Goal: Task Accomplishment & Management: Use online tool/utility

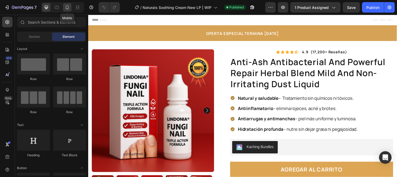
click at [68, 8] on icon at bounding box center [67, 7] width 5 height 5
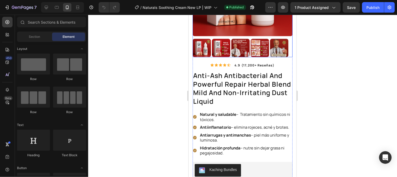
scroll to position [116, 0]
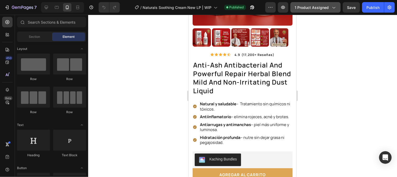
click at [329, 10] on span "1 product assigned" at bounding box center [312, 7] width 34 height 5
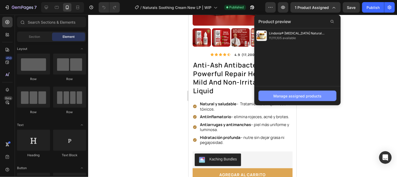
click at [299, 95] on div "Manage assigned products" at bounding box center [298, 95] width 48 height 5
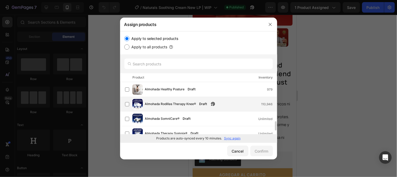
scroll to position [58, 0]
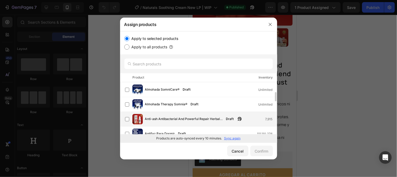
click at [176, 116] on span "Anti-ash Antibacterial And Powerful Repair Herbal Blend Mild And Non-irritating…" at bounding box center [184, 119] width 78 height 6
click at [258, 153] on div "Confirm" at bounding box center [262, 150] width 14 height 5
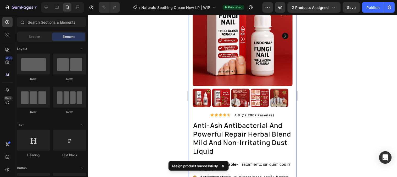
scroll to position [29, 0]
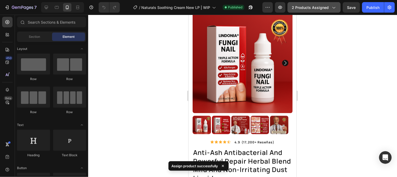
click at [325, 7] on span "2 products assigned" at bounding box center [310, 7] width 37 height 5
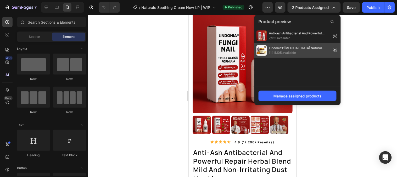
click at [305, 47] on span "Lindonia® Bálsamo Natural de Sebo & Miel" at bounding box center [299, 48] width 60 height 5
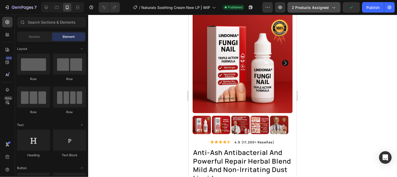
click at [322, 6] on span "2 products assigned" at bounding box center [310, 7] width 37 height 5
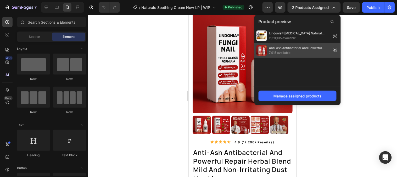
click at [337, 53] on icon at bounding box center [335, 50] width 7 height 7
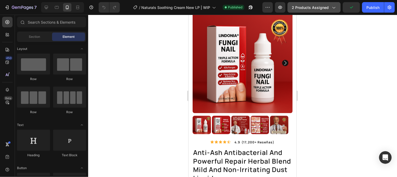
click at [316, 7] on span "2 products assigned" at bounding box center [310, 7] width 37 height 5
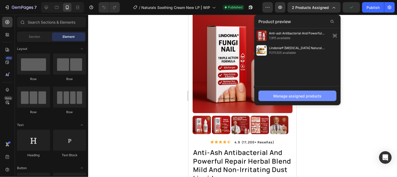
click at [292, 99] on button "Manage assigned products" at bounding box center [298, 95] width 78 height 10
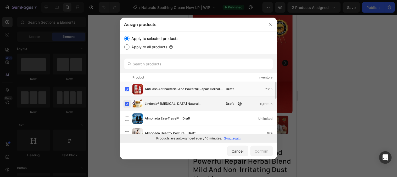
click at [125, 102] on label at bounding box center [127, 104] width 4 height 4
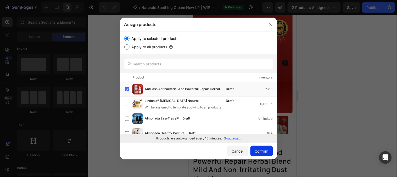
click at [261, 150] on div "Confirm" at bounding box center [262, 150] width 14 height 5
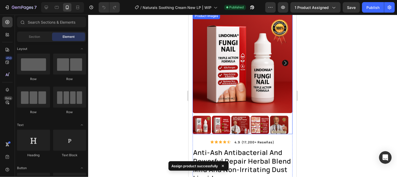
click at [243, 97] on img at bounding box center [242, 63] width 100 height 100
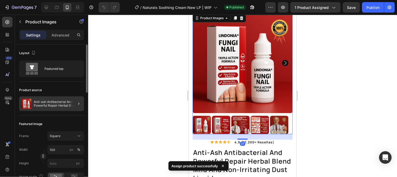
click at [71, 104] on div at bounding box center [76, 103] width 15 height 15
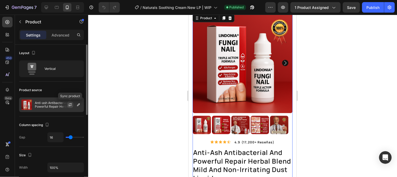
click at [69, 107] on button "button" at bounding box center [70, 104] width 6 height 6
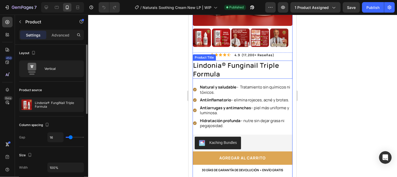
scroll to position [116, 0]
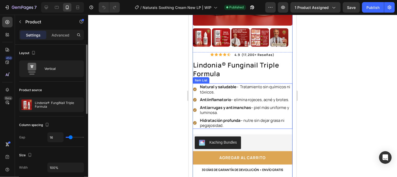
click at [224, 84] on strong "Natural y saludable" at bounding box center [218, 86] width 36 height 5
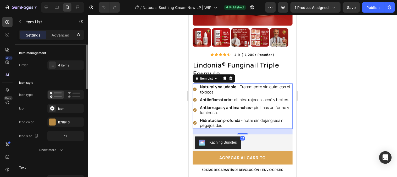
click at [221, 90] on p "Natural y saludable – Tratamiento sin químicos ni tóxicos." at bounding box center [246, 89] width 92 height 10
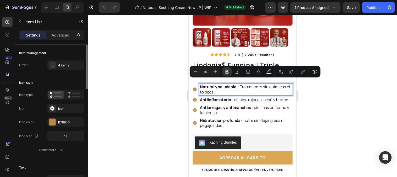
drag, startPoint x: 221, startPoint y: 89, endPoint x: 198, endPoint y: 81, distance: 24.2
click at [198, 83] on div "Natural y saludable – Tratamiento sin químicos ni tóxicos." at bounding box center [242, 89] width 100 height 12
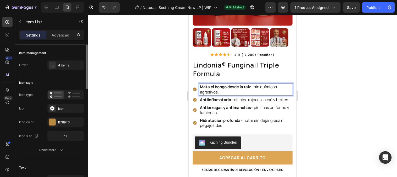
click at [219, 96] on strong "Antiinflamatorio" at bounding box center [215, 98] width 31 height 5
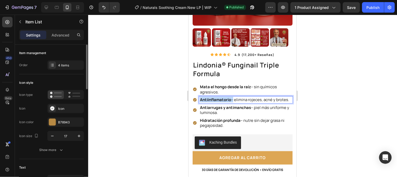
click at [219, 96] on strong "Antiinflamatorio" at bounding box center [215, 98] width 31 height 5
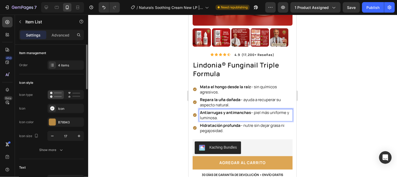
click at [214, 109] on strong "Antiarrugas y antimanchas" at bounding box center [225, 111] width 51 height 5
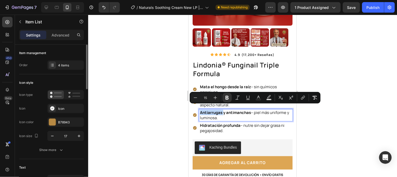
click at [214, 109] on strong "Antiarrugas y antimanchas" at bounding box center [225, 111] width 51 height 5
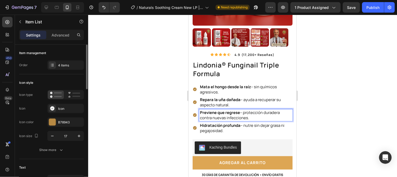
click at [206, 122] on strong "Hidratación profunda" at bounding box center [220, 124] width 41 height 5
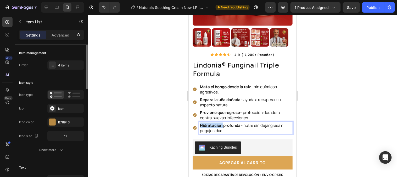
click at [206, 122] on strong "Hidratación profunda" at bounding box center [220, 124] width 41 height 5
click at [323, 119] on div at bounding box center [242, 96] width 309 height 162
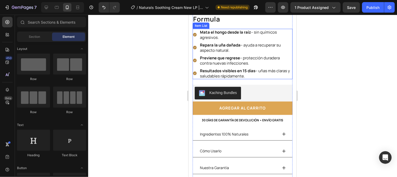
scroll to position [174, 0]
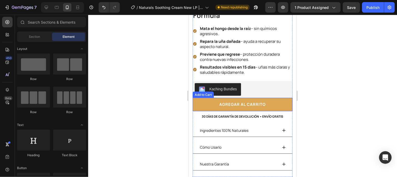
click at [282, 97] on button "agregar al carrito" at bounding box center [242, 103] width 100 height 13
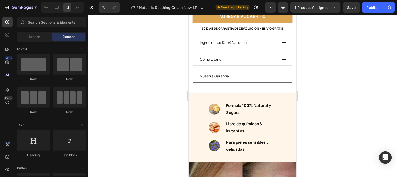
scroll to position [259, 0]
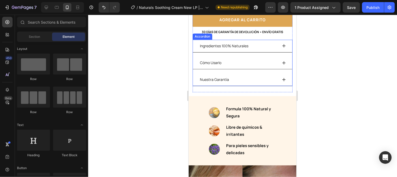
click at [216, 42] on p "Ingredientes 100% Naturales" at bounding box center [224, 45] width 48 height 7
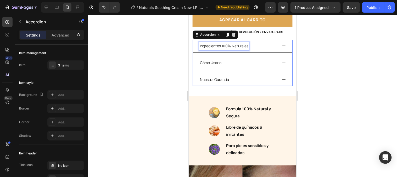
click at [216, 42] on p "Ingredientes 100% Naturales" at bounding box center [224, 45] width 48 height 7
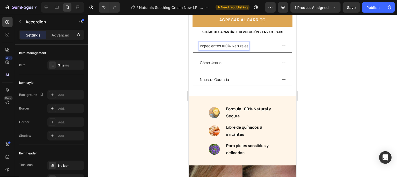
click at [216, 42] on p "Ingredientes 100% Naturales" at bounding box center [224, 45] width 48 height 7
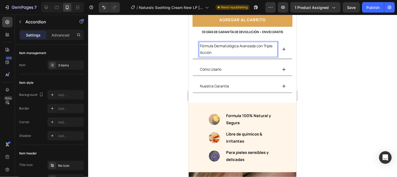
click at [228, 46] on p "Fórmula Dermatológica Avanzada con Triple Acción" at bounding box center [238, 48] width 77 height 13
click at [230, 65] on div "Cómo Usarlo" at bounding box center [238, 69] width 79 height 8
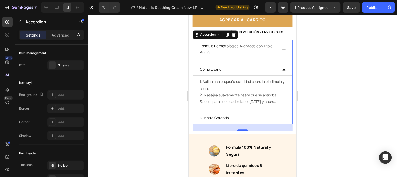
click at [243, 49] on p "Fórmula Dermatológica Avanzada con Triple Acción" at bounding box center [238, 48] width 77 height 13
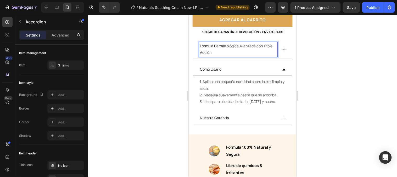
click at [282, 47] on icon at bounding box center [284, 49] width 4 height 4
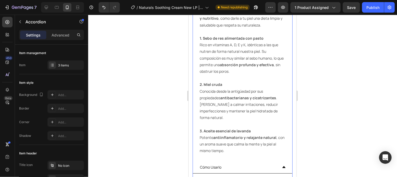
scroll to position [462, 0]
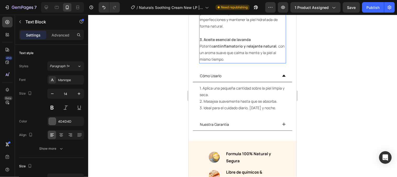
click at [240, 60] on p "3. Aceite esencial de lavanda Potente antiinflamatorio y relajante natural , co…" at bounding box center [243, 49] width 86 height 26
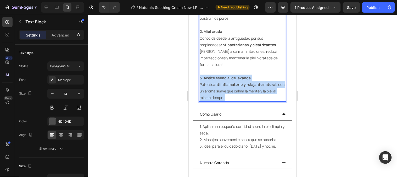
scroll to position [375, 0]
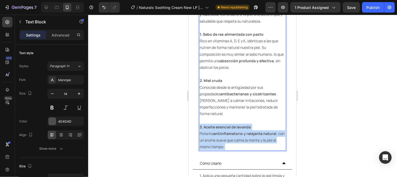
drag, startPoint x: 238, startPoint y: 60, endPoint x: 213, endPoint y: 57, distance: 25.1
click at [213, 57] on div "🌿 ¿Por qué elegir ingredientes naturales? Lo que aplicas sobre tu piel es absor…" at bounding box center [242, 47] width 87 height 206
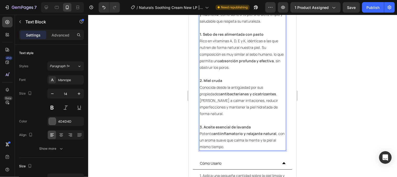
click at [212, 57] on p "Con Lopeie Balm, cada ingrediente es puro, seguro y nutritivo , como darle a tu…" at bounding box center [243, 40] width 86 height 73
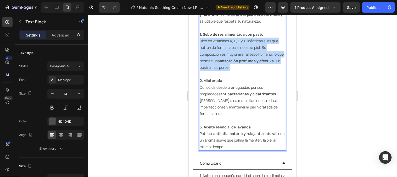
click at [212, 57] on p "Con Lopeie Balm, cada ingrediente es puro, seguro y nutritivo , como darle a tu…" at bounding box center [243, 40] width 86 height 73
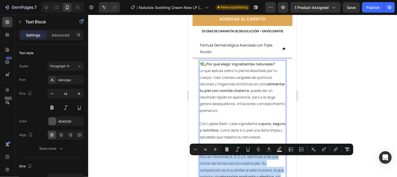
scroll to position [259, 0]
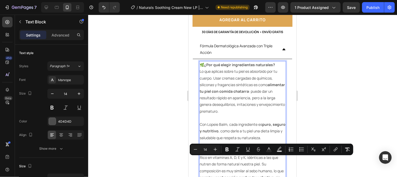
click at [202, 61] on p "🌿 ¿Por qué elegir ingredientes naturales? Lo que aplicas sobre tu piel es absor…" at bounding box center [243, 90] width 86 height 59
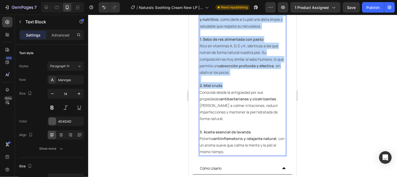
scroll to position [404, 0]
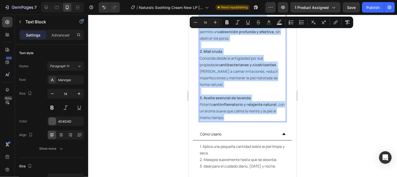
drag, startPoint x: 201, startPoint y: 59, endPoint x: 239, endPoint y: 120, distance: 71.2
click at [239, 120] on div "🌿 ¿Por qué elegir ingredientes naturales? Lo que aplicas sobre tu piel es absor…" at bounding box center [242, 18] width 87 height 206
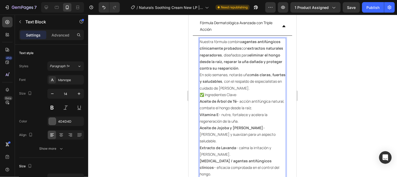
scroll to position [281, 0]
click at [259, 84] on p "Nuestra fórmula combina agentes antifúngicos clínicamente probados con extracto…" at bounding box center [243, 65] width 86 height 53
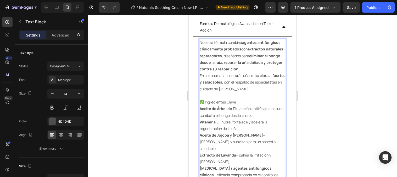
click at [239, 98] on p "✅ Ingredientes Clave:" at bounding box center [243, 101] width 86 height 7
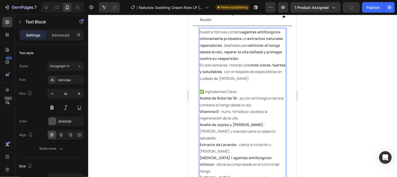
scroll to position [310, 0]
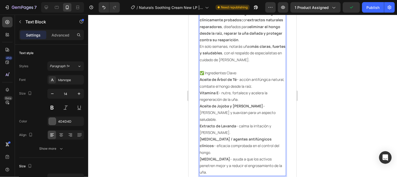
click at [200, 76] on strong "Aceite de Árbol de Té" at bounding box center [218, 78] width 37 height 5
click at [200, 90] on strong "Vitamina E" at bounding box center [209, 92] width 19 height 5
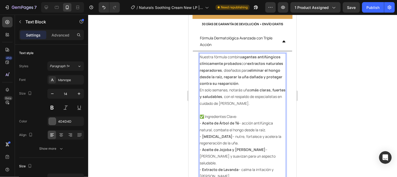
scroll to position [252, 0]
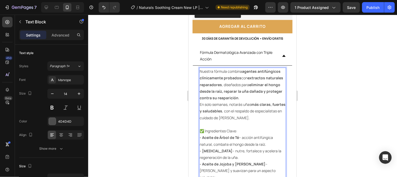
click at [272, 93] on p "Nuestra fórmula combina agentes antifúngicos clínicamente probados con extracto…" at bounding box center [243, 97] width 86 height 59
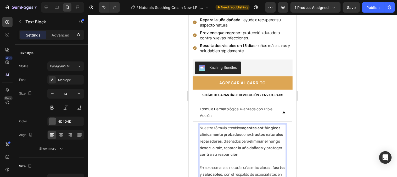
scroll to position [194, 0]
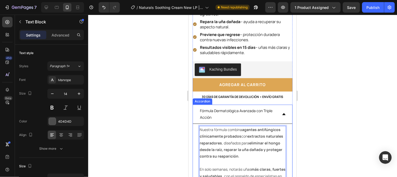
click at [282, 112] on icon at bounding box center [284, 114] width 4 height 4
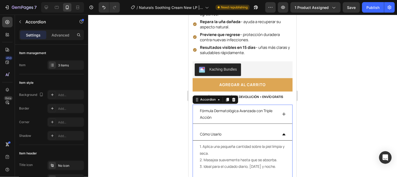
click at [277, 129] on div "Cómo Usarlo" at bounding box center [243, 134] width 100 height 13
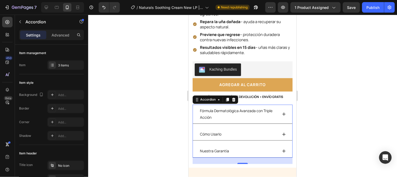
scroll to position [252, 0]
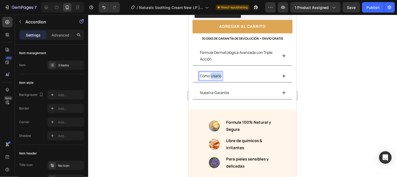
click at [217, 72] on p "Cómo Usarlo" at bounding box center [210, 75] width 21 height 7
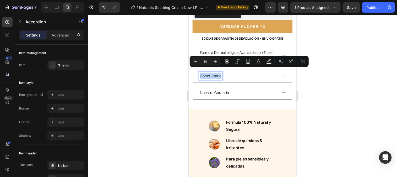
click at [282, 74] on icon at bounding box center [284, 76] width 4 height 4
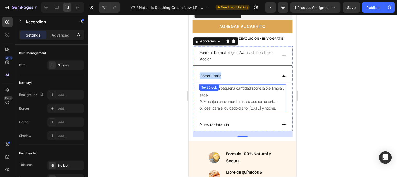
click at [273, 104] on p "3. Ideal para el cuidado diario, mañana y noche." at bounding box center [243, 107] width 86 height 7
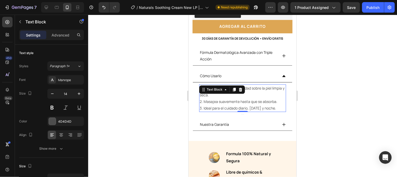
click at [277, 104] on p "3. Ideal para el cuidado diario, mañana y noche." at bounding box center [243, 107] width 86 height 7
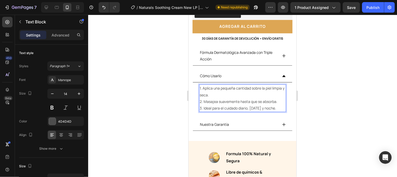
click at [277, 104] on p "3. Ideal para el cuidado diario, mañana y noche." at bounding box center [243, 107] width 86 height 7
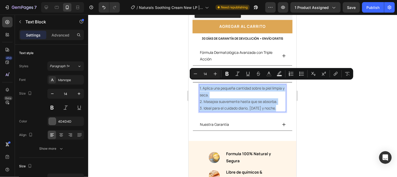
drag, startPoint x: 277, startPoint y: 103, endPoint x: 199, endPoint y: 83, distance: 81.5
click at [199, 83] on div "1. Aplica una pequeña cantidad sobre la piel limpia y seca. 2. Masajea suavemen…" at bounding box center [243, 98] width 100 height 32
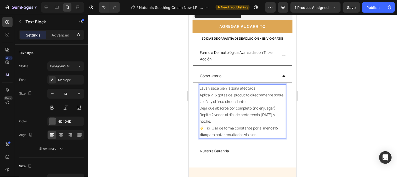
click at [200, 85] on p "Lava y seca bien la zona afectada." at bounding box center [243, 88] width 86 height 7
click at [201, 91] on p "Aplica 2–3 gotas del producto directamente sobre la uña y el área circundante." at bounding box center [243, 97] width 86 height 13
click at [200, 104] on p "Deja que absorba por completo (no enjuagar)." at bounding box center [243, 107] width 86 height 7
click at [200, 111] on p "Repite 2 veces al día, de preferencia mañana y noche." at bounding box center [243, 117] width 86 height 13
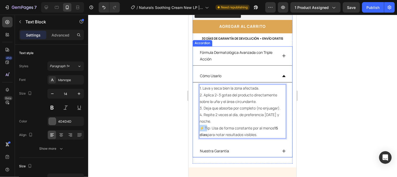
drag, startPoint x: 206, startPoint y: 122, endPoint x: 197, endPoint y: 123, distance: 9.5
click at [197, 123] on div "1. Lava y seca bien la zona afectada. 2. Aplica 2–3 gotas del producto directam…" at bounding box center [243, 111] width 100 height 58
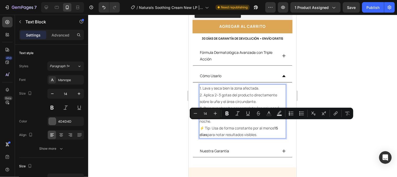
click at [209, 124] on p "⚡ Tip: Usa de forma constante por al menos 15 días para notar resultados visibl…" at bounding box center [243, 130] width 86 height 13
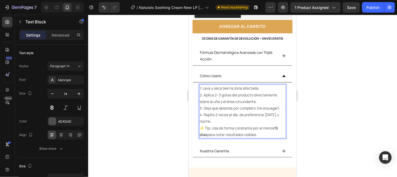
click at [210, 117] on p "4. Repite 2 veces al día, de preferencia mañana y noche." at bounding box center [243, 117] width 86 height 13
click at [214, 114] on p "4. Repite 2 veces al día, de preferencia mañana y noche." at bounding box center [243, 117] width 86 height 13
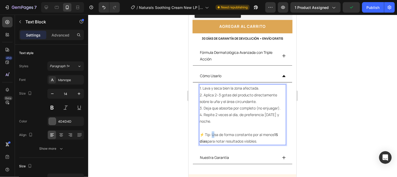
click at [212, 131] on p "⚡ Tip: Usa de forma constante por al menos 15 días para notar resultados visibl…" at bounding box center [243, 137] width 86 height 13
click at [211, 131] on p "⚡ Tip: Usa de forma constante por al menos 15 días para notar resultados visibl…" at bounding box center [243, 137] width 86 height 13
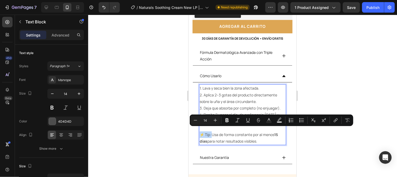
drag, startPoint x: 212, startPoint y: 129, endPoint x: 199, endPoint y: 128, distance: 12.3
click at [200, 131] on p "⚡ Tip: Usa de forma constante por al menos 15 días para notar resultados visibl…" at bounding box center [243, 137] width 86 height 13
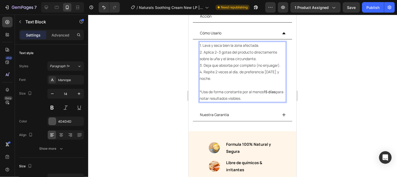
scroll to position [281, 0]
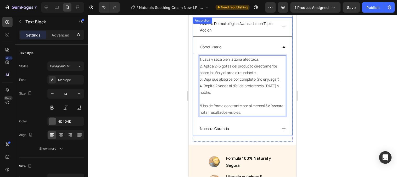
click at [282, 45] on icon at bounding box center [284, 47] width 4 height 4
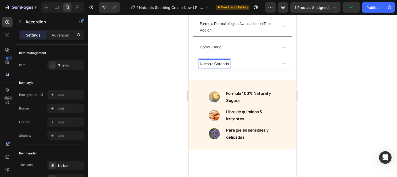
click at [281, 57] on div "Nuestra Garantía" at bounding box center [243, 63] width 100 height 13
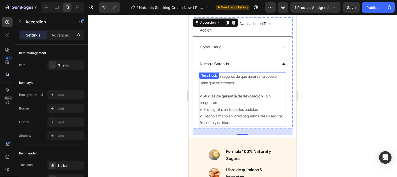
click at [252, 116] on p "✔ 30 días de garantía de devolución – sin preguntas. ✔ Envío gratis en todos lo…" at bounding box center [243, 108] width 86 height 33
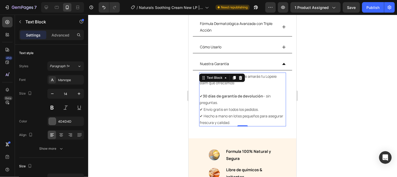
click at [252, 118] on p "✔ 30 días de garantía de devolución – sin preguntas. ✔ Envío gratis en todos lo…" at bounding box center [243, 108] width 86 height 33
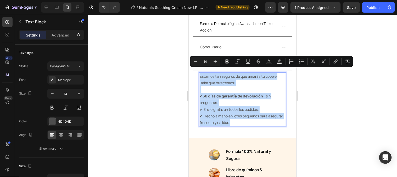
drag, startPoint x: 252, startPoint y: 118, endPoint x: 200, endPoint y: 70, distance: 70.4
click at [200, 72] on div "Estamos tan seguros de que amarás tu Lopeie Balm que ofrecemos: ✔ 30 días de ga…" at bounding box center [242, 99] width 87 height 54
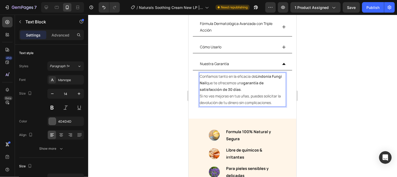
click at [245, 85] on p "Confiamos tanto en la eficacia de Lindonia Fungi Nail que te ofrecemos una gara…" at bounding box center [243, 89] width 86 height 33
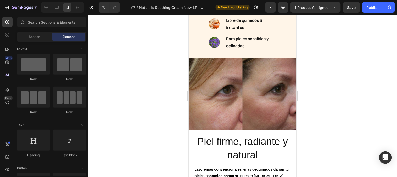
scroll to position [328, 0]
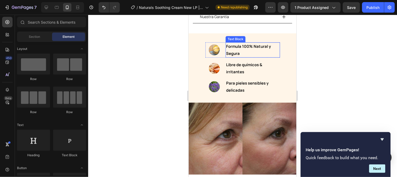
click at [229, 42] on p "Formula 100% Natural y Segura" at bounding box center [252, 49] width 53 height 14
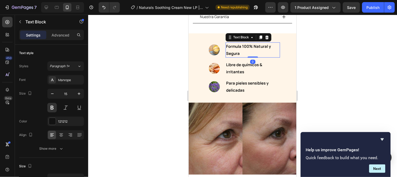
click at [229, 42] on p "Formula 100% Natural y Segura" at bounding box center [252, 49] width 53 height 14
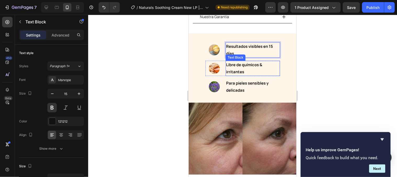
click at [227, 62] on span "Libre de químicos & irritantes" at bounding box center [244, 68] width 36 height 13
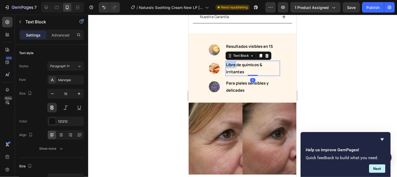
click at [227, 62] on span "Libre de químicos & irritantes" at bounding box center [244, 68] width 36 height 13
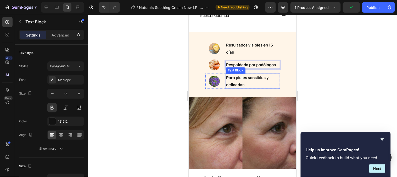
click at [233, 74] on p "Para pieles sensibles y delicadas" at bounding box center [252, 81] width 53 height 14
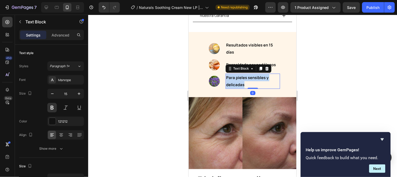
click at [233, 74] on p "Para pieles sensibles y delicadas" at bounding box center [252, 81] width 53 height 14
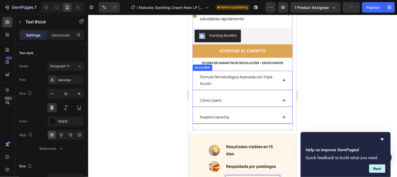
scroll to position [242, 0]
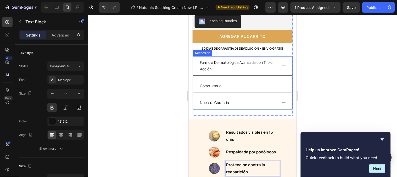
click at [222, 63] on p "Fórmula Dermatológica Avanzada con Triple Acción" at bounding box center [238, 65] width 77 height 13
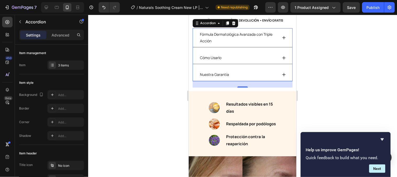
scroll to position [271, 0]
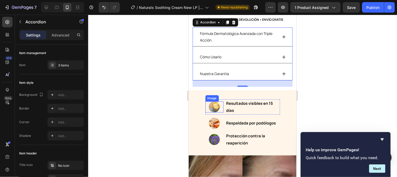
click at [212, 102] on img at bounding box center [214, 106] width 11 height 11
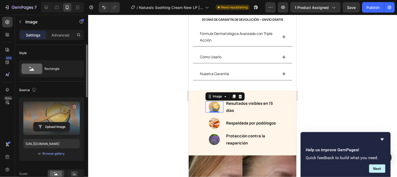
click at [57, 117] on label at bounding box center [51, 117] width 57 height 33
click at [57, 122] on input "file" at bounding box center [52, 126] width 36 height 9
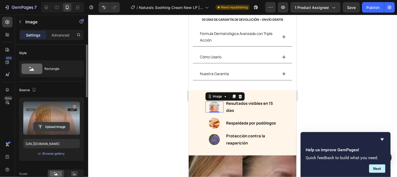
click at [52, 124] on input "file" at bounding box center [52, 126] width 36 height 9
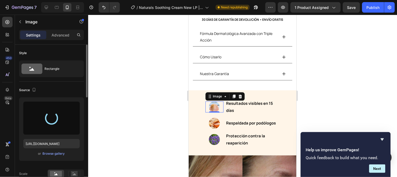
type input "https://cdn.shopify.com/s/files/1/0790/3346/7207/files/gempages_535125723526988…"
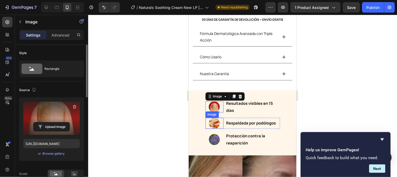
click at [212, 123] on img at bounding box center [214, 122] width 11 height 11
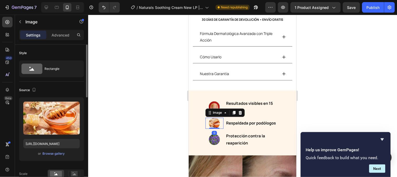
click at [212, 118] on img at bounding box center [214, 122] width 11 height 11
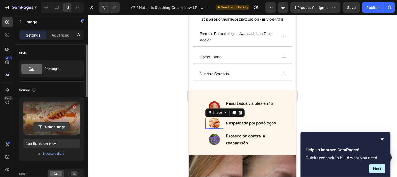
click at [43, 122] on input "file" at bounding box center [52, 126] width 36 height 9
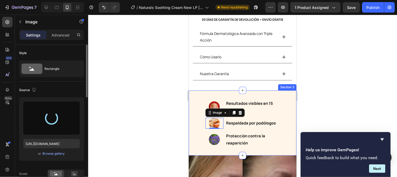
type input "https://cdn.shopify.com/s/files/1/0790/3346/7207/files/gempages_535125723526988…"
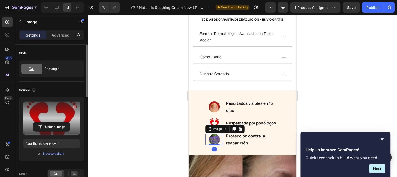
click at [209, 135] on img at bounding box center [214, 138] width 11 height 11
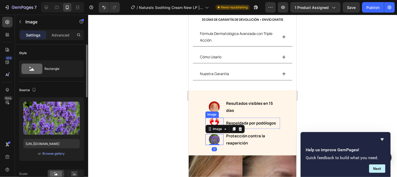
click at [212, 117] on img at bounding box center [214, 122] width 11 height 11
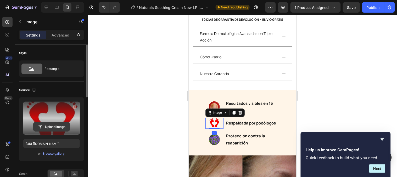
click at [45, 127] on input "file" at bounding box center [52, 126] width 36 height 9
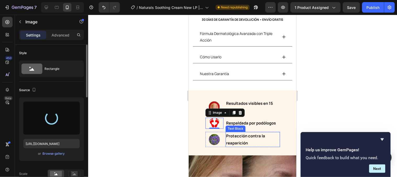
type input "[URL][DOMAIN_NAME]"
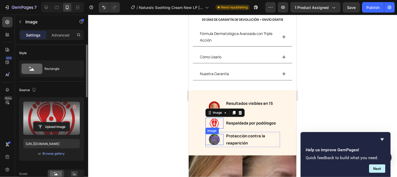
click at [210, 134] on img at bounding box center [214, 138] width 11 height 11
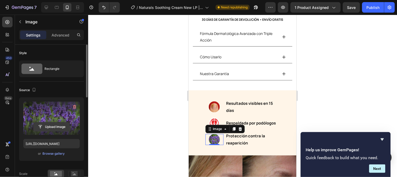
click at [42, 124] on input "file" at bounding box center [52, 126] width 36 height 9
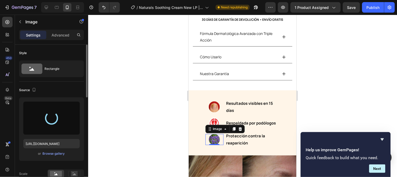
type input "https://cdn.shopify.com/s/files/1/0790/3346/7207/files/gempages_535125723526988…"
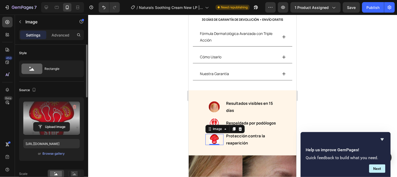
click at [337, 104] on div at bounding box center [242, 96] width 309 height 162
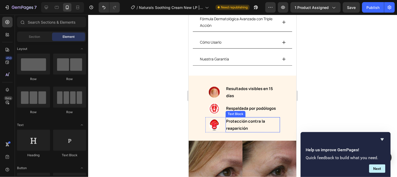
scroll to position [300, 0]
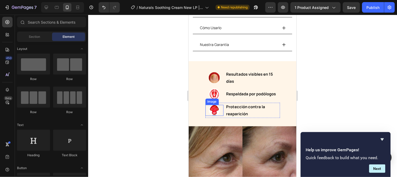
click at [212, 107] on img at bounding box center [214, 109] width 11 height 11
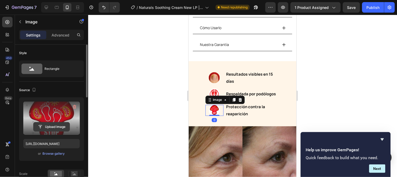
click at [45, 122] on input "file" at bounding box center [52, 126] width 36 height 9
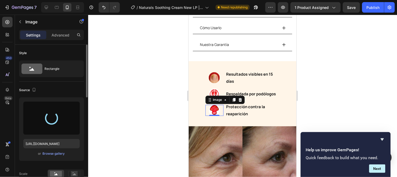
type input "[URL][DOMAIN_NAME]"
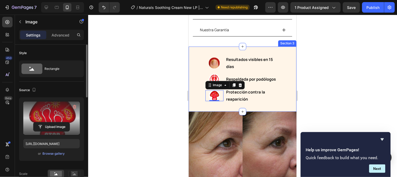
scroll to position [329, 0]
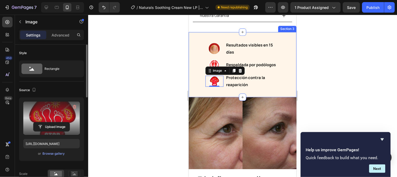
click at [284, 40] on div "Image Resultados visibles en 15 días Text Block Row Image Respaldada por podólo…" at bounding box center [243, 64] width 108 height 48
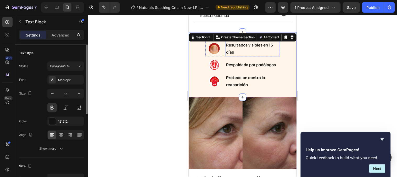
click at [229, 43] on p "Resultados visibles en 15 días" at bounding box center [252, 48] width 53 height 14
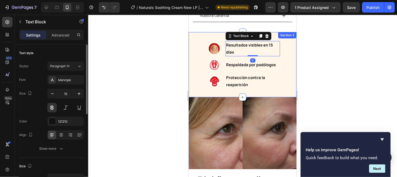
click at [291, 34] on div "Image Resultados visibles en 15 días Text Block 0 Row Image Respaldada por podó…" at bounding box center [243, 64] width 108 height 65
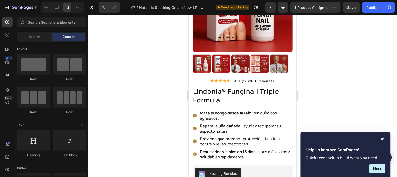
scroll to position [0, 0]
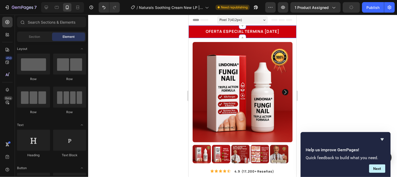
click at [279, 29] on div "OFERTA ESPECIAL TERMINA [DATE] Heading Row" at bounding box center [242, 32] width 100 height 8
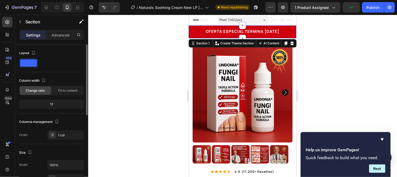
scroll to position [58, 0]
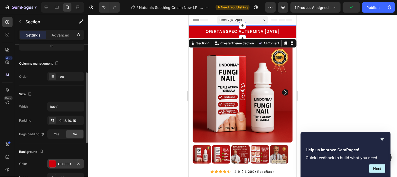
click at [58, 167] on div "CE000C" at bounding box center [65, 163] width 37 height 9
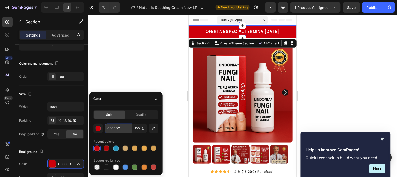
click at [123, 130] on input "CE000C" at bounding box center [118, 127] width 27 height 9
click at [124, 129] on input "CE000C" at bounding box center [118, 127] width 27 height 9
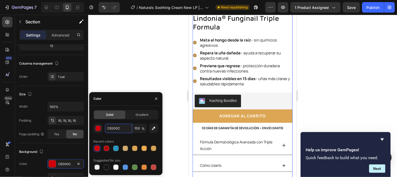
scroll to position [174, 0]
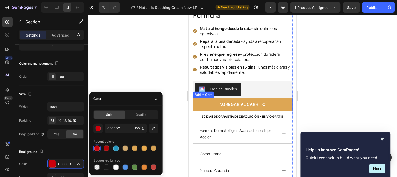
click at [268, 101] on button "agregar al carrito" at bounding box center [242, 103] width 100 height 13
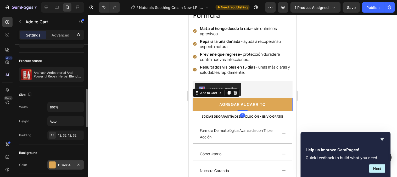
scroll to position [58, 0]
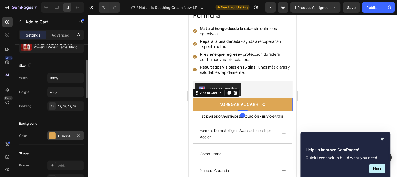
click at [63, 134] on div "DDA654" at bounding box center [65, 135] width 15 height 5
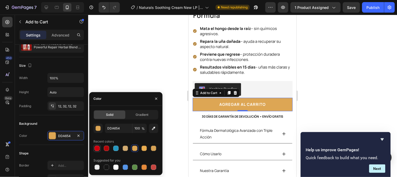
click at [98, 150] on div at bounding box center [97, 147] width 5 height 5
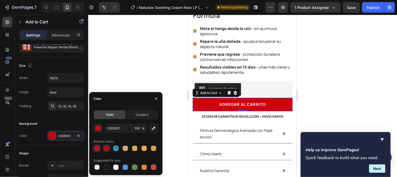
click at [106, 148] on div at bounding box center [106, 147] width 5 height 5
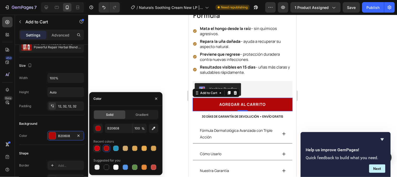
click at [96, 148] on div at bounding box center [97, 147] width 5 height 5
type input "CE000C"
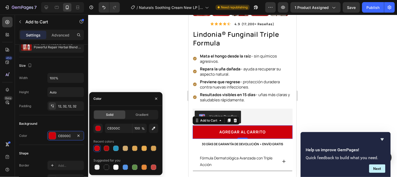
scroll to position [145, 0]
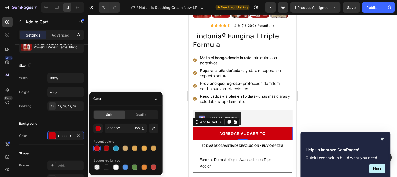
click at [328, 88] on div at bounding box center [242, 96] width 309 height 162
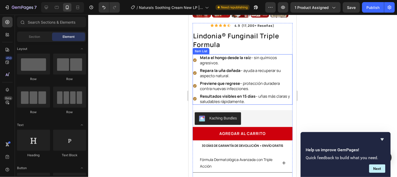
click at [194, 58] on icon at bounding box center [195, 60] width 4 height 4
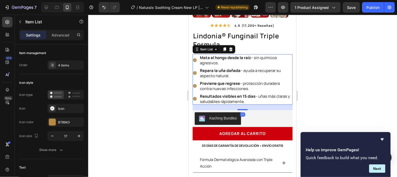
click at [194, 58] on icon at bounding box center [195, 60] width 4 height 4
click at [67, 117] on div "B78943" at bounding box center [65, 121] width 37 height 9
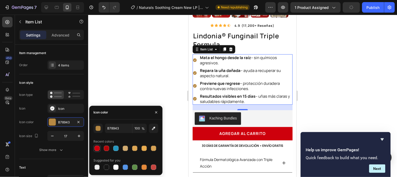
click at [97, 148] on div at bounding box center [97, 147] width 5 height 5
click at [105, 148] on div at bounding box center [106, 147] width 5 height 5
click at [98, 147] on div at bounding box center [97, 147] width 5 height 5
type input "CE000C"
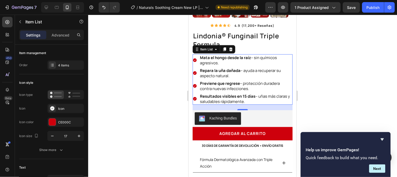
click at [325, 54] on div at bounding box center [242, 96] width 309 height 162
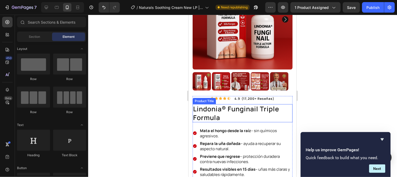
scroll to position [58, 0]
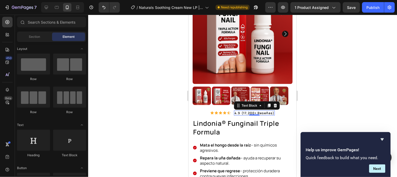
click at [234, 111] on p "4.9 (17,200+ reseñas)" at bounding box center [254, 113] width 40 height 4
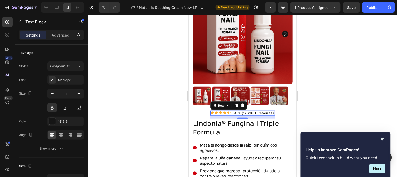
click at [229, 110] on div "Icon Icon Icon Icon Icon Icon List 4.9 (17,200+ reseñas) Text Block Row 0" at bounding box center [242, 112] width 64 height 5
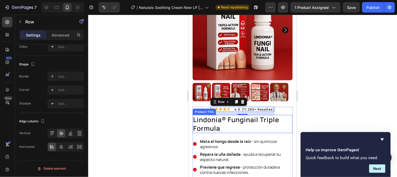
scroll to position [87, 0]
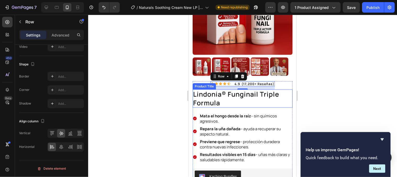
click at [221, 97] on h1 "lindonia® funginail triple formula" at bounding box center [242, 98] width 100 height 18
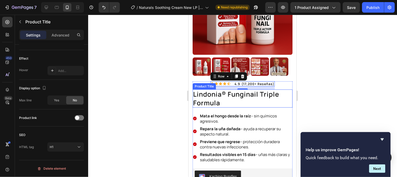
scroll to position [0, 0]
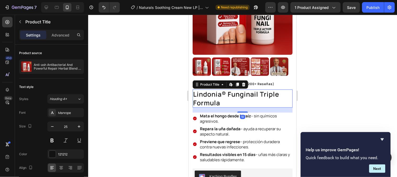
click at [247, 92] on h1 "lindonia® funginail triple formula" at bounding box center [242, 98] width 100 height 18
click at [249, 91] on h1 "lindonia® funginail triple formula" at bounding box center [242, 98] width 100 height 18
click at [250, 90] on h1 "lindonia® funginail triple formula" at bounding box center [242, 98] width 100 height 18
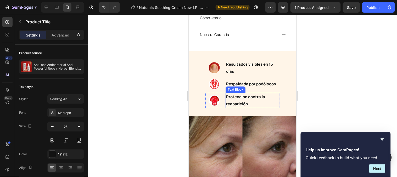
scroll to position [349, 0]
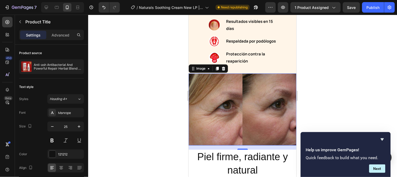
click at [248, 109] on img at bounding box center [243, 109] width 108 height 72
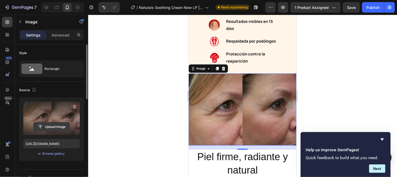
click at [47, 126] on input "file" at bounding box center [52, 126] width 36 height 9
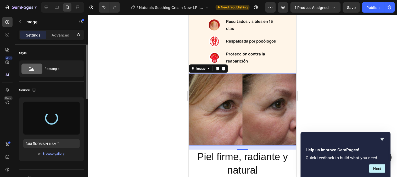
type input "https://cdn.shopify.com/s/files/1/0790/3346/7207/files/gempages_535125723526988…"
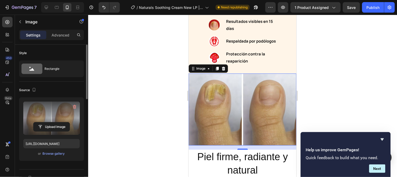
click at [306, 107] on div at bounding box center [242, 96] width 309 height 162
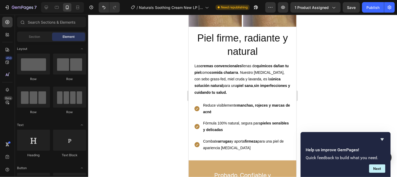
scroll to position [464, 0]
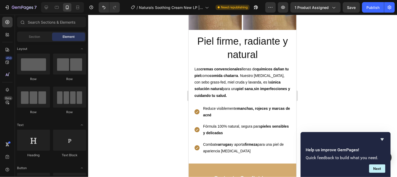
drag, startPoint x: 295, startPoint y: 70, endPoint x: 487, endPoint y: 87, distance: 192.7
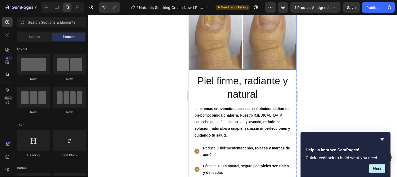
scroll to position [377, 0]
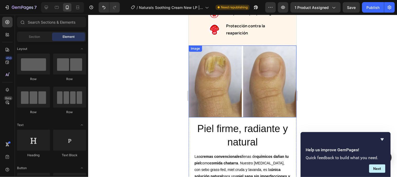
click at [240, 71] on img at bounding box center [243, 81] width 108 height 72
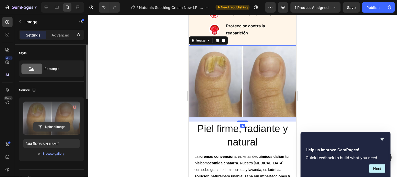
click at [48, 124] on input "file" at bounding box center [52, 126] width 36 height 9
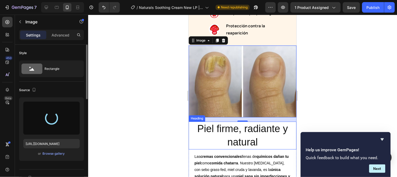
type input "https://cdn.shopify.com/s/files/1/0790/3346/7207/files/gempages_535125723526988…"
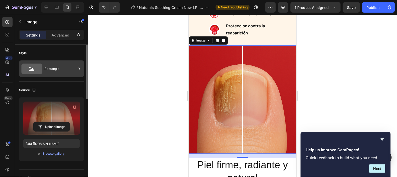
click at [55, 73] on div "Rectangle" at bounding box center [61, 69] width 32 height 12
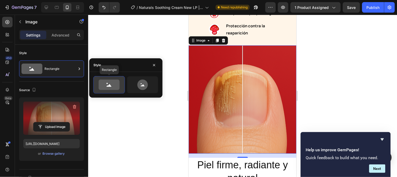
click at [107, 81] on icon at bounding box center [109, 84] width 21 height 10
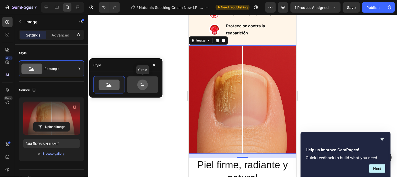
click at [133, 82] on icon at bounding box center [142, 84] width 25 height 10
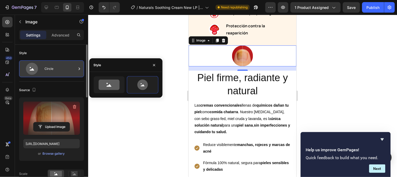
click at [62, 69] on div "Circle" at bounding box center [61, 69] width 32 height 12
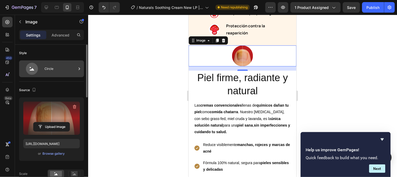
click at [62, 71] on div "Circle" at bounding box center [61, 69] width 32 height 12
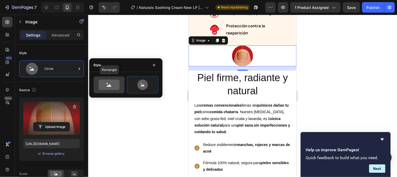
click at [109, 90] on div at bounding box center [109, 84] width 31 height 17
type input "100"
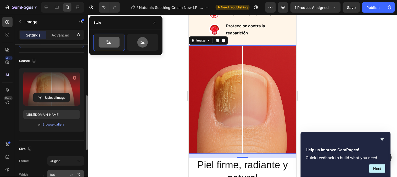
scroll to position [87, 0]
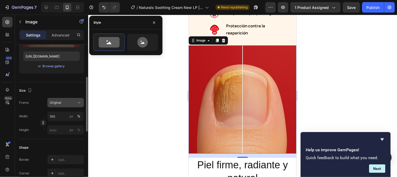
click at [61, 101] on span "Original" at bounding box center [56, 102] width 12 height 5
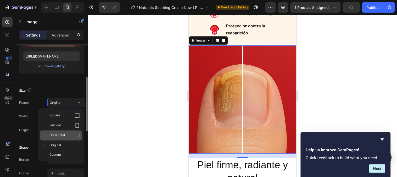
click at [61, 133] on span "Horizontal" at bounding box center [56, 135] width 15 height 5
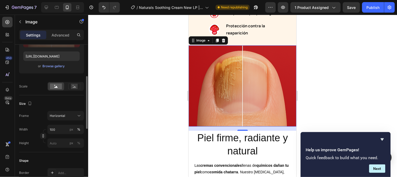
click at [358, 104] on div at bounding box center [242, 96] width 309 height 162
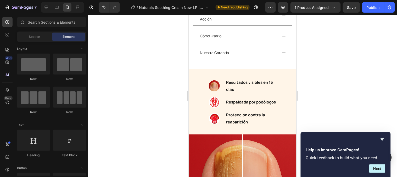
scroll to position [325, 0]
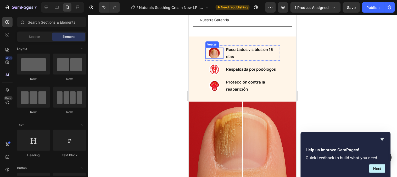
click at [209, 49] on img at bounding box center [214, 52] width 11 height 11
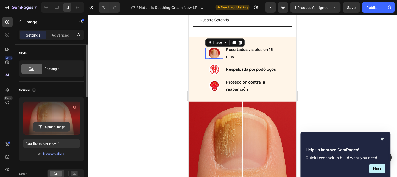
click at [49, 125] on input "file" at bounding box center [52, 126] width 36 height 9
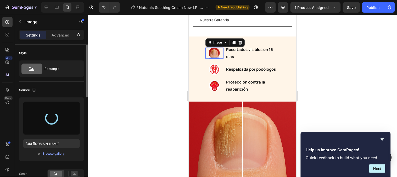
type input "https://cdn.shopify.com/s/files/1/0790/3346/7207/files/gempages_535125723526988…"
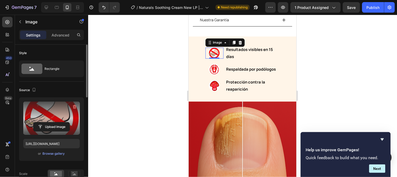
click at [335, 56] on div at bounding box center [242, 96] width 309 height 162
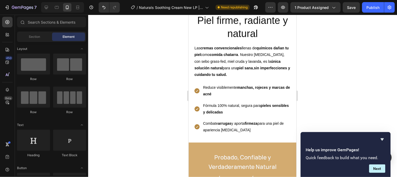
scroll to position [475, 0]
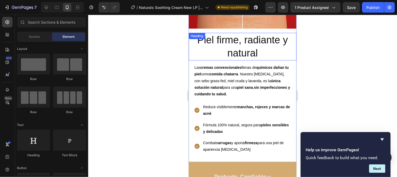
click at [226, 37] on span "Piel firme, radiante y natural" at bounding box center [242, 46] width 91 height 24
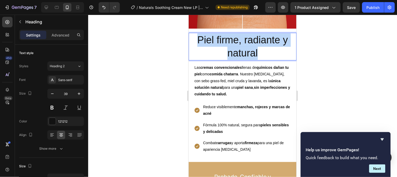
click at [226, 37] on span "Piel firme, radiante y natural" at bounding box center [242, 46] width 91 height 24
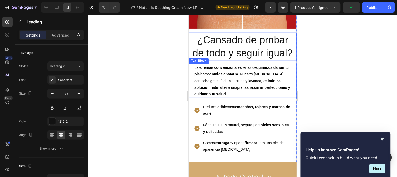
click at [217, 83] on span "Las cremas convencionales llenas de químicos dañan tu piel como comida chatarra…" at bounding box center [242, 80] width 96 height 31
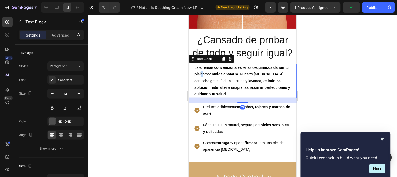
click at [217, 83] on span "Las cremas convencionales llenas de químicos dañan tu piel como comida chatarra…" at bounding box center [242, 80] width 96 height 31
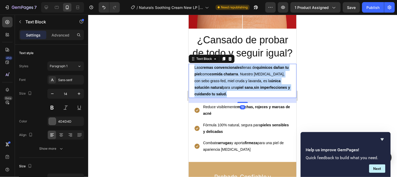
click at [217, 83] on span "Las cremas convencionales llenas de químicos dañan tu piel como comida chatarra…" at bounding box center [242, 80] width 96 height 31
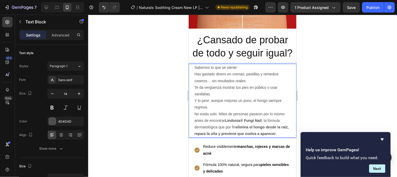
click at [238, 70] on p "Sabemos lo que se siente:" at bounding box center [242, 67] width 96 height 7
drag, startPoint x: 240, startPoint y: 77, endPoint x: 189, endPoint y: 74, distance: 51.4
click at [189, 74] on div "Sabemos lo que se siente: Has gastado dinero en cremas, pastillas y remedios ca…" at bounding box center [243, 100] width 108 height 74
click at [194, 83] on div "Has gastado dinero en cremas, pastillas y remedios caseros… sin resultados real…" at bounding box center [242, 100] width 97 height 74
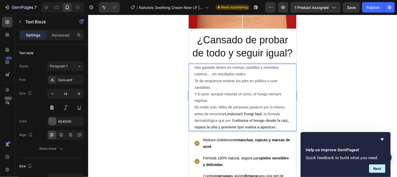
scroll to position [504, 0]
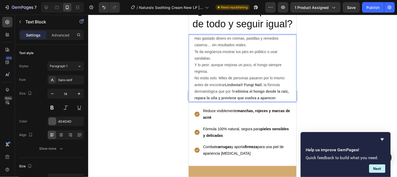
click at [287, 101] on div "Has gastado dinero en cremas, pastillas y remedios caseros… sin resultados real…" at bounding box center [242, 67] width 97 height 67
click at [196, 48] on p "Has gastado dinero en cremas, pastillas y remedios caseros… sin resultados real…" at bounding box center [242, 41] width 96 height 13
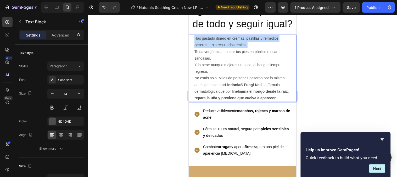
click at [196, 48] on p "Has gastado dinero en cremas, pastillas y remedios caseros… sin resultados real…" at bounding box center [242, 41] width 96 height 13
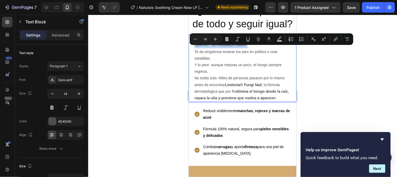
click at [196, 48] on p "Has gastado dinero en cremas, pastillas y remedios caseros… sin resultados real…" at bounding box center [242, 41] width 96 height 13
click at [282, 100] on strong "elimina el hongo desde la raíz, repara la uña y previene que vuelva a aparecer" at bounding box center [241, 94] width 94 height 11
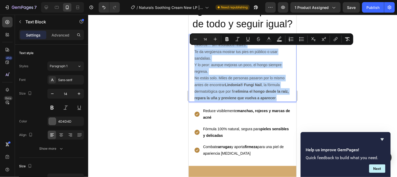
drag, startPoint x: 287, startPoint y: 107, endPoint x: 190, endPoint y: 47, distance: 113.8
click at [190, 47] on div "Has gastado dinero en cremas, pastillas y remedios caseros… sin resultados real…" at bounding box center [243, 67] width 108 height 67
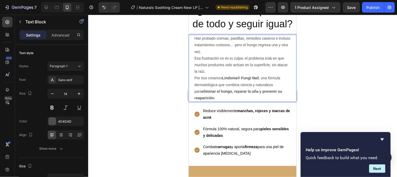
click at [201, 49] on p "Han probado cremas, pastillas, remedios caseros e incluso tratamientos costosos…" at bounding box center [242, 55] width 96 height 40
click at [220, 74] on p "Has probado cremas, pastillas, remedios caseros e incluso tratamientos costosos…" at bounding box center [242, 55] width 96 height 40
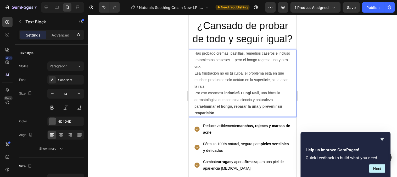
scroll to position [475, 0]
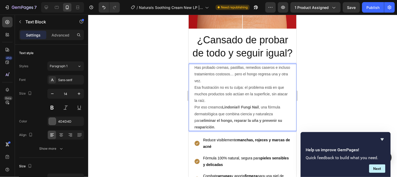
click at [218, 94] on p "Has probado cremas, pastillas, remedios caseros e incluso tratamientos costosos…" at bounding box center [242, 84] width 96 height 40
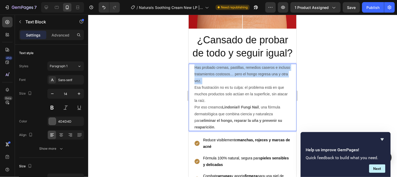
click at [218, 94] on p "Has probado cremas, pastillas, remedios caseros e incluso tratamientos costosos…" at bounding box center [242, 84] width 96 height 40
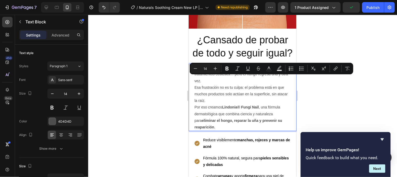
click at [223, 130] on p "Por eso creamos Lindonia® Fungi Nail , una fórmula dermatológica que combina ci…" at bounding box center [242, 116] width 96 height 26
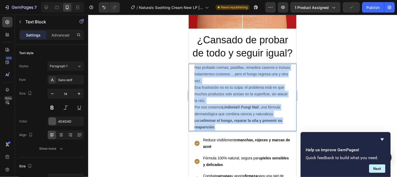
drag, startPoint x: 223, startPoint y: 135, endPoint x: 188, endPoint y: 78, distance: 67.2
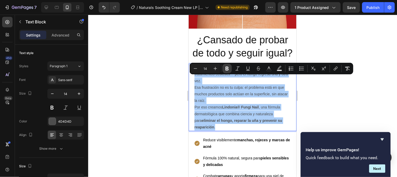
click at [230, 69] on button "Bold" at bounding box center [227, 68] width 9 height 9
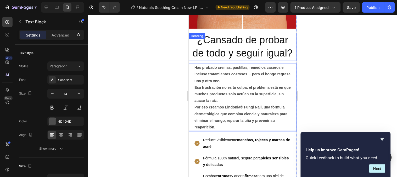
click at [229, 58] on span "¿Cansado de probar de todo y seguir igual?" at bounding box center [242, 46] width 100 height 24
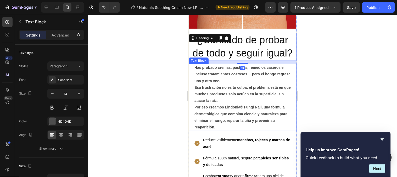
click at [221, 121] on p "Por eso creamos Lindonia® Fungi Nail, una fórmula dermatológica que combina cie…" at bounding box center [242, 116] width 96 height 26
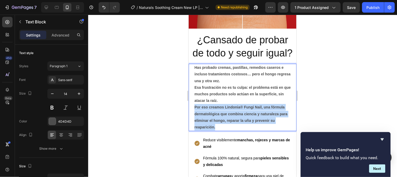
click at [220, 121] on p "Por eso creamos Lindonia® Fungi Nail, una fórmula dermatológica que combina cie…" at bounding box center [242, 116] width 96 height 26
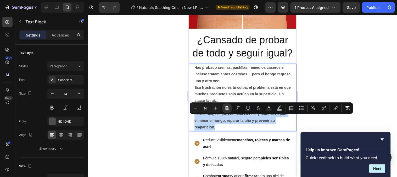
click at [219, 130] on p "Por eso creamos Lindonia® Fungi Nail, una fórmula dermatológica que combina cie…" at bounding box center [242, 116] width 96 height 26
click at [217, 130] on p "Por eso creamos Lindonia® Fungi Nail, una fórmula dermatológica que combina cie…" at bounding box center [242, 116] width 96 height 26
click at [216, 130] on p "Por eso creamos Lindonia® Fungi Nail, una fórmula dermatológica que combina cie…" at bounding box center [242, 116] width 96 height 26
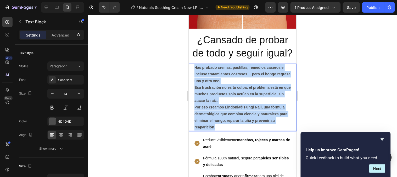
drag, startPoint x: 216, startPoint y: 139, endPoint x: 377, endPoint y: 94, distance: 166.5
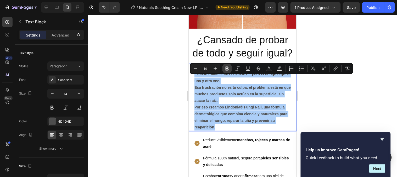
click at [228, 69] on icon "Editor contextual toolbar" at bounding box center [227, 69] width 3 height 4
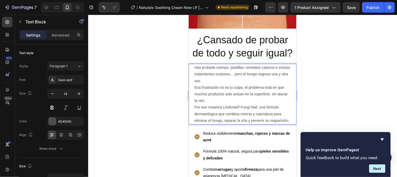
click at [207, 123] on p "Por eso creamos Lindonia® Fungi Nail, una fórmula dermatológica que combina cie…" at bounding box center [242, 113] width 96 height 20
click at [217, 123] on p "Por eso creamos Lindonia® Fungi Nail, una fórmula dermatológica que combina cie…" at bounding box center [242, 113] width 96 height 20
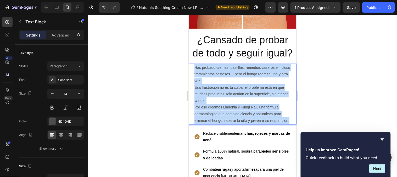
drag, startPoint x: 217, startPoint y: 137, endPoint x: 193, endPoint y: 79, distance: 62.7
click at [193, 79] on div "Has probado cremas, pastillas, remedios caseros e incluso tratamientos costosos…" at bounding box center [243, 93] width 108 height 60
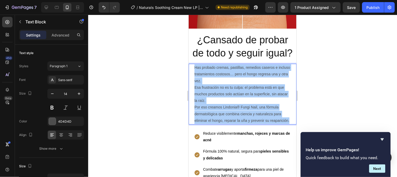
click at [315, 101] on div at bounding box center [242, 96] width 309 height 162
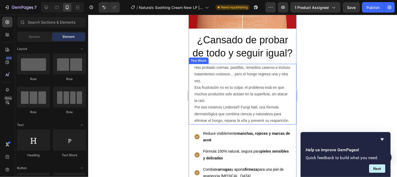
click at [236, 123] on p "Por eso creamos Lindonia® Fungi Nail, una fórmula dermatológica que combina cie…" at bounding box center [242, 113] width 96 height 20
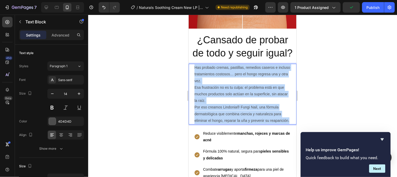
drag, startPoint x: 226, startPoint y: 136, endPoint x: 191, endPoint y: 79, distance: 67.2
click at [191, 79] on div "Has probado cremas, pastillas, remedios caseros e incluso tratamientos costosos…" at bounding box center [243, 93] width 108 height 60
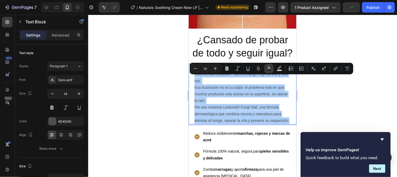
click at [271, 68] on icon "Editor contextual toolbar" at bounding box center [269, 68] width 5 height 5
type input "4D4D4D"
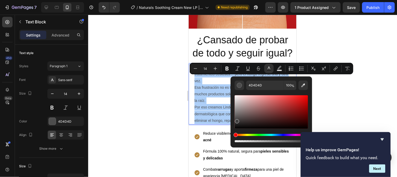
drag, startPoint x: 237, startPoint y: 120, endPoint x: 236, endPoint y: 130, distance: 10.5
click at [236, 130] on div "Editor contextual toolbar" at bounding box center [271, 118] width 73 height 49
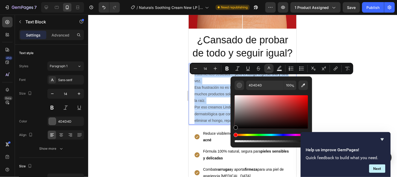
type input "000000"
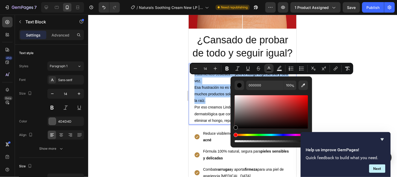
click at [341, 95] on div at bounding box center [242, 96] width 309 height 162
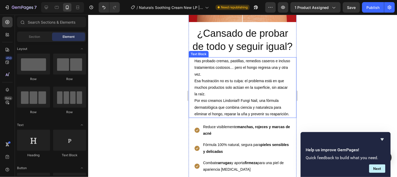
scroll to position [504, 0]
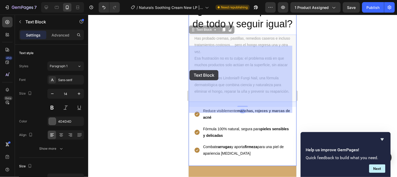
drag, startPoint x: 246, startPoint y: 69, endPoint x: 226, endPoint y: 70, distance: 19.7
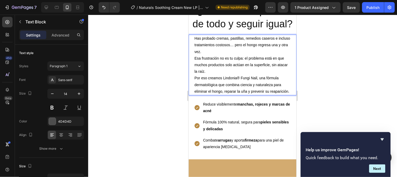
click at [245, 69] on span "Esa frustración no es tu culpa: el problema está en que muchos productos solo a…" at bounding box center [240, 64] width 93 height 17
drag, startPoint x: 246, startPoint y: 69, endPoint x: 192, endPoint y: 68, distance: 53.7
click at [192, 68] on div "Has probado cremas, pastillas, remedios caseros e incluso tratamientos costosos…" at bounding box center [243, 64] width 108 height 60
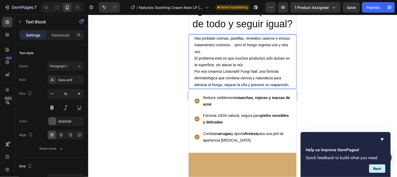
click at [258, 68] on p "Has probado cremas, pastillas, remedios caseros e incluso tratamientos costosos…" at bounding box center [242, 51] width 96 height 33
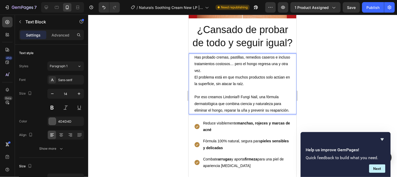
scroll to position [475, 0]
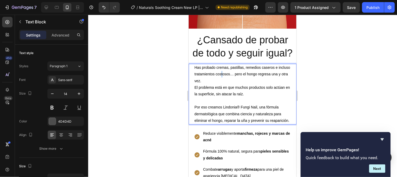
click at [234, 82] on span "Has probado cremas, pastillas, remedios caseros e incluso tratamientos costosos…" at bounding box center [242, 73] width 96 height 17
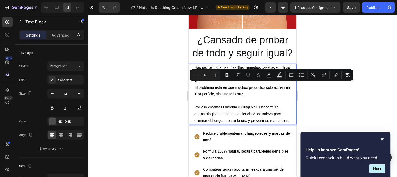
click at [330, 51] on div at bounding box center [242, 96] width 309 height 162
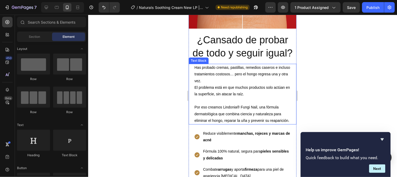
click at [233, 96] on span "El problema está en que muchos productos solo actúan en la superficie, sin atac…" at bounding box center [242, 90] width 96 height 11
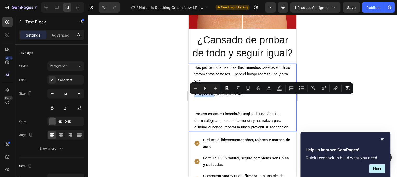
drag, startPoint x: 236, startPoint y: 97, endPoint x: 218, endPoint y: 105, distance: 18.9
click at [218, 96] on span "El problema está en que muchos productos solo actúan en la superficie, sin atac…" at bounding box center [242, 90] width 96 height 11
click at [227, 90] on icon "Editor contextual toolbar" at bounding box center [227, 87] width 5 height 5
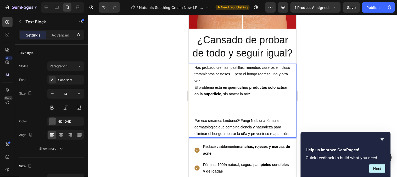
click at [254, 107] on p "Has probado cremas, pastillas, remedios caseros e incluso tratamientos costosos…" at bounding box center [242, 90] width 96 height 53
click at [221, 117] on p "Has probado cremas, pastillas, remedios caseros e incluso tratamientos costosos…" at bounding box center [242, 90] width 96 height 53
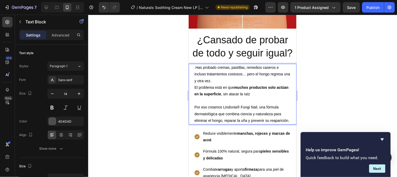
click at [195, 78] on span ".Has probado cremas, pastillas, remedios caseros e incluso tratamientos costoso…" at bounding box center [242, 73] width 96 height 17
click at [199, 103] on p "Has probado cremas, pastillas, remedios caseros e incluso tratamientos costosos…" at bounding box center [242, 84] width 96 height 40
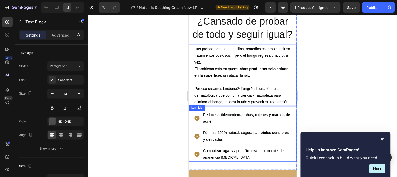
scroll to position [504, 0]
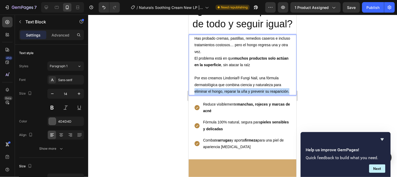
drag, startPoint x: 194, startPoint y: 101, endPoint x: 236, endPoint y: 105, distance: 42.4
click at [236, 95] on div "Has probado cremas, pastillas, remedios caseros e incluso tratamientos costosos…" at bounding box center [242, 64] width 97 height 60
click at [305, 92] on div at bounding box center [242, 96] width 309 height 162
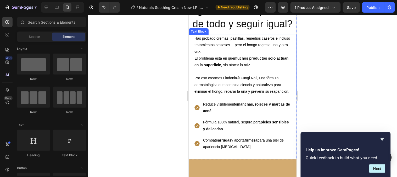
drag, startPoint x: 227, startPoint y: 101, endPoint x: 224, endPoint y: 101, distance: 3.1
click at [227, 93] on span "Por eso creamos Lindonia® Fungi Nail, una fórmula dermatológica que combina cie…" at bounding box center [241, 83] width 95 height 17
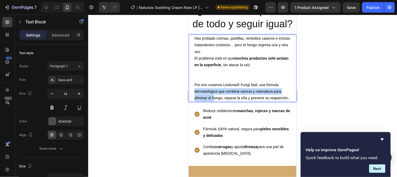
drag, startPoint x: 215, startPoint y: 108, endPoint x: 191, endPoint y: 102, distance: 24.1
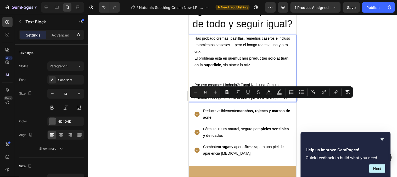
click at [216, 100] on span "Por eso creamos Lindonia® Fungi Nail, una fórmula dermatológica que combina cie…" at bounding box center [241, 90] width 95 height 17
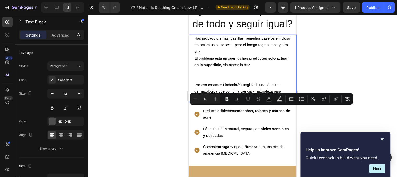
drag, startPoint x: 219, startPoint y: 114, endPoint x: 195, endPoint y: 110, distance: 24.4
click at [195, 101] on p "Por eso creamos Lindonia® Fungi Nail, una fórmula dermatológica que combina cie…" at bounding box center [242, 91] width 96 height 20
click at [225, 100] on icon "Editor contextual toolbar" at bounding box center [227, 98] width 5 height 5
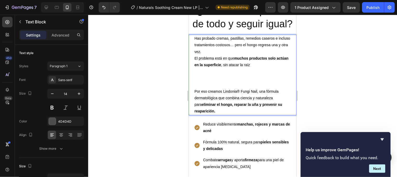
click at [326, 114] on div at bounding box center [242, 96] width 309 height 162
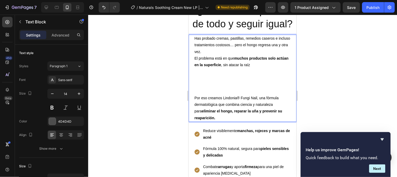
click at [267, 110] on span "Por eso creamos Lindonia® Fungi Nail, una fórmula dermatológica que combina cie…" at bounding box center [238, 107] width 88 height 24
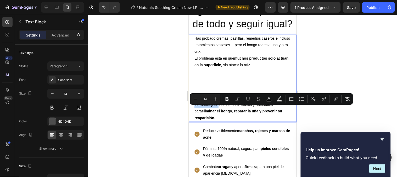
drag, startPoint x: 266, startPoint y: 108, endPoint x: 218, endPoint y: 114, distance: 48.8
click at [218, 114] on span "Por eso creamos Lindonia® Fungi Nail, una fórmula dermatológica que combina cie…" at bounding box center [238, 107] width 88 height 24
click at [224, 101] on button "Bold" at bounding box center [227, 98] width 9 height 9
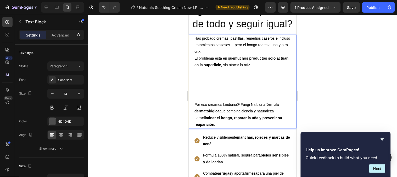
click at [274, 121] on span "Por eso creamos Lindonia® Fungi Nail, una fórmula dermatológica que combina cie…" at bounding box center [238, 114] width 88 height 24
drag, startPoint x: 276, startPoint y: 121, endPoint x: 283, endPoint y: 121, distance: 7.1
click at [283, 121] on p "Por eso creamos Lindonia® Fungi Nail, una fórmula dermatológica que combina cie…" at bounding box center [242, 114] width 96 height 26
drag, startPoint x: 307, startPoint y: 102, endPoint x: 297, endPoint y: 109, distance: 12.1
click at [307, 102] on div at bounding box center [242, 96] width 309 height 162
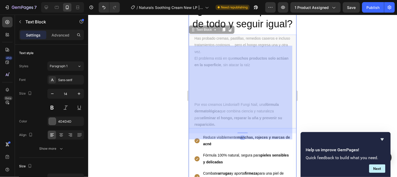
drag, startPoint x: 284, startPoint y: 122, endPoint x: 278, endPoint y: 122, distance: 6.3
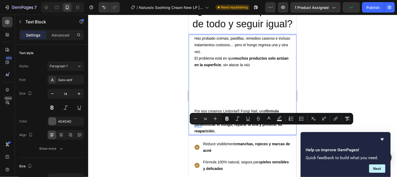
drag, startPoint x: 276, startPoint y: 126, endPoint x: 283, endPoint y: 127, distance: 7.4
click at [283, 127] on p "Por eso creamos Lindonia® Fungi Nail, una fórmula dermatológica que combina cie…" at bounding box center [242, 120] width 96 height 26
click at [223, 118] on button "Bold" at bounding box center [227, 118] width 9 height 9
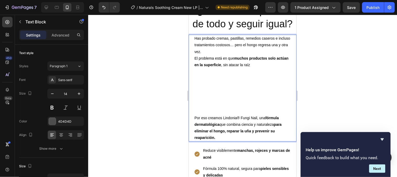
click at [208, 111] on p "Has probado cremas, pastillas, remedios caseros e incluso tratamientos costosos…" at bounding box center [242, 74] width 96 height 79
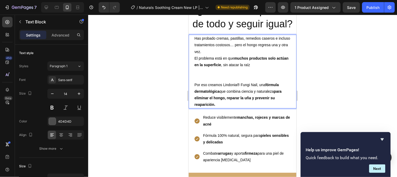
click at [196, 81] on p "Has probado cremas, pastillas, remedios caseros e incluso tratamientos costosos…" at bounding box center [242, 58] width 96 height 46
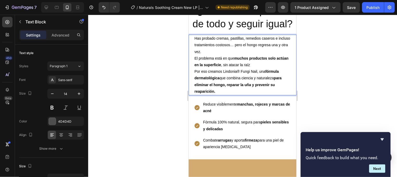
click at [268, 68] on p "Has probado cremas, pastillas, remedios caseros e incluso tratamientos costosos…" at bounding box center [242, 51] width 96 height 33
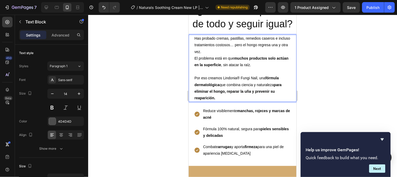
click at [328, 58] on div at bounding box center [242, 96] width 309 height 162
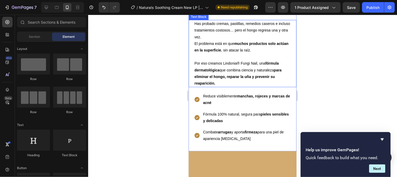
scroll to position [533, 0]
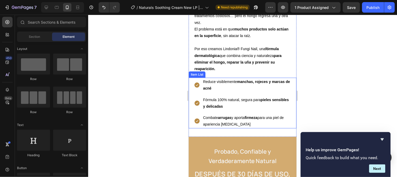
click at [195, 87] on icon at bounding box center [196, 84] width 5 height 5
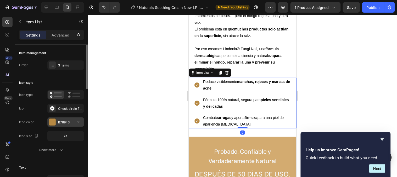
click at [56, 123] on div "B78943" at bounding box center [65, 121] width 37 height 9
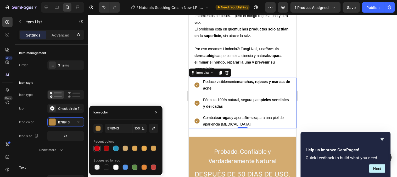
click at [97, 148] on div at bounding box center [97, 147] width 5 height 5
type input "CE000C"
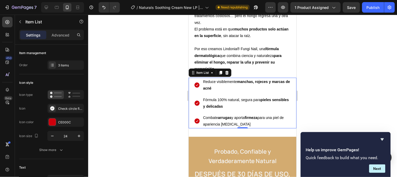
click at [366, 75] on div at bounding box center [242, 96] width 309 height 162
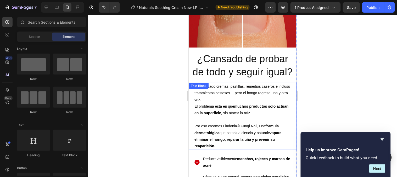
scroll to position [446, 0]
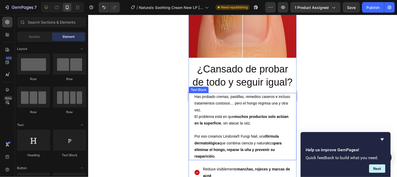
click at [258, 111] on span "Has probado cremas, pastillas, remedios caseros e incluso tratamientos costosos…" at bounding box center [242, 102] width 96 height 17
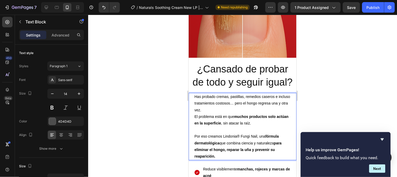
click at [256, 111] on span "Has probado cremas, pastillas, remedios caseros e incluso tratamientos costosos…" at bounding box center [242, 102] width 96 height 17
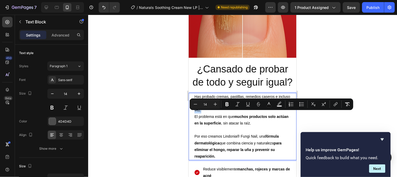
drag, startPoint x: 256, startPoint y: 113, endPoint x: 255, endPoint y: 118, distance: 4.8
click at [255, 118] on p "Has probado cremas, pastillas, remedios caseros e incluso tratamientos costosos…" at bounding box center [242, 113] width 96 height 40
click at [223, 104] on button "Bold" at bounding box center [227, 103] width 9 height 9
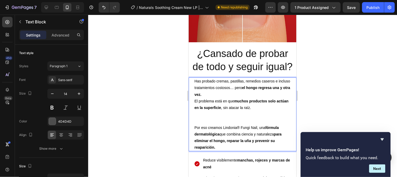
scroll to position [475, 0]
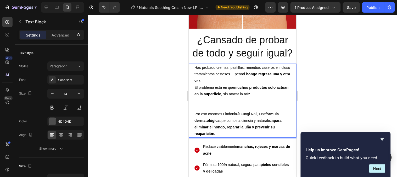
click at [217, 110] on p "Has probado cremas, pastillas, remedios caseros e incluso tratamientos costosos…" at bounding box center [242, 87] width 96 height 46
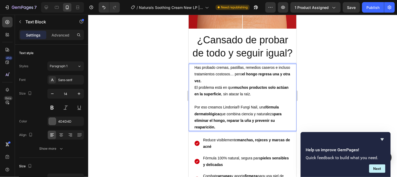
click at [332, 109] on div at bounding box center [242, 96] width 309 height 162
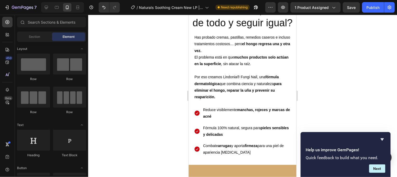
scroll to position [528, 0]
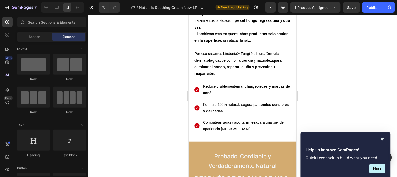
drag, startPoint x: 293, startPoint y: 53, endPoint x: 354, endPoint y: 38, distance: 62.4
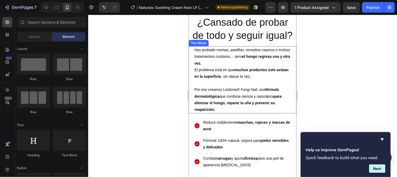
scroll to position [502, 0]
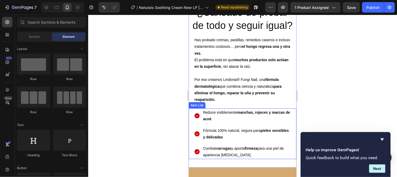
click at [232, 120] on span "Reduce visiblemente manchas, rojeces y marcas de acné" at bounding box center [246, 115] width 87 height 11
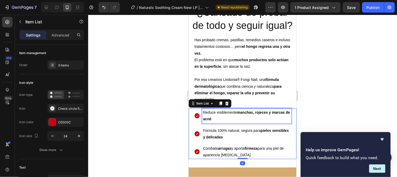
click at [232, 120] on span "Reduce visiblemente manchas, rojeces y marcas de acné" at bounding box center [246, 115] width 87 height 11
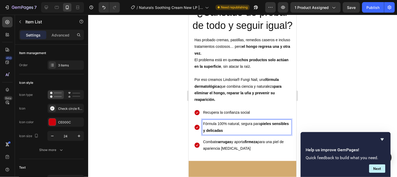
click at [235, 132] on strong "pieles sensibles y delicadas" at bounding box center [246, 126] width 86 height 11
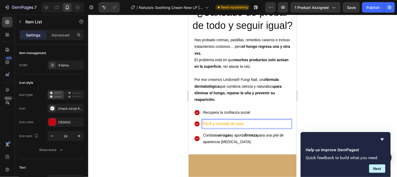
click at [237, 143] on span "Combate arrugas y aporta firmeza para una piel de apariencia joven" at bounding box center [243, 138] width 81 height 11
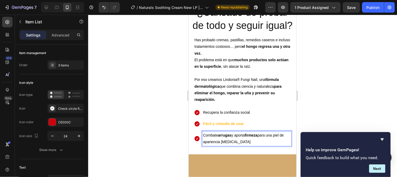
click at [237, 143] on span "Combate arrugas y aporta firmeza para una piel de apariencia joven" at bounding box center [243, 138] width 81 height 11
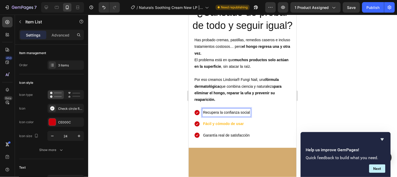
click at [243, 114] on span "Recupera la confianza social" at bounding box center [226, 112] width 47 height 4
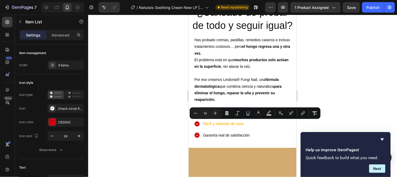
click at [237, 114] on span "Recupera la confianza social" at bounding box center [226, 112] width 47 height 4
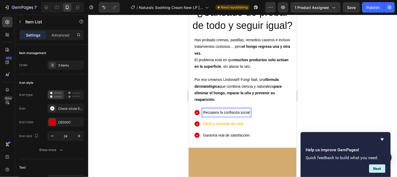
click at [246, 126] on p "Fácil y cómodo de usar" at bounding box center [226, 123] width 47 height 7
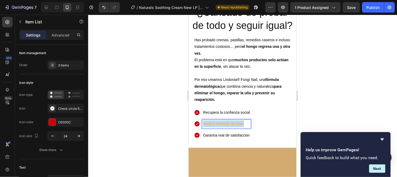
click at [246, 126] on p "Fácil y cómodo de usar" at bounding box center [226, 123] width 47 height 7
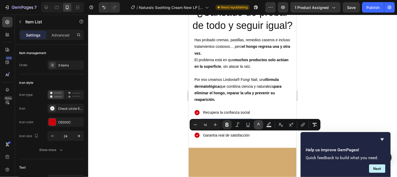
click at [259, 124] on icon "Editor contextual toolbar" at bounding box center [258, 124] width 5 height 5
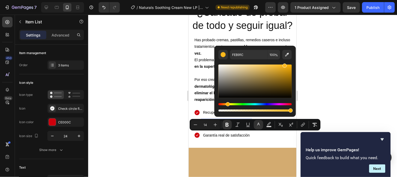
drag, startPoint x: 408, startPoint y: 110, endPoint x: 212, endPoint y: 100, distance: 195.6
type input "000000"
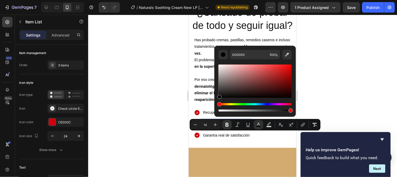
click at [332, 92] on div at bounding box center [242, 96] width 309 height 162
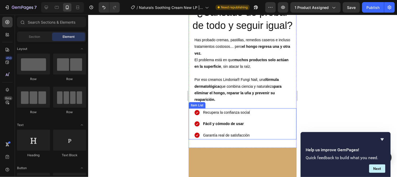
click at [225, 114] on span "Recupera la confianza social" at bounding box center [226, 112] width 47 height 4
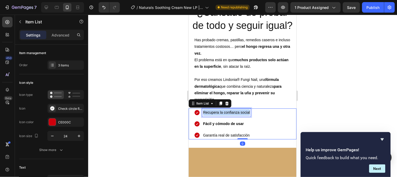
click at [225, 114] on span "Recupera la confianza social" at bounding box center [226, 112] width 47 height 4
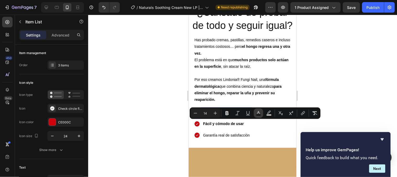
click at [255, 113] on button "color" at bounding box center [258, 112] width 9 height 9
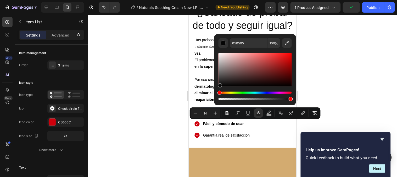
click at [219, 85] on div "Editor contextual toolbar" at bounding box center [220, 85] width 4 height 4
type input "0A0A0A"
click at [229, 125] on strong "Fácil y cómodo de usar" at bounding box center [223, 123] width 41 height 4
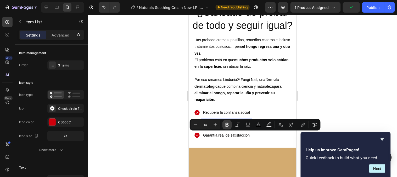
click at [228, 126] on icon "Editor contextual toolbar" at bounding box center [227, 124] width 5 height 5
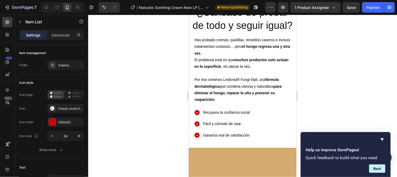
click at [320, 92] on div at bounding box center [242, 96] width 309 height 162
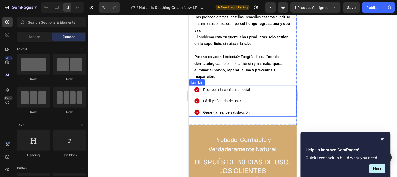
scroll to position [532, 0]
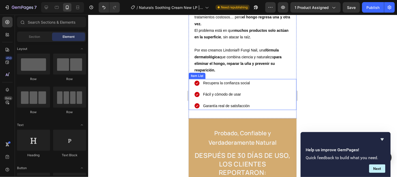
click at [321, 108] on div at bounding box center [242, 96] width 309 height 162
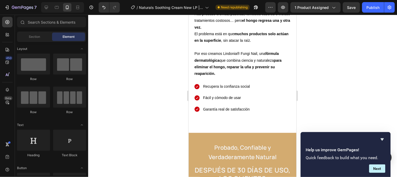
scroll to position [492, 0]
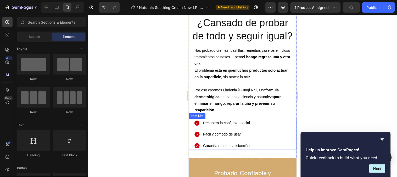
click at [244, 147] on span "Garantía real de satisfacción" at bounding box center [226, 145] width 47 height 4
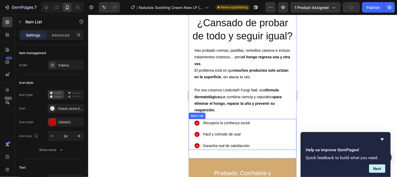
click at [244, 147] on span "Garantía real de satisfacción" at bounding box center [226, 145] width 47 height 4
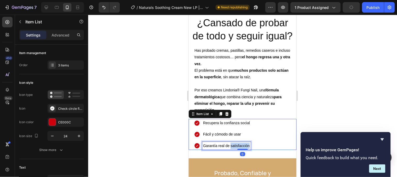
click at [244, 147] on span "Garantía real de satisfacción" at bounding box center [226, 145] width 47 height 4
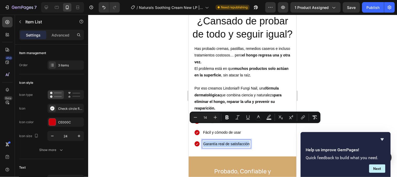
scroll to position [521, 0]
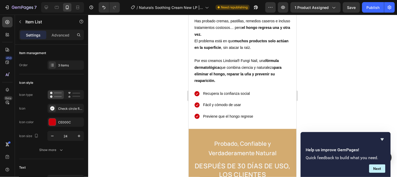
click at [328, 97] on div at bounding box center [242, 96] width 309 height 162
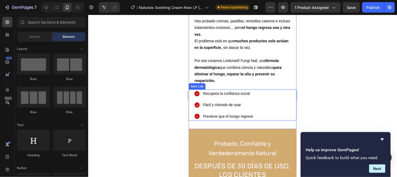
click at [211, 106] on span "Fácil y cómodo de usar" at bounding box center [222, 104] width 38 height 4
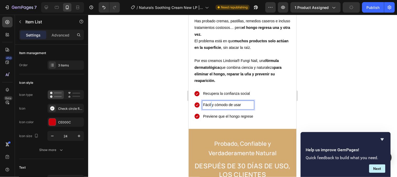
click at [211, 106] on span "Fácil y cómodo de usar" at bounding box center [222, 104] width 38 height 4
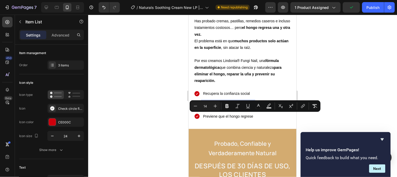
click at [211, 106] on span "Fácil y cómodo de usar" at bounding box center [222, 104] width 38 height 4
click at [210, 106] on span "Fácil y cómodo de usar" at bounding box center [222, 104] width 38 height 4
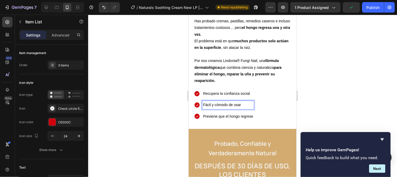
click at [211, 106] on span "Fácil y cómodo de usar" at bounding box center [222, 104] width 38 height 4
click at [336, 92] on div at bounding box center [242, 96] width 309 height 162
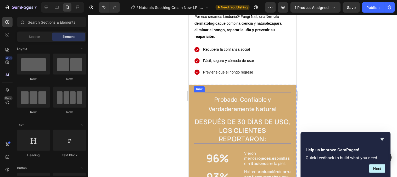
scroll to position [579, 0]
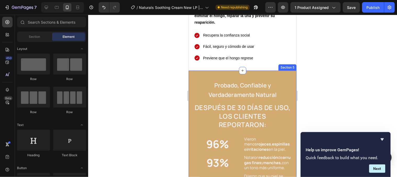
click at [289, 97] on div "Probado, Confiable y Verdaderamente Natural Heading Después de 30 días de uso, …" at bounding box center [243, 155] width 108 height 170
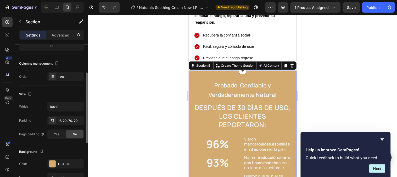
scroll to position [87, 0]
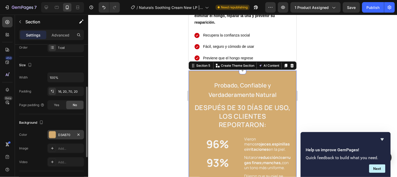
click at [56, 133] on div at bounding box center [52, 134] width 7 height 7
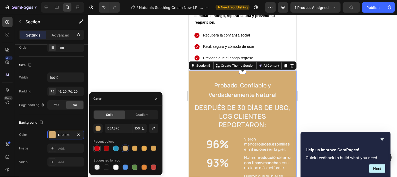
click at [98, 148] on div at bounding box center [97, 147] width 5 height 5
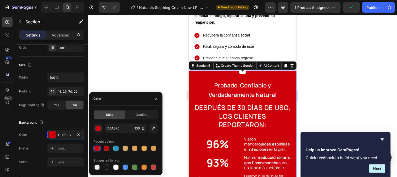
type input "CE000C"
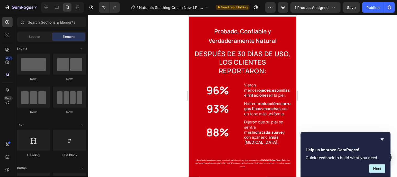
scroll to position [651, 0]
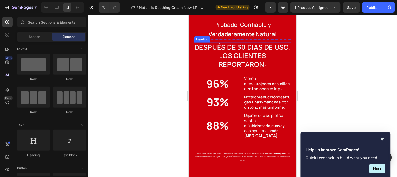
click at [238, 34] on span "Probado, Confiable y Verdaderamente Natural" at bounding box center [242, 28] width 68 height 17
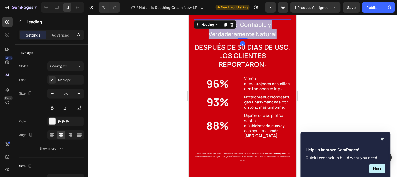
click at [238, 34] on span "Probado, Confiable y Verdaderamente Natural" at bounding box center [242, 28] width 68 height 17
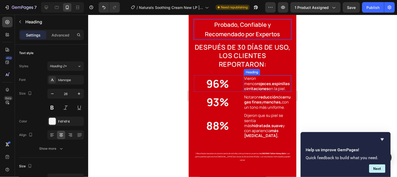
click at [272, 81] on strong "espinillas" at bounding box center [281, 82] width 18 height 5
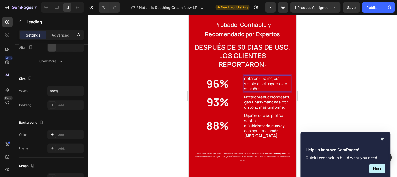
click at [251, 88] on p "notaron una mejora visible en el aspecto de sus uñas." at bounding box center [267, 82] width 47 height 15
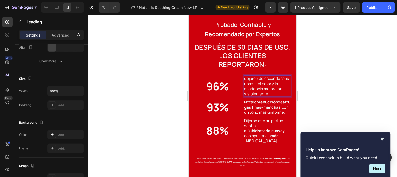
click at [265, 92] on p "dejaron de esconder sus uñas — el color y la apariencia mejoraron visiblemente." at bounding box center [267, 85] width 47 height 20
drag, startPoint x: 265, startPoint y: 92, endPoint x: 242, endPoint y: 95, distance: 23.1
click at [244, 95] on p "dejaron de esconder sus uñas — el color y la apariencia mejoraron visiblemente." at bounding box center [267, 85] width 47 height 20
click at [261, 91] on p "dejaron de esconder sus uñas — el color y la apariencia mejoraron en 15 días." at bounding box center [267, 85] width 47 height 20
click at [268, 108] on h2 "Notaron reducción de arrugas finas y manchas, con un tono más uniforme." at bounding box center [268, 106] width 48 height 16
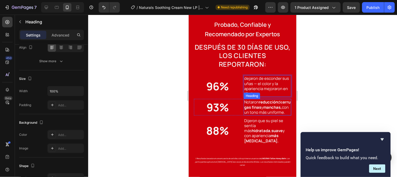
click at [268, 108] on h2 "Notaron reducción de arrugas finas y manchas, con un tono más uniforme." at bounding box center [268, 106] width 48 height 16
click at [268, 108] on p "Notaron reducción de arrugas finas y manchas, con un tono más uniforme." at bounding box center [267, 106] width 47 height 15
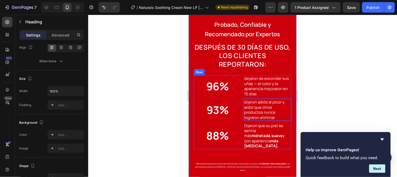
click at [259, 128] on h2 "Dijeron que su piel se sentía más hidratada , suave y con apariencia más joven." at bounding box center [268, 135] width 48 height 27
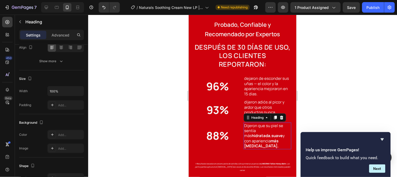
click at [259, 128] on h2 "Dijeron que su piel se sentía más hidratada , suave y con apariencia más joven." at bounding box center [268, 135] width 48 height 27
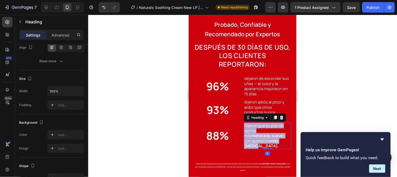
click at [259, 128] on p "Dijeron que su piel se sentía más hidratada , suave y con apariencia más joven." at bounding box center [267, 136] width 47 height 26
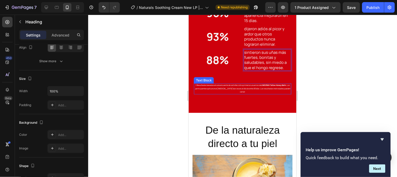
scroll to position [767, 0]
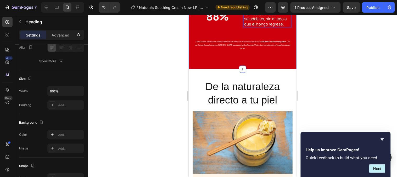
click at [230, 40] on p "† Resultados basados en una encuesta de satisfacción a primeros usuarios de LIN…" at bounding box center [242, 45] width 96 height 10
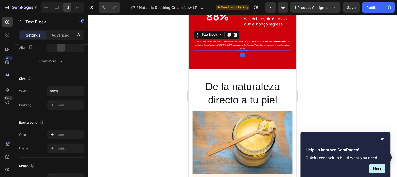
scroll to position [0, 0]
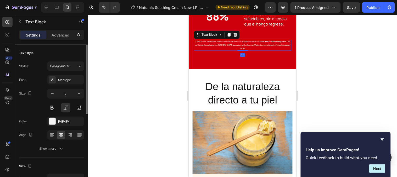
click at [227, 45] on p "† Resultados basados en una encuesta de satisfacción a primeros usuarios de LIN…" at bounding box center [242, 45] width 96 height 10
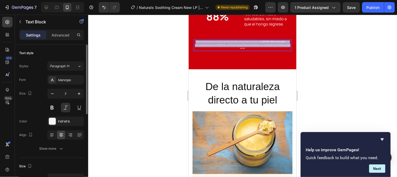
click at [227, 45] on p "† Resultados basados en una encuesta de satisfacción a primeros usuarios de LIN…" at bounding box center [242, 45] width 96 height 10
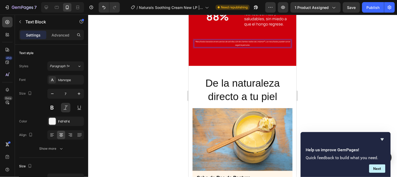
click at [356, 51] on div at bounding box center [242, 96] width 309 height 162
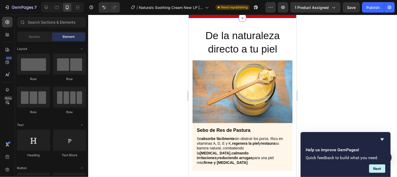
scroll to position [825, 0]
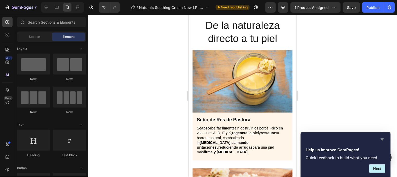
click at [384, 137] on icon "Hide survey" at bounding box center [382, 139] width 6 height 6
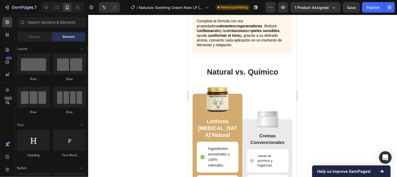
scroll to position [1209, 0]
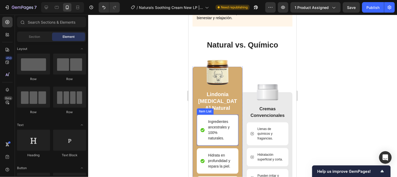
click at [214, 119] on p "Ingredientes ancestrales y 100% naturales." at bounding box center [221, 130] width 26 height 22
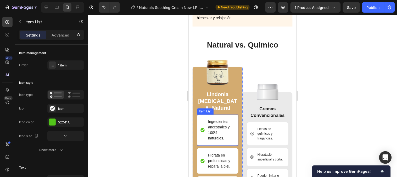
click at [214, 119] on p "Ingredientes ancestrales y 100% naturales." at bounding box center [221, 130] width 26 height 22
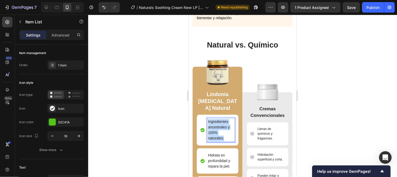
click at [215, 119] on p "Ingredientes ancestrales y 100% naturales." at bounding box center [221, 130] width 26 height 22
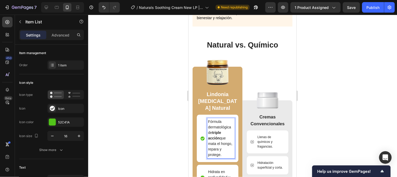
click at [221, 130] on p "Fórmula dermatológica de triple acción que mata el hongo, repara y protege." at bounding box center [221, 138] width 26 height 38
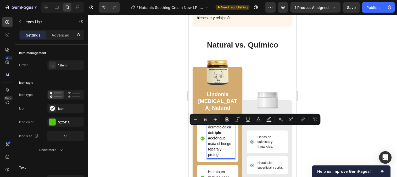
drag, startPoint x: 225, startPoint y: 130, endPoint x: 228, endPoint y: 144, distance: 14.3
click at [228, 144] on p "Fórmula dermatológica de triple acción que mata el hongo, repara y protege." at bounding box center [221, 138] width 26 height 38
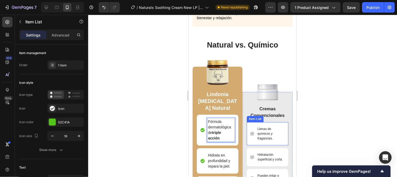
click at [271, 129] on p "Llenas de químicos y fragancias." at bounding box center [270, 133] width 26 height 14
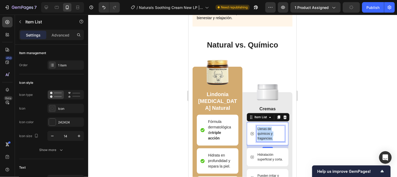
click at [271, 129] on p "Llenas de químicos y fragancias." at bounding box center [270, 133] width 26 height 14
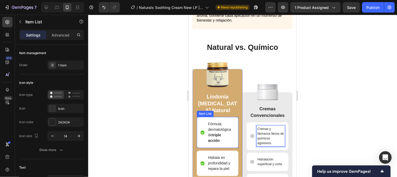
scroll to position [1235, 0]
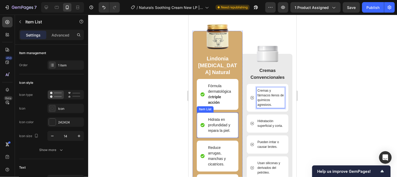
click at [216, 125] on p "Hidrata en profundidad y repara la piel." at bounding box center [221, 125] width 26 height 16
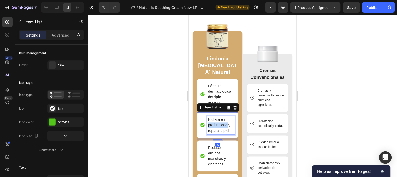
click at [216, 125] on p "Hidrata en profundidad y repara la piel." at bounding box center [221, 125] width 26 height 16
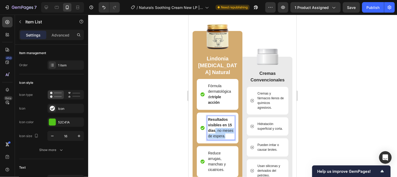
drag, startPoint x: 220, startPoint y: 129, endPoint x: 225, endPoint y: 140, distance: 11.5
click at [225, 139] on p "Resultados visibles en 15 días , no meses de espera." at bounding box center [221, 128] width 26 height 22
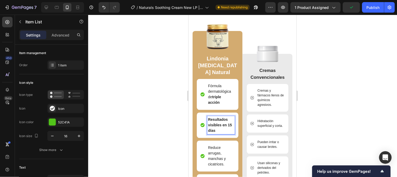
click at [222, 119] on strong "Resultados visibles en 15 días" at bounding box center [220, 124] width 24 height 15
drag, startPoint x: 222, startPoint y: 124, endPoint x: 208, endPoint y: 120, distance: 14.0
click at [208, 120] on strong "Resultados visibles en 15 días" at bounding box center [220, 124] width 24 height 15
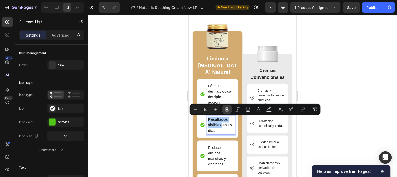
click at [225, 106] on button "Bold" at bounding box center [227, 108] width 9 height 9
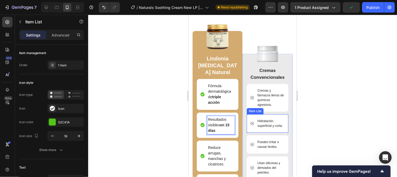
click at [263, 124] on p "Hidratación superficial y corta." at bounding box center [270, 122] width 26 height 9
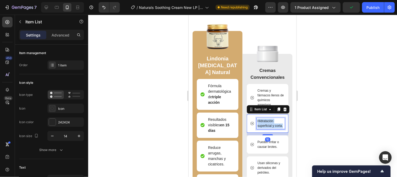
click at [263, 124] on p "Hidratación superficial y corta." at bounding box center [270, 122] width 26 height 9
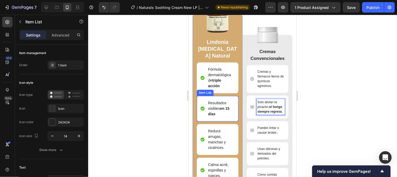
scroll to position [1262, 0]
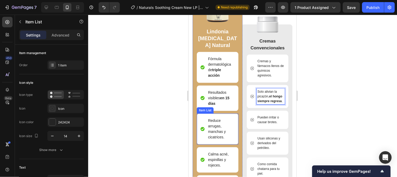
click at [221, 131] on p "Reduce arrugas, manchas y cicatrices." at bounding box center [221, 129] width 26 height 22
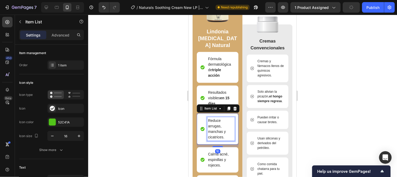
click at [221, 131] on p "Reduce arrugas, manchas y cicatrices." at bounding box center [221, 129] width 26 height 22
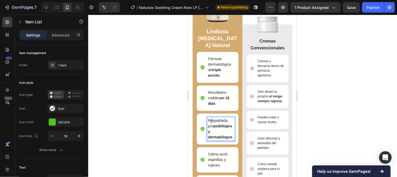
click at [212, 119] on p "Respaldada por podólogos y dermatólogos ." at bounding box center [221, 129] width 26 height 22
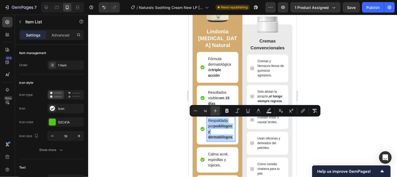
click at [218, 111] on icon "Editor contextual toolbar" at bounding box center [215, 110] width 5 height 5
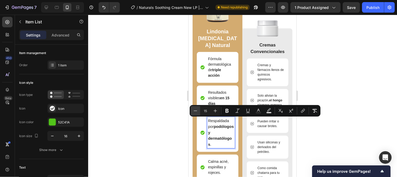
click at [198, 113] on button "Minus" at bounding box center [195, 110] width 9 height 9
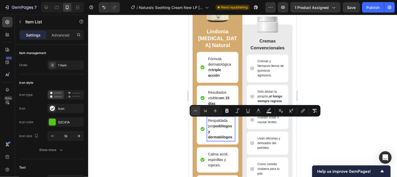
click at [198, 113] on button "Minus" at bounding box center [195, 110] width 9 height 9
type input "13"
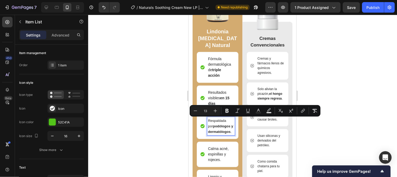
click at [316, 133] on div at bounding box center [242, 96] width 309 height 162
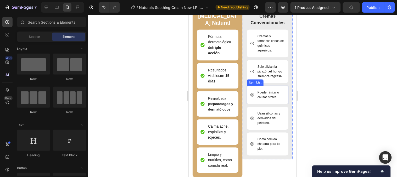
scroll to position [1291, 0]
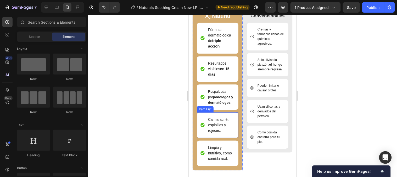
click at [216, 126] on p "Calma acné, espinillas y rojeces." at bounding box center [221, 125] width 26 height 16
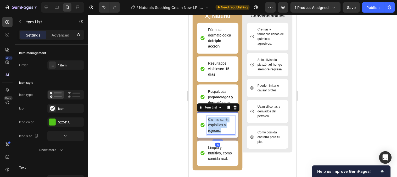
click at [216, 126] on p "Calma acné, espinillas y rojeces." at bounding box center [221, 125] width 26 height 16
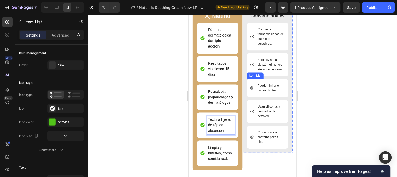
click at [265, 92] on p "Pueden irritar o causar brotes." at bounding box center [270, 87] width 26 height 9
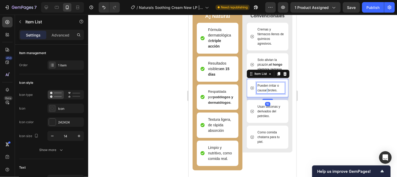
click at [265, 97] on div "Pueden irritar o causar brotes." at bounding box center [268, 88] width 42 height 18
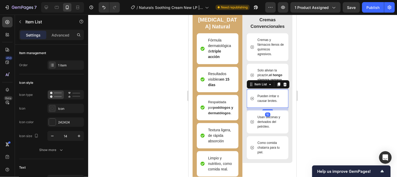
click at [265, 98] on div "Pueden irritar o causar brotes." at bounding box center [268, 98] width 42 height 18
click at [265, 103] on p "Pueden irritar o causar brotes." at bounding box center [270, 97] width 26 height 9
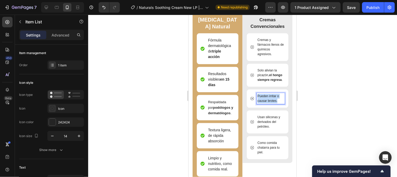
click at [265, 103] on p "Pueden irritar o causar brotes." at bounding box center [270, 97] width 26 height 9
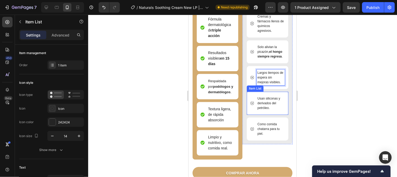
scroll to position [1308, 0]
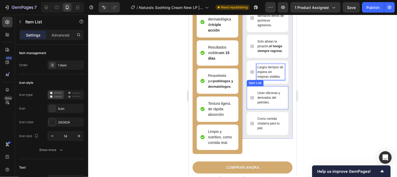
click at [257, 102] on p "Usan siliconas y derivados del petróleo." at bounding box center [270, 97] width 26 height 14
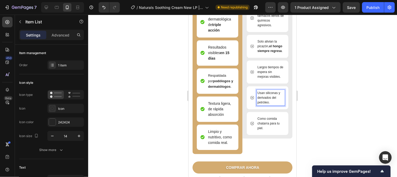
scroll to position [1305, 0]
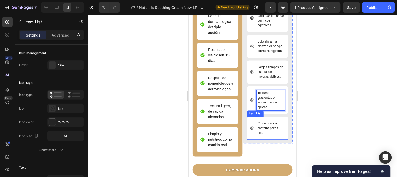
click at [261, 130] on p "Como comida chatarra para tu piel." at bounding box center [270, 127] width 26 height 14
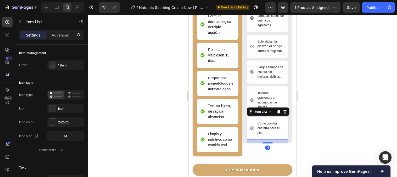
click at [261, 130] on p "Como comida chatarra para tu piel." at bounding box center [270, 127] width 26 height 14
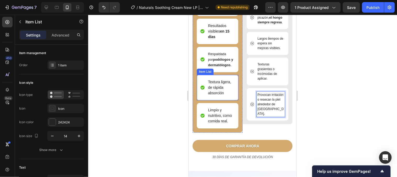
scroll to position [1330, 0]
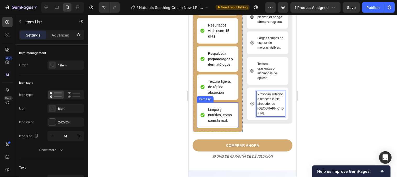
click at [215, 121] on p "Limpio y nutritivo, como comida real." at bounding box center [221, 114] width 26 height 16
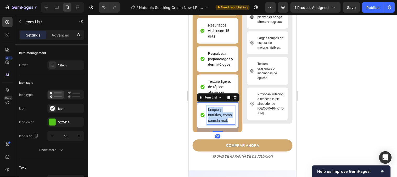
click at [215, 121] on p "Limpio y nutritivo, como comida real." at bounding box center [221, 114] width 26 height 16
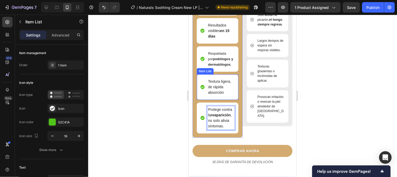
click at [213, 95] on p "Textura ligera, de rápida absorción" at bounding box center [221, 86] width 26 height 16
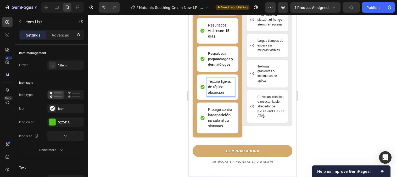
click at [213, 91] on p "Textura ligera, de rápida absorción" at bounding box center [221, 86] width 26 height 16
drag, startPoint x: 213, startPoint y: 91, endPoint x: 227, endPoint y: 97, distance: 14.9
click at [227, 95] on p "Textura ligera, de rápida absorción" at bounding box center [221, 86] width 26 height 16
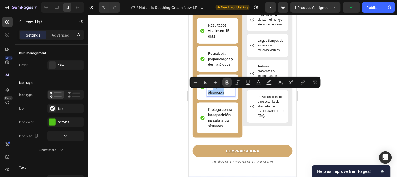
click at [224, 83] on button "Bold" at bounding box center [227, 82] width 9 height 9
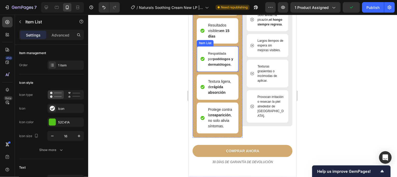
click at [210, 62] on p "Respaldada por podólogos y dermatólogos ." at bounding box center [221, 58] width 26 height 16
drag, startPoint x: 232, startPoint y: 70, endPoint x: 203, endPoint y: 66, distance: 29.4
click at [203, 66] on div "Respaldada por podólogos y dermatólogos ." at bounding box center [217, 58] width 34 height 18
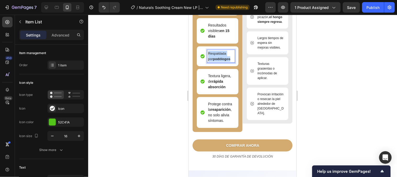
drag, startPoint x: 225, startPoint y: 63, endPoint x: 203, endPoint y: 54, distance: 23.0
click at [203, 54] on div "Respaldada por podólogos" at bounding box center [217, 55] width 34 height 13
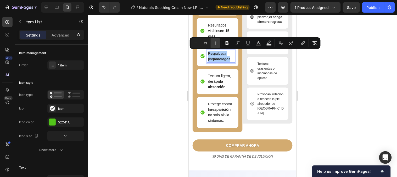
click at [217, 43] on icon "Editor contextual toolbar" at bounding box center [215, 42] width 5 height 5
type input "14"
click at [312, 66] on div at bounding box center [242, 96] width 309 height 162
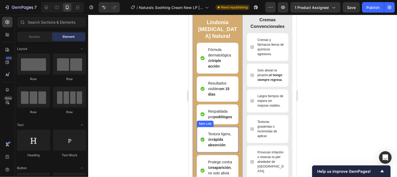
scroll to position [1242, 0]
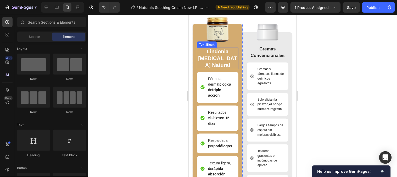
click at [212, 30] on img at bounding box center [218, 30] width 36 height 36
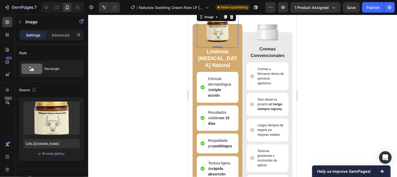
click at [216, 38] on img at bounding box center [218, 30] width 36 height 36
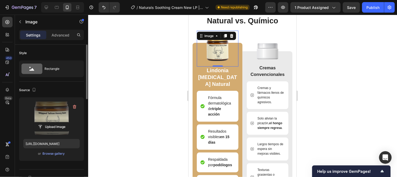
scroll to position [1213, 0]
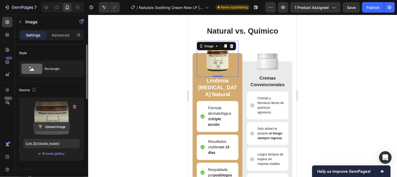
click at [41, 129] on input "file" at bounding box center [52, 126] width 36 height 9
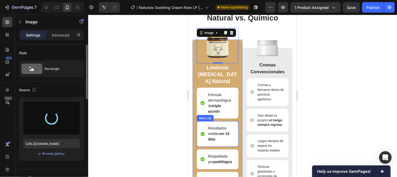
scroll to position [1157, 0]
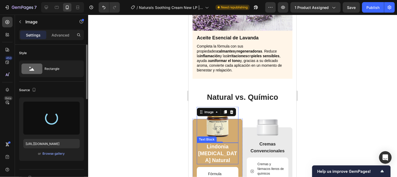
type input "[URL][DOMAIN_NAME]"
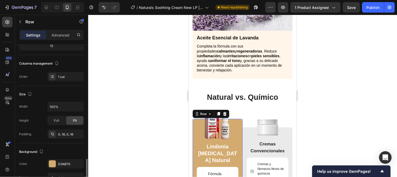
scroll to position [116, 0]
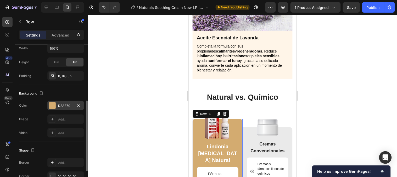
click at [61, 106] on div "D3AB70" at bounding box center [65, 105] width 15 height 5
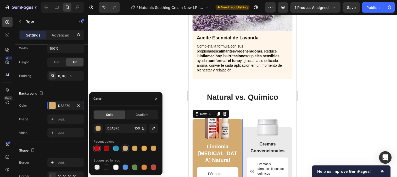
click at [97, 148] on div at bounding box center [97, 147] width 5 height 5
type input "CE000C"
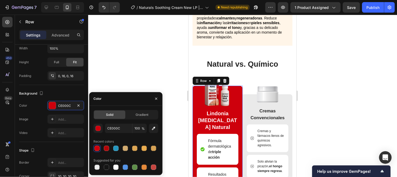
scroll to position [1215, 0]
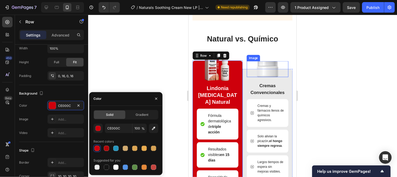
click at [264, 63] on img at bounding box center [267, 69] width 21 height 16
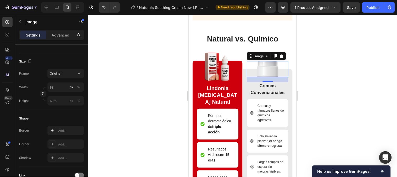
scroll to position [0, 0]
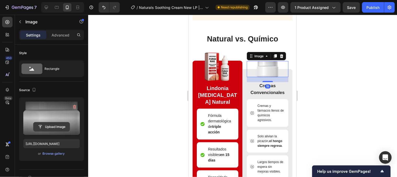
click at [46, 128] on input "file" at bounding box center [52, 126] width 36 height 9
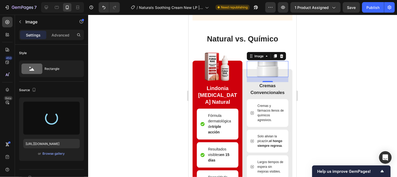
type input "[URL][DOMAIN_NAME]"
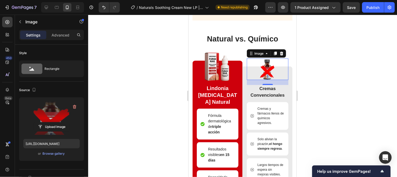
click at [347, 108] on div at bounding box center [242, 96] width 309 height 162
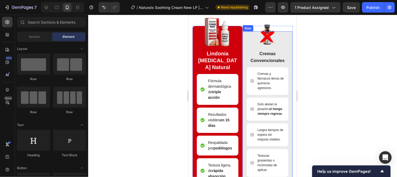
scroll to position [1244, 0]
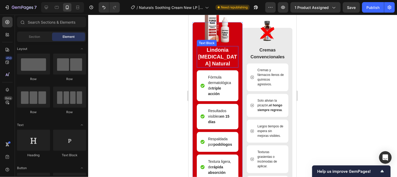
click at [208, 51] on p "Lindonia Bálsamo Natural" at bounding box center [217, 56] width 41 height 20
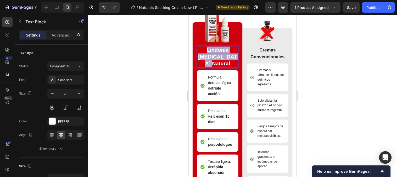
click at [208, 51] on p "Lindonia Bálsamo Natural" at bounding box center [217, 56] width 41 height 20
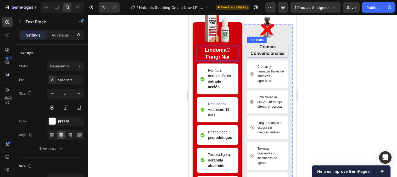
click at [261, 52] on p "Cremas Convencionales" at bounding box center [267, 49] width 41 height 13
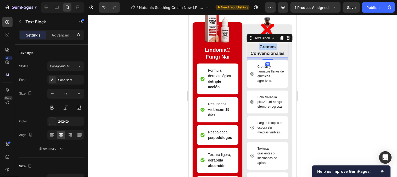
click at [261, 52] on p "Cremas Convencionales" at bounding box center [267, 49] width 41 height 13
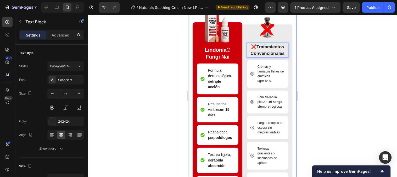
click at [317, 59] on div at bounding box center [242, 96] width 309 height 162
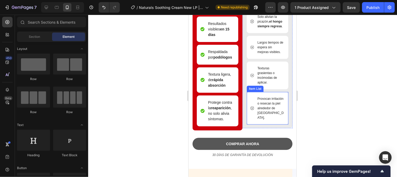
scroll to position [1360, 0]
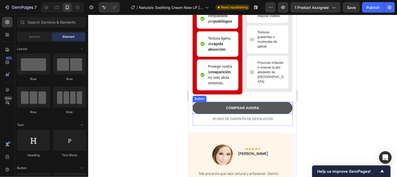
click at [273, 113] on button "COMPRAR AHORA" at bounding box center [242, 107] width 100 height 12
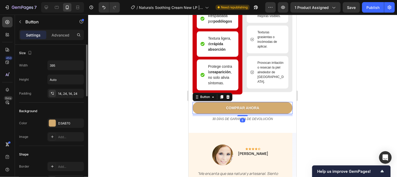
click at [57, 129] on div "Color D3AB70 Image Add..." at bounding box center [51, 129] width 65 height 23
click at [59, 124] on div "D3AB70" at bounding box center [65, 123] width 15 height 5
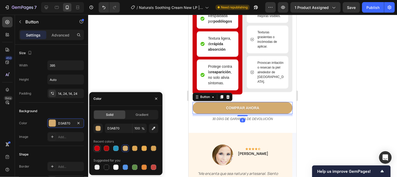
click at [95, 147] on div at bounding box center [97, 147] width 5 height 5
type input "CE000C"
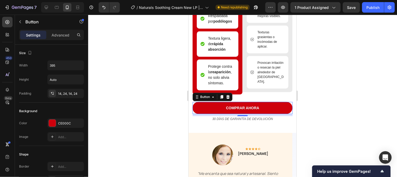
drag, startPoint x: 312, startPoint y: 111, endPoint x: 315, endPoint y: 108, distance: 3.7
click at [312, 111] on div at bounding box center [242, 96] width 309 height 162
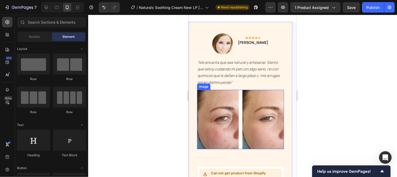
scroll to position [1477, 0]
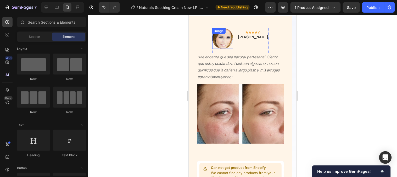
click at [223, 48] on img at bounding box center [222, 37] width 21 height 21
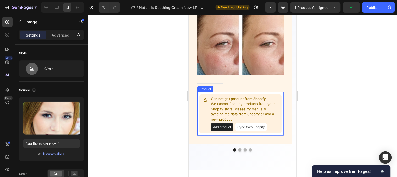
scroll to position [1527, 0]
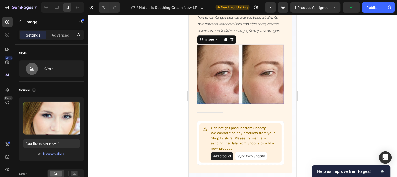
click at [243, 82] on img at bounding box center [240, 73] width 87 height 59
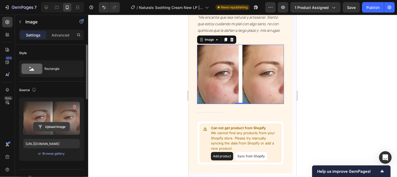
click at [46, 126] on input "file" at bounding box center [52, 126] width 36 height 9
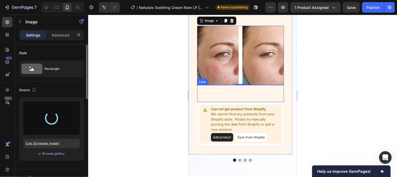
scroll to position [1556, 0]
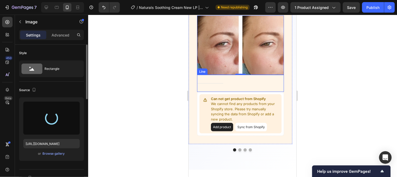
type input "[URL][DOMAIN_NAME]"
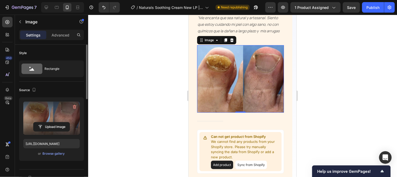
scroll to position [1498, 0]
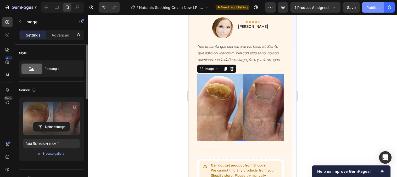
click at [368, 9] on div "Publish" at bounding box center [373, 7] width 13 height 5
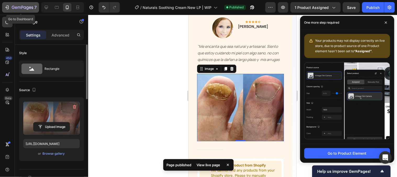
click at [10, 6] on div "7" at bounding box center [20, 7] width 32 height 6
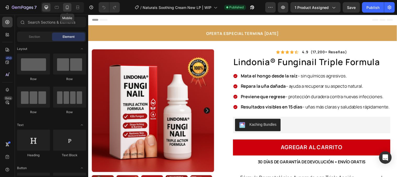
click at [66, 6] on icon at bounding box center [67, 7] width 3 height 4
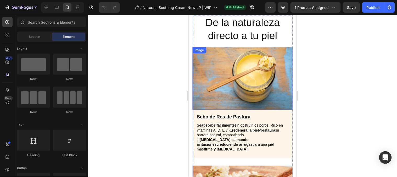
scroll to position [756, 0]
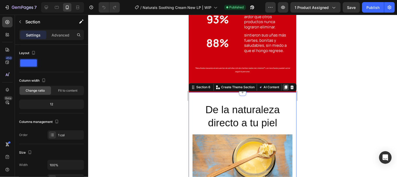
scroll to position [698, 0]
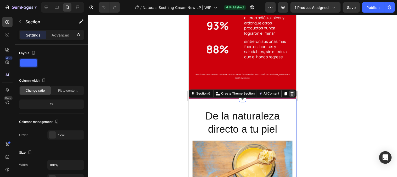
click at [290, 95] on icon at bounding box center [292, 93] width 4 height 4
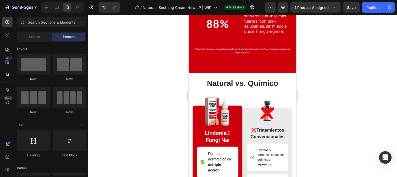
scroll to position [727, 0]
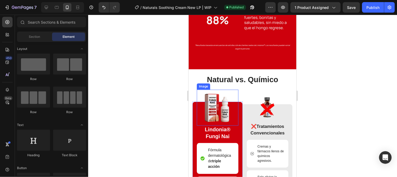
click at [219, 106] on img at bounding box center [218, 107] width 36 height 36
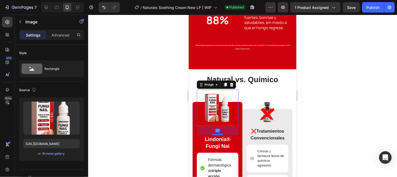
drag, startPoint x: 217, startPoint y: 124, endPoint x: 216, endPoint y: 134, distance: 9.7
click at [216, 134] on div at bounding box center [217, 134] width 10 height 2
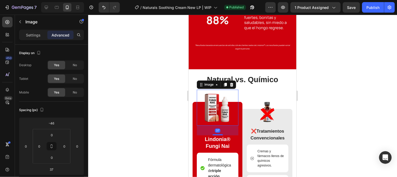
click at [322, 109] on div at bounding box center [242, 96] width 309 height 162
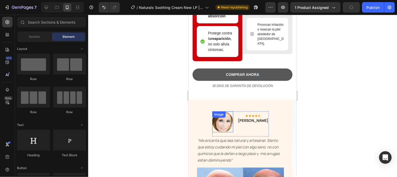
scroll to position [960, 0]
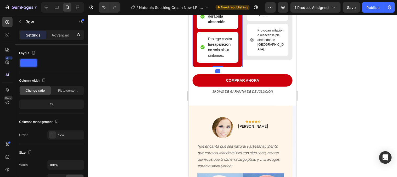
drag, startPoint x: 218, startPoint y: 76, endPoint x: 220, endPoint y: 67, distance: 9.3
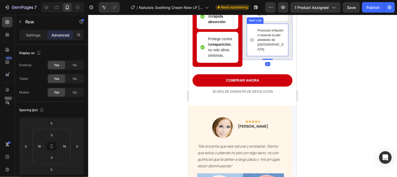
click at [267, 56] on div "Provocan irritación o resecan la piel alrededor de [GEOGRAPHIC_DATA]." at bounding box center [268, 39] width 42 height 32
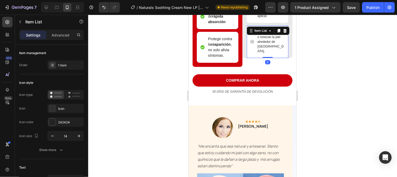
drag, startPoint x: 265, startPoint y: 67, endPoint x: 267, endPoint y: 56, distance: 10.6
click at [267, 56] on div "Provocan irritación o resecan la piel alrededor de [GEOGRAPHIC_DATA]. Item List…" at bounding box center [268, 41] width 42 height 32
type input "100%"
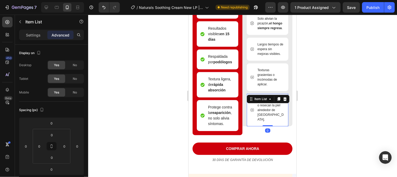
scroll to position [931, 0]
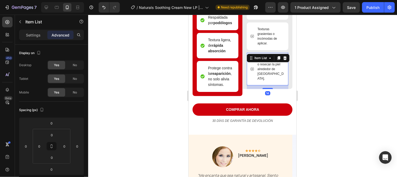
drag, startPoint x: 264, startPoint y: 93, endPoint x: 264, endPoint y: 97, distance: 3.7
type input "14"
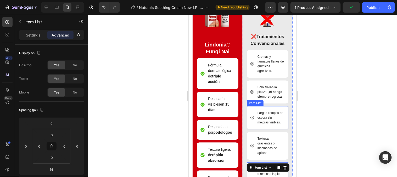
scroll to position [786, 0]
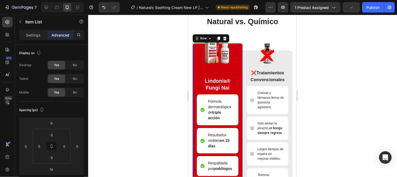
click at [236, 49] on div "Image Lindonia® Fungi Nai Text Block Fórmula dermatológica de triple acción Ite…" at bounding box center [217, 142] width 50 height 198
click at [257, 59] on img at bounding box center [267, 52] width 21 height 21
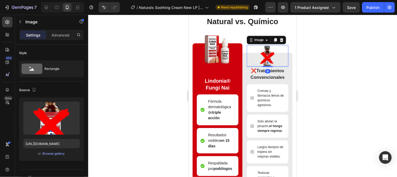
drag, startPoint x: 266, startPoint y: 71, endPoint x: 283, endPoint y: 64, distance: 18.4
click at [266, 64] on div "Image 4" at bounding box center [268, 55] width 42 height 21
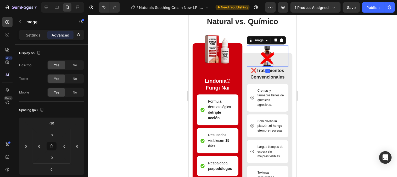
click at [312, 65] on div at bounding box center [242, 96] width 309 height 162
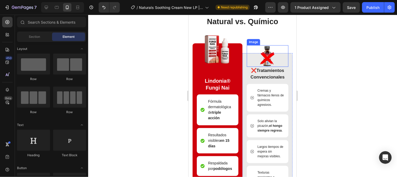
click at [269, 63] on img at bounding box center [267, 55] width 21 height 21
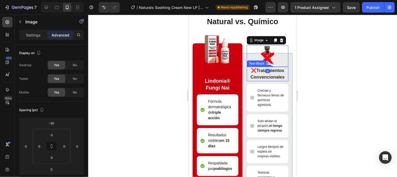
click at [255, 69] on div "❌ Tratamientos Convencionales" at bounding box center [268, 73] width 42 height 14
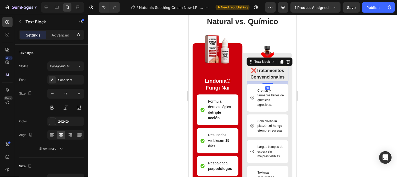
click at [254, 71] on strong "Tratamientos Convencionales" at bounding box center [267, 74] width 34 height 12
click at [313, 71] on div at bounding box center [242, 96] width 309 height 162
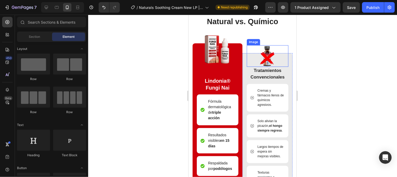
click at [265, 65] on img at bounding box center [267, 55] width 21 height 21
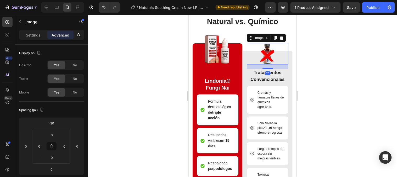
drag, startPoint x: 264, startPoint y: 69, endPoint x: 264, endPoint y: 73, distance: 4.5
click at [264, 73] on div "Image 17 Tratamientos Convencionales Text Block Cremas y fármacos llenos de quí…" at bounding box center [268, 141] width 42 height 183
type input "17"
click at [321, 69] on div at bounding box center [242, 96] width 309 height 162
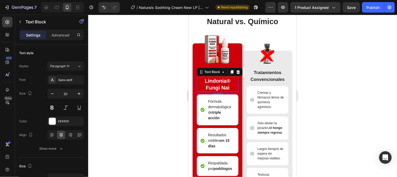
click at [222, 82] on p "Lindonia® Fungi Nai" at bounding box center [217, 84] width 41 height 14
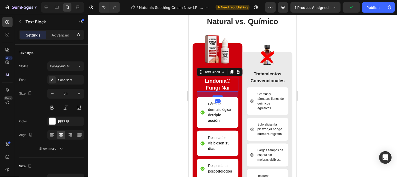
click at [215, 95] on div at bounding box center [217, 96] width 10 height 2
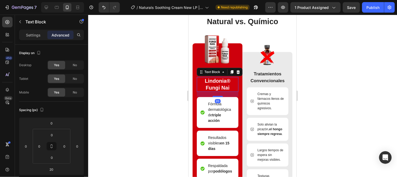
click at [315, 68] on div at bounding box center [242, 96] width 309 height 162
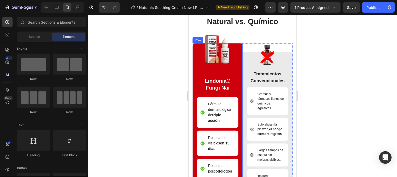
click at [207, 60] on img at bounding box center [218, 49] width 36 height 36
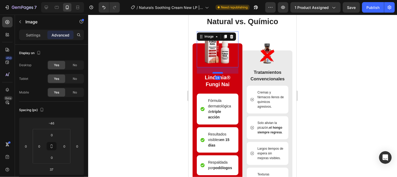
drag, startPoint x: 217, startPoint y: 76, endPoint x: 217, endPoint y: 72, distance: 3.4
click at [217, 72] on div at bounding box center [217, 72] width 10 height 2
type input "24"
click at [360, 67] on div at bounding box center [242, 96] width 309 height 162
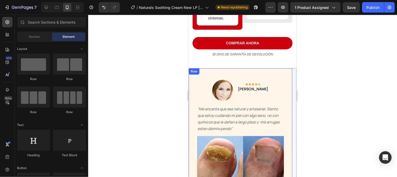
scroll to position [1018, 0]
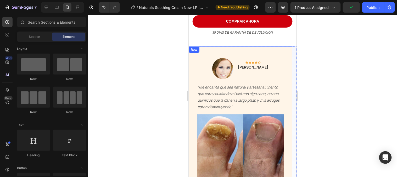
click at [274, 69] on div "Image Icon Icon Icon Icon Icon Row [PERSON_NAME] Text block Row "Me encanta que…" at bounding box center [240, 150] width 87 height 185
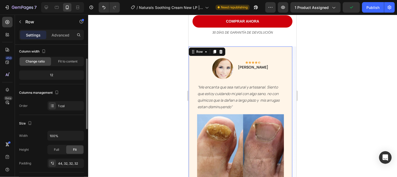
scroll to position [58, 0]
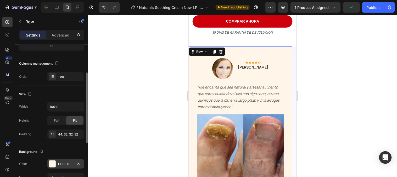
click at [56, 164] on div "FFF5E8" at bounding box center [65, 163] width 37 height 9
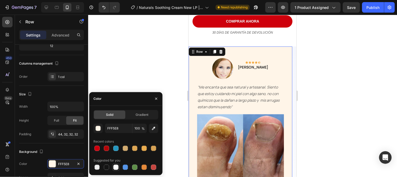
click at [115, 167] on div at bounding box center [115, 166] width 5 height 5
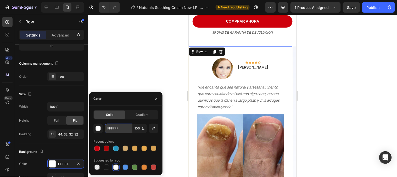
click at [117, 130] on input "FFFFFF" at bounding box center [118, 127] width 27 height 9
paste input "#D3D3D3"
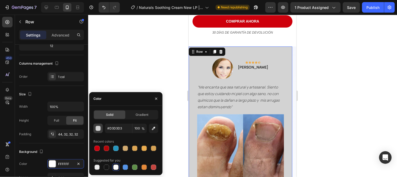
click at [101, 127] on div "button" at bounding box center [98, 127] width 5 height 5
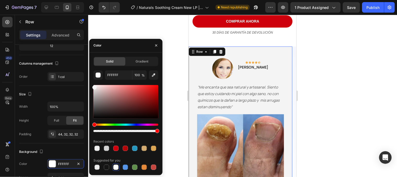
type input "F4F4F4"
drag, startPoint x: 95, startPoint y: 92, endPoint x: 93, endPoint y: 86, distance: 6.4
click at [93, 86] on div at bounding box center [94, 87] width 4 height 4
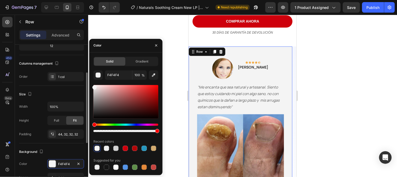
click at [80, 61] on div "Columns management" at bounding box center [51, 63] width 65 height 8
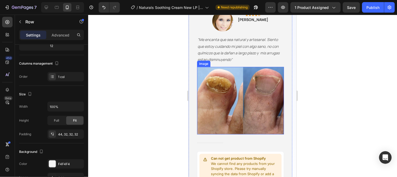
scroll to position [1106, 0]
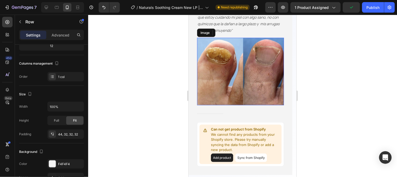
click at [218, 53] on img at bounding box center [240, 70] width 87 height 67
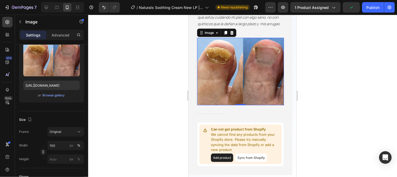
scroll to position [0, 0]
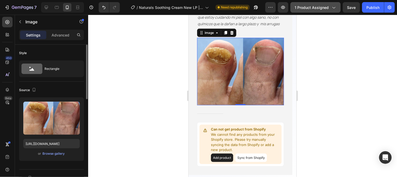
click at [315, 12] on button "1 product assigned" at bounding box center [316, 7] width 50 height 10
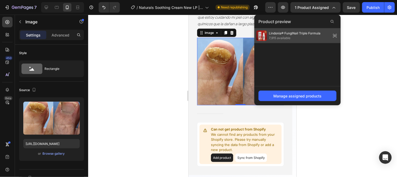
click at [300, 37] on span "7,915 available" at bounding box center [295, 38] width 52 height 5
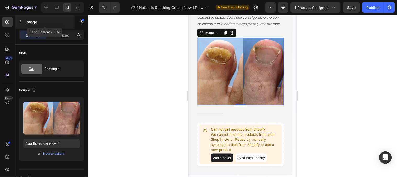
click at [20, 24] on button "button" at bounding box center [20, 22] width 8 height 8
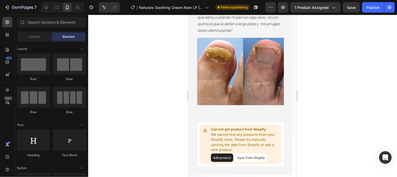
click at [105, 54] on div at bounding box center [242, 96] width 309 height 162
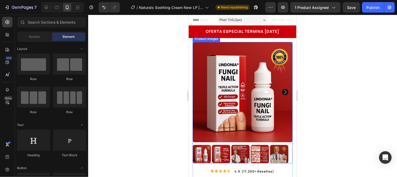
click at [227, 111] on img at bounding box center [242, 92] width 100 height 100
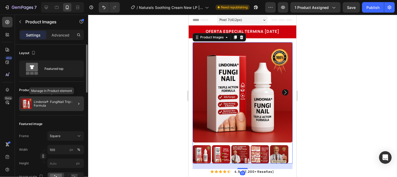
click at [67, 103] on p "Lindonia® FungiNail Triple Formula" at bounding box center [58, 103] width 48 height 7
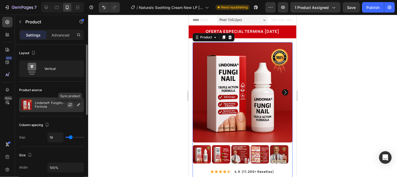
click at [70, 104] on icon "button" at bounding box center [70, 104] width 4 height 4
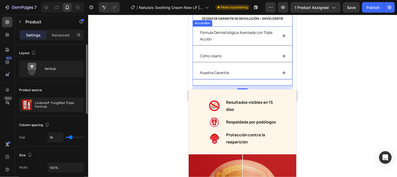
scroll to position [262, 0]
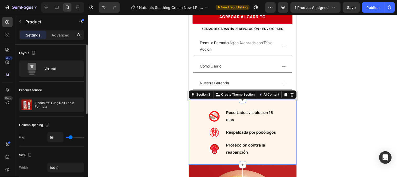
click at [284, 109] on div "Image Resultados visibles en 15 días Text Block Row Image Respaldada por podólo…" at bounding box center [243, 132] width 108 height 48
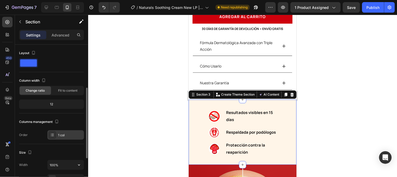
scroll to position [58, 0]
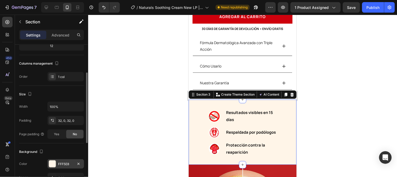
click at [56, 160] on div "FFF5E8" at bounding box center [65, 163] width 37 height 9
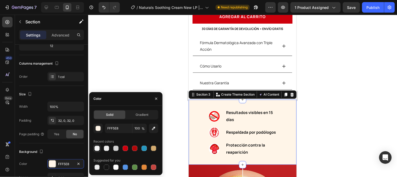
click at [100, 148] on div at bounding box center [97, 148] width 6 height 6
type input "F4F4F4"
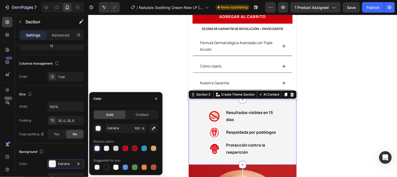
click at [319, 126] on div at bounding box center [242, 96] width 309 height 162
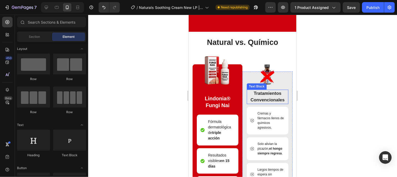
scroll to position [815, 0]
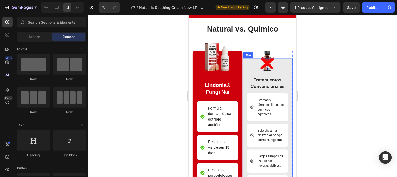
click at [283, 79] on div "Tratamientos Convencionales" at bounding box center [268, 83] width 42 height 14
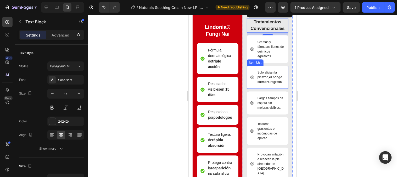
scroll to position [873, 0]
click at [266, 83] on strong "el hongo siempre regresa" at bounding box center [269, 79] width 25 height 8
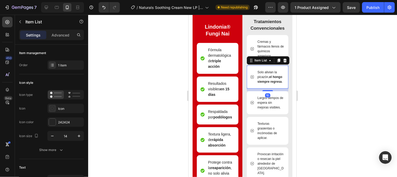
click at [267, 84] on p "Solo alivian la picazón, el hongo siempre regresa ." at bounding box center [270, 76] width 26 height 14
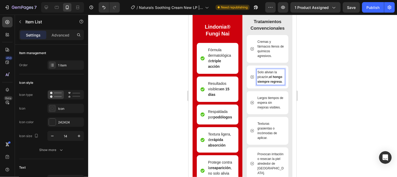
click at [267, 84] on p "Solo alivian la picazón, el hongo siempre regresa ." at bounding box center [270, 76] width 26 height 14
drag, startPoint x: 270, startPoint y: 89, endPoint x: 256, endPoint y: 85, distance: 14.5
click at [257, 84] on p "Solo alivian la picazón, el hongo siempre regresa ." at bounding box center [270, 76] width 26 height 14
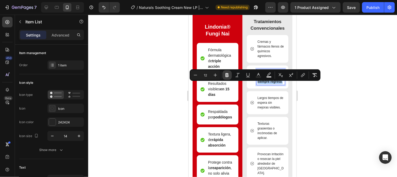
click at [230, 77] on button "Bold" at bounding box center [227, 74] width 9 height 9
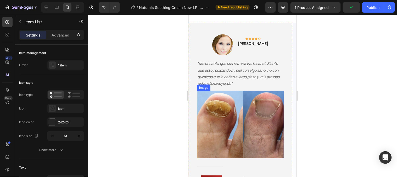
scroll to position [1077, 0]
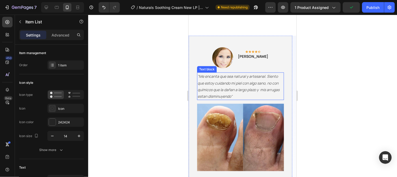
click at [224, 92] on p ""Me encanta que sea natural y artesanal. Siento que estoy cuidando mi piel con …" at bounding box center [240, 86] width 86 height 26
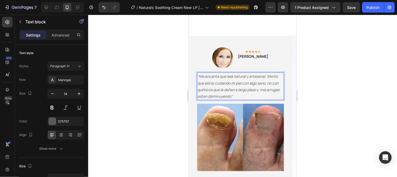
click at [232, 96] on icon ""Me encanta que sea natural y artesanal. Siento que estoy cuidando mi piel con …" at bounding box center [238, 85] width 82 height 25
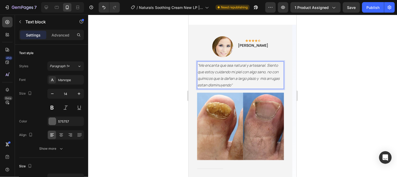
click at [232, 87] on icon ""Me encanta que sea natural y artesanal. Siento que estoy cuidando mi piel con …" at bounding box center [238, 74] width 82 height 25
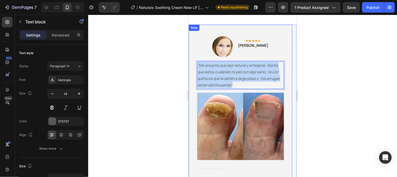
drag, startPoint x: 233, startPoint y: 95, endPoint x: 196, endPoint y: 76, distance: 41.2
click at [196, 76] on div "Image Icon Icon Icon Icon Icon Row Andrea S. Text block Row "Me encanta que sea…" at bounding box center [241, 114] width 104 height 181
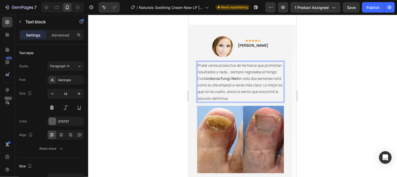
click at [238, 101] on p "Probé varios productos de farmacia que prometían resultados y nada… siempre reg…" at bounding box center [240, 82] width 86 height 40
click at [239, 90] on p "Probé varios productos de farmacia que prometían resultados y nada… siempre reg…" at bounding box center [240, 82] width 86 height 40
click at [228, 101] on p "Probé varios productos de farmacia que prometían resultados y nada… siempre reg…" at bounding box center [240, 82] width 86 height 40
drag, startPoint x: 230, startPoint y: 109, endPoint x: 192, endPoint y: 76, distance: 50.5
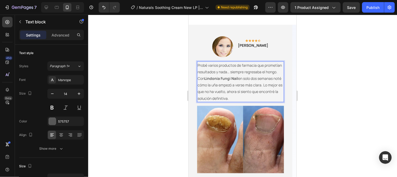
click at [192, 76] on div "Image Icon Icon Icon Icon Icon Row Andrea S. Text block Row Probé varios produc…" at bounding box center [241, 121] width 104 height 195
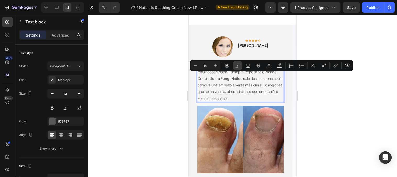
click at [239, 66] on icon "Editor contextual toolbar" at bounding box center [237, 65] width 5 height 5
click at [323, 99] on div at bounding box center [242, 96] width 309 height 162
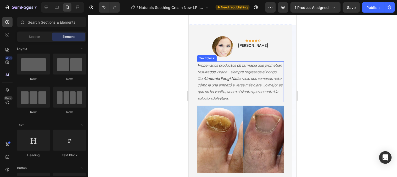
click at [246, 101] on p "Probé varios productos de farmacia que prometían resultados y nada… siempre reg…" at bounding box center [240, 82] width 86 height 40
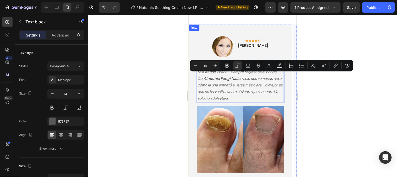
drag, startPoint x: 233, startPoint y: 110, endPoint x: 196, endPoint y: 74, distance: 51.9
click at [196, 74] on div "Image Icon Icon Icon Icon Icon Row Andrea S. Text block Row Probé varios produc…" at bounding box center [241, 121] width 104 height 195
click at [236, 64] on icon "Editor contextual toolbar" at bounding box center [237, 65] width 5 height 5
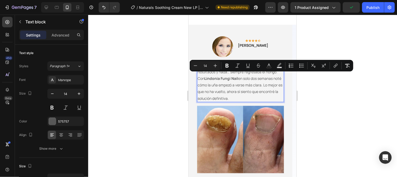
click at [335, 107] on div at bounding box center [242, 96] width 309 height 162
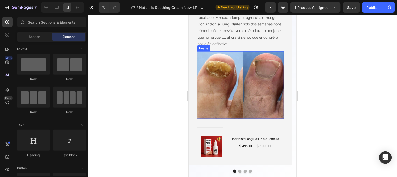
scroll to position [1164, 0]
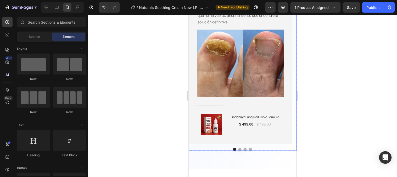
click at [238, 149] on button "Dot" at bounding box center [239, 148] width 3 height 3
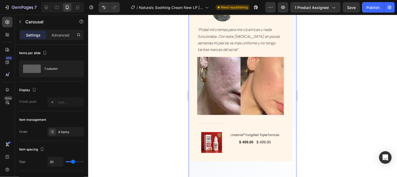
scroll to position [1106, 0]
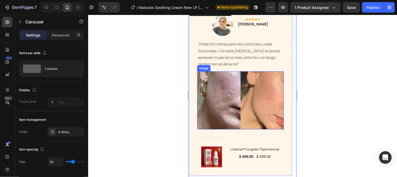
click at [229, 114] on img at bounding box center [240, 100] width 87 height 58
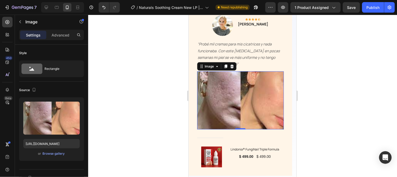
click at [229, 114] on img at bounding box center [240, 100] width 87 height 58
click at [249, 44] on icon ""Probé mil cremas para mis cicatrices y nada funcionaba. Con este bálsamo en po…" at bounding box center [238, 53] width 82 height 25
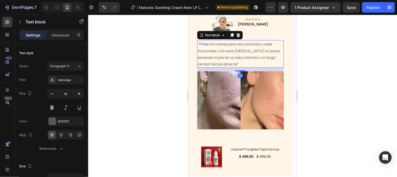
click at [249, 44] on icon ""Probé mil cremas para mis cicatrices y nada funcionaba. Con este bálsamo en po…" at bounding box center [238, 53] width 82 height 25
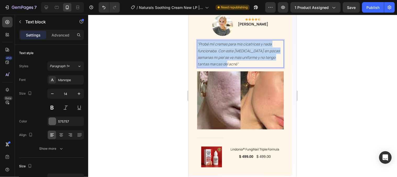
click at [249, 44] on icon ""Probé mil cremas para mis cicatrices y nada funcionaba. Con este bálsamo en po…" at bounding box center [238, 53] width 82 height 25
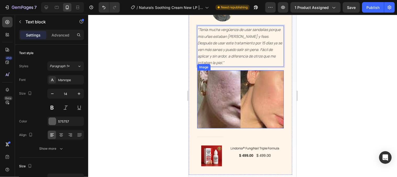
scroll to position [1135, 0]
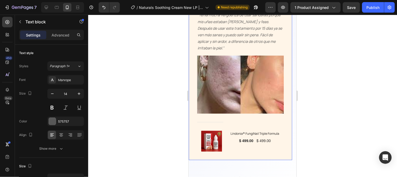
click at [191, 117] on div "Image Icon Icon Icon Icon Icon Row María G. Text block Row “Tenía mucha vergüen…" at bounding box center [241, 68] width 104 height 182
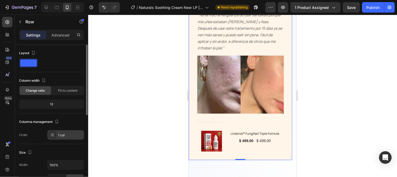
scroll to position [58, 0]
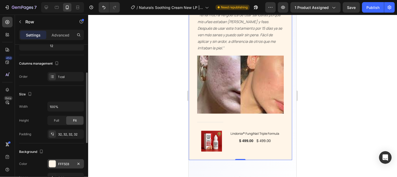
click at [54, 163] on div at bounding box center [52, 163] width 7 height 7
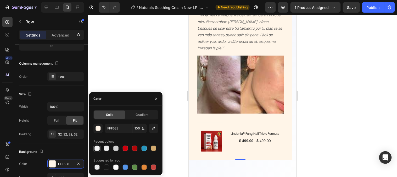
click at [97, 149] on div at bounding box center [97, 147] width 5 height 5
type input "F4F4F4"
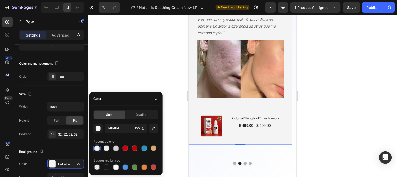
scroll to position [1164, 0]
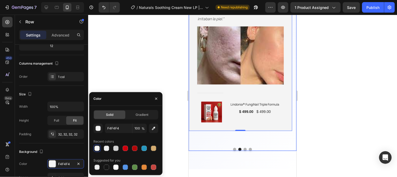
click at [244, 148] on button "Dot" at bounding box center [245, 148] width 3 height 3
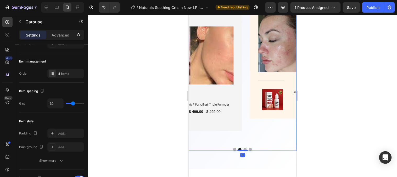
scroll to position [0, 0]
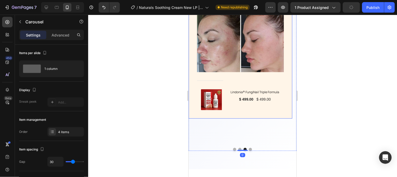
click at [195, 89] on div "Image Icon Icon Icon Icon Icon Row Laura P. Text block Row "Siempre tuve la pie…" at bounding box center [241, 33] width 104 height 170
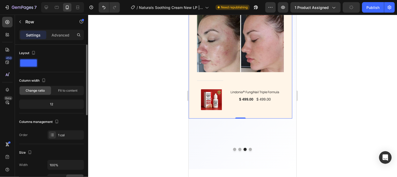
scroll to position [58, 0]
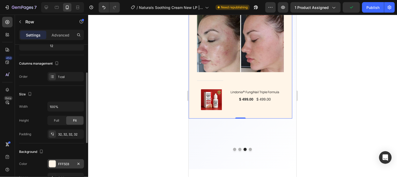
click at [54, 160] on div at bounding box center [52, 163] width 7 height 7
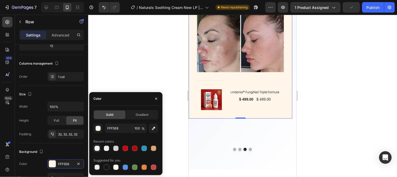
click at [97, 148] on div at bounding box center [97, 147] width 5 height 5
type input "F4F4F4"
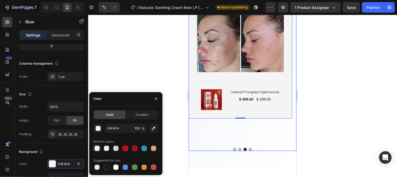
click at [249, 149] on button "Dot" at bounding box center [250, 148] width 3 height 3
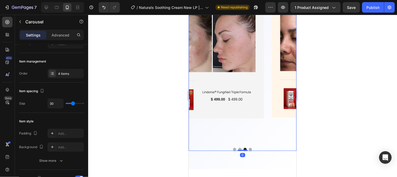
scroll to position [0, 0]
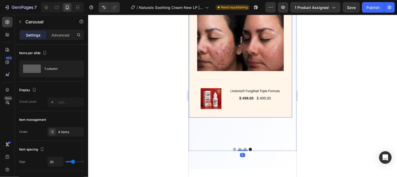
click at [285, 93] on div "Image Icon Icon Icon Icon Icon Row Claudia R. Text block Row "Tenía brotes de a…" at bounding box center [241, 32] width 104 height 169
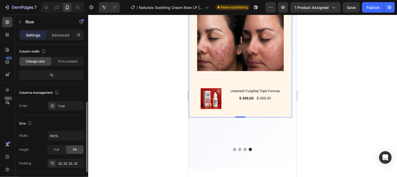
scroll to position [58, 0]
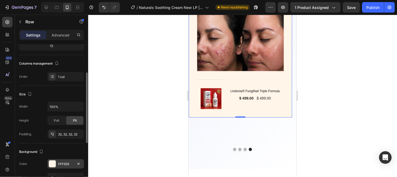
click at [59, 162] on div "FFF5E8" at bounding box center [65, 163] width 15 height 5
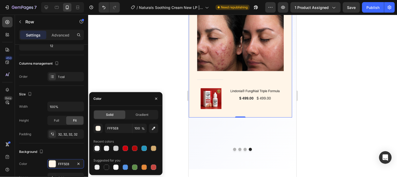
click at [97, 150] on div at bounding box center [97, 147] width 5 height 5
type input "F4F4F4"
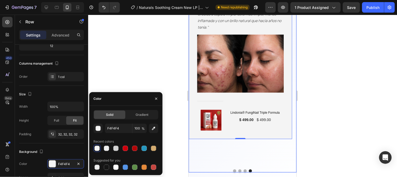
scroll to position [1164, 0]
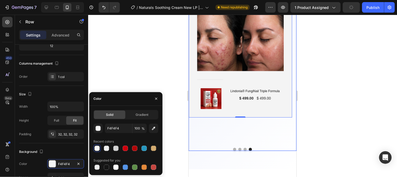
click at [244, 148] on button "Dot" at bounding box center [245, 148] width 3 height 3
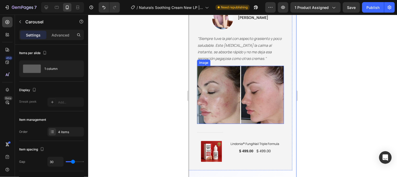
scroll to position [1077, 0]
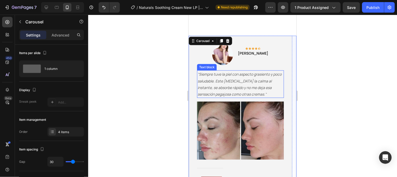
click at [241, 81] on icon ""Siempre tuve la piel con aspecto grasiento y poco saludable. Este bálsamo la c…" at bounding box center [239, 83] width 84 height 25
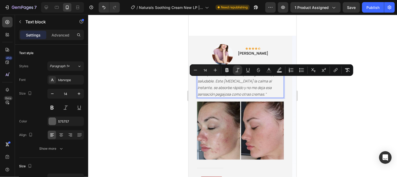
click at [254, 93] on p ""Siempre tuve la piel con aspecto grasiento y poco saludable. Este bálsamo la c…" at bounding box center [240, 83] width 86 height 26
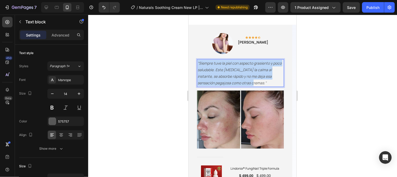
drag, startPoint x: 254, startPoint y: 93, endPoint x: 197, endPoint y: 75, distance: 59.6
click at [197, 75] on p ""Siempre tuve la piel con aspecto grasiento y poco saludable. Este bálsamo la c…" at bounding box center [240, 72] width 86 height 26
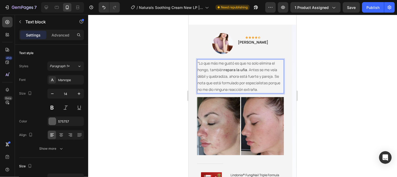
click at [199, 74] on p "“Lo que más me gustó es que no solo elimina el hongo, también repara la uña . A…" at bounding box center [240, 75] width 86 height 33
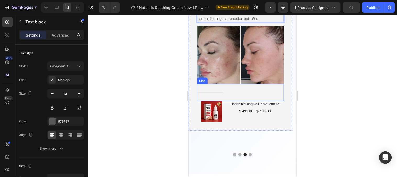
scroll to position [1164, 0]
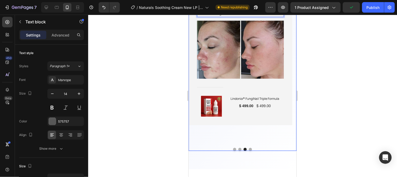
click at [249, 148] on button "Dot" at bounding box center [250, 148] width 3 height 3
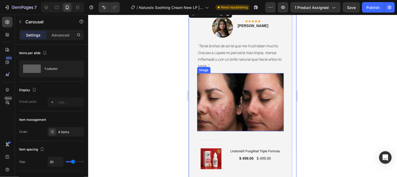
scroll to position [1077, 0]
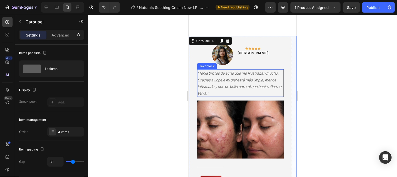
click at [234, 89] on p ""Tenía brotes de acné que me frustraban mucho. Gracias a Lopeie mi piel está má…" at bounding box center [240, 82] width 86 height 26
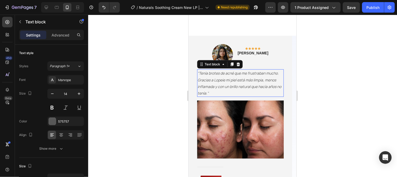
click at [234, 89] on p ""Tenía brotes de acné que me frustraban mucho. Gracias a Lopeie mi piel está má…" at bounding box center [240, 82] width 86 height 26
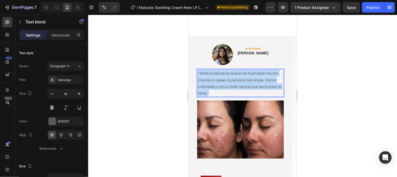
click at [234, 89] on p ""Tenía brotes de acné que me frustraban mucho. Gracias a Lopeie mi piel está má…" at bounding box center [240, 82] width 86 height 26
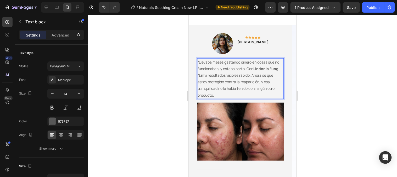
click at [199, 73] on p "“Llevaba meses gastando dinero en cosas que no funcionaban, y estaba harto. Con…" at bounding box center [240, 78] width 86 height 40
click at [252, 45] on p "Claudia R." at bounding box center [253, 41] width 31 height 5
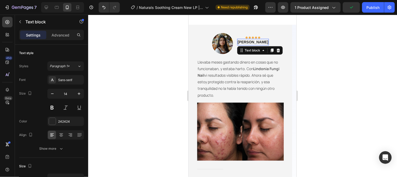
click at [252, 45] on p "Claudia R." at bounding box center [253, 41] width 31 height 5
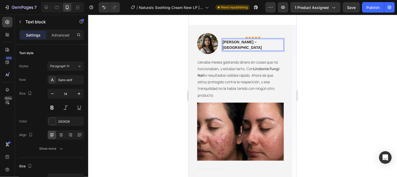
click at [252, 50] on p "Luis R. – Puebla" at bounding box center [253, 44] width 61 height 11
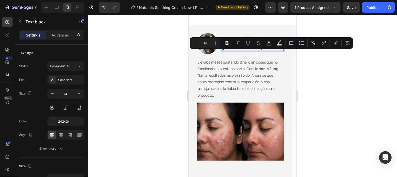
drag, startPoint x: 252, startPoint y: 53, endPoint x: 265, endPoint y: 53, distance: 12.6
click at [265, 50] on p "Luis R. – Puebla" at bounding box center [253, 44] width 61 height 11
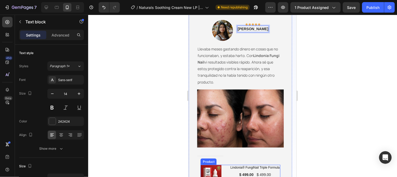
scroll to position [1164, 0]
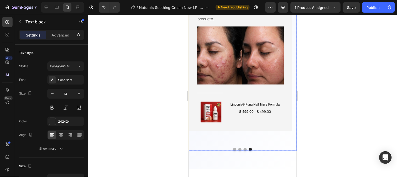
click at [244, 148] on button "Dot" at bounding box center [245, 148] width 3 height 3
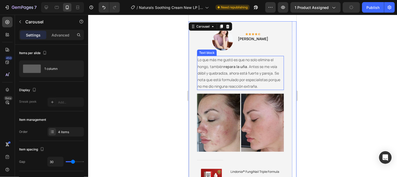
scroll to position [1077, 0]
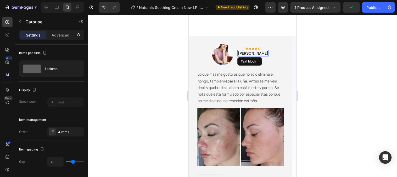
click at [247, 52] on strong "Laura P." at bounding box center [253, 52] width 30 height 5
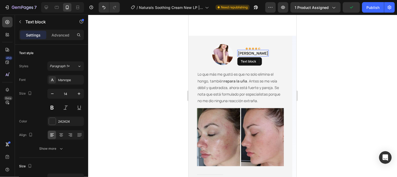
click at [247, 52] on strong "Laura P." at bounding box center [253, 52] width 30 height 5
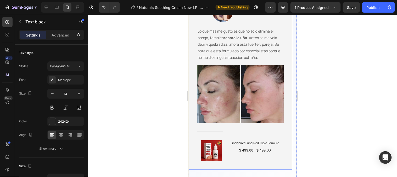
scroll to position [1164, 0]
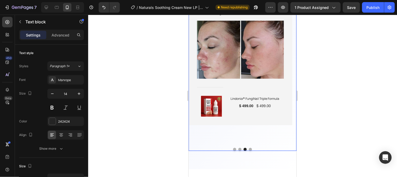
click at [238, 149] on button "Dot" at bounding box center [239, 148] width 3 height 3
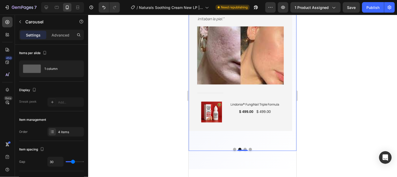
click at [233, 148] on button "Dot" at bounding box center [234, 148] width 3 height 3
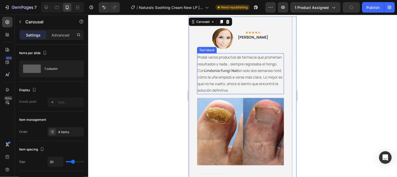
scroll to position [1077, 0]
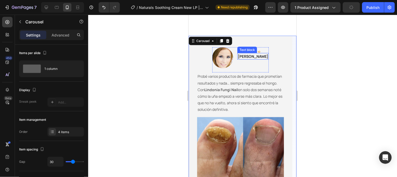
click at [250, 57] on p "Andrea S." at bounding box center [253, 55] width 30 height 5
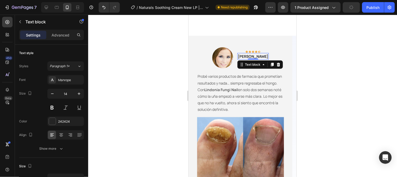
click at [250, 57] on p "Andrea S." at bounding box center [253, 55] width 30 height 5
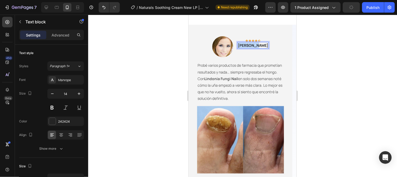
click at [250, 48] on p "Andrea S." at bounding box center [253, 44] width 30 height 5
click at [232, 57] on img at bounding box center [222, 46] width 21 height 21
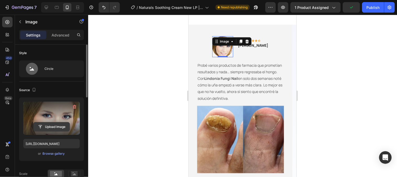
click at [46, 127] on input "file" at bounding box center [52, 126] width 36 height 9
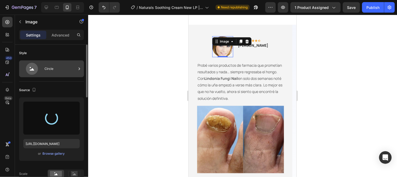
type input "https://cdn.shopify.com/s/files/1/0790/3346/7207/files/gempages_535125723526988…"
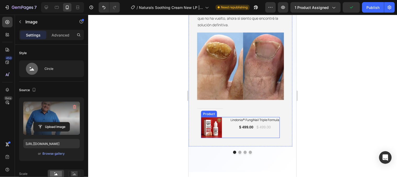
scroll to position [1164, 0]
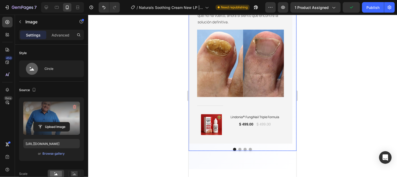
click at [238, 148] on button "Dot" at bounding box center [239, 148] width 3 height 3
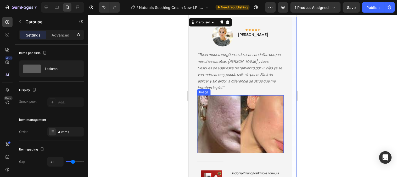
scroll to position [1106, 0]
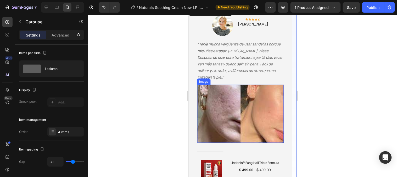
click at [232, 112] on img at bounding box center [240, 113] width 87 height 58
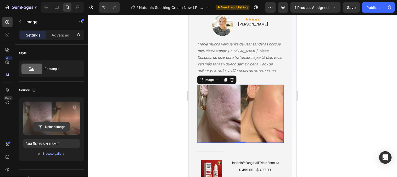
click at [44, 129] on input "file" at bounding box center [52, 126] width 36 height 9
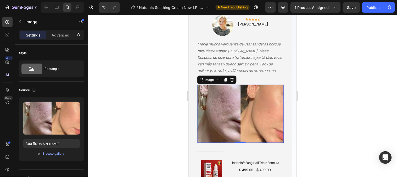
click at [238, 110] on img at bounding box center [240, 113] width 87 height 58
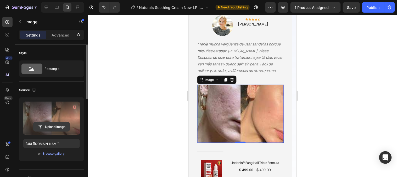
click at [46, 126] on input "file" at bounding box center [52, 126] width 36 height 9
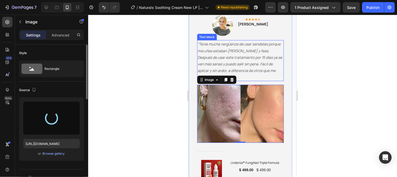
type input "https://cdn.shopify.com/s/files/1/0790/3346/7207/files/gempages_535125723526988…"
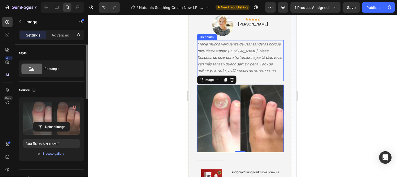
click at [236, 52] on icon "“Tenía mucha vergüenza de usar sandalias porque mis uñas estaban amarillas y fe…" at bounding box center [239, 60] width 85 height 38
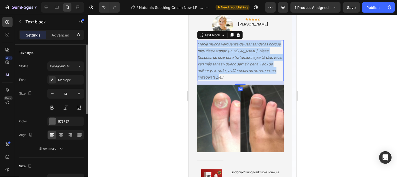
click at [236, 52] on icon "“Tenía mucha vergüenza de usar sandalias porque mis uñas estaban amarillas y fe…" at bounding box center [239, 60] width 85 height 38
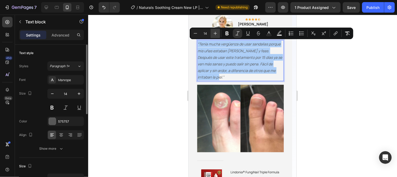
drag, startPoint x: 236, startPoint y: 35, endPoint x: 216, endPoint y: 36, distance: 20.2
click at [237, 35] on icon "Editor contextual toolbar" at bounding box center [237, 33] width 5 height 5
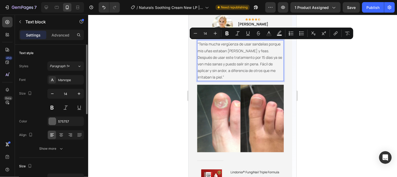
click at [198, 44] on p "“Tenía mucha vergüenza de usar sandalias porque mis uñas estaban amarillas y fe…" at bounding box center [240, 60] width 86 height 40
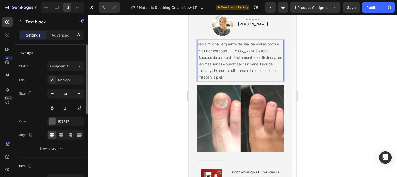
click at [283, 69] on p "Tenía mucha vergüenza de usar sandalias porque mis uñas estaban amarillas y fea…" at bounding box center [240, 60] width 86 height 40
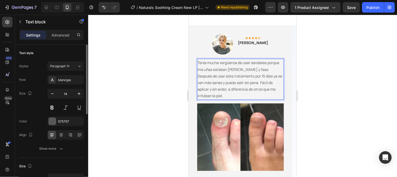
scroll to position [1077, 0]
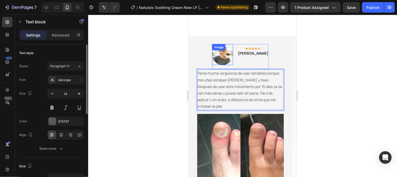
click at [227, 50] on div "Image" at bounding box center [222, 54] width 21 height 21
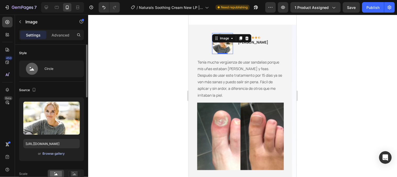
click at [55, 155] on div "Browse gallery" at bounding box center [54, 153] width 22 height 5
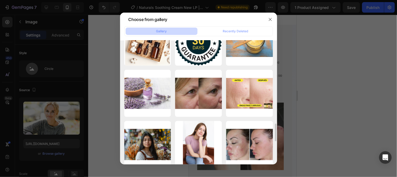
scroll to position [616, 0]
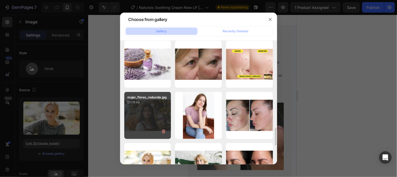
click at [163, 119] on div "mujer_flores_reducida.jpg 211.19 kb" at bounding box center [147, 115] width 47 height 47
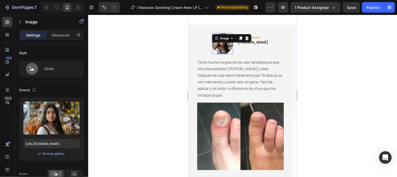
click at [225, 54] on img at bounding box center [222, 43] width 21 height 21
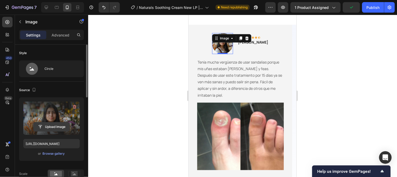
click at [50, 124] on input "file" at bounding box center [52, 126] width 36 height 9
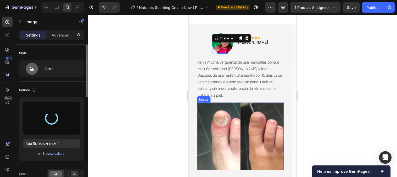
type input "https://cdn.shopify.com/s/files/1/0790/3346/7207/files/gempages_535125723526988…"
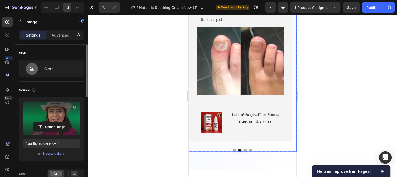
scroll to position [1164, 0]
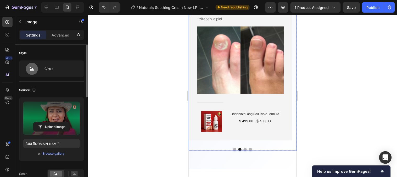
click at [244, 149] on button "Dot" at bounding box center [245, 148] width 3 height 3
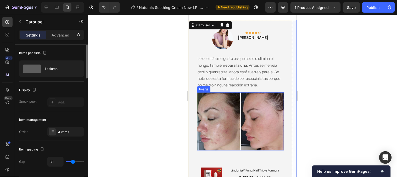
scroll to position [1106, 0]
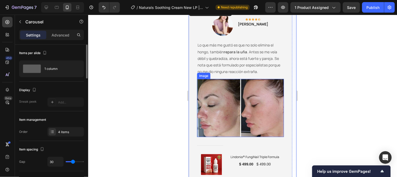
click at [220, 103] on img at bounding box center [240, 108] width 87 height 58
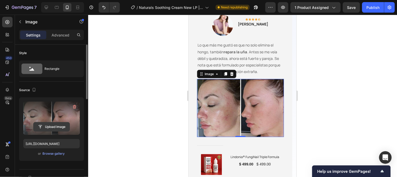
click at [47, 128] on input "file" at bounding box center [52, 126] width 36 height 9
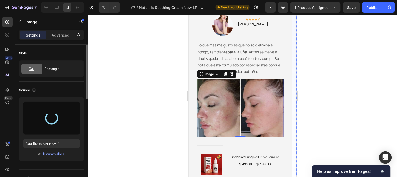
type input "https://cdn.shopify.com/s/files/1/0790/3346/7207/files/gempages_535125723526988…"
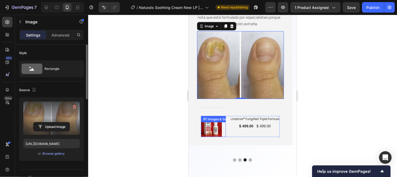
scroll to position [1164, 0]
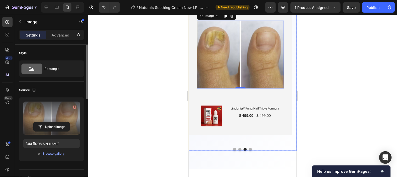
click at [238, 149] on button "Dot" at bounding box center [239, 148] width 3 height 3
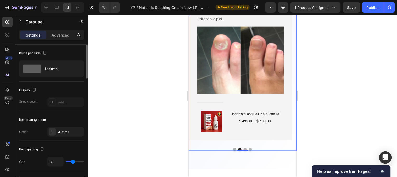
click at [233, 148] on button "Dot" at bounding box center [234, 148] width 3 height 3
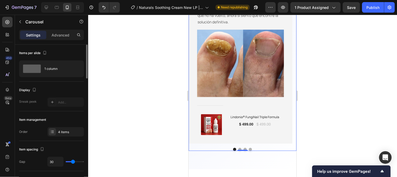
click at [244, 147] on button "Dot" at bounding box center [245, 148] width 3 height 3
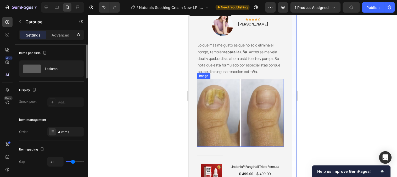
scroll to position [1077, 0]
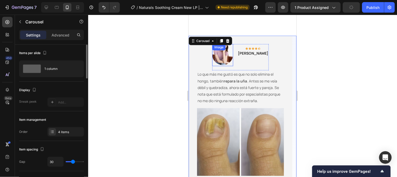
click at [232, 59] on img at bounding box center [222, 54] width 21 height 21
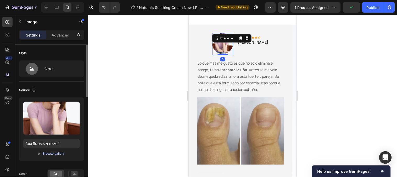
click at [54, 153] on div "Browse gallery" at bounding box center [54, 153] width 22 height 5
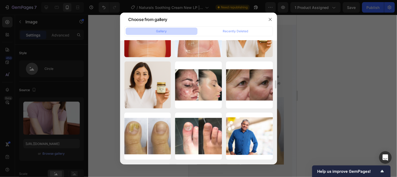
scroll to position [537, 0]
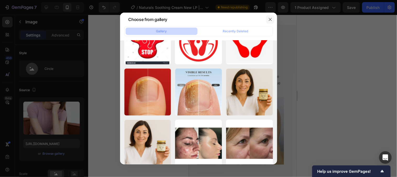
click at [267, 19] on button "button" at bounding box center [270, 19] width 8 height 8
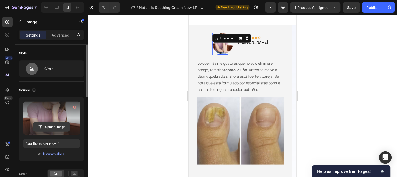
click at [54, 129] on input "file" at bounding box center [52, 126] width 36 height 9
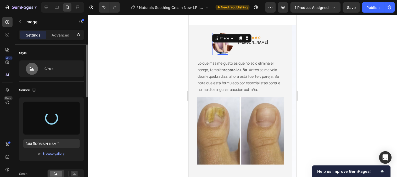
type input "https://cdn.shopify.com/s/files/1/0790/3346/7207/files/gempages_535125723526988…"
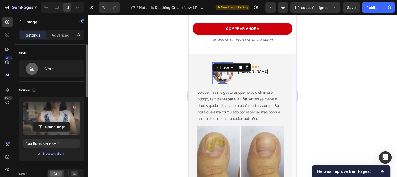
click at [309, 93] on div at bounding box center [242, 96] width 309 height 162
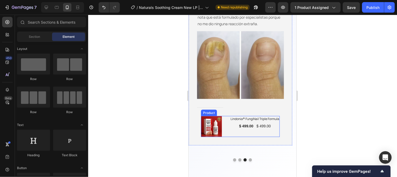
scroll to position [1164, 0]
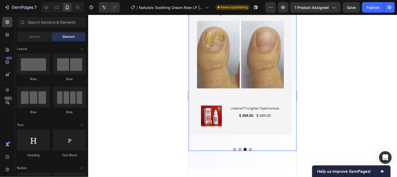
click at [238, 148] on button "Dot" at bounding box center [239, 148] width 3 height 3
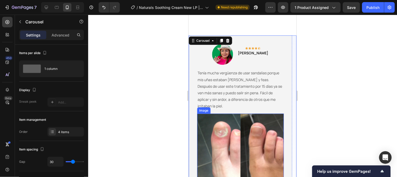
scroll to position [1077, 0]
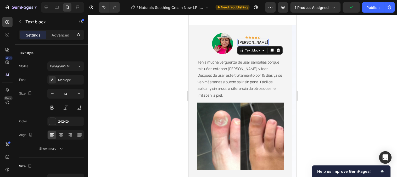
click at [252, 45] on p "María G." at bounding box center [253, 41] width 30 height 5
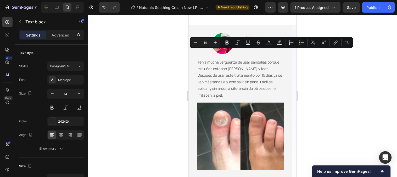
click at [250, 45] on p "María G." at bounding box center [253, 41] width 30 height 5
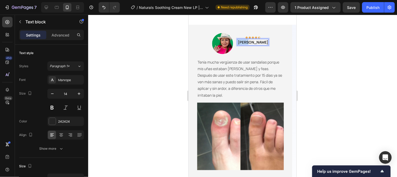
drag, startPoint x: 255, startPoint y: 52, endPoint x: 247, endPoint y: 52, distance: 8.4
click at [247, 45] on p "María G." at bounding box center [253, 41] width 30 height 5
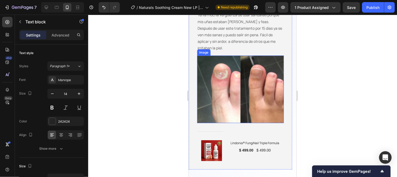
scroll to position [1164, 0]
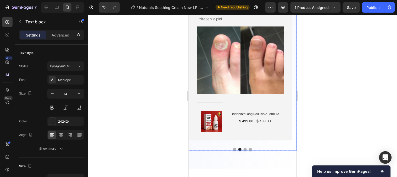
click at [233, 148] on button "Dot" at bounding box center [234, 148] width 3 height 3
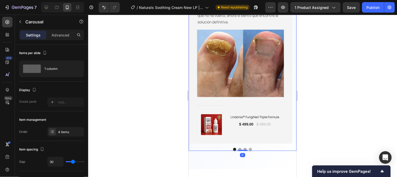
click at [238, 148] on button "Dot" at bounding box center [239, 148] width 3 height 3
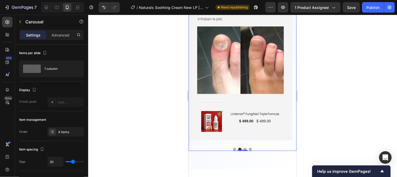
click at [244, 147] on button "Dot" at bounding box center [245, 148] width 3 height 3
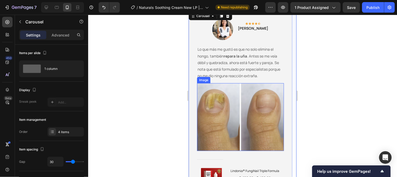
scroll to position [1077, 0]
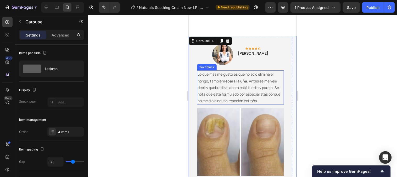
click at [226, 92] on p "Lo que más me gustó es que no solo elimina el hongo, también repara la uña . An…" at bounding box center [240, 86] width 86 height 33
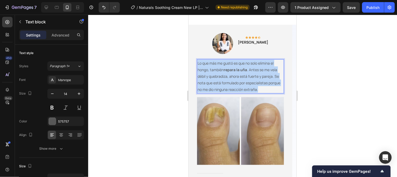
drag, startPoint x: 261, startPoint y: 99, endPoint x: 196, endPoint y: 73, distance: 69.9
click at [196, 73] on div "Image Icon Icon Icon Icon Icon Row Claudia M. Text block Row Lo que más me gust…" at bounding box center [241, 117] width 104 height 186
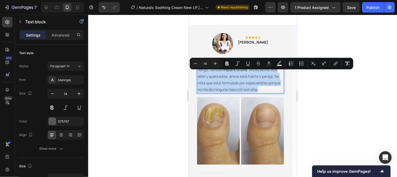
copy p "Lo que más me gustó es que no solo elimina el hongo, también repara la uña . An…"
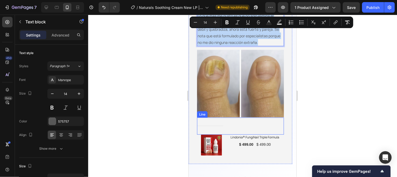
scroll to position [1164, 0]
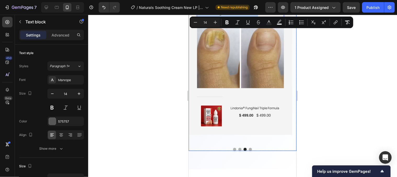
click at [238, 148] on button "Dot" at bounding box center [239, 148] width 3 height 3
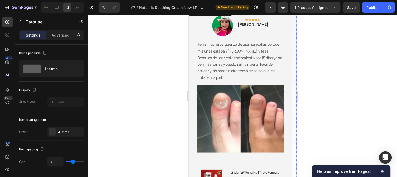
scroll to position [1077, 0]
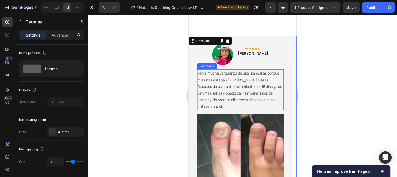
click at [198, 73] on p "Tenía mucha vergüenza de usar sandalias porque mis uñas estaban amarillas y fea…" at bounding box center [240, 89] width 86 height 40
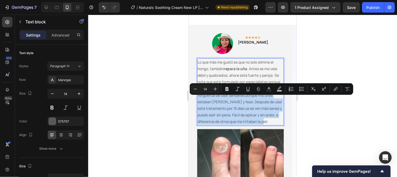
drag, startPoint x: 258, startPoint y: 98, endPoint x: 274, endPoint y: 130, distance: 35.8
click at [274, 124] on p "Lo que más me gustó es que no solo elimina el hongo, también repara la uña . An…" at bounding box center [240, 91] width 86 height 66
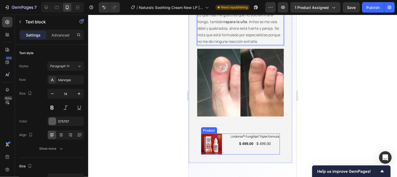
scroll to position [1193, 0]
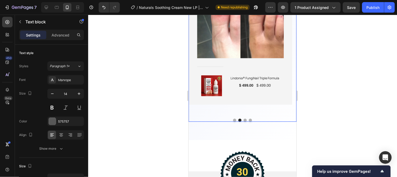
click at [244, 118] on button "Dot" at bounding box center [245, 119] width 3 height 3
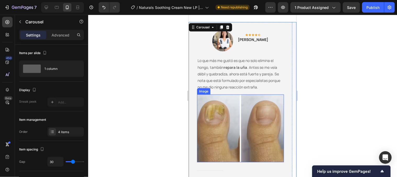
scroll to position [1077, 0]
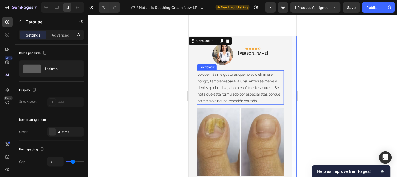
click at [235, 96] on p "Lo que más me gustó es que no solo elimina el hongo, también repara la uña . An…" at bounding box center [240, 86] width 86 height 33
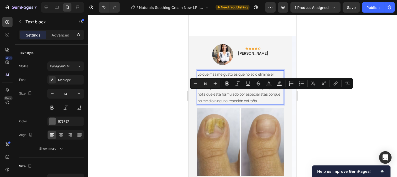
click at [259, 97] on p "Lo que más me gustó es que no solo elimina el hongo, también repara la uña . An…" at bounding box center [240, 86] width 86 height 33
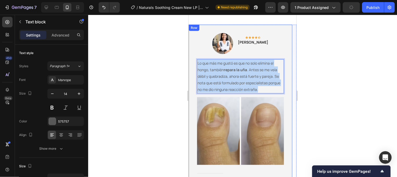
drag, startPoint x: 261, startPoint y: 100, endPoint x: 191, endPoint y: 74, distance: 75.2
click at [191, 74] on div "Image Icon Icon Icon Icon Icon Row Claudia M. Text block Row Lo que más me gust…" at bounding box center [241, 117] width 104 height 186
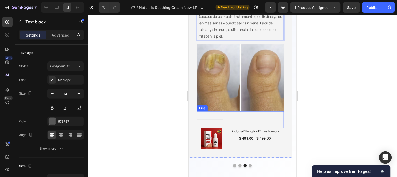
scroll to position [1164, 0]
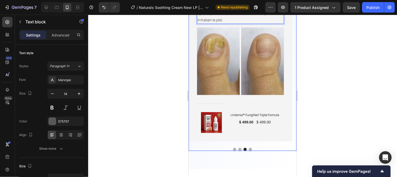
click at [238, 148] on button "Dot" at bounding box center [239, 148] width 3 height 3
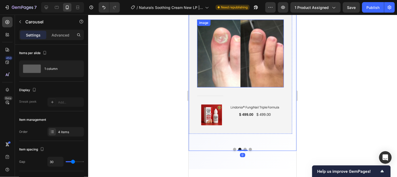
click at [228, 75] on img at bounding box center [240, 52] width 87 height 67
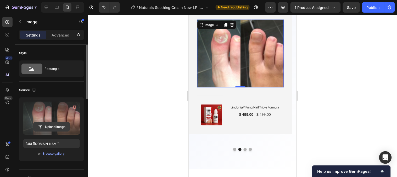
click at [41, 127] on input "file" at bounding box center [52, 126] width 36 height 9
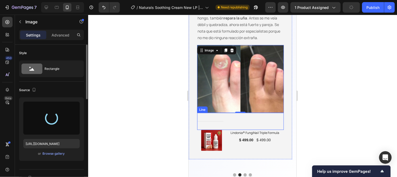
scroll to position [1135, 0]
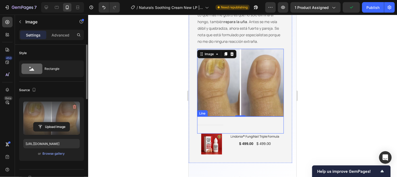
type input "https://cdn.shopify.com/s/files/1/0790/3346/7207/files/gempages_535125723526988…"
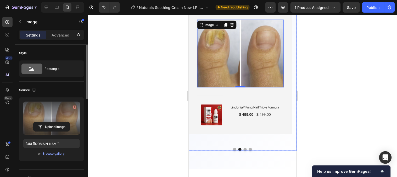
click at [244, 148] on button "Dot" at bounding box center [245, 148] width 3 height 3
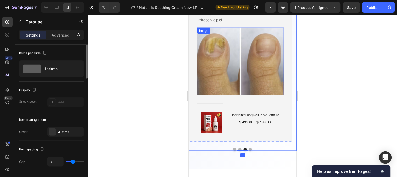
click at [232, 63] on img at bounding box center [240, 60] width 87 height 67
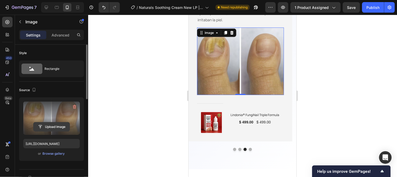
click at [50, 127] on input "file" at bounding box center [52, 126] width 36 height 9
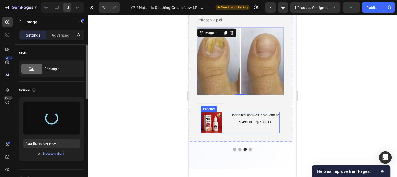
type input "https://cdn.shopify.com/s/files/1/0790/3346/7207/files/gempages_535125723526988…"
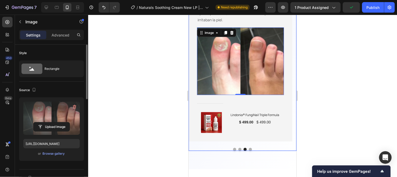
click at [249, 147] on button "Dot" at bounding box center [250, 148] width 3 height 3
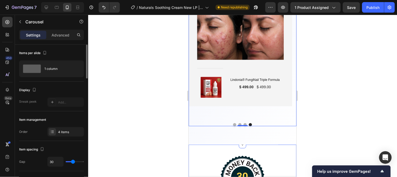
scroll to position [1193, 0]
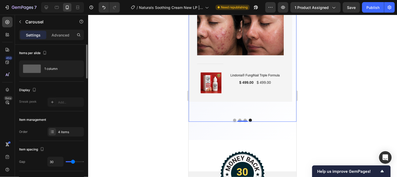
click at [244, 118] on button "Dot" at bounding box center [245, 119] width 3 height 3
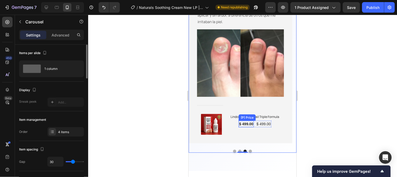
scroll to position [1164, 0]
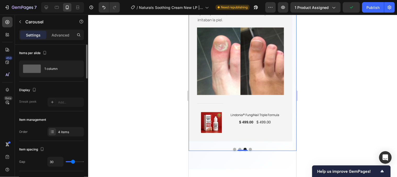
click at [238, 148] on button "Dot" at bounding box center [239, 148] width 3 height 3
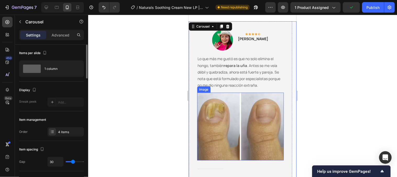
scroll to position [1077, 0]
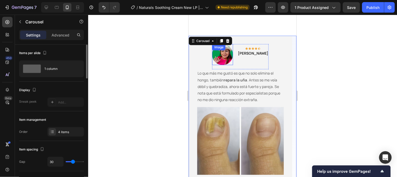
click at [229, 60] on img at bounding box center [222, 54] width 21 height 21
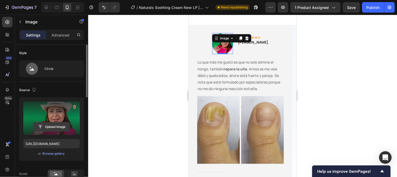
click at [59, 128] on input "file" at bounding box center [52, 126] width 36 height 9
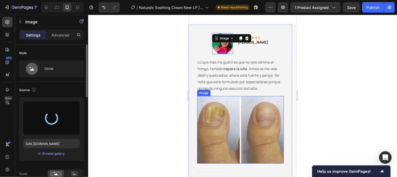
type input "https://cdn.shopify.com/s/files/1/0790/3346/7207/files/gempages_535125723526988…"
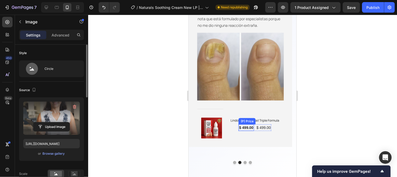
scroll to position [1164, 0]
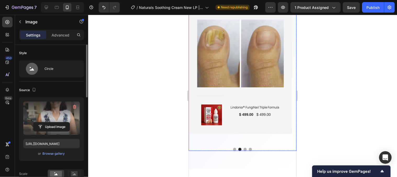
click at [244, 148] on button "Dot" at bounding box center [245, 148] width 3 height 3
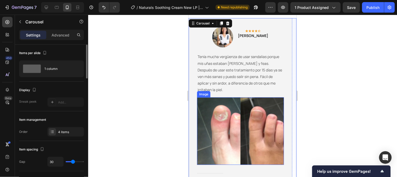
scroll to position [1077, 0]
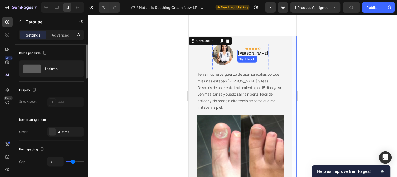
click at [251, 51] on strong "[PERSON_NAME]" at bounding box center [253, 52] width 30 height 5
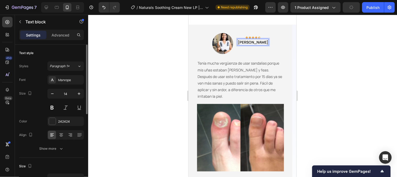
click at [256, 44] on strong "[PERSON_NAME]" at bounding box center [253, 41] width 30 height 5
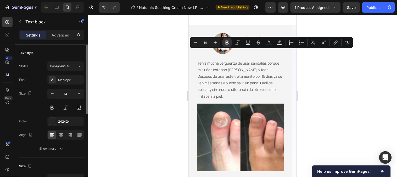
drag, startPoint x: 262, startPoint y: 52, endPoint x: 245, endPoint y: 53, distance: 17.0
click at [245, 44] on strong "[PERSON_NAME]" at bounding box center [253, 41] width 30 height 5
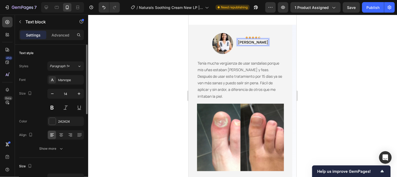
click at [247, 45] on p "juan G" at bounding box center [253, 41] width 30 height 5
click at [233, 54] on img at bounding box center [222, 43] width 21 height 21
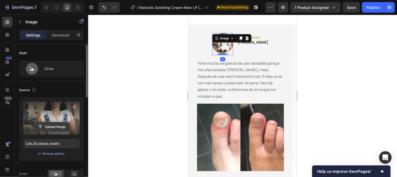
click at [59, 127] on input "file" at bounding box center [52, 126] width 36 height 9
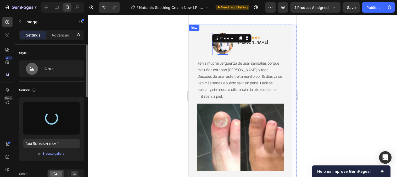
type input "https://cdn.shopify.com/s/files/1/0790/3346/7207/files/gempages_535125723526988…"
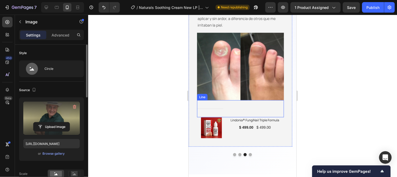
scroll to position [1164, 0]
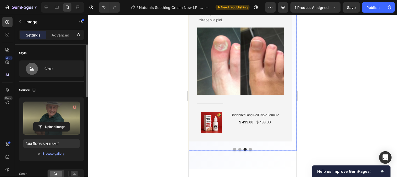
click at [238, 148] on button "Dot" at bounding box center [239, 148] width 3 height 3
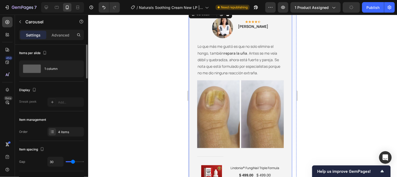
scroll to position [1077, 0]
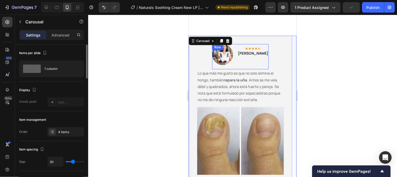
click at [251, 51] on p "[PERSON_NAME]" at bounding box center [253, 52] width 30 height 5
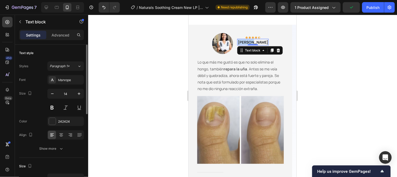
click at [251, 45] on p "[PERSON_NAME]" at bounding box center [253, 41] width 30 height 5
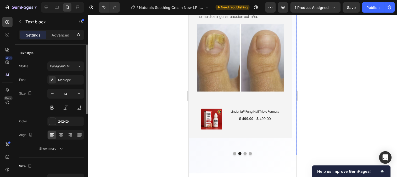
scroll to position [1164, 0]
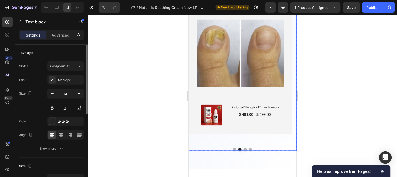
click at [244, 148] on button "Dot" at bounding box center [245, 148] width 3 height 3
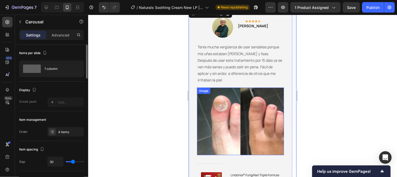
scroll to position [1077, 0]
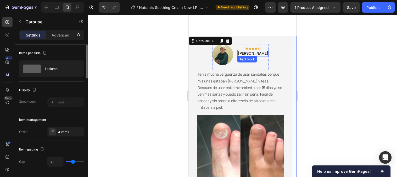
click at [257, 54] on p "Juan G" at bounding box center [253, 52] width 30 height 5
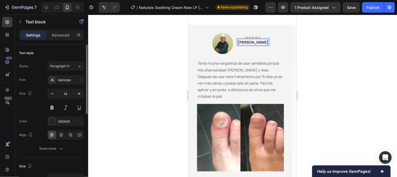
click at [258, 45] on p "Juan G" at bounding box center [253, 41] width 30 height 5
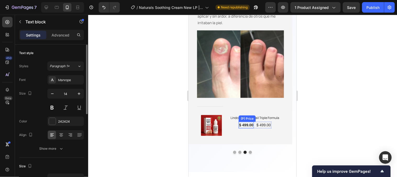
scroll to position [1164, 0]
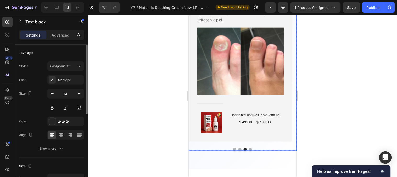
click at [249, 148] on button "Dot" at bounding box center [250, 148] width 3 height 3
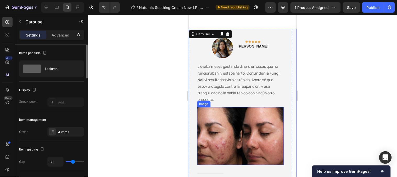
scroll to position [1106, 0]
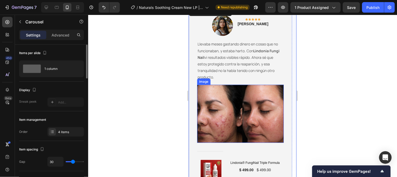
click at [237, 114] on img at bounding box center [240, 113] width 87 height 58
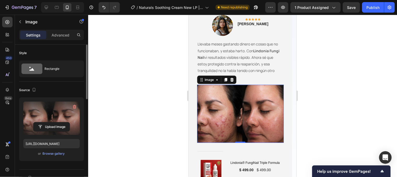
click at [44, 121] on label at bounding box center [51, 117] width 57 height 33
click at [44, 122] on input "file" at bounding box center [52, 126] width 36 height 9
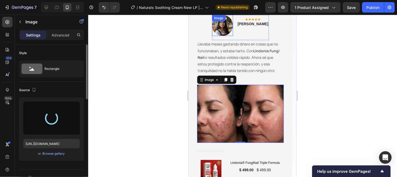
type input "https://cdn.shopify.com/s/files/1/0790/3346/7207/files/gempages_535125723526988…"
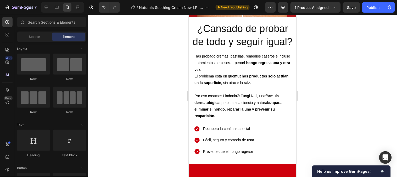
scroll to position [496, 0]
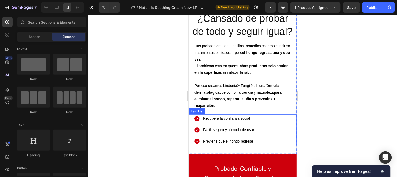
click at [256, 126] on div "Recupera la confianza social Fácil, seguro y cómodo de usar Previene que el hon…" at bounding box center [242, 129] width 97 height 31
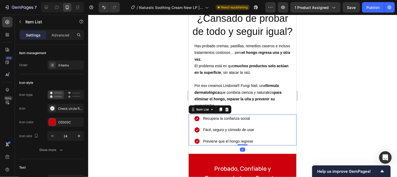
click at [252, 121] on p "Recupera la confianza social" at bounding box center [228, 118] width 51 height 7
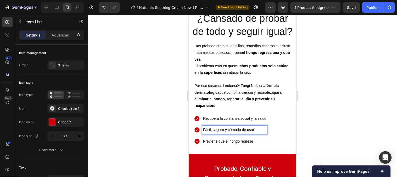
click at [246, 131] on span "Fácil, seguro y cómodo de usar" at bounding box center [228, 129] width 51 height 4
click at [250, 143] on span "Previene que el hongo regrese" at bounding box center [228, 141] width 50 height 4
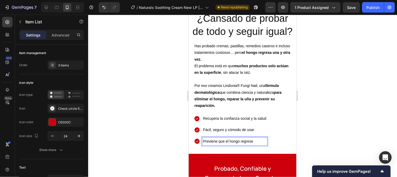
click at [257, 144] on p "Previene que el hongo regrese" at bounding box center [234, 140] width 63 height 7
click at [203, 143] on span "Previene que el hongo regrese" at bounding box center [228, 141] width 50 height 4
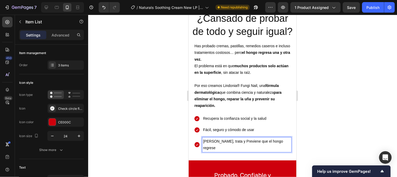
click at [230, 149] on span "Elimina, trata y Previene que el hongo regrese" at bounding box center [243, 144] width 80 height 11
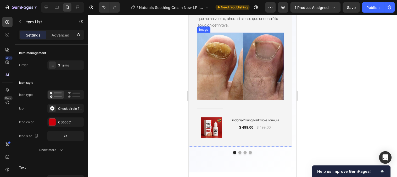
scroll to position [1166, 0]
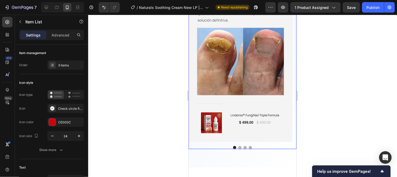
click at [238, 145] on button "Dot" at bounding box center [239, 146] width 3 height 3
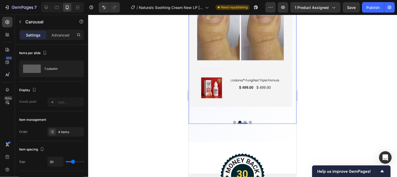
scroll to position [1195, 0]
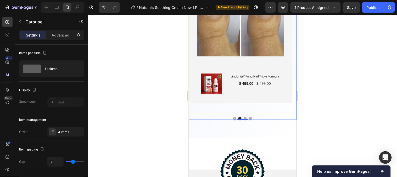
click at [244, 117] on button "Dot" at bounding box center [245, 117] width 3 height 3
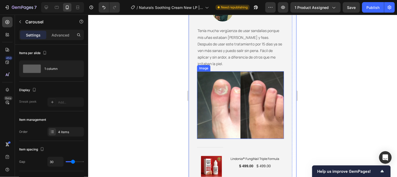
scroll to position [1107, 0]
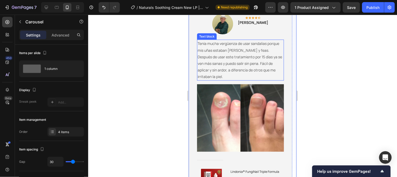
click at [242, 60] on p "Tenía mucha vergüenza de usar sandalias porque mis uñas estaban amarillas y fea…" at bounding box center [240, 60] width 86 height 40
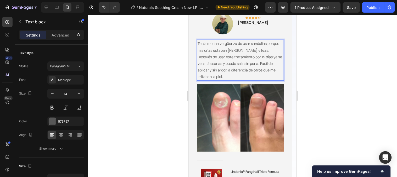
click at [239, 58] on p "Tenía mucha vergüenza de usar sandalias porque mis uñas estaban amarillas y fea…" at bounding box center [240, 60] width 86 height 40
drag, startPoint x: 270, startPoint y: 56, endPoint x: 207, endPoint y: 62, distance: 63.1
click at [207, 62] on p "Tenía mucha vergüenza de usar sandalias porque mis uñas estaban amarillas y fea…" at bounding box center [240, 60] width 86 height 40
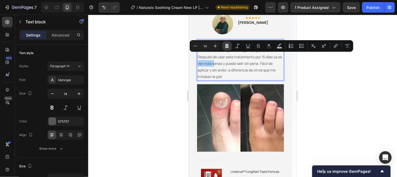
drag, startPoint x: 228, startPoint y: 47, endPoint x: 56, endPoint y: 67, distance: 172.9
click at [228, 47] on icon "Editor contextual toolbar" at bounding box center [227, 46] width 3 height 4
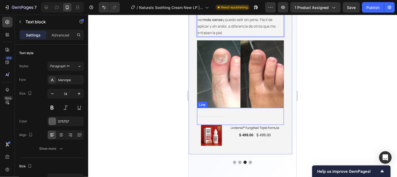
scroll to position [1166, 0]
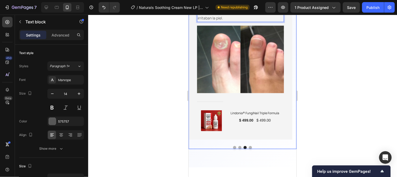
click at [249, 148] on button "Dot" at bounding box center [250, 146] width 3 height 3
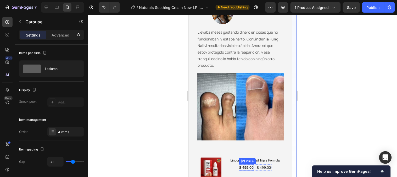
scroll to position [1107, 0]
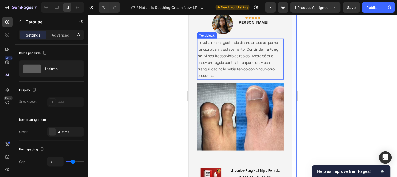
click at [258, 54] on p "Llevaba meses gastando dinero en cosas que no funcionaban, y estaba harto. Con …" at bounding box center [240, 59] width 86 height 40
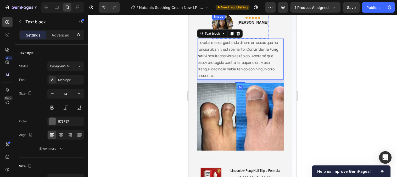
click at [233, 19] on div "Image" at bounding box center [222, 23] width 21 height 21
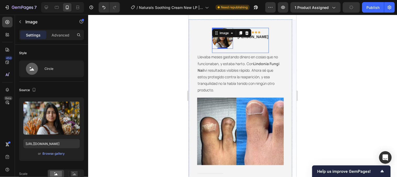
scroll to position [1078, 0]
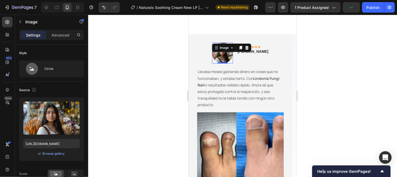
click at [233, 58] on img at bounding box center [222, 52] width 21 height 21
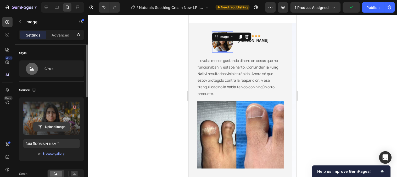
click at [50, 122] on button "Upload Image" at bounding box center [51, 126] width 37 height 9
click at [38, 128] on input "file" at bounding box center [52, 126] width 36 height 9
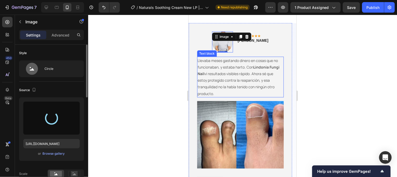
type input "https://cdn.shopify.com/s/files/1/0790/3346/7207/files/gempages_535125723526988…"
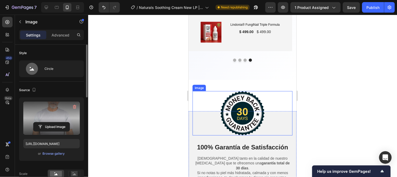
scroll to position [1282, 0]
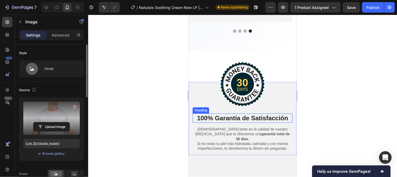
click at [219, 118] on h2 "100% Garantía de Satisfacción" at bounding box center [242, 117] width 100 height 9
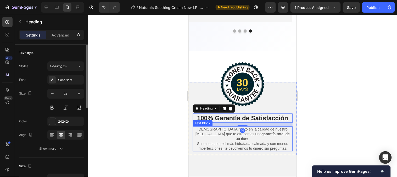
click at [221, 130] on p "Creemos tanto en la calidad de nuestro bálsamo que te ofrecemos una garantía to…" at bounding box center [242, 138] width 99 height 24
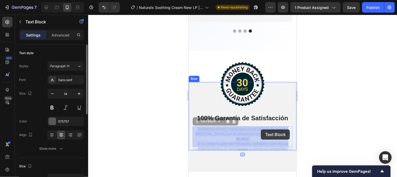
type input "16"
drag, startPoint x: 274, startPoint y: 129, endPoint x: 269, endPoint y: 129, distance: 5.2
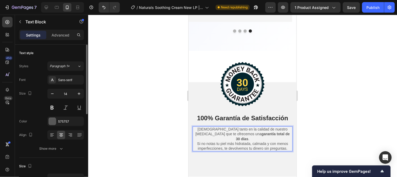
click at [272, 129] on p "Creemos tanto en la calidad de nuestro bálsamo que te ofrecemos una garantía to…" at bounding box center [242, 138] width 99 height 24
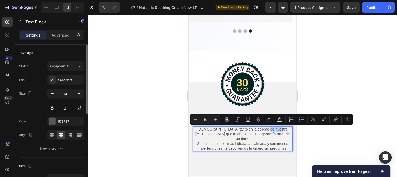
drag, startPoint x: 274, startPoint y: 128, endPoint x: 261, endPoint y: 127, distance: 13.4
click at [261, 127] on p "Creemos tanto en la calidad de nuestro bálsamo que te ofrecemos una garantía to…" at bounding box center [242, 138] width 99 height 24
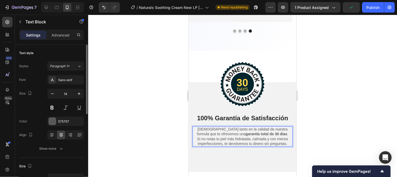
click at [236, 139] on p "Creemos tanto en la calidad de nuestra formula que te ofrecemos una garantía to…" at bounding box center [242, 135] width 99 height 19
click at [233, 139] on p "Creemos tanto en la calidad de nuestra formula que te ofrecemos una garantía to…" at bounding box center [242, 135] width 99 height 19
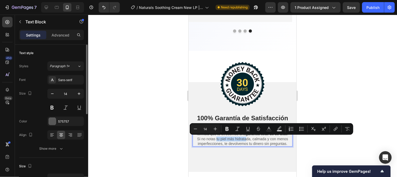
drag, startPoint x: 214, startPoint y: 138, endPoint x: 422, endPoint y: 143, distance: 208.3
click at [244, 137] on p "Creemos tanto en la calidad de nuestra formula que te ofrecemos una garantía to…" at bounding box center [242, 135] width 99 height 19
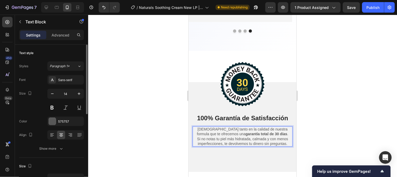
click at [228, 141] on p "Creemos tanto en la calidad de nuestra formula que te ofrecemos una garantía to…" at bounding box center [242, 135] width 99 height 19
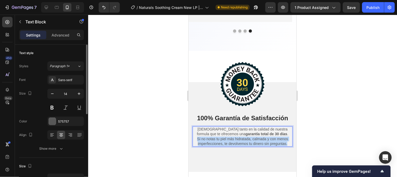
click at [228, 141] on p "Creemos tanto en la calidad de nuestra formula que te ofrecemos una garantía to…" at bounding box center [242, 135] width 99 height 19
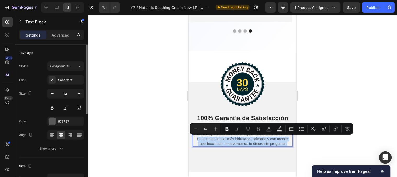
click at [230, 141] on p "Creemos tanto en la calidad de nuestra formula que te ofrecemos una garantía to…" at bounding box center [242, 135] width 99 height 19
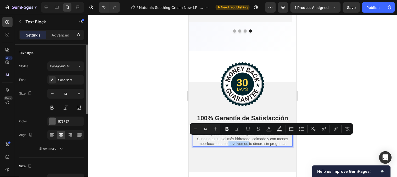
click at [230, 141] on p "Creemos tanto en la calidad de nuestra formula que te ofrecemos una garantía to…" at bounding box center [242, 135] width 99 height 19
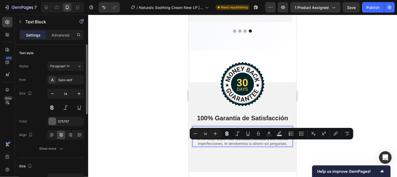
click at [285, 144] on p "Creemos tanto en la calidad de nuestra formula que te ofrecemos una garantía to…" at bounding box center [242, 135] width 99 height 19
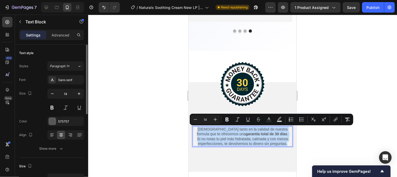
drag, startPoint x: 285, startPoint y: 144, endPoint x: 195, endPoint y: 128, distance: 91.1
click at [195, 128] on p "Creemos tanto en la calidad de nuestra formula que te ofrecemos una garantía to…" at bounding box center [242, 135] width 99 height 19
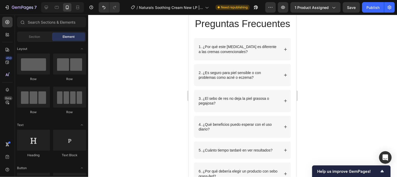
scroll to position [1467, 0]
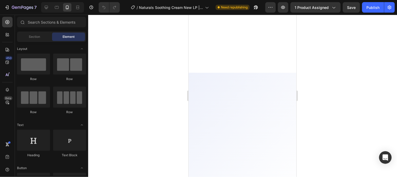
scroll to position [1290, 0]
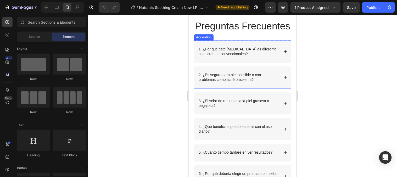
click at [220, 56] on p "1. ¿Por qué este [MEDICAL_DATA] es diferente a las cremas convencionales?" at bounding box center [239, 51] width 80 height 9
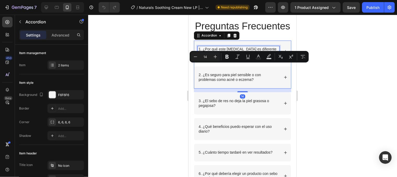
click at [220, 56] on p "1. ¿Por qué este [MEDICAL_DATA] es diferente a las cremas convencionales?" at bounding box center [239, 51] width 80 height 9
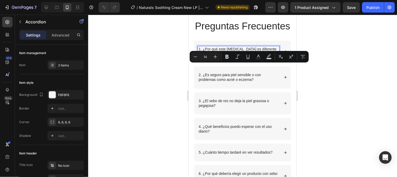
click at [220, 56] on p "1. ¿Por qué este [MEDICAL_DATA] es diferente a las cremas convencionales?" at bounding box center [239, 51] width 80 height 9
click at [235, 56] on p "1. ¿Por qué este [MEDICAL_DATA] es diferente a las cremas convencionales?" at bounding box center [239, 51] width 80 height 9
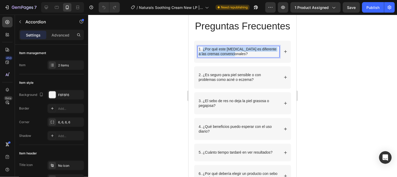
drag, startPoint x: 243, startPoint y: 66, endPoint x: 203, endPoint y: 57, distance: 40.9
click at [203, 57] on div "1. ¿Por qué este [MEDICAL_DATA] es diferente a las cremas convencionales?" at bounding box center [242, 51] width 97 height 22
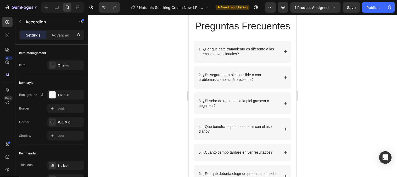
click at [284, 53] on icon at bounding box center [286, 51] width 4 height 4
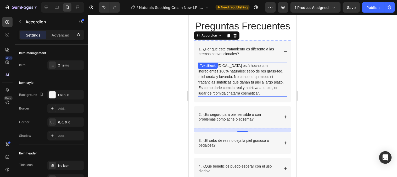
click at [251, 96] on p "Nuestro bálsamo está hecho con ingredientes 100% naturales: sebo de res grass-f…" at bounding box center [242, 79] width 89 height 33
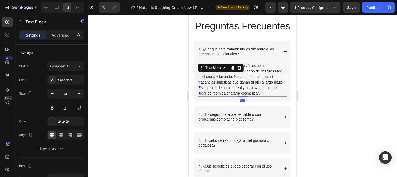
click at [250, 96] on p "Nuestro bálsamo está hecho con ingredientes 100% naturales: sebo de res grass-f…" at bounding box center [242, 79] width 89 height 33
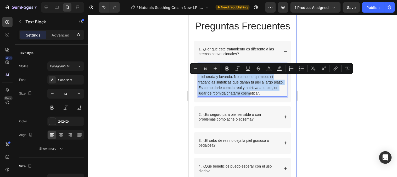
drag, startPoint x: 250, startPoint y: 104, endPoint x: 191, endPoint y: 72, distance: 67.4
click at [191, 72] on div "Preguntas Frecuentes Heading Row 1. ¿Por qué este tratamiento es diferente a la…" at bounding box center [243, 122] width 108 height 243
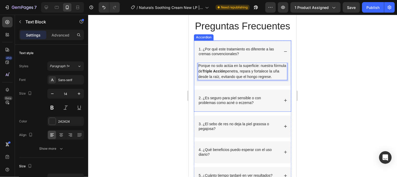
click at [282, 62] on div "1. ¿Por qué este tratamiento es diferente a las cremas convencionales?" at bounding box center [242, 51] width 97 height 22
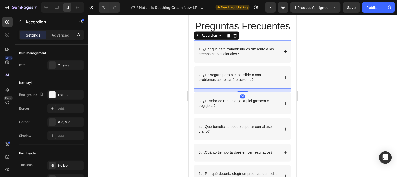
click at [323, 102] on div at bounding box center [242, 96] width 309 height 162
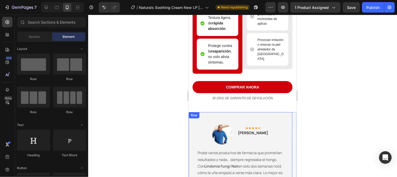
scroll to position [991, 0]
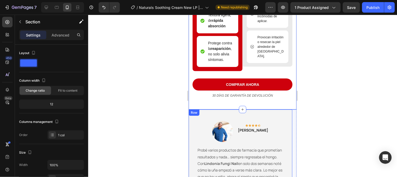
click at [239, 113] on div at bounding box center [242, 108] width 7 height 7
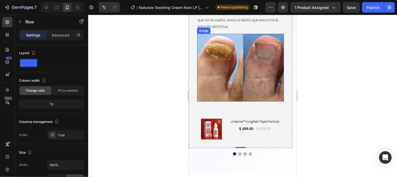
scroll to position [1195, 0]
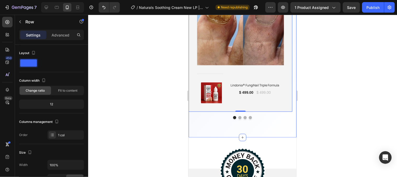
drag, startPoint x: 260, startPoint y: 129, endPoint x: 259, endPoint y: 132, distance: 3.4
click at [260, 129] on div "Image Icon Icon Icon Icon Icon Row José L. Text block Row Probé varios producto…" at bounding box center [243, 26] width 108 height 221
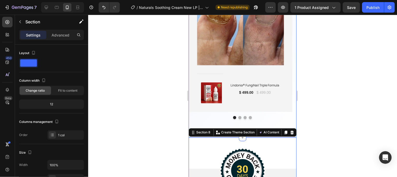
click at [263, 117] on div at bounding box center [243, 116] width 108 height 3
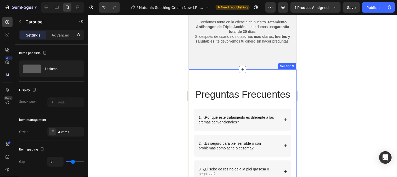
scroll to position [1399, 0]
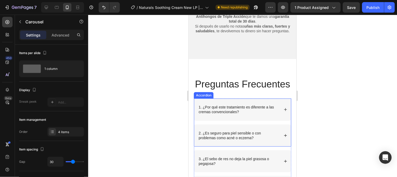
click at [240, 114] on p "1. ¿Por qué este tratamiento es diferente a las cremas convencionales?" at bounding box center [239, 108] width 80 height 9
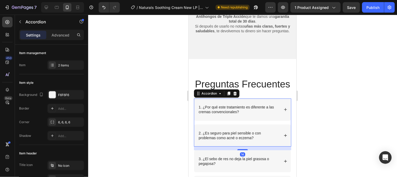
click at [241, 114] on p "1. ¿Por qué este tratamiento es diferente a las cremas convencionales?" at bounding box center [239, 108] width 80 height 9
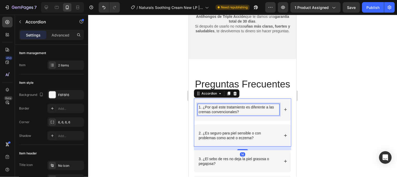
click at [241, 114] on p "1. ¿Por qué este tratamiento es diferente a las cremas convencionales?" at bounding box center [239, 108] width 80 height 9
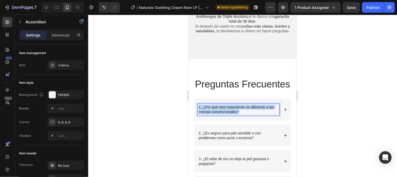
click at [241, 114] on p "1. ¿Por qué este tratamiento es diferente a las cremas convencionales?" at bounding box center [239, 108] width 80 height 9
click at [199, 114] on p "¿Por qué este tratamiento es diferente a los demás?" at bounding box center [239, 108] width 80 height 9
click at [283, 120] on div "1. ¿Por qué este tratamiento es diferente a los demás?" at bounding box center [242, 109] width 97 height 22
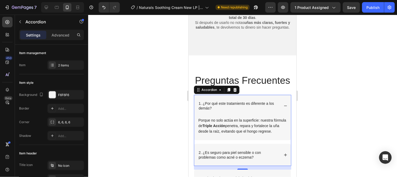
scroll to position [1428, 0]
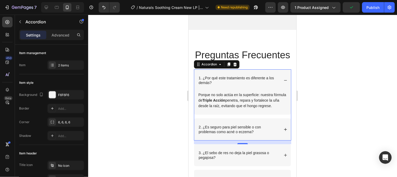
click at [280, 91] on div "1. ¿Por qué este tratamiento es diferente a los demás?" at bounding box center [242, 80] width 97 height 22
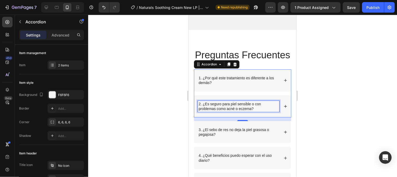
click at [226, 111] on p "2. ¿Es seguro para piel sensible o con problemas como acné o eczema?" at bounding box center [239, 105] width 80 height 9
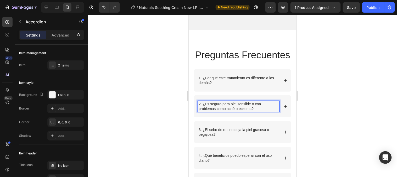
click at [255, 111] on p "2. ¿Es seguro para piel sensible o con problemas como acné o eczema?" at bounding box center [239, 105] width 80 height 9
drag, startPoint x: 255, startPoint y: 125, endPoint x: 203, endPoint y: 121, distance: 51.5
click at [203, 111] on p "2. ¿Es seguro para piel sensible o con problemas como acné o eczema?" at bounding box center [239, 105] width 80 height 9
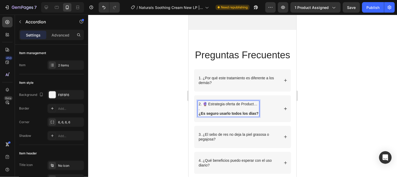
drag, startPoint x: 233, startPoint y: 124, endPoint x: 208, endPoint y: 122, distance: 25.5
click at [231, 111] on p "." at bounding box center [229, 108] width 60 height 5
drag, startPoint x: 204, startPoint y: 120, endPoint x: 262, endPoint y: 123, distance: 58.5
click at [262, 116] on div "2. 🔮 Estrategia oferta de Product… . ¿Es seguro usarlo todos los días?" at bounding box center [239, 108] width 82 height 16
click at [198, 116] on div "2. . ¿Es seguro usarlo todos los días?" at bounding box center [229, 108] width 62 height 16
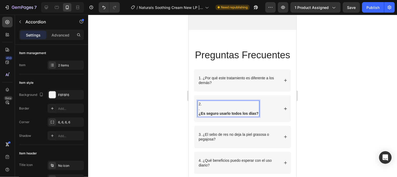
click at [200, 111] on p "." at bounding box center [229, 108] width 60 height 5
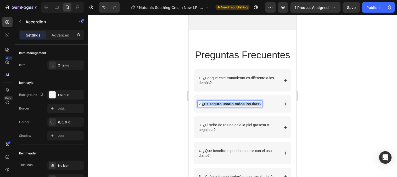
drag, startPoint x: 202, startPoint y: 121, endPoint x: 264, endPoint y: 119, distance: 62.1
click at [264, 107] on div "2. ¿Es seguro usarlo todos los días?" at bounding box center [239, 103] width 82 height 6
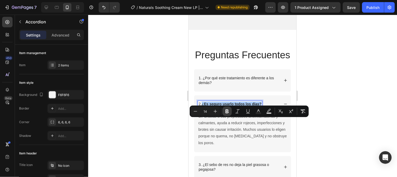
click at [223, 113] on button "Bold" at bounding box center [227, 110] width 9 height 9
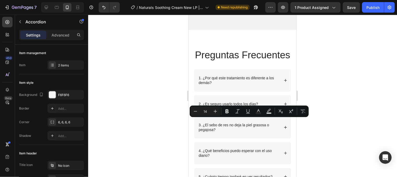
click at [279, 112] on div "2. ¿Es seguro usarlo todos los días?" at bounding box center [242, 103] width 97 height 17
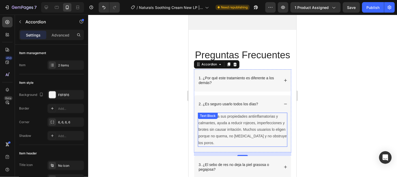
click at [251, 146] on p "Sí. Gracias a sus propiedades antiinflamatorias y calmantes, ayuda a reducir ro…" at bounding box center [242, 129] width 89 height 33
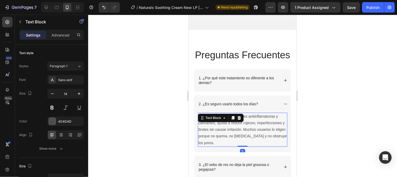
click at [233, 146] on p "Sí. Gracias a sus propiedades antiinflamatorias y calmantes, ayuda a reducir ro…" at bounding box center [242, 129] width 89 height 33
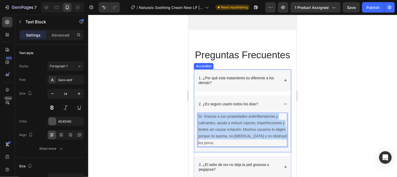
drag, startPoint x: 220, startPoint y: 160, endPoint x: 194, endPoint y: 132, distance: 38.5
click at [194, 132] on div "1. ¿Por qué este tratamiento es diferente a los demás? 2. ¿Es seguro usarlo tod…" at bounding box center [242, 110] width 97 height 83
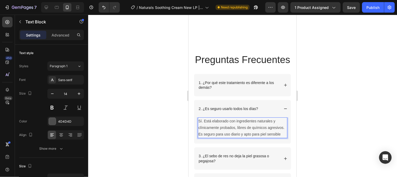
scroll to position [1457, 0]
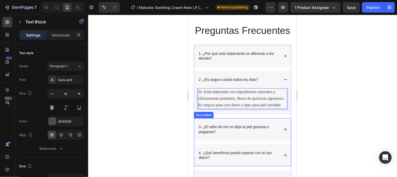
click at [242, 133] on p "3. ¿El sebo de res no deja la piel grasosa o pegajosa?" at bounding box center [239, 128] width 80 height 9
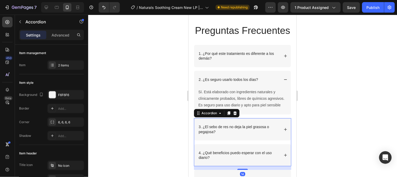
click at [232, 133] on p "3. ¿El sebo de res no deja la piel grasosa o pegajosa?" at bounding box center [239, 128] width 80 height 9
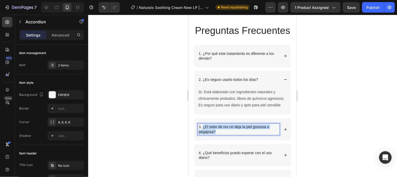
drag, startPoint x: 212, startPoint y: 150, endPoint x: 203, endPoint y: 146, distance: 9.5
click at [203, 133] on p "3. ¿El sebo de res no deja la piel grasosa o pegajosa?" at bounding box center [239, 128] width 80 height 9
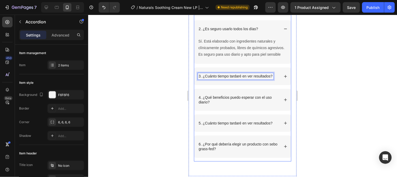
scroll to position [1515, 0]
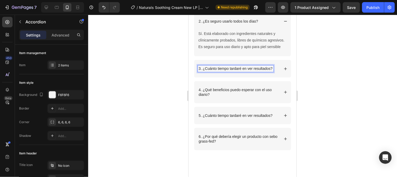
click at [284, 70] on icon at bounding box center [285, 68] width 3 height 3
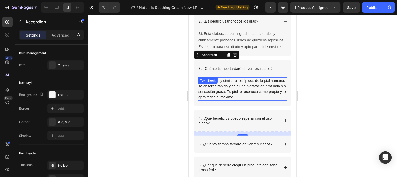
click at [258, 100] on p "No. Al ser muy similar a los lípidos de la piel humana, se absorbe rápido y dej…" at bounding box center [242, 89] width 89 height 22
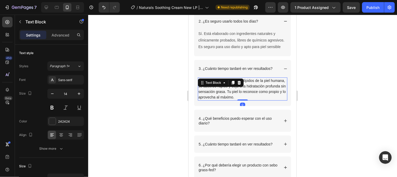
click at [264, 100] on p "No. Al ser muy similar a los lípidos de la piel humana, se absorbe rápido y dej…" at bounding box center [242, 89] width 89 height 22
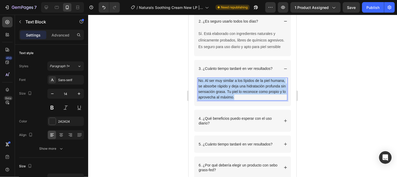
drag, startPoint x: 264, startPoint y: 115, endPoint x: 199, endPoint y: 99, distance: 67.5
click at [199, 99] on p "No. Al ser muy similar a los lípidos de la piel humana, se absorbe rápido y dej…" at bounding box center [242, 89] width 89 height 22
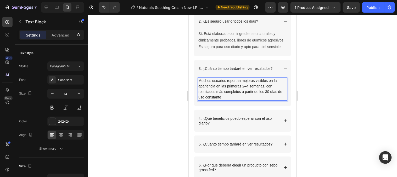
scroll to position [1544, 0]
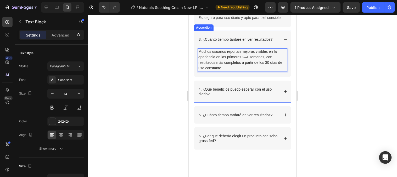
click at [220, 96] on p "4. ¿Qué beneficios puedo esperar con el uso diario?" at bounding box center [239, 90] width 80 height 9
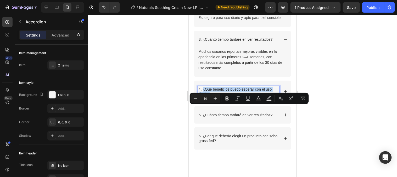
drag, startPoint x: 216, startPoint y: 113, endPoint x: 203, endPoint y: 109, distance: 13.7
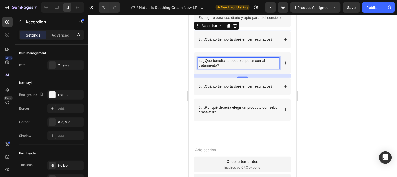
scroll to position [1515, 0]
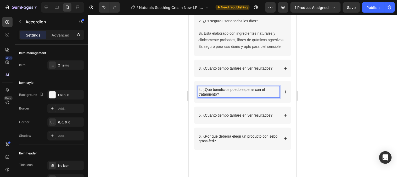
click at [284, 93] on icon at bounding box center [286, 92] width 4 height 4
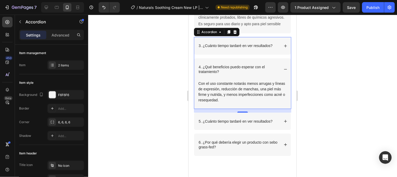
scroll to position [1544, 0]
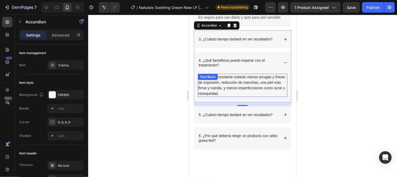
click at [245, 96] on p "Con el uso constante notarás menos arrugas y líneas de expresión, reducción de …" at bounding box center [242, 85] width 89 height 22
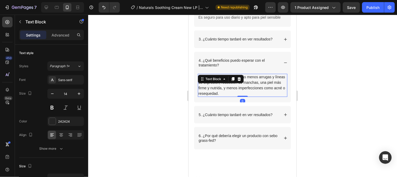
click at [244, 96] on p "Con el uso constante notarás menos arrugas y líneas de expresión, reducción de …" at bounding box center [242, 85] width 89 height 22
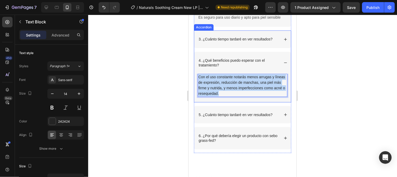
drag, startPoint x: 224, startPoint y: 108, endPoint x: 196, endPoint y: 94, distance: 31.7
click at [196, 94] on div "Con el uso constante notarás menos arrugas y líneas de expresión, reducción de …" at bounding box center [242, 87] width 97 height 29
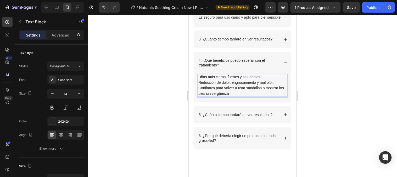
click at [198, 94] on div "Uñas más claras, fuertes y saludables. Reducción de dolor, engrosamiento y mal …" at bounding box center [243, 84] width 90 height 23
click at [199, 85] on p "Reducción de dolor, engrosamiento y mal olor." at bounding box center [242, 81] width 89 height 5
click at [199, 96] on p "Confianza para volver a usar sandalias o mostrar los pies sin vergüenza" at bounding box center [242, 90] width 89 height 11
click at [233, 85] on p "- Reducción de dolor, engrosamiento y mal olor." at bounding box center [242, 81] width 89 height 5
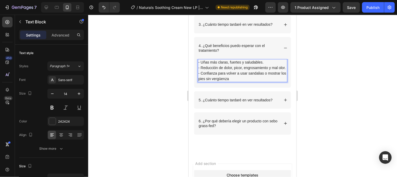
scroll to position [1573, 0]
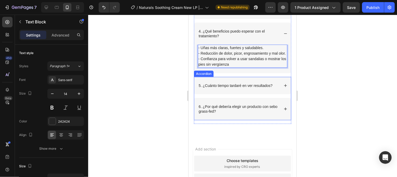
click at [237, 87] on p "5. ¿Cuánto tiempo tardaré en ver resultados?" at bounding box center [236, 85] width 74 height 5
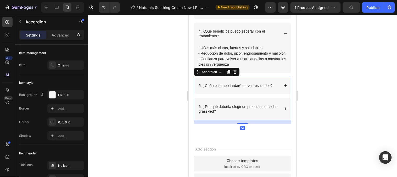
click at [204, 87] on p "5. ¿Cuánto tiempo tardaré en ver resultados?" at bounding box center [236, 85] width 74 height 5
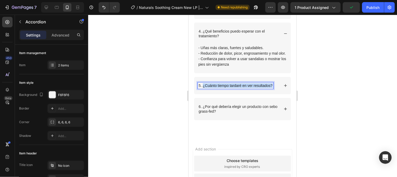
drag, startPoint x: 202, startPoint y: 111, endPoint x: 272, endPoint y: 108, distance: 69.7
click at [272, 87] on p "5. ¿Cuánto tiempo tardaré en ver resultados?" at bounding box center [236, 85] width 74 height 5
click at [284, 87] on icon at bounding box center [286, 85] width 4 height 4
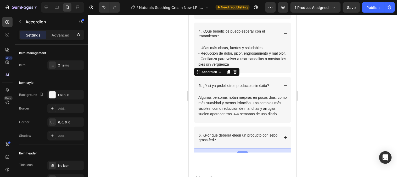
scroll to position [1603, 0]
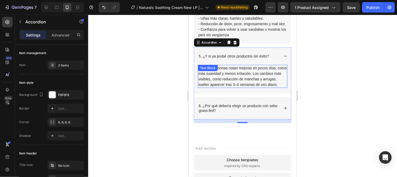
click at [228, 87] on p "Algunas personas notan mejoras en pocos días, como más suavidad y menos irritac…" at bounding box center [242, 76] width 89 height 22
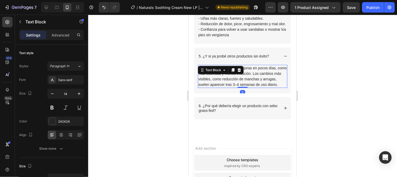
click at [219, 87] on p "Algunas personas notan mejoras en pocos días, como más suavidad y menos irritac…" at bounding box center [242, 76] width 89 height 22
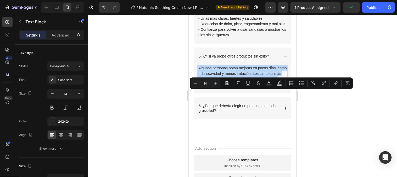
drag, startPoint x: 218, startPoint y: 113, endPoint x: 199, endPoint y: 90, distance: 30.5
click at [199, 87] on p "Algunas personas notan mejoras en pocos días, como más suavidad y menos irritac…" at bounding box center [242, 76] width 89 height 22
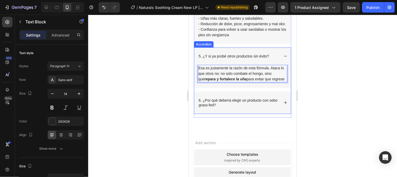
click at [208, 107] on p "6. ¿Por qué debería elegir un producto con sebo grass-fed?" at bounding box center [239, 101] width 80 height 9
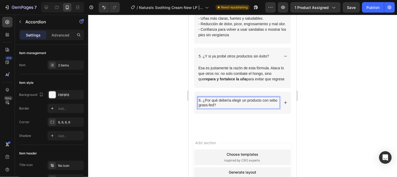
click at [203, 107] on p "6. ¿Por qué debería elegir un producto con sebo grass-fed?" at bounding box center [239, 101] width 80 height 9
drag, startPoint x: 203, startPoint y: 125, endPoint x: 229, endPoint y: 131, distance: 26.8
click at [229, 107] on p "6. ¿Por qué debería elegir un producto con sebo grass-fed?" at bounding box center [239, 101] width 80 height 9
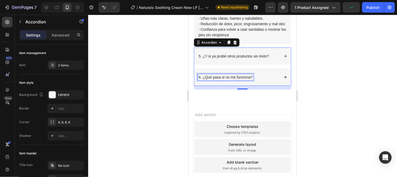
scroll to position [1580, 0]
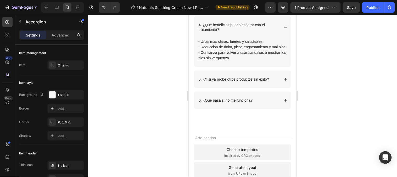
click at [284, 102] on icon at bounding box center [286, 100] width 4 height 4
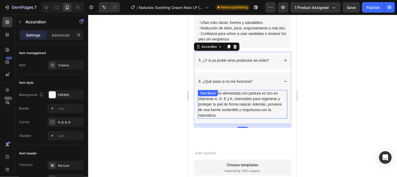
scroll to position [1609, 0]
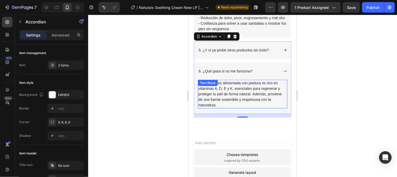
click at [236, 107] on p "El sebo de res alimentada con pastura es rico en vitaminas A, D, E y K, esencia…" at bounding box center [242, 93] width 89 height 27
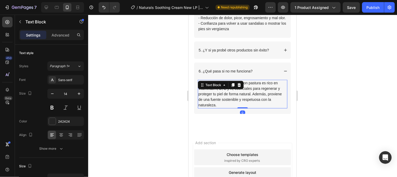
click at [220, 107] on p "El sebo de res alimentada con pastura es rico en vitaminas A, D, E y K, esencia…" at bounding box center [242, 93] width 89 height 27
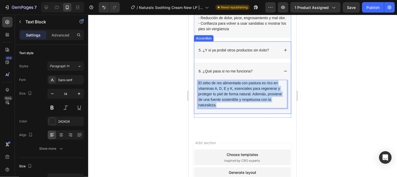
drag, startPoint x: 220, startPoint y: 129, endPoint x: 196, endPoint y: 107, distance: 32.2
click at [196, 107] on div "El sebo de res alimentada con pastura es rico en vitaminas A, D, E y K, esencia…" at bounding box center [242, 96] width 97 height 34
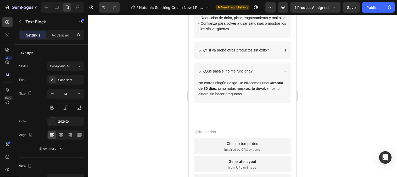
scroll to position [1602, 0]
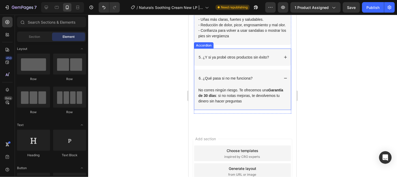
click at [284, 80] on icon at bounding box center [286, 78] width 4 height 4
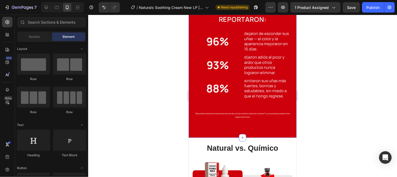
scroll to position [725, 0]
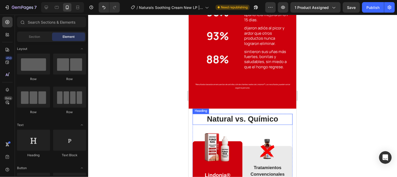
click at [227, 119] on h2 "Natural vs. Químico" at bounding box center [242, 118] width 100 height 11
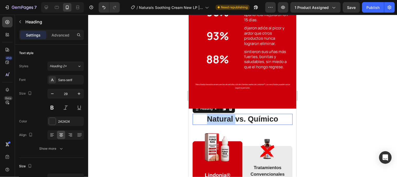
click at [227, 119] on h2 "Natural vs. Químico" at bounding box center [242, 118] width 100 height 11
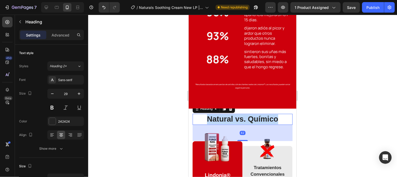
click at [227, 119] on p "Natural vs. Químico" at bounding box center [242, 119] width 99 height 10
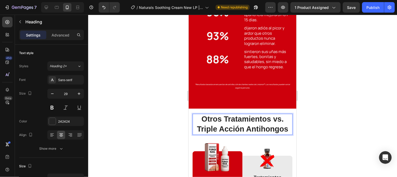
click at [244, 121] on p "Otros Tratamientos vs. Triple Acción Antihongos" at bounding box center [242, 124] width 99 height 20
click at [286, 130] on p "Otros Tratamientos vs. Triple Acción Antihongos" at bounding box center [242, 124] width 99 height 20
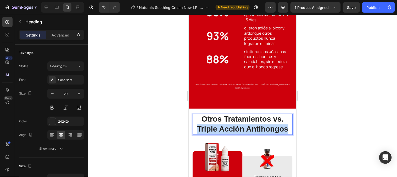
drag, startPoint x: 285, startPoint y: 130, endPoint x: 195, endPoint y: 131, distance: 90.9
click at [195, 131] on p "Otros Tratamientos vs. Triple Acción Antihongos" at bounding box center [242, 124] width 99 height 20
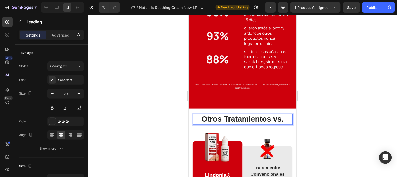
click at [199, 119] on p "Otros Tratamientos vs." at bounding box center [242, 119] width 99 height 10
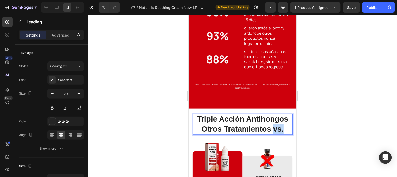
drag, startPoint x: 280, startPoint y: 129, endPoint x: 271, endPoint y: 131, distance: 9.0
click at [271, 131] on p "Triple Acción Antihongos Otros Tratamientos vs." at bounding box center [242, 124] width 99 height 20
click at [205, 130] on p "Triple Acción Antihongos Otros Tratamientos" at bounding box center [242, 124] width 99 height 20
click at [316, 116] on div at bounding box center [242, 96] width 309 height 162
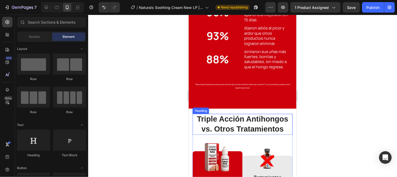
click at [275, 129] on p "Triple Acción Antihongos vs. Otros Tratamientos" at bounding box center [242, 124] width 99 height 20
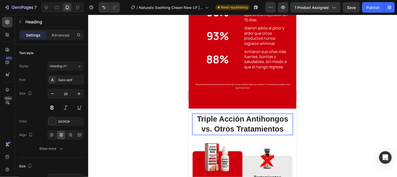
click at [279, 128] on p "Triple Acción Antihongos vs. Otros Tratamientos" at bounding box center [242, 124] width 99 height 20
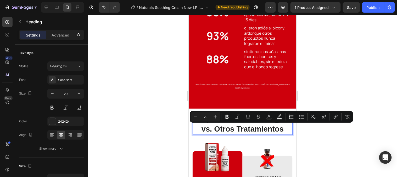
click at [279, 130] on p "Triple Acción Antihongos vs. Otros Tratamientos" at bounding box center [242, 124] width 99 height 20
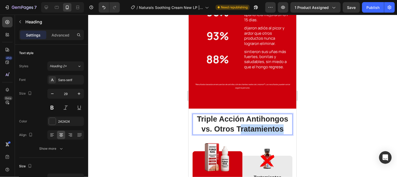
drag, startPoint x: 280, startPoint y: 130, endPoint x: 234, endPoint y: 134, distance: 45.5
click at [234, 134] on p "Triple Acción Antihongos vs. Otros Tratamientos" at bounding box center [242, 124] width 99 height 20
click at [232, 130] on p "Triple Acción Antihongos vs. Otros" at bounding box center [242, 124] width 99 height 20
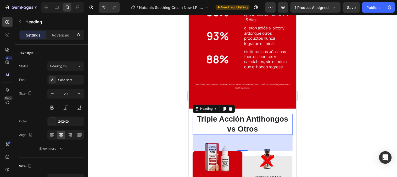
click at [325, 116] on div at bounding box center [242, 96] width 309 height 162
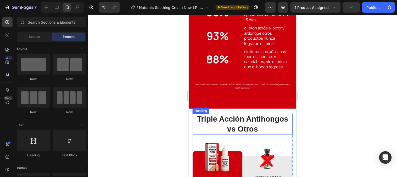
scroll to position [754, 0]
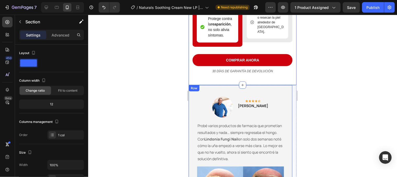
scroll to position [1045, 0]
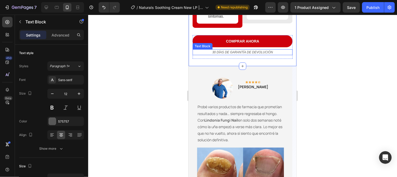
click at [247, 54] on icon "30 DÍAS DE GARANTÍA DE DEVOLUCIÓN" at bounding box center [242, 52] width 61 height 4
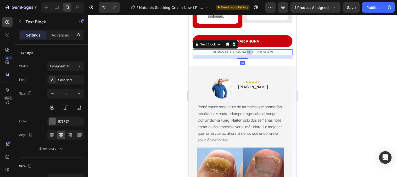
click at [247, 54] on icon "30 DÍAS DE GARANTÍA DE DEVOLUCIÓN" at bounding box center [242, 52] width 61 height 4
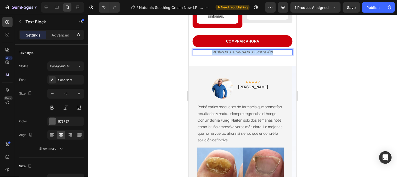
click at [247, 54] on icon "30 DÍAS DE GARANTÍA DE DEVOLUCIÓN" at bounding box center [242, 52] width 61 height 4
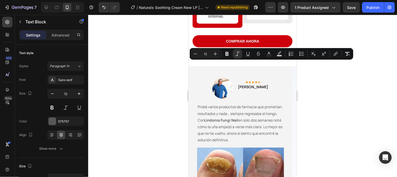
click at [252, 54] on icon "30 DÍAS DE GARANTÍA DE DEVOLUCIÓN" at bounding box center [242, 52] width 61 height 4
click at [271, 54] on icon "30 DÍAS DE GARANTÍA DE DEVOLUCIÓN" at bounding box center [242, 52] width 61 height 4
drag, startPoint x: 274, startPoint y: 64, endPoint x: 250, endPoint y: 64, distance: 23.6
click at [250, 54] on p "30 DÍAS DE GARANTÍA DE DEVOLUCIÓN" at bounding box center [242, 51] width 99 height 5
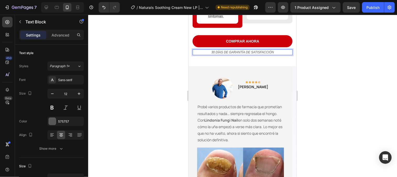
click at [342, 56] on div at bounding box center [242, 96] width 309 height 162
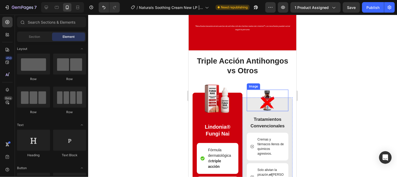
scroll to position [754, 0]
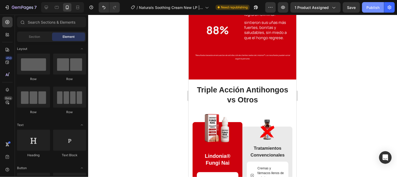
click at [368, 10] on button "Publish" at bounding box center [373, 7] width 22 height 10
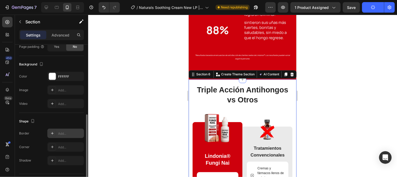
scroll to position [87, 0]
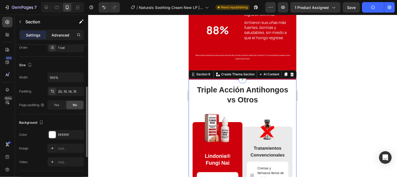
click at [65, 39] on div "Advanced" at bounding box center [60, 35] width 26 height 8
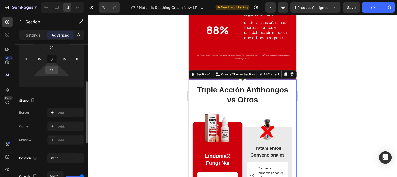
scroll to position [58, 0]
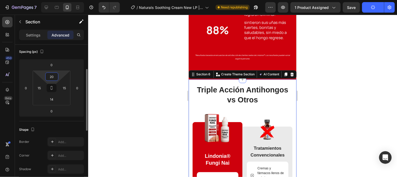
click at [53, 74] on input "20" at bounding box center [52, 77] width 10 height 8
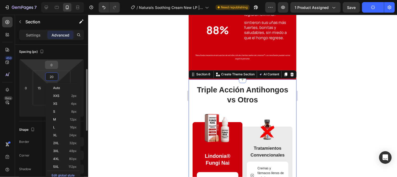
click at [52, 67] on input "0" at bounding box center [51, 65] width 10 height 8
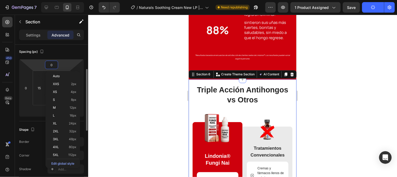
type input "5"
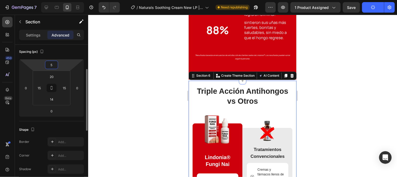
click at [53, 64] on input "5" at bounding box center [51, 65] width 10 height 8
click at [48, 64] on input "5" at bounding box center [51, 65] width 10 height 8
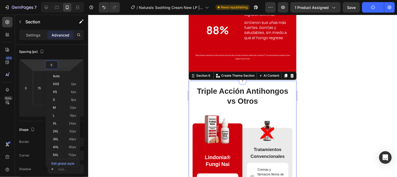
click at [318, 66] on div at bounding box center [242, 96] width 309 height 162
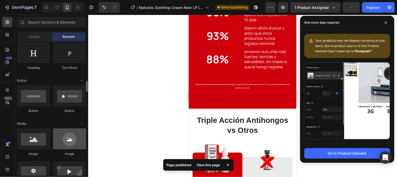
scroll to position [145, 0]
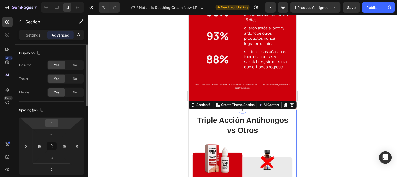
drag, startPoint x: 56, startPoint y: 123, endPoint x: 53, endPoint y: 123, distance: 2.7
click at [55, 123] on input "5" at bounding box center [51, 123] width 10 height 8
click at [53, 123] on input "5" at bounding box center [51, 123] width 10 height 8
click at [52, 122] on input "5" at bounding box center [51, 123] width 10 height 8
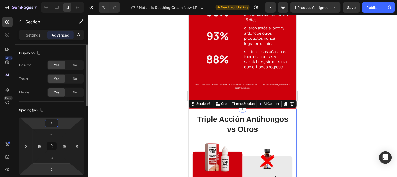
type input "19"
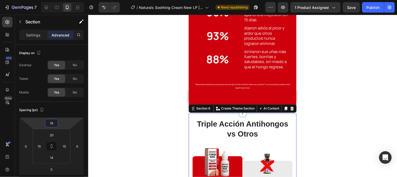
click at [307, 138] on div at bounding box center [242, 96] width 309 height 162
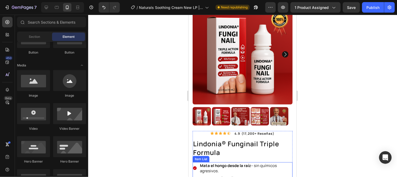
scroll to position [27, 0]
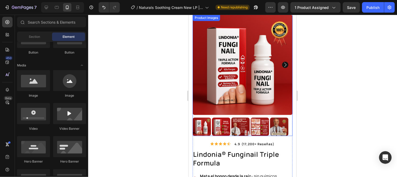
click at [282, 63] on icon "Carousel Next Arrow" at bounding box center [285, 64] width 6 height 6
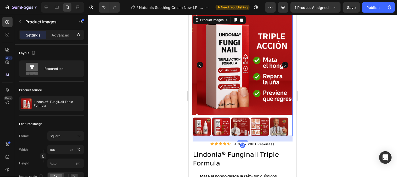
click at [282, 65] on icon "Carousel Next Arrow" at bounding box center [285, 64] width 6 height 6
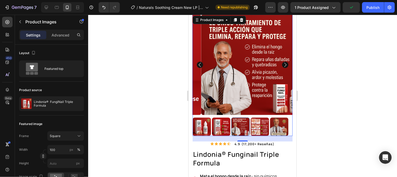
click at [282, 64] on icon "Carousel Next Arrow" at bounding box center [285, 64] width 6 height 6
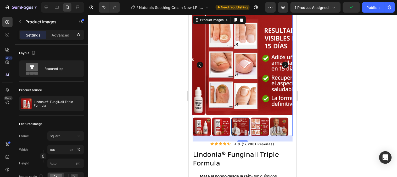
click at [282, 62] on icon "Carousel Next Arrow" at bounding box center [285, 64] width 6 height 6
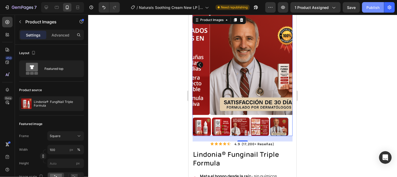
click at [376, 9] on div "Publish" at bounding box center [373, 7] width 13 height 5
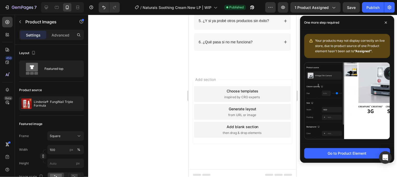
scroll to position [1615, 0]
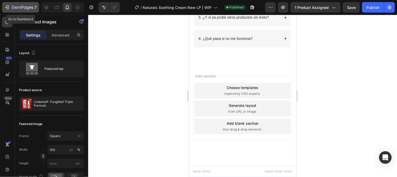
click at [10, 9] on div "7" at bounding box center [20, 7] width 32 height 6
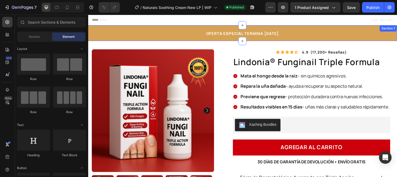
click at [117, 32] on div "OFERTA ESPECIAL TERMINA [DATE] Heading Row" at bounding box center [245, 33] width 306 height 10
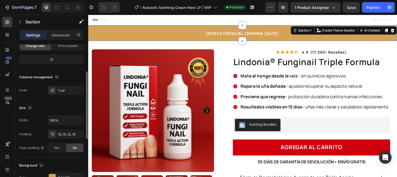
scroll to position [116, 0]
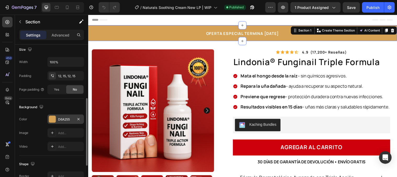
click at [53, 119] on div at bounding box center [52, 118] width 7 height 7
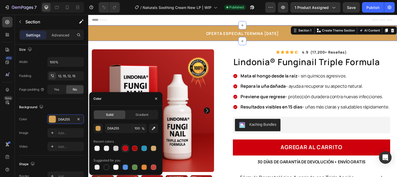
click at [125, 148] on div at bounding box center [125, 147] width 5 height 5
type input "CE000C"
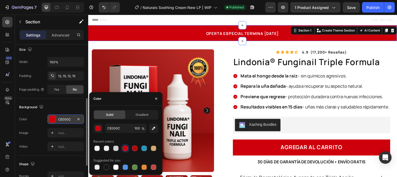
click at [67, 120] on div "CE000C" at bounding box center [65, 119] width 15 height 5
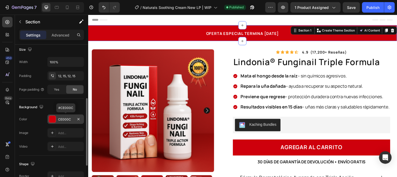
click at [67, 120] on div "CE000C" at bounding box center [65, 119] width 15 height 5
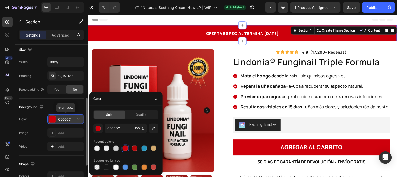
click at [66, 119] on div "CE000C" at bounding box center [65, 119] width 15 height 5
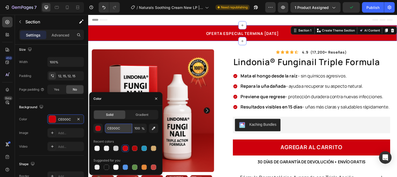
click at [116, 129] on input "CE000C" at bounding box center [118, 127] width 27 height 9
drag, startPoint x: 129, startPoint y: 103, endPoint x: 87, endPoint y: 80, distance: 48.1
click at [129, 103] on div "Color" at bounding box center [125, 99] width 73 height 14
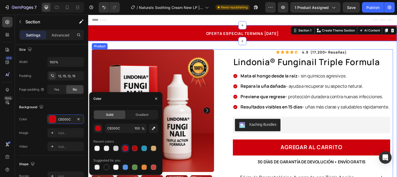
click at [227, 84] on div "Icon Icon Icon Icon Icon Icon List 4.9 (17,200+ reseñas) Text Block Row lindoni…" at bounding box center [311, 140] width 168 height 182
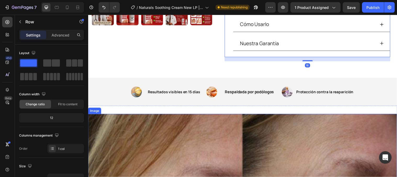
scroll to position [203, 0]
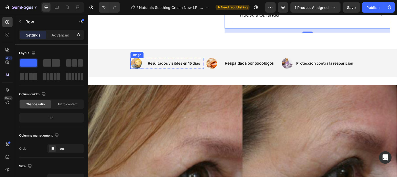
click at [133, 65] on img at bounding box center [137, 63] width 11 height 11
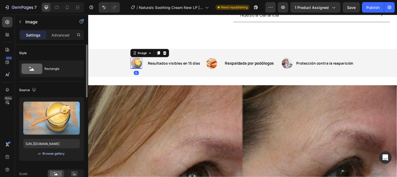
click at [51, 153] on div "Browse gallery" at bounding box center [54, 153] width 22 height 5
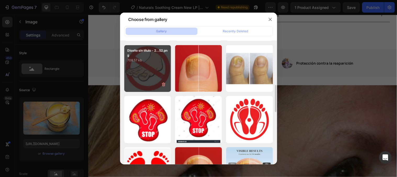
click at [156, 80] on div "Diseño sin título - 2...52.png 708.57 kb" at bounding box center [147, 68] width 47 height 47
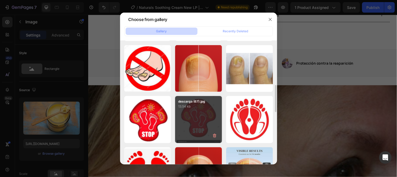
type input "https://cdn.shopify.com/s/files/1/0790/3346/7207/files/gempages_535125723526988…"
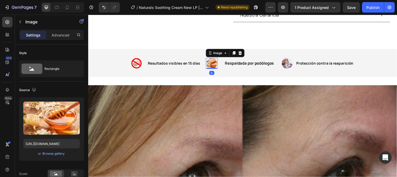
click at [209, 63] on img at bounding box center [213, 63] width 11 height 11
click at [55, 154] on div "Browse gallery" at bounding box center [54, 153] width 22 height 5
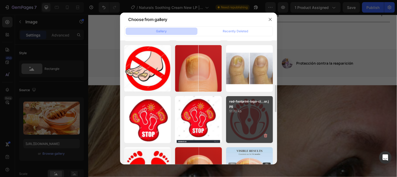
click at [235, 104] on p "red-footprint-logo-ci...or.jpg" at bounding box center [249, 103] width 41 height 9
type input "https://cdn.shopify.com/s/files/1/0790/3346/7207/files/gempages_535125723526988…"
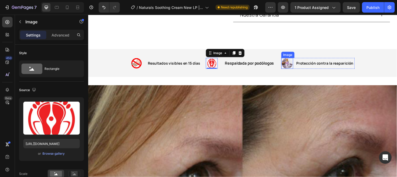
click at [288, 61] on img at bounding box center [290, 63] width 11 height 11
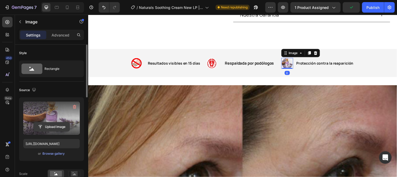
click at [58, 129] on input "file" at bounding box center [52, 126] width 36 height 9
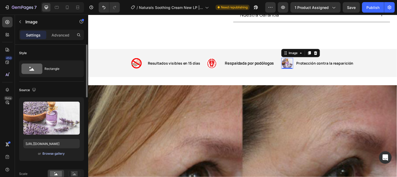
click at [46, 153] on div "Browse gallery" at bounding box center [54, 153] width 22 height 5
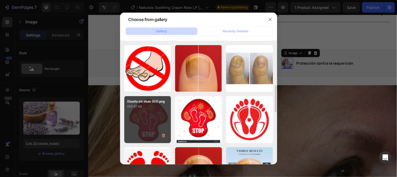
click at [147, 120] on div "Diseño sin título (93).png 650.87 kb" at bounding box center [147, 119] width 47 height 47
type input "https://cdn.shopify.com/s/files/1/0790/3346/7207/files/gempages_535125723526988…"
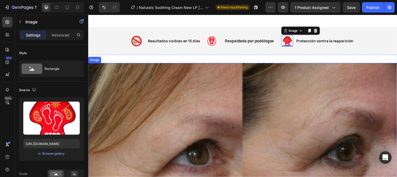
scroll to position [233, 0]
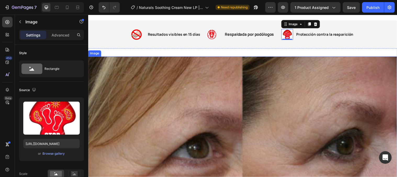
click at [237, 115] on img at bounding box center [245, 162] width 314 height 210
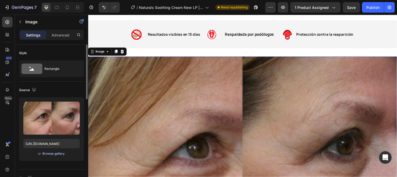
click at [47, 152] on div "Browse gallery" at bounding box center [54, 153] width 22 height 5
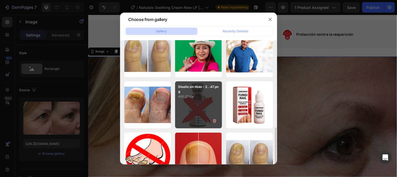
scroll to position [145, 0]
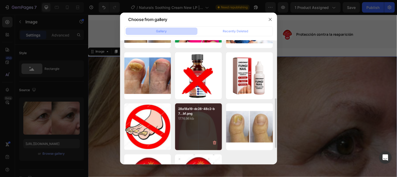
click at [188, 122] on div "28a18a19-dc28-48c2-b7...bf.png 1776.96 kb" at bounding box center [198, 126] width 47 height 47
type input "https://cdn.shopify.com/s/files/1/0790/3346/7207/files/gempages_535125723526988…"
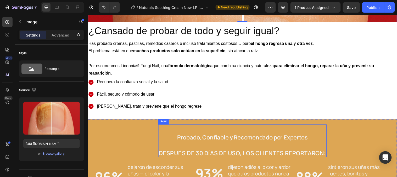
scroll to position [611, 0]
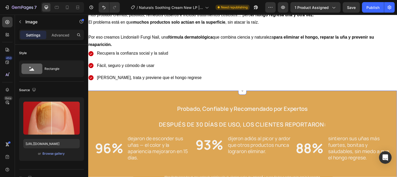
click at [144, 97] on div "Probado, Confiable y Recomendado por Expertos Heading Después de 30 días de uso…" at bounding box center [245, 137] width 304 height 88
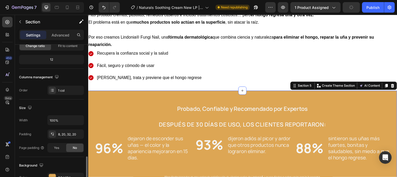
scroll to position [116, 0]
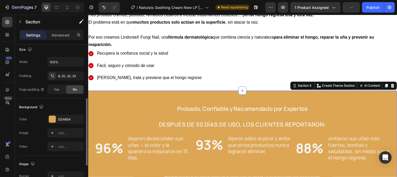
click at [58, 124] on div "The changes might be hidden by the video. Color DDA654 Image Add... Video Add..." at bounding box center [51, 132] width 65 height 37
click at [58, 122] on div "DDA654" at bounding box center [65, 118] width 37 height 9
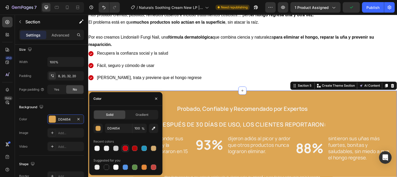
click at [123, 146] on div at bounding box center [125, 147] width 5 height 5
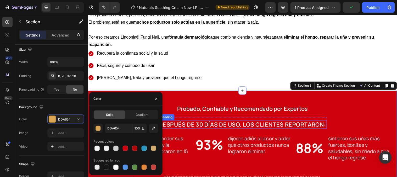
type input "CE000C"
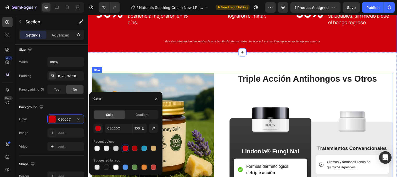
scroll to position [786, 0]
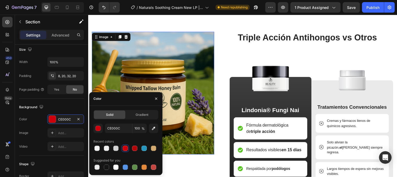
click at [186, 112] on img at bounding box center [154, 94] width 124 height 124
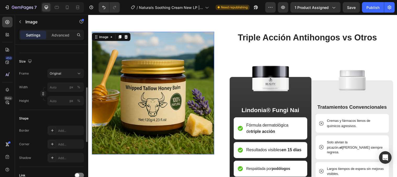
scroll to position [0, 0]
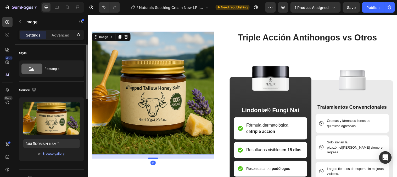
click at [177, 111] on img at bounding box center [154, 94] width 124 height 124
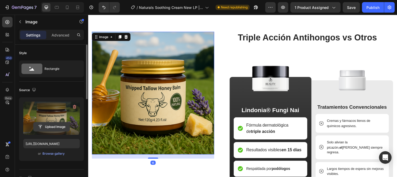
click at [42, 125] on input "file" at bounding box center [52, 126] width 36 height 9
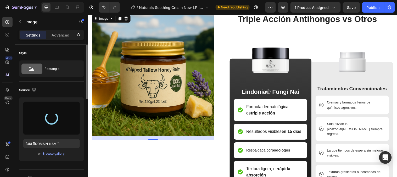
scroll to position [815, 0]
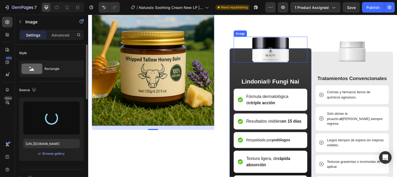
click at [267, 50] on img at bounding box center [273, 50] width 42 height 26
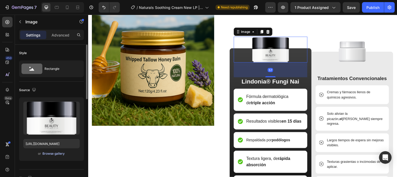
click at [46, 152] on div "Browse gallery" at bounding box center [54, 153] width 22 height 5
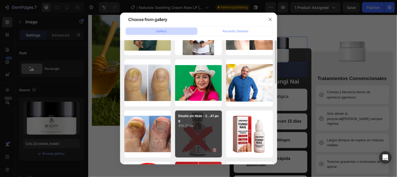
scroll to position [116, 0]
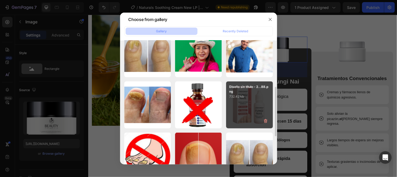
click at [242, 112] on div "Diseño sin título - 2...88.png 732.42 kb" at bounding box center [249, 104] width 47 height 47
type input "[URL][DOMAIN_NAME]"
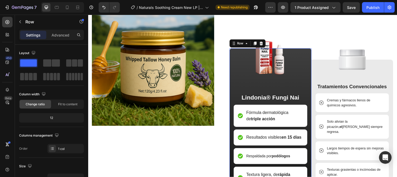
click at [232, 96] on div "Image Lindonia® Fungi Nai Text Block Fórmula dermatológica de triple acción Ite…" at bounding box center [273, 134] width 83 height 172
click at [236, 73] on div at bounding box center [273, 58] width 75 height 42
click at [232, 102] on div "Image Lindonia® Fungi Nai Text Block Fórmula dermatológica de triple acción Ite…" at bounding box center [273, 134] width 83 height 172
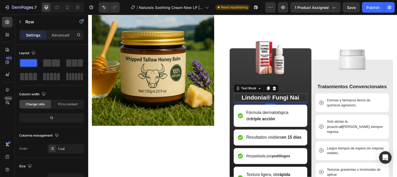
click at [300, 99] on p "Lindonia® Fungi Nai" at bounding box center [274, 99] width 74 height 8
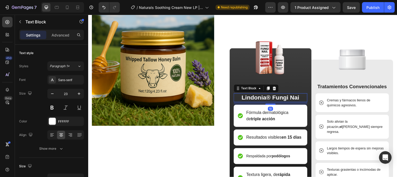
click at [302, 98] on p "Lindonia® Fungi Nai" at bounding box center [274, 99] width 74 height 8
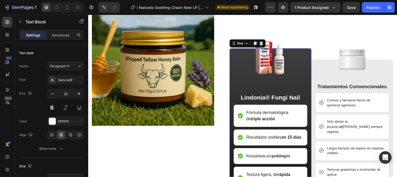
click at [236, 82] on div "Image Lindonia® Fungi Nail Text Block Fórmula dermatológica de triple acción It…" at bounding box center [273, 134] width 75 height 172
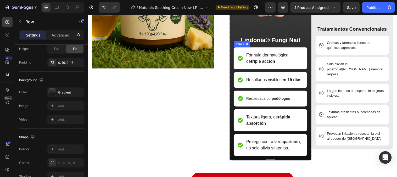
scroll to position [815, 0]
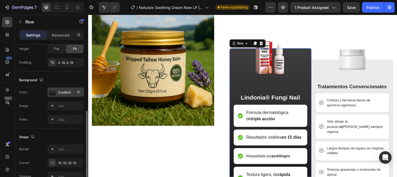
click at [67, 92] on div "Gradient" at bounding box center [65, 92] width 15 height 5
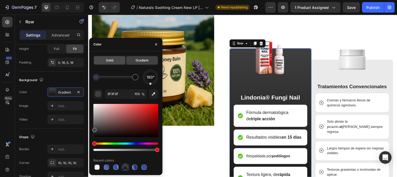
click at [101, 64] on div "Solid" at bounding box center [109, 60] width 31 height 8
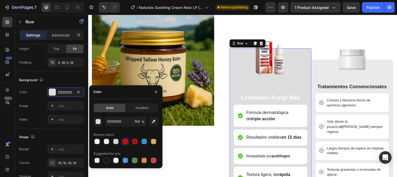
click at [127, 140] on div at bounding box center [125, 141] width 5 height 5
type input "CE000C"
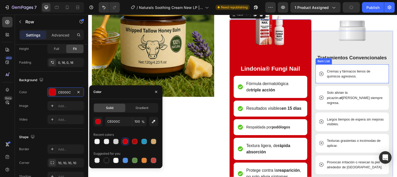
scroll to position [844, 0]
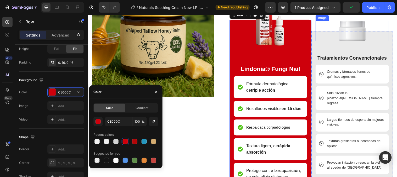
click at [350, 41] on img at bounding box center [356, 31] width 27 height 20
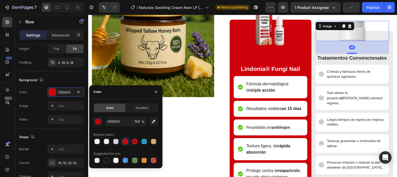
scroll to position [0, 0]
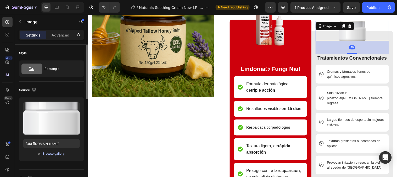
click at [44, 151] on div "Browse gallery" at bounding box center [54, 153] width 22 height 5
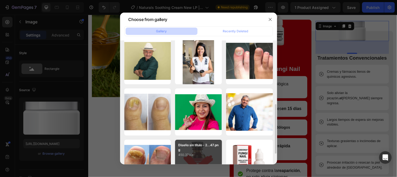
scroll to position [87, 0]
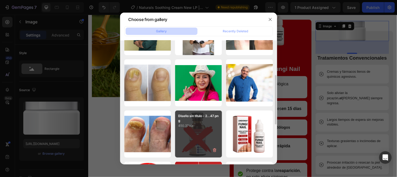
click at [195, 126] on p "450.37 kb" at bounding box center [198, 125] width 41 height 5
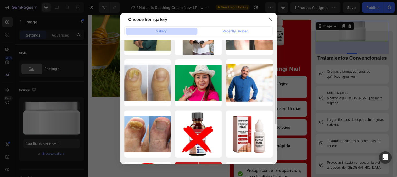
type input "https://cdn.shopify.com/s/files/1/0790/3346/7207/files/gempages_535125723526988…"
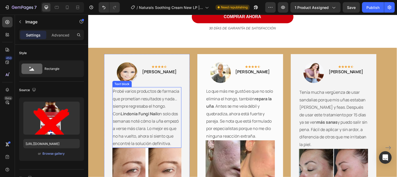
scroll to position [1048, 0]
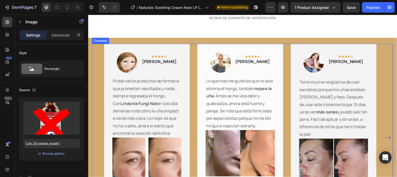
click at [97, 82] on div "Image Icon Icon Icon Icon Icon Row José L. Text block Row Probé varios producto…" at bounding box center [245, 139] width 306 height 190
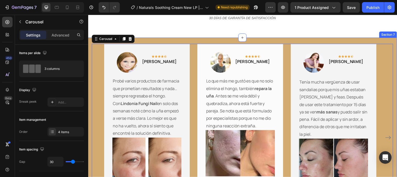
click at [90, 80] on div "Image Icon Icon Icon Icon Icon Row José L. Text block Row Probé varios producto…" at bounding box center [245, 150] width 314 height 224
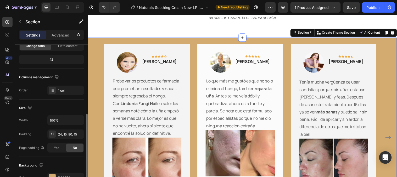
scroll to position [87, 0]
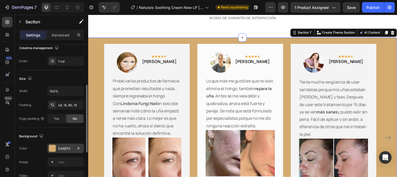
click at [58, 150] on div "D3AB70" at bounding box center [65, 148] width 15 height 5
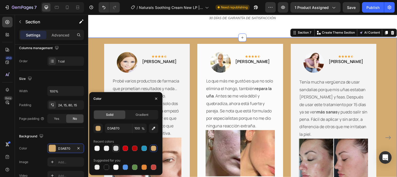
click at [114, 150] on div at bounding box center [115, 147] width 5 height 5
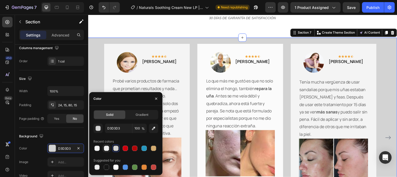
click at [103, 148] on div at bounding box center [125, 147] width 65 height 7
click at [104, 148] on div at bounding box center [106, 147] width 5 height 5
type input "EFEFEF"
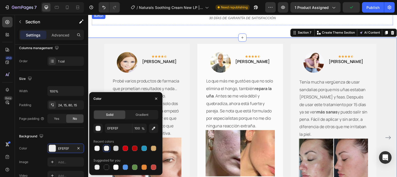
click at [153, 13] on div "COMPRAR AHORA Button" at bounding box center [245, 6] width 306 height 13
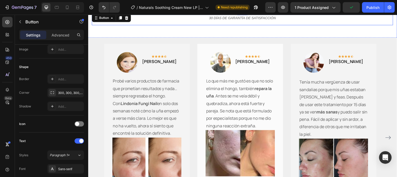
scroll to position [0, 0]
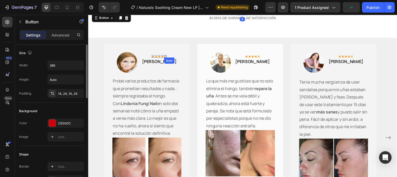
click at [176, 74] on div "Image Icon Icon Icon Icon Icon Row José L. Text block Row Probé varios producto…" at bounding box center [148, 138] width 70 height 173
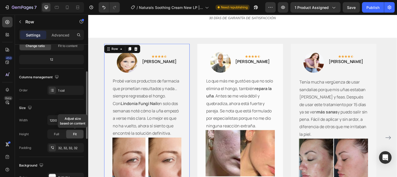
scroll to position [116, 0]
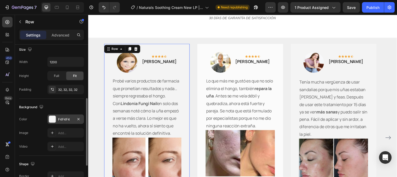
click at [63, 119] on div "F4F4F4" at bounding box center [65, 119] width 15 height 5
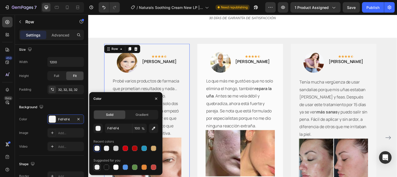
click at [98, 168] on div at bounding box center [97, 166] width 5 height 5
type input "000000"
type input "0"
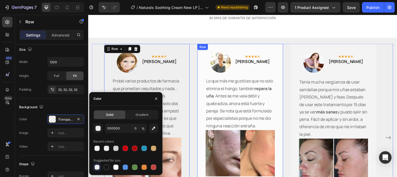
click at [206, 80] on div "Image Icon Icon Icon Icon Icon Row Claudia M. Text block Row Lo que más me gust…" at bounding box center [242, 134] width 87 height 181
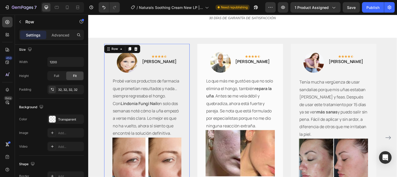
click at [179, 82] on div "Image Icon Icon Icon Icon Icon Row José L. Text block Row Probé varios producto…" at bounding box center [148, 138] width 70 height 173
click at [165, 73] on div "Icon Icon Icon Icon Icon Row [PERSON_NAME] Text block" at bounding box center [160, 62] width 36 height 21
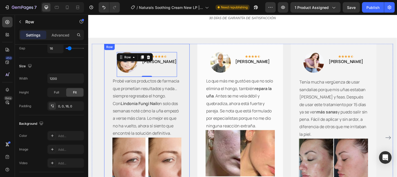
click at [177, 85] on div "Image Icon Icon Icon Icon Icon Row José L. Text block Row 0 Probé varios produc…" at bounding box center [148, 138] width 70 height 173
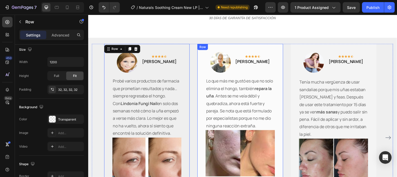
click at [213, 84] on div "Image Icon Icon Icon Icon Icon Row Claudia M. Text block Row Lo que más me gust…" at bounding box center [243, 134] width 70 height 165
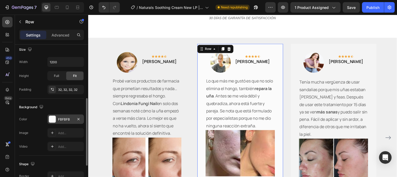
click at [65, 119] on div "FBFBFB" at bounding box center [65, 119] width 15 height 5
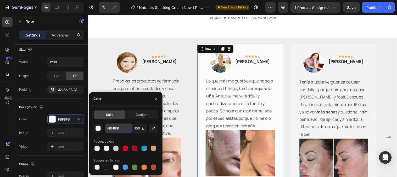
click at [117, 128] on input "FBFBFB" at bounding box center [118, 127] width 27 height 9
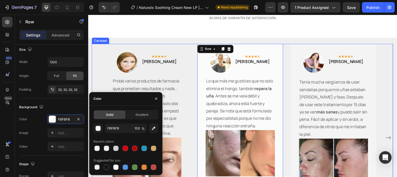
click at [102, 76] on div "Image Icon Icon Icon Icon Icon Row José L. Text block Row Probé varios producto…" at bounding box center [245, 139] width 306 height 190
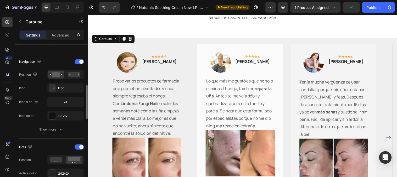
scroll to position [203, 0]
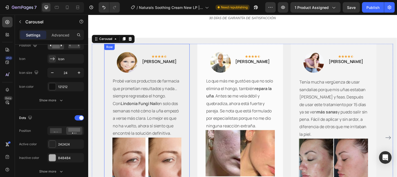
click at [190, 67] on div "Image Icon Icon Icon Icon Icon Row José L. Text block Row Probé varios producto…" at bounding box center [147, 139] width 87 height 190
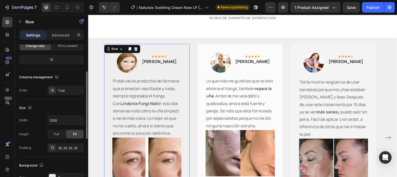
scroll to position [116, 0]
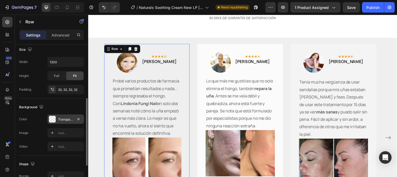
click at [58, 117] on div "Transparent" at bounding box center [65, 119] width 15 height 5
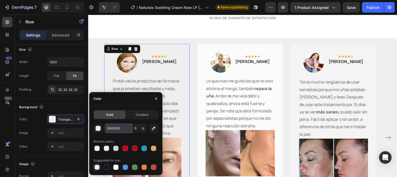
click at [121, 126] on input "000000" at bounding box center [118, 127] width 27 height 9
click at [121, 130] on input "000000" at bounding box center [118, 127] width 27 height 9
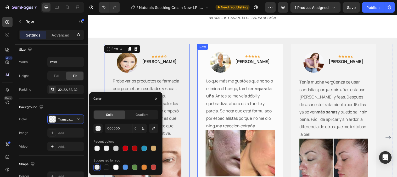
click at [207, 81] on div "Image Icon Icon Icon Icon Icon Row Claudia M. Text block Row Lo que más me gust…" at bounding box center [242, 134] width 87 height 181
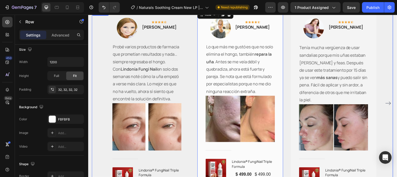
scroll to position [1164, 0]
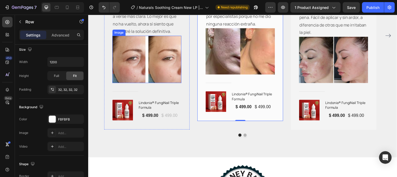
click at [139, 67] on img at bounding box center [148, 60] width 70 height 48
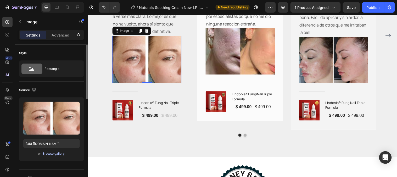
click at [58, 151] on div "Browse gallery" at bounding box center [54, 153] width 22 height 5
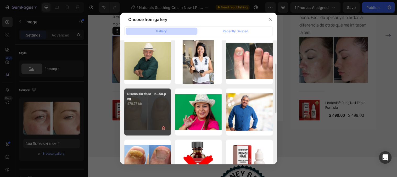
scroll to position [87, 0]
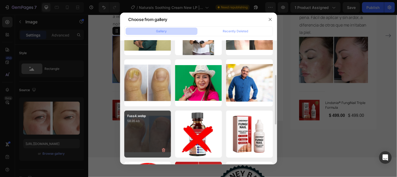
click at [151, 128] on div "Fuss4.webp 58.95 kb" at bounding box center [147, 133] width 47 height 47
type input "https://cdn.shopify.com/s/files/1/0790/3346/7207/files/gempages_535125723526988…"
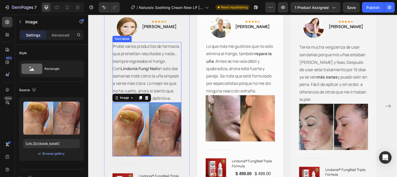
scroll to position [1080, 0]
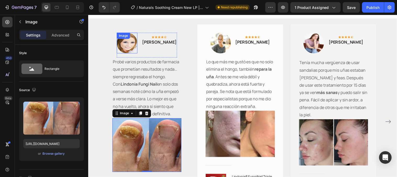
click at [134, 46] on img at bounding box center [127, 43] width 21 height 21
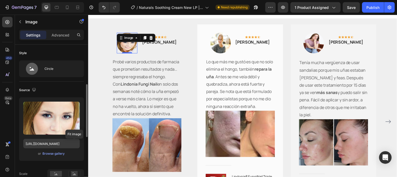
scroll to position [29, 0]
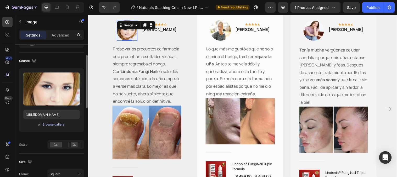
click at [45, 125] on div "Browse gallery" at bounding box center [54, 124] width 22 height 5
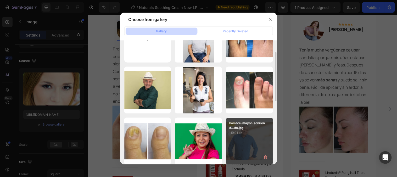
click at [237, 141] on div "hombre-mayor-sonriend...da.jpg 119.01 kb" at bounding box center [249, 140] width 47 height 47
type input "https://cdn.shopify.com/s/files/1/0790/3346/7207/files/gempages_535125723526988…"
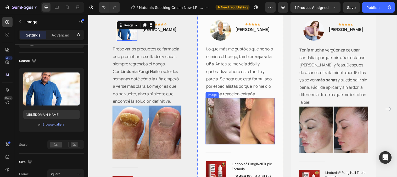
click at [233, 135] on img at bounding box center [243, 122] width 70 height 47
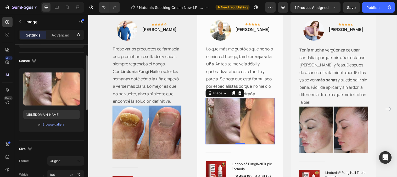
click at [42, 121] on div "or Browse gallery" at bounding box center [51, 124] width 57 height 6
click at [44, 122] on div "Browse gallery" at bounding box center [54, 124] width 22 height 5
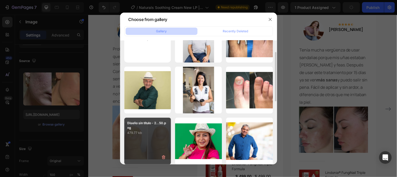
click at [154, 136] on div "Diseño sin título - 2...50.png 479.77 kb" at bounding box center [147, 140] width 47 height 47
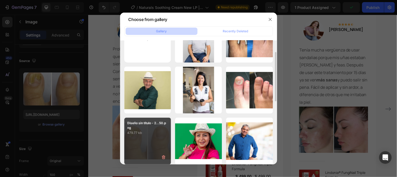
type input "https://cdn.shopify.com/s/files/1/0790/3346/7207/files/gempages_535125723526988…"
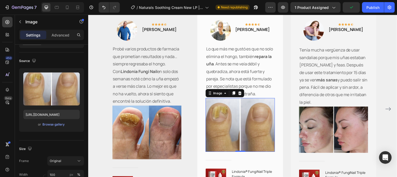
scroll to position [1051, 0]
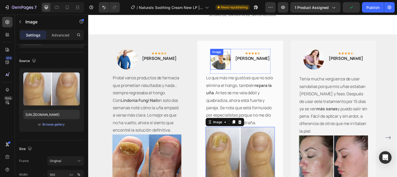
click at [232, 69] on div "Image" at bounding box center [222, 59] width 21 height 21
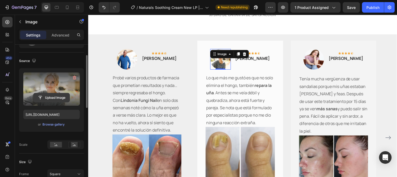
click at [53, 96] on input "file" at bounding box center [52, 97] width 36 height 9
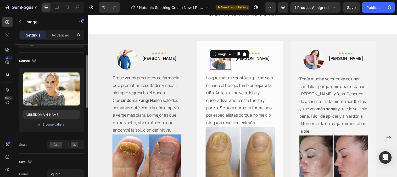
click at [48, 122] on div "Browse gallery" at bounding box center [54, 124] width 22 height 5
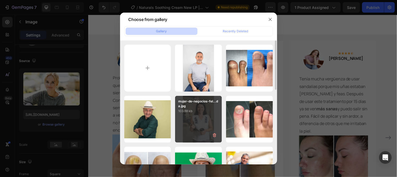
click at [194, 114] on div "mujer-de-negocios-fel...da.jpg 103.88 kb" at bounding box center [198, 119] width 47 height 47
type input "https://cdn.shopify.com/s/files/1/0790/3346/7207/files/gempages_535125723526988…"
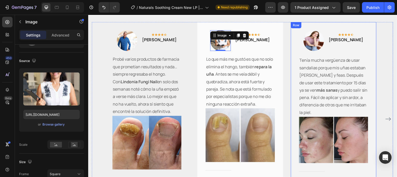
scroll to position [1080, 0]
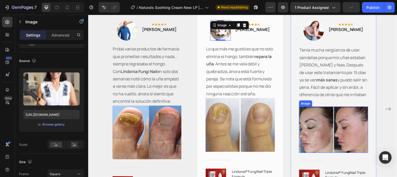
click at [338, 136] on img at bounding box center [338, 131] width 70 height 47
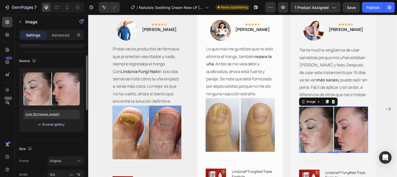
click at [54, 122] on div "Browse gallery" at bounding box center [54, 124] width 22 height 5
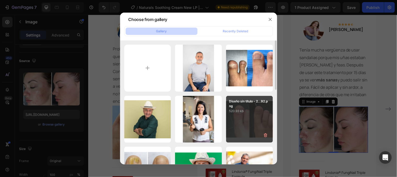
click at [258, 118] on div "Diseño sin título - 2...92.png 520.93 kb" at bounding box center [249, 119] width 47 height 47
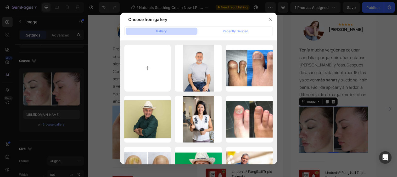
type input "https://cdn.shopify.com/s/files/1/0790/3346/7207/files/gempages_535125723526988…"
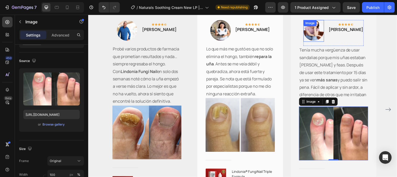
click at [327, 41] on img at bounding box center [317, 30] width 21 height 21
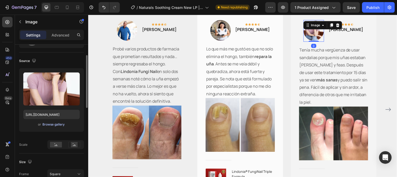
click at [51, 124] on div "Browse gallery" at bounding box center [54, 124] width 22 height 5
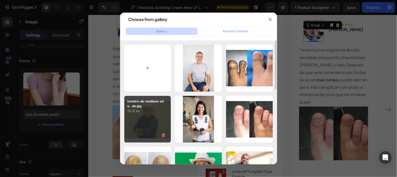
click at [145, 117] on div "hombre-de-mediana-eda...da.jpg 74.32 kb" at bounding box center [147, 119] width 47 height 47
type input "https://cdn.shopify.com/s/files/1/0790/3346/7207/files/gempages_535125723526988…"
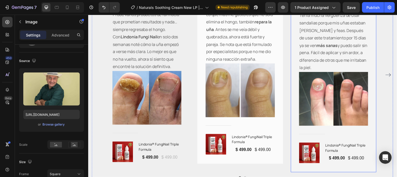
scroll to position [1138, 0]
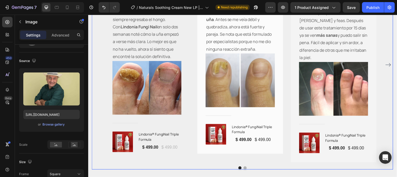
click at [246, 170] on button "Dot" at bounding box center [247, 169] width 3 height 3
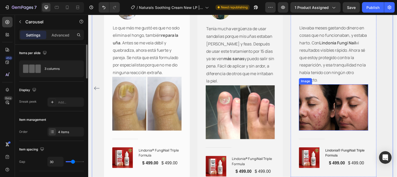
scroll to position [1109, 0]
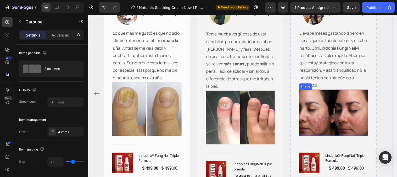
click at [341, 127] on img at bounding box center [338, 113] width 70 height 47
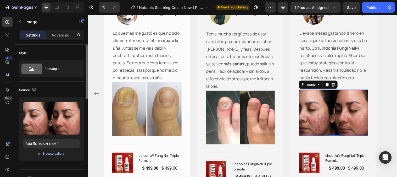
click at [53, 154] on div "Browse gallery" at bounding box center [54, 153] width 22 height 5
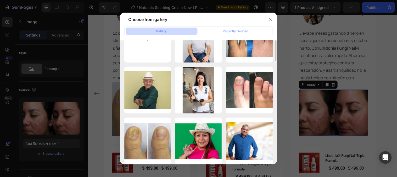
scroll to position [0, 0]
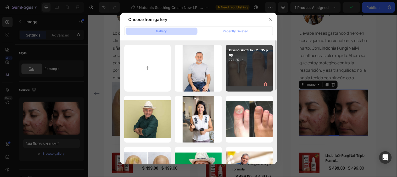
click at [229, 71] on div "Diseño sin título - 2...35.png 774.25 kb" at bounding box center [249, 68] width 47 height 47
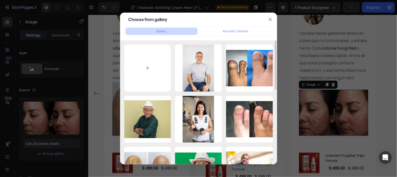
type input "https://cdn.shopify.com/s/files/1/0790/3346/7207/files/gempages_535125723526988…"
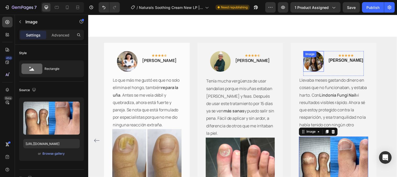
scroll to position [1051, 0]
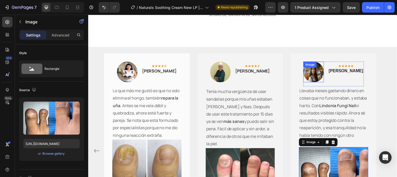
click at [328, 78] on img at bounding box center [317, 72] width 21 height 21
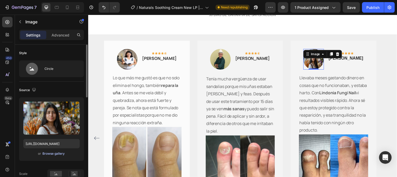
click at [53, 153] on div "Browse gallery" at bounding box center [54, 153] width 22 height 5
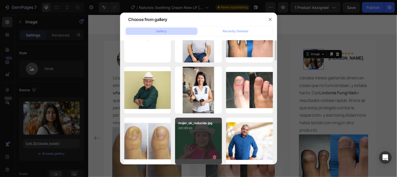
scroll to position [0, 0]
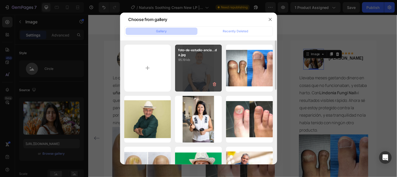
click at [198, 75] on div "foto-de-estudio-ancia...da.jpg 95.19 kb" at bounding box center [198, 68] width 47 height 47
type input "https://cdn.shopify.com/s/files/1/0790/3346/7207/files/gempages_535125723526988…"
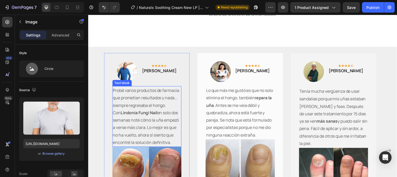
scroll to position [1021, 0]
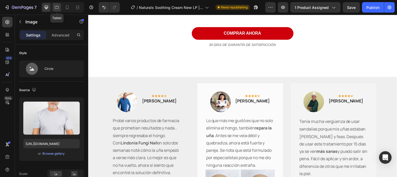
click at [58, 10] on icon at bounding box center [56, 7] width 5 height 5
type input "60"
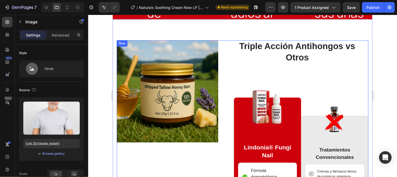
scroll to position [760, 0]
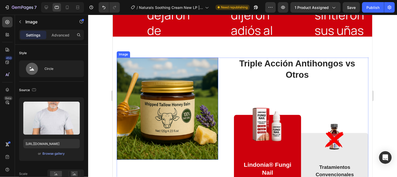
click at [178, 98] on img at bounding box center [168, 108] width 102 height 102
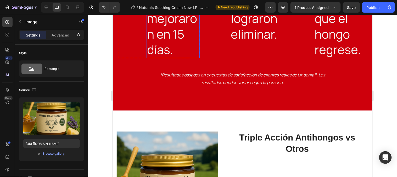
scroll to position [964, 0]
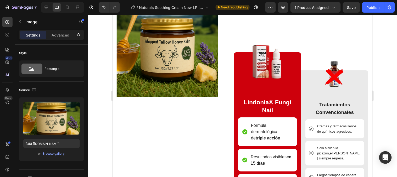
click at [161, 67] on img at bounding box center [168, 46] width 102 height 102
click at [162, 68] on img at bounding box center [168, 46] width 102 height 102
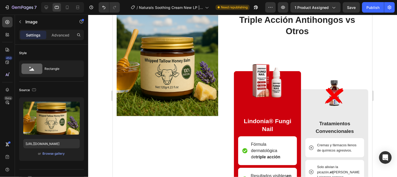
scroll to position [934, 0]
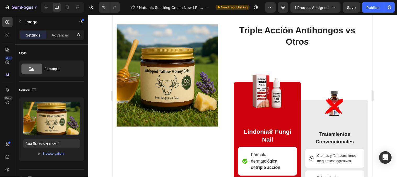
click at [190, 95] on img at bounding box center [168, 75] width 102 height 102
click at [53, 153] on div "Browse gallery" at bounding box center [54, 153] width 22 height 5
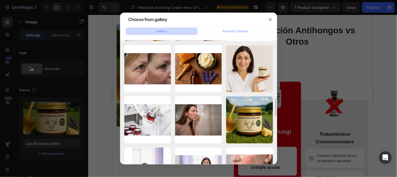
scroll to position [465, 0]
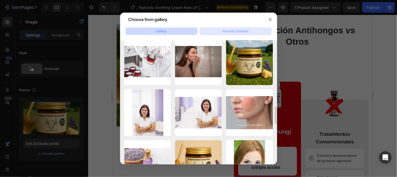
drag, startPoint x: 270, startPoint y: 18, endPoint x: 234, endPoint y: 31, distance: 38.4
click at [269, 18] on icon "button" at bounding box center [270, 19] width 4 height 4
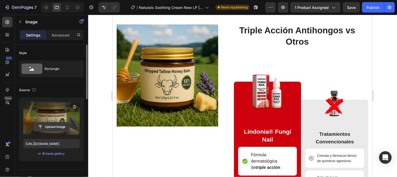
click at [51, 124] on input "file" at bounding box center [52, 126] width 36 height 9
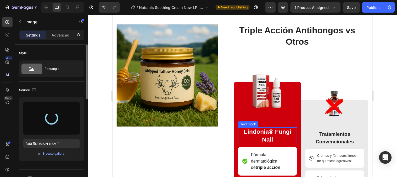
type input "https://cdn.shopify.com/s/files/1/0790/3346/7207/files/gempages_535125723526988…"
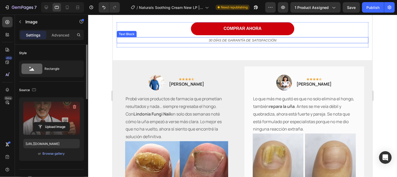
scroll to position [1226, 0]
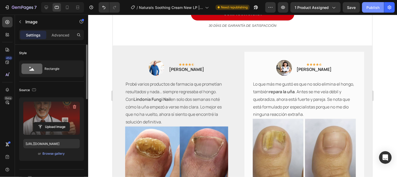
click at [377, 7] on div "Publish" at bounding box center [373, 7] width 13 height 5
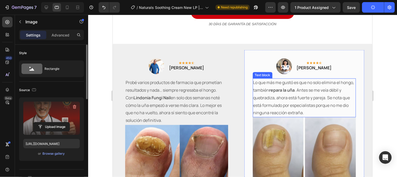
scroll to position [1255, 0]
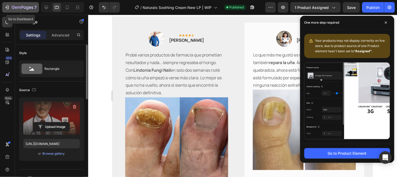
click at [9, 9] on icon "button" at bounding box center [6, 7] width 5 height 5
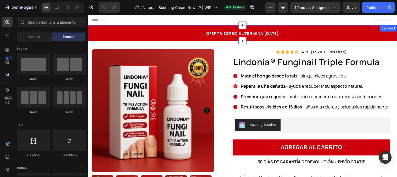
click at [153, 36] on div "OFERTA ESPECIAL TERMINA [DATE] Heading Row" at bounding box center [245, 33] width 306 height 10
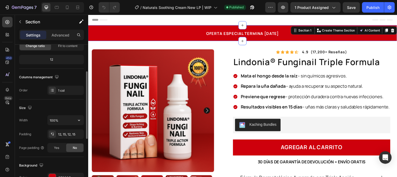
scroll to position [87, 0]
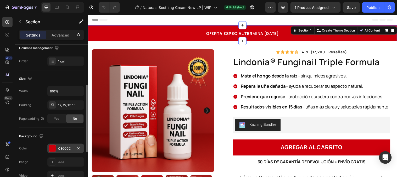
click at [58, 146] on div "CE000C" at bounding box center [65, 148] width 15 height 5
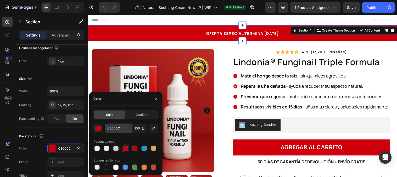
click at [113, 130] on input "CE000C" at bounding box center [118, 127] width 27 height 9
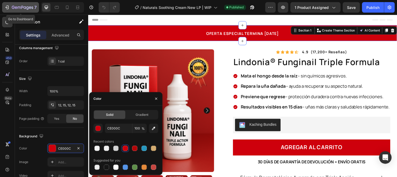
click at [10, 7] on div "7" at bounding box center [20, 7] width 32 height 6
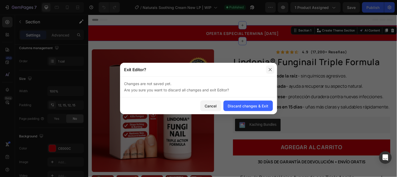
click at [271, 67] on button "button" at bounding box center [270, 69] width 8 height 8
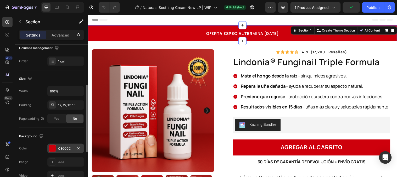
click at [69, 146] on div "CE000C" at bounding box center [65, 148] width 15 height 5
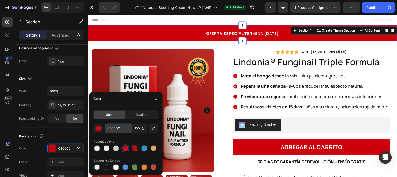
click at [125, 130] on input "CE000C" at bounding box center [118, 127] width 27 height 9
click at [206, 24] on div "Header" at bounding box center [245, 19] width 306 height 10
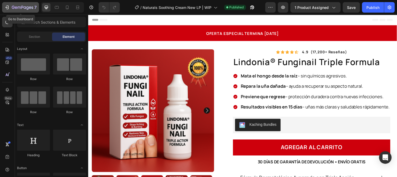
click at [9, 8] on icon "button" at bounding box center [6, 7] width 5 height 5
click at [69, 5] on icon at bounding box center [67, 7] width 5 height 5
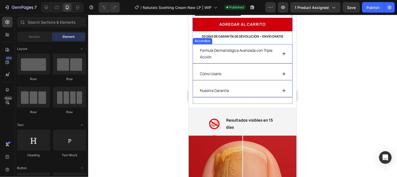
scroll to position [262, 0]
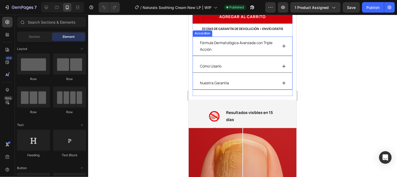
click at [241, 46] on p "Fórmula Dermatológica Avanzada con Triple Acción" at bounding box center [238, 45] width 77 height 13
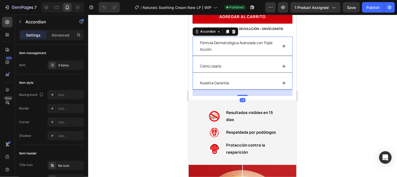
click at [234, 44] on p "Fórmula Dermatológica Avanzada con Triple Acción" at bounding box center [238, 45] width 77 height 13
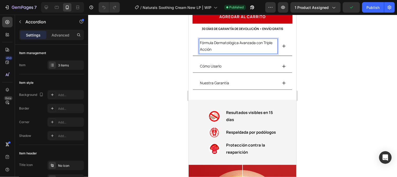
click at [238, 39] on p "Fórmula Dermatológica Avanzada con Triple Acción" at bounding box center [238, 45] width 77 height 13
drag, startPoint x: 239, startPoint y: 37, endPoint x: 264, endPoint y: 40, distance: 24.7
click at [264, 40] on p "Fórmula Dermatológica Avanzada con Triple Acción" at bounding box center [238, 45] width 77 height 13
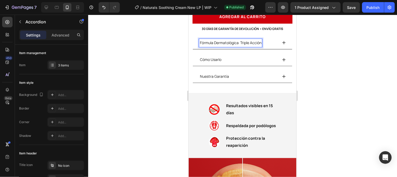
click at [334, 48] on div at bounding box center [242, 96] width 309 height 162
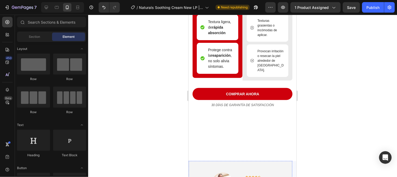
scroll to position [873, 0]
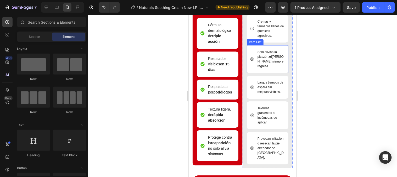
click at [274, 68] on p "Solo alivian la picazón, el hongo siempre regresa." at bounding box center [270, 58] width 26 height 19
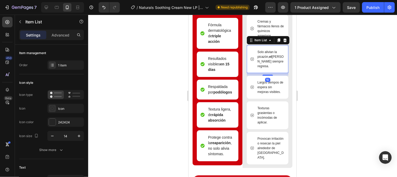
click at [271, 68] on p "Solo alivian la picazón, el hongo siempre regresa." at bounding box center [270, 58] width 26 height 19
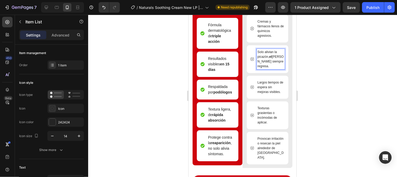
click at [269, 68] on p "Solo alivian la picazón, el hongo siempre regresa." at bounding box center [270, 58] width 26 height 19
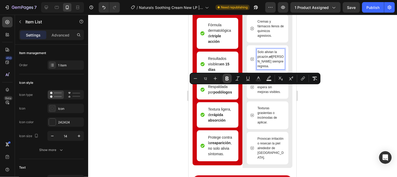
drag, startPoint x: 228, startPoint y: 80, endPoint x: 48, endPoint y: 71, distance: 180.1
click at [229, 79] on icon "Editor contextual toolbar" at bounding box center [227, 78] width 3 height 4
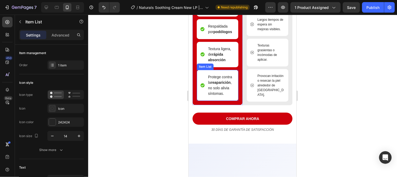
scroll to position [931, 0]
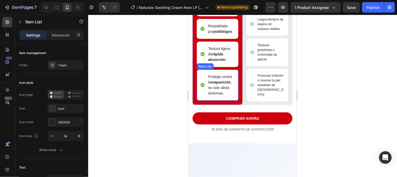
click at [219, 96] on p "Protege contra la reaparición , no solo alivia síntomas." at bounding box center [221, 85] width 26 height 22
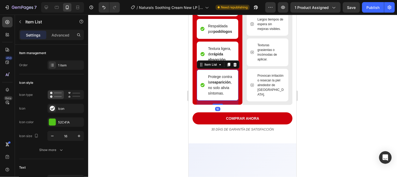
click at [208, 96] on p "Protege contra la reaparición , no solo alivia síntomas." at bounding box center [221, 85] width 26 height 22
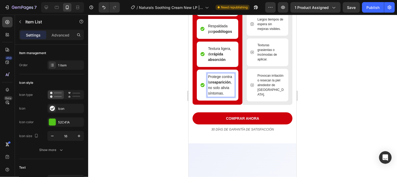
drag, startPoint x: 208, startPoint y: 122, endPoint x: 221, endPoint y: 123, distance: 13.4
click at [221, 96] on p "Protege contra la reaparición , no solo alivia síntomas." at bounding box center [221, 85] width 26 height 22
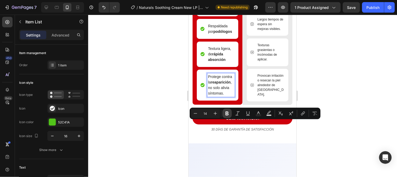
click at [226, 114] on icon "Editor contextual toolbar" at bounding box center [227, 113] width 3 height 4
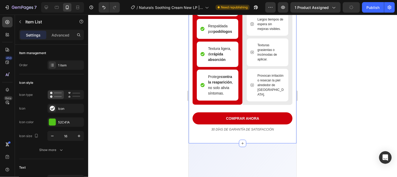
click at [320, 96] on div at bounding box center [242, 96] width 309 height 162
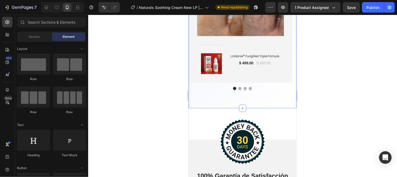
scroll to position [1251, 0]
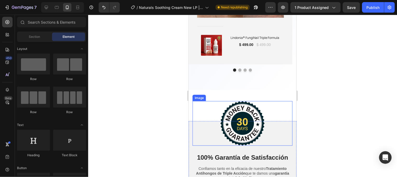
click at [252, 113] on img at bounding box center [242, 123] width 45 height 44
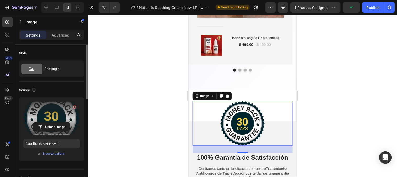
click at [40, 118] on label at bounding box center [51, 117] width 57 height 33
click at [40, 122] on input "file" at bounding box center [52, 126] width 36 height 9
click at [38, 115] on label at bounding box center [51, 117] width 57 height 33
click at [38, 122] on input "file" at bounding box center [52, 126] width 36 height 9
click at [58, 116] on label at bounding box center [51, 117] width 57 height 33
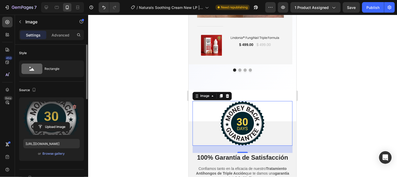
click at [58, 122] on input "file" at bounding box center [52, 126] width 36 height 9
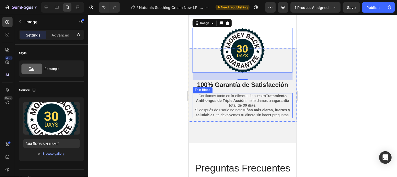
scroll to position [1339, 0]
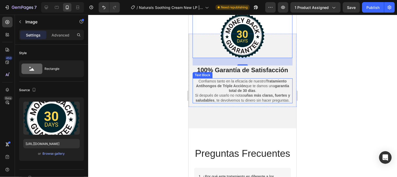
click at [247, 101] on p "Confiamos tanto en la eficacia de nuestro Tratamiento Antihongos de Triple Acci…" at bounding box center [242, 90] width 99 height 24
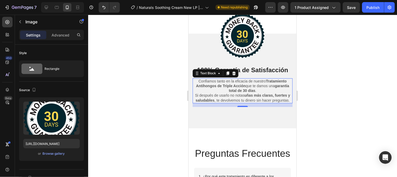
click at [246, 101] on p "Confiamos tanto en la eficacia de nuestro Tratamiento Antihongos de Triple Acci…" at bounding box center [242, 90] width 99 height 24
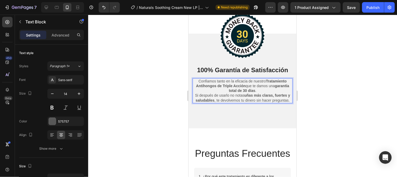
click at [250, 102] on p "Confiamos tanto en la eficacia de nuestro Tratamiento Antihongos de Triple Acci…" at bounding box center [242, 90] width 99 height 24
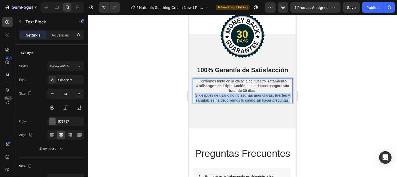
drag, startPoint x: 250, startPoint y: 103, endPoint x: 194, endPoint y: 95, distance: 57.3
click at [194, 95] on p "Confiamos tanto en la eficacia de nuestro Tratamiento Antihongos de Triple Acci…" at bounding box center [242, 90] width 99 height 24
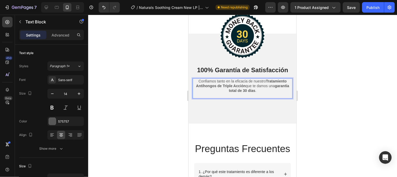
click at [267, 92] on p "Confiamos tanto en la eficacia de nuestro Tratamiento Antihongos de Triple Acci…" at bounding box center [242, 87] width 99 height 19
click at [252, 91] on strong "garantía total de 30 días" at bounding box center [259, 87] width 60 height 9
click at [246, 97] on p "Confiamos tanto en la eficacia de nuestro Tratamiento Antihongos de Triple Acci…" at bounding box center [242, 87] width 99 height 19
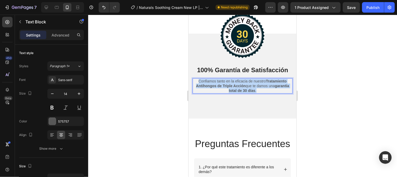
drag, startPoint x: 262, startPoint y: 92, endPoint x: 193, endPoint y: 78, distance: 70.2
click at [193, 78] on p "Confiamos tanto en la eficacia de nuestro Tratamiento Antihongos de Triple Acci…" at bounding box center [242, 85] width 99 height 14
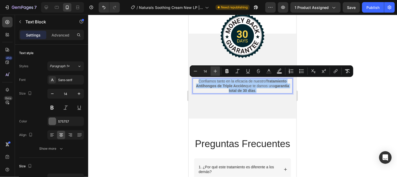
drag, startPoint x: 217, startPoint y: 74, endPoint x: 219, endPoint y: 73, distance: 2.6
click at [218, 73] on button "Plus" at bounding box center [215, 70] width 9 height 9
type input "15"
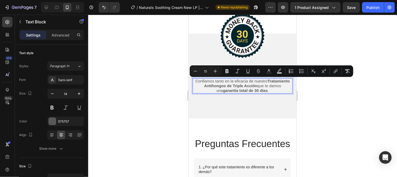
click at [316, 107] on div at bounding box center [242, 96] width 309 height 162
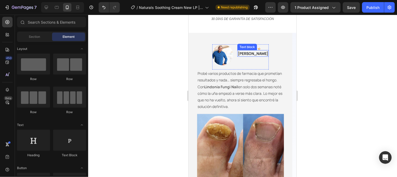
scroll to position [1048, 0]
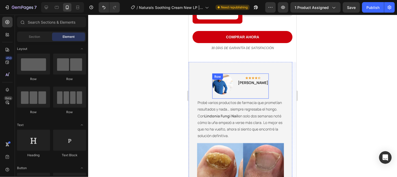
click at [258, 87] on div "Icon Icon Icon Icon Icon Row [PERSON_NAME] Text block" at bounding box center [252, 83] width 31 height 21
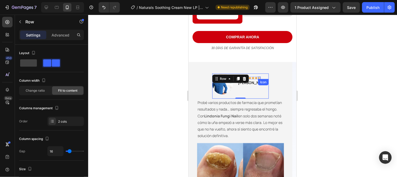
click at [258, 79] on div "Icon" at bounding box center [259, 77] width 3 height 3
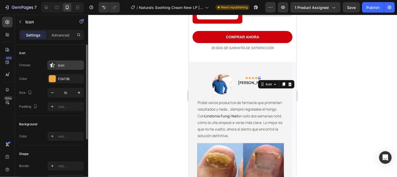
click at [68, 69] on div "Icon" at bounding box center [65, 64] width 37 height 9
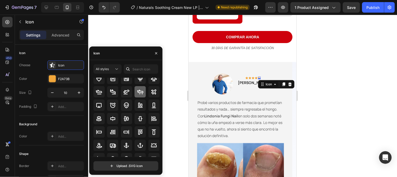
scroll to position [29, 0]
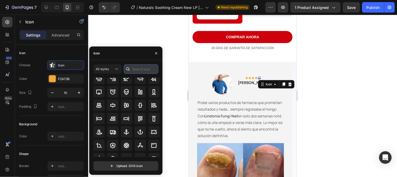
click at [139, 70] on input "text" at bounding box center [141, 68] width 35 height 9
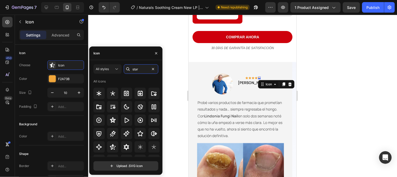
scroll to position [0, 0]
type input "star"
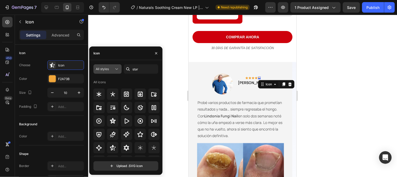
click at [112, 69] on div "All styles" at bounding box center [105, 69] width 18 height 5
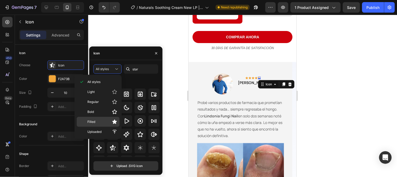
click at [116, 117] on div "Filled" at bounding box center [98, 122] width 43 height 10
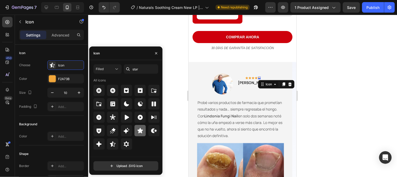
click at [142, 132] on icon at bounding box center [139, 130] width 5 height 5
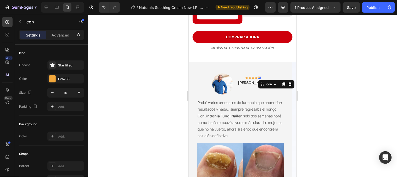
click at [317, 82] on div at bounding box center [242, 96] width 309 height 162
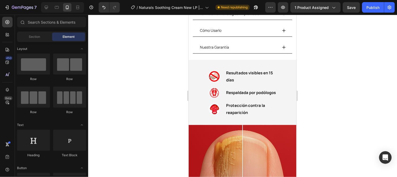
scroll to position [291, 0]
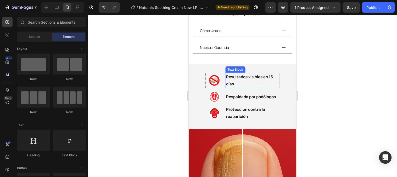
click at [233, 79] on p "Resultados visibles en 15 días" at bounding box center [252, 80] width 53 height 14
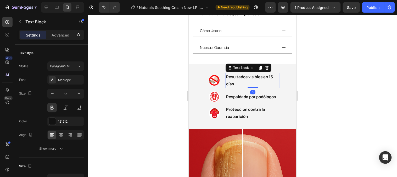
click at [233, 79] on p "Resultados visibles en 15 días" at bounding box center [252, 80] width 53 height 14
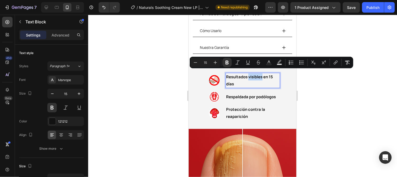
drag, startPoint x: 260, startPoint y: 74, endPoint x: 246, endPoint y: 74, distance: 13.6
click at [246, 74] on strong "Resultados visibles en 15 días" at bounding box center [249, 80] width 47 height 13
click at [246, 76] on p "Resultados visibles en 15 días" at bounding box center [252, 80] width 53 height 14
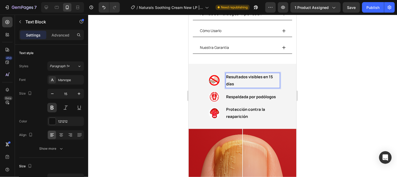
click at [247, 81] on p "Resultados visibles en 15 días" at bounding box center [252, 80] width 53 height 14
click at [275, 93] on p "Respaldada por podólogos" at bounding box center [252, 96] width 53 height 7
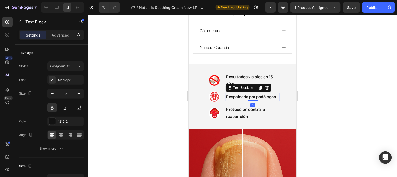
click at [274, 93] on p "Respaldada por podólogos" at bounding box center [252, 96] width 53 height 7
click at [226, 93] on span "Respaldada por podólogos" at bounding box center [251, 95] width 50 height 5
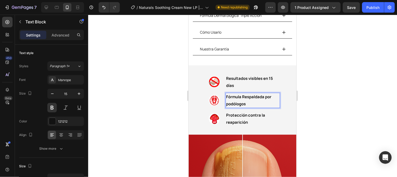
click at [325, 104] on div at bounding box center [242, 96] width 309 height 162
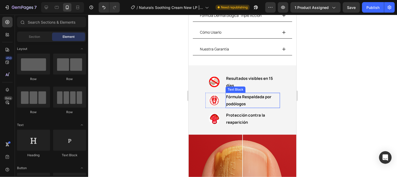
click at [243, 93] on span "Fórmula Respaldada por podólogos" at bounding box center [248, 99] width 45 height 13
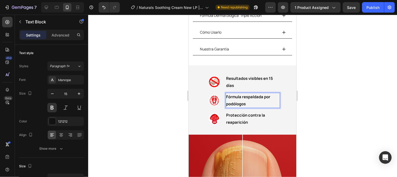
drag, startPoint x: 335, startPoint y: 71, endPoint x: 332, endPoint y: 71, distance: 4.0
click at [334, 71] on div at bounding box center [242, 96] width 309 height 162
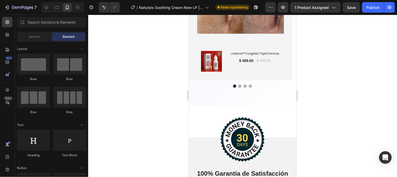
scroll to position [1250, 0]
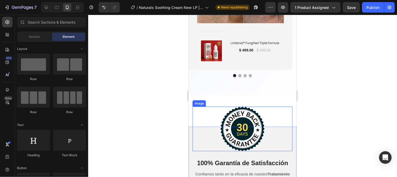
click at [242, 127] on img at bounding box center [242, 128] width 45 height 44
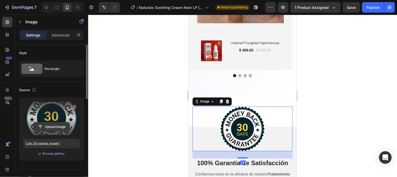
click at [57, 126] on input "file" at bounding box center [52, 126] width 36 height 9
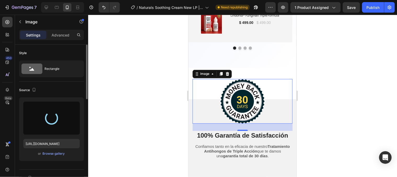
scroll to position [1279, 0]
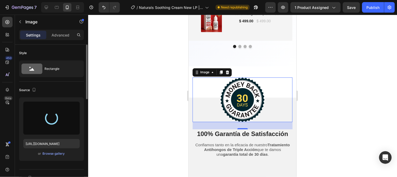
type input "[URL][DOMAIN_NAME]"
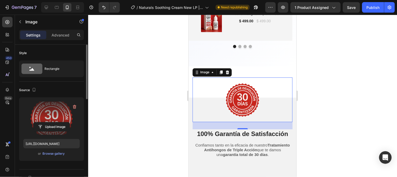
click at [321, 79] on div at bounding box center [242, 96] width 309 height 162
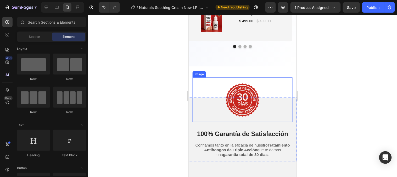
click at [248, 115] on img at bounding box center [242, 99] width 45 height 45
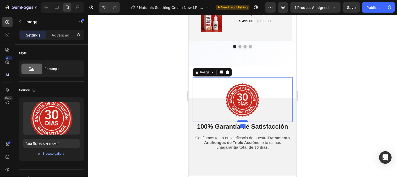
drag, startPoint x: 243, startPoint y: 129, endPoint x: 245, endPoint y: 121, distance: 7.7
click at [245, 121] on div at bounding box center [242, 121] width 10 height 2
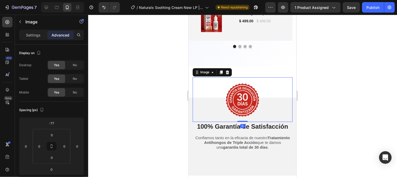
click at [357, 106] on div at bounding box center [242, 96] width 309 height 162
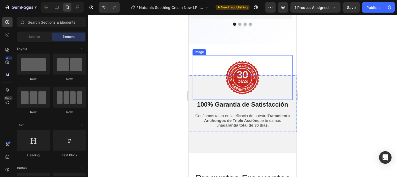
scroll to position [1308, 0]
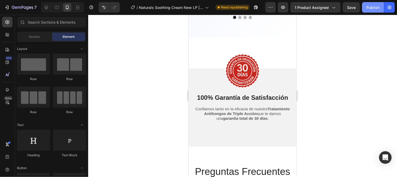
click at [379, 12] on button "Publish" at bounding box center [373, 7] width 22 height 10
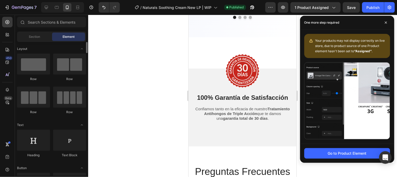
scroll to position [58, 0]
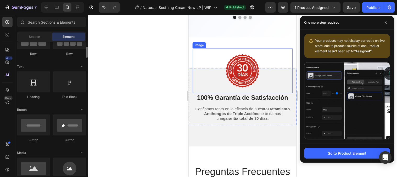
click at [241, 76] on img at bounding box center [242, 70] width 45 height 45
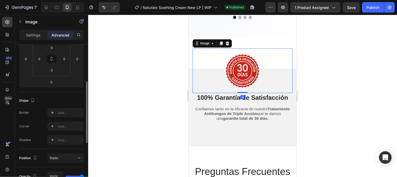
scroll to position [116, 0]
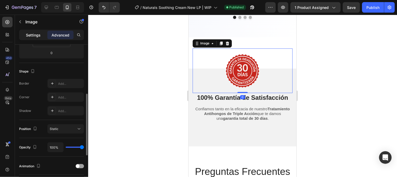
click at [38, 37] on p "Settings" at bounding box center [33, 34] width 15 height 5
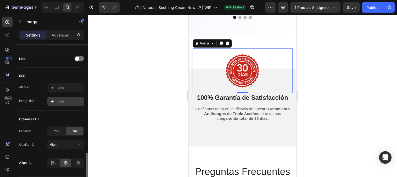
scroll to position [248, 0]
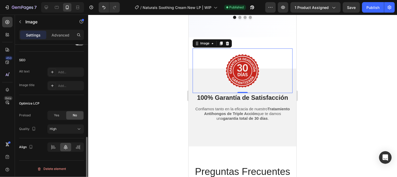
click at [246, 67] on img at bounding box center [242, 70] width 45 height 45
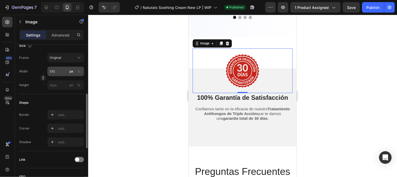
scroll to position [0, 0]
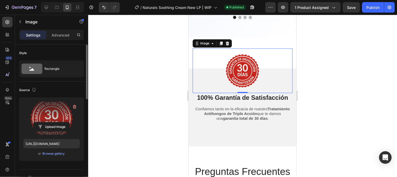
click at [49, 112] on label at bounding box center [51, 117] width 57 height 33
click at [49, 122] on input "file" at bounding box center [52, 126] width 36 height 9
click at [54, 127] on input "file" at bounding box center [52, 126] width 36 height 9
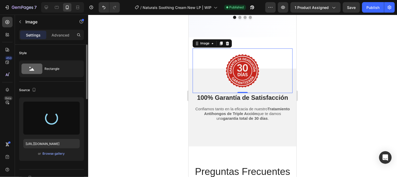
type input "[URL][DOMAIN_NAME]"
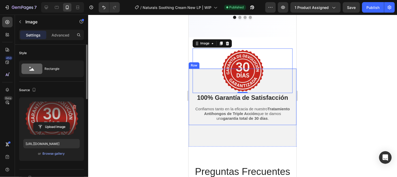
click at [316, 82] on div at bounding box center [242, 96] width 309 height 162
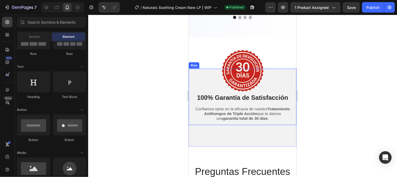
click at [303, 88] on div at bounding box center [242, 96] width 309 height 162
click at [252, 100] on h2 "100% Garantía de Satisfacción" at bounding box center [242, 96] width 100 height 9
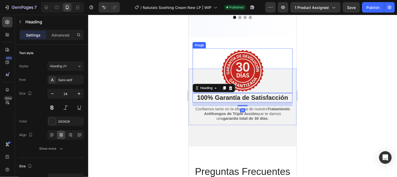
click at [247, 83] on img at bounding box center [242, 70] width 45 height 45
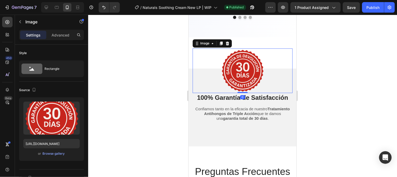
click at [241, 92] on div at bounding box center [242, 91] width 10 height 1
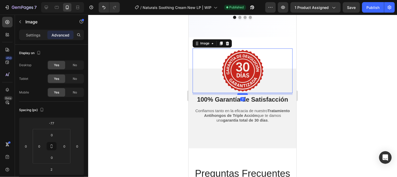
drag, startPoint x: 239, startPoint y: 92, endPoint x: 239, endPoint y: 95, distance: 2.9
click at [239, 94] on div at bounding box center [242, 94] width 10 height 2
type input "13"
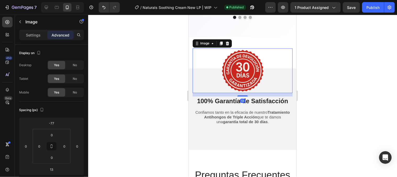
click at [332, 78] on div at bounding box center [242, 96] width 309 height 162
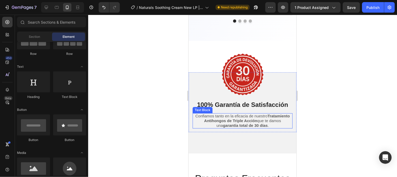
scroll to position [1308, 0]
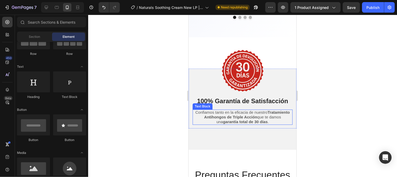
click at [252, 116] on strong "Tratamiento Antihongos de Triple Acción" at bounding box center [247, 113] width 86 height 9
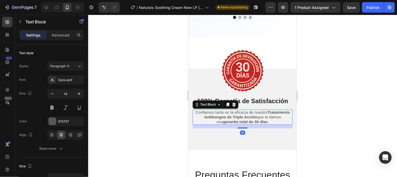
click at [252, 116] on strong "Tratamiento Antihongos de Triple Acción" at bounding box center [247, 113] width 86 height 9
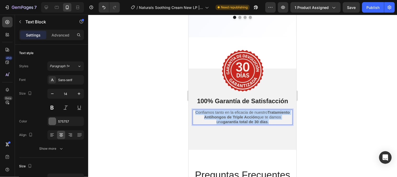
click at [252, 116] on strong "Tratamiento Antihongos de Triple Acción" at bounding box center [247, 113] width 86 height 9
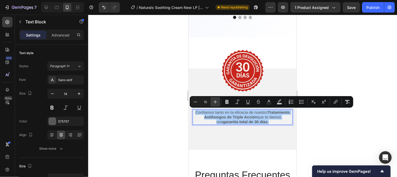
drag, startPoint x: 218, startPoint y: 103, endPoint x: 229, endPoint y: 104, distance: 11.6
click at [217, 103] on icon "Editor contextual toolbar" at bounding box center [215, 101] width 5 height 5
type input "16"
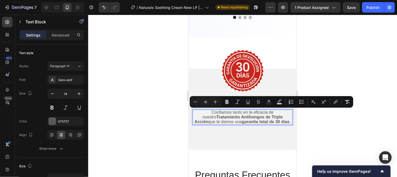
click at [331, 117] on div at bounding box center [242, 96] width 309 height 162
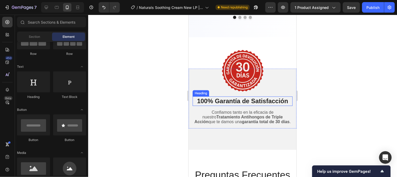
click at [274, 101] on h2 "100% Garantía de Satisfacción" at bounding box center [242, 100] width 100 height 9
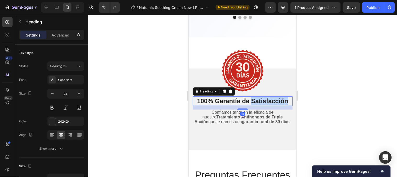
click at [274, 101] on h2 "100% Garantía de Satisfacción" at bounding box center [242, 100] width 100 height 9
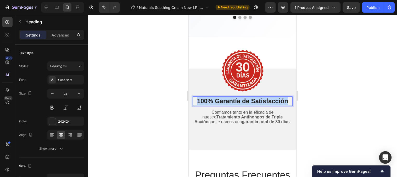
click at [274, 101] on p "100% Garantía de Satisfacción" at bounding box center [242, 100] width 99 height 8
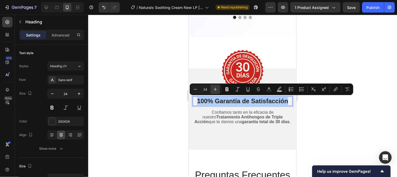
drag, startPoint x: 219, startPoint y: 90, endPoint x: 68, endPoint y: 81, distance: 151.6
click at [219, 90] on button "Plus" at bounding box center [215, 88] width 9 height 9
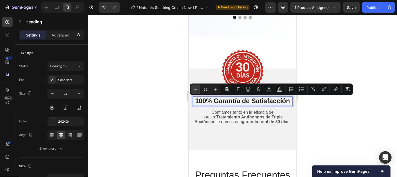
click at [200, 90] on button "Minus" at bounding box center [195, 88] width 9 height 9
type input "24"
click at [330, 111] on div at bounding box center [242, 96] width 309 height 162
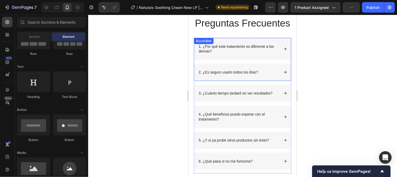
scroll to position [1453, 0]
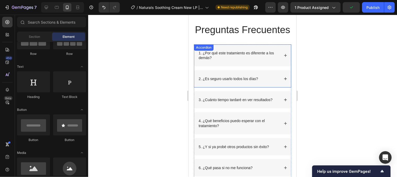
click at [238, 60] on p "1. ¿Por qué este tratamiento es diferente a los demás?" at bounding box center [239, 54] width 80 height 9
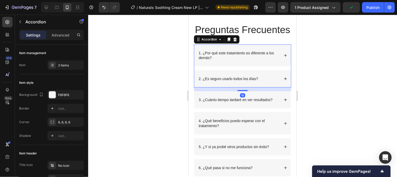
click at [238, 60] on p "1. ¿Por qué este tratamiento es diferente a los demás?" at bounding box center [239, 54] width 80 height 9
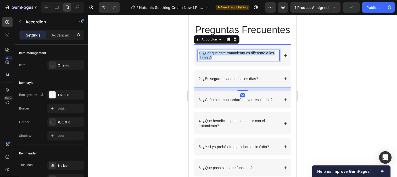
click at [238, 60] on p "1. ¿Por qué este tratamiento es diferente a los demás?" at bounding box center [239, 54] width 80 height 9
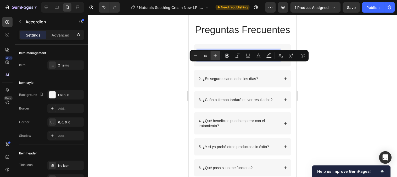
click at [219, 56] on button "Plus" at bounding box center [215, 55] width 9 height 9
type input "15"
click at [234, 81] on div "2. ¿Es seguro usarlo todos los días?" at bounding box center [228, 78] width 61 height 6
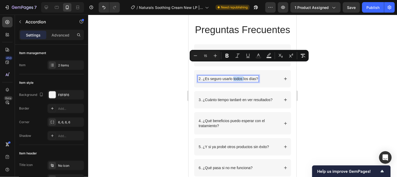
click at [234, 81] on div "2. ¿Es seguro usarlo todos los días?" at bounding box center [228, 78] width 61 height 6
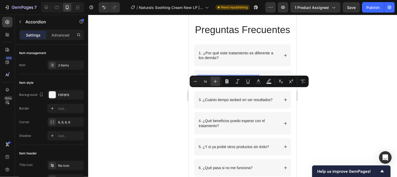
click at [217, 79] on icon "Editor contextual toolbar" at bounding box center [215, 81] width 5 height 5
type input "15"
click at [227, 102] on p "3. ¿Cuánto tiempo tardaré en ver resultados?" at bounding box center [236, 99] width 74 height 5
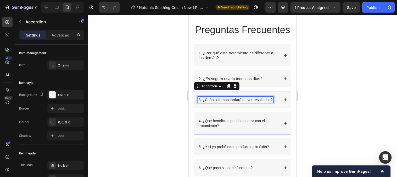
click at [227, 102] on p "3. ¿Cuánto tiempo tardaré en ver resultados?" at bounding box center [236, 99] width 74 height 5
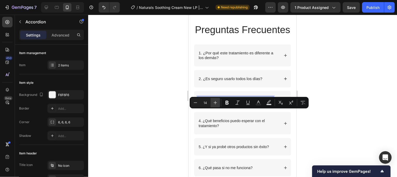
click at [217, 105] on button "Plus" at bounding box center [215, 102] width 9 height 9
type input "15"
click at [219, 127] on p "4. ¿Qué beneficios puedo esperar con el tratamiento?" at bounding box center [239, 122] width 80 height 9
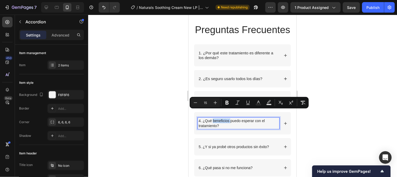
click at [219, 127] on p "4. ¿Qué beneficios puedo esperar con el tratamiento?" at bounding box center [239, 122] width 80 height 9
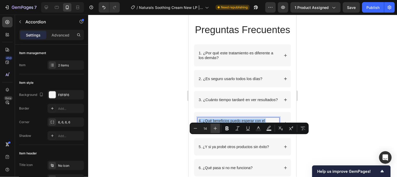
click at [213, 124] on button "Plus" at bounding box center [215, 127] width 9 height 9
type input "15"
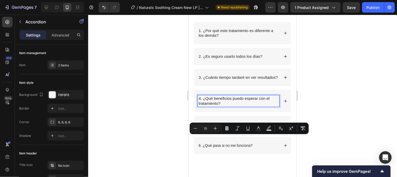
scroll to position [1483, 0]
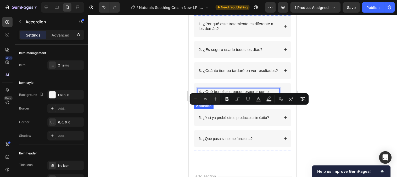
click at [220, 119] on p "5. ¿Y si ya probé otros productos sin éxito?" at bounding box center [234, 117] width 70 height 5
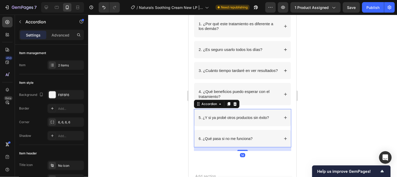
click at [220, 119] on p "5. ¿Y si ya probé otros productos sin éxito?" at bounding box center [234, 117] width 70 height 5
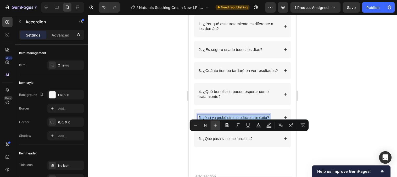
click at [216, 123] on icon "Editor contextual toolbar" at bounding box center [215, 124] width 5 height 5
type input "15"
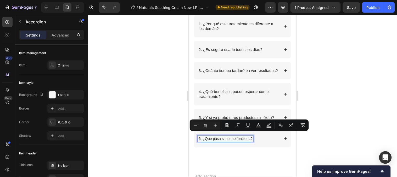
click at [217, 140] on p "6. ¿Qué pasa si no me funciona?" at bounding box center [226, 138] width 54 height 5
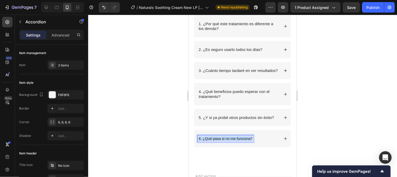
click at [217, 140] on p "6. ¿Qué pasa si no me funciona?" at bounding box center [226, 138] width 54 height 5
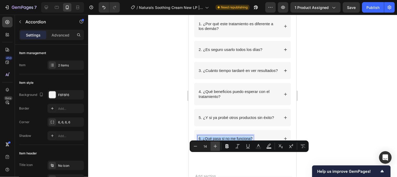
click at [213, 146] on icon "Editor contextual toolbar" at bounding box center [215, 145] width 5 height 5
type input "15"
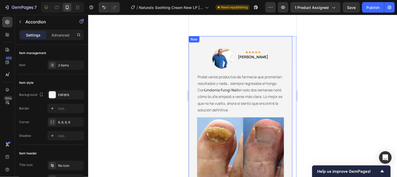
scroll to position [1075, 0]
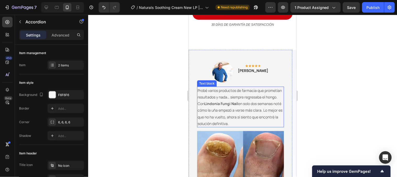
click at [242, 103] on p "Probé varios productos de farmacia que prometían resultados y nada… siempre reg…" at bounding box center [240, 107] width 86 height 40
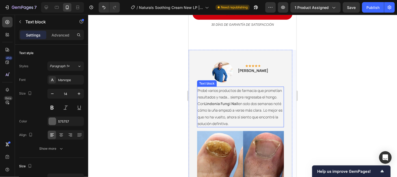
click at [242, 103] on p "Probé varios productos de farmacia que prometían resultados y nada… siempre reg…" at bounding box center [240, 107] width 86 height 40
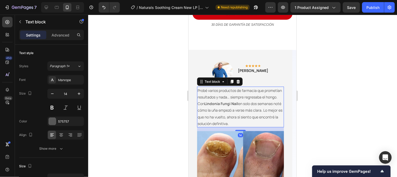
click at [242, 103] on p "Probé varios productos de farmacia que prometían resultados y nada… siempre reg…" at bounding box center [240, 107] width 86 height 40
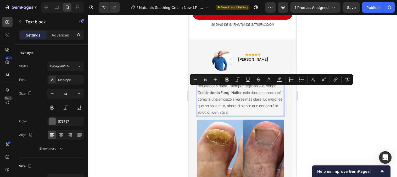
click at [219, 85] on div "Minus 14 Plus Bold Italic Underline Strikethrough Text Color Text Background Co…" at bounding box center [272, 80] width 164 height 12
click at [218, 82] on button "Plus" at bounding box center [215, 79] width 9 height 9
type input "15"
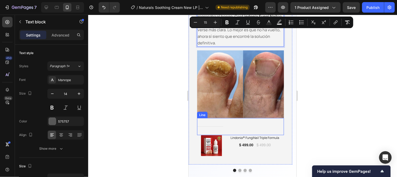
scroll to position [1162, 0]
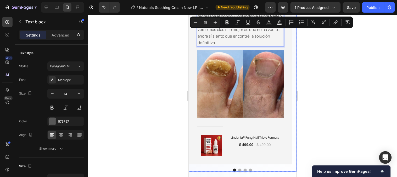
click at [238, 170] on button "Dot" at bounding box center [239, 169] width 3 height 3
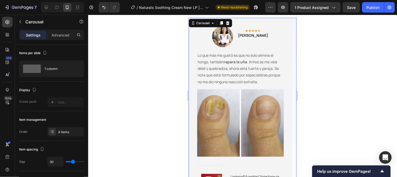
scroll to position [1104, 0]
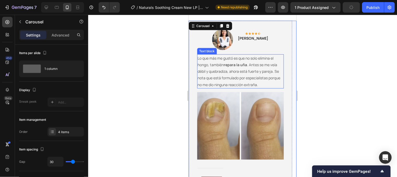
click at [224, 77] on p "Lo que más me gustó es que no solo elimina el hongo, también repara la uña . An…" at bounding box center [240, 70] width 86 height 33
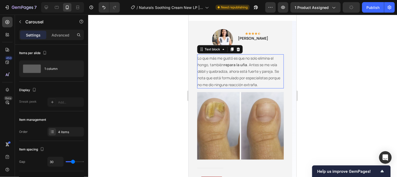
click at [224, 77] on p "Lo que más me gustó es que no solo elimina el hongo, también repara la uña . An…" at bounding box center [240, 70] width 86 height 33
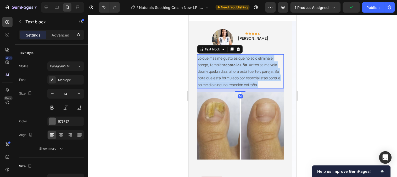
click at [224, 77] on p "Lo que más me gustó es que no solo elimina el hongo, también repara la uña . An…" at bounding box center [240, 70] width 86 height 33
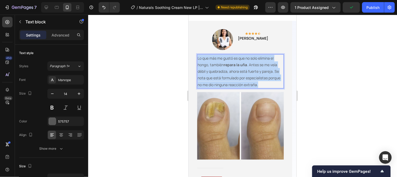
click at [224, 77] on p "Lo que más me gustó es que no solo elimina el hongo, también repara la uña . An…" at bounding box center [240, 70] width 86 height 33
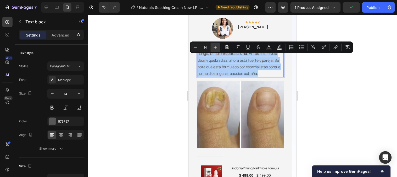
click at [217, 49] on icon "Editor contextual toolbar" at bounding box center [215, 47] width 5 height 5
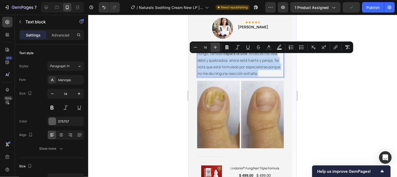
type input "15"
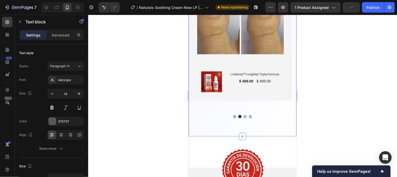
scroll to position [1221, 0]
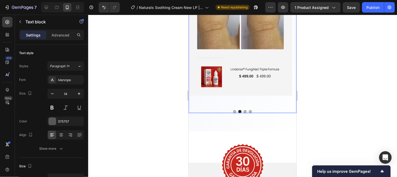
click at [244, 112] on button "Dot" at bounding box center [245, 110] width 3 height 3
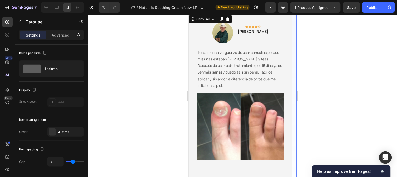
scroll to position [1104, 0]
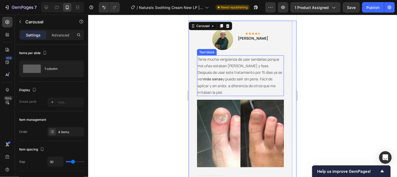
click at [233, 73] on p "Tenía mucha vergüenza de usar sandalias porque mis uñas estaban [PERSON_NAME] y…" at bounding box center [240, 76] width 86 height 40
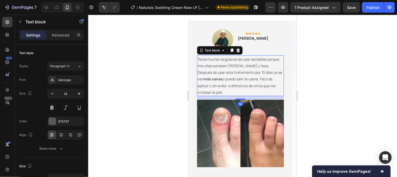
click at [233, 73] on p "Tenía mucha vergüenza de usar sandalias porque mis uñas estaban [PERSON_NAME] y…" at bounding box center [240, 76] width 86 height 40
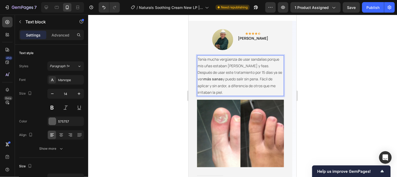
click at [233, 73] on p "Tenía mucha vergüenza de usar sandalias porque mis uñas estaban [PERSON_NAME] y…" at bounding box center [240, 76] width 86 height 40
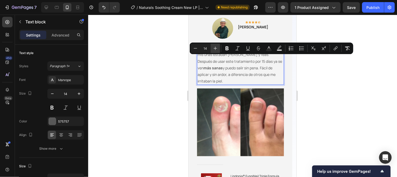
drag, startPoint x: 217, startPoint y: 49, endPoint x: 34, endPoint y: 47, distance: 183.3
click at [217, 49] on icon "Editor contextual toolbar" at bounding box center [215, 48] width 5 height 5
type input "15"
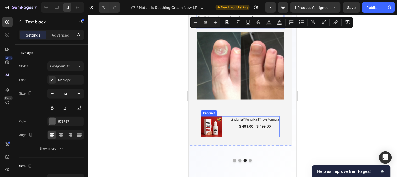
scroll to position [1192, 0]
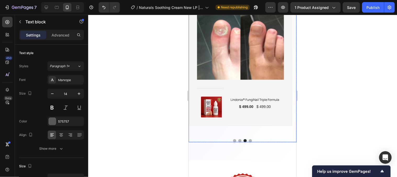
click at [249, 141] on button "Dot" at bounding box center [250, 140] width 3 height 3
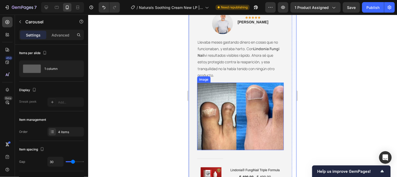
scroll to position [1104, 0]
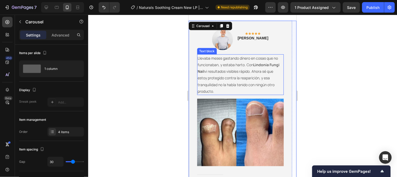
click at [240, 82] on p "Llevaba meses gastando dinero en cosas que no funcionaban, y estaba harto. Con …" at bounding box center [240, 74] width 86 height 40
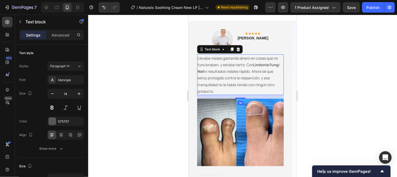
click at [240, 82] on p "Llevaba meses gastando dinero en cosas que no funcionaban, y estaba harto. Con …" at bounding box center [240, 74] width 86 height 40
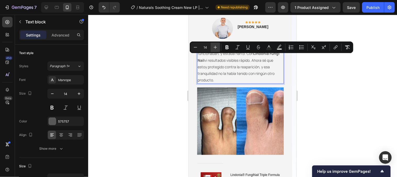
click at [218, 46] on button "Plus" at bounding box center [215, 46] width 9 height 9
type input "15"
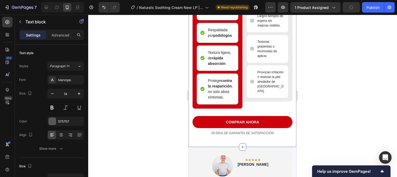
scroll to position [959, 0]
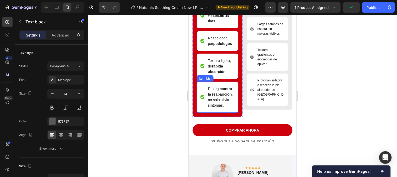
click at [224, 108] on p "Protege contra la reaparición , no solo alivia síntomas." at bounding box center [221, 97] width 26 height 22
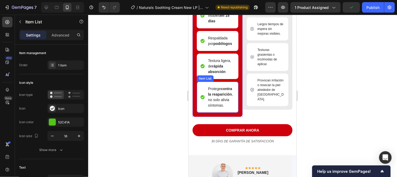
click at [224, 108] on p "Protege contra la reaparición , no solo alivia síntomas." at bounding box center [221, 97] width 26 height 22
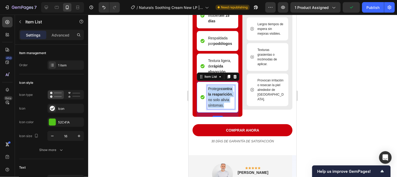
click at [224, 108] on p "Protege contra la reaparición , no solo alivia síntomas." at bounding box center [221, 97] width 26 height 22
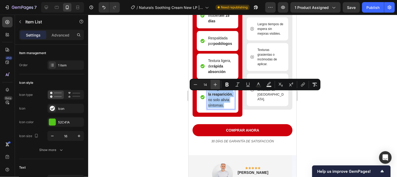
click at [213, 82] on icon "Editor contextual toolbar" at bounding box center [215, 84] width 5 height 5
type input "15"
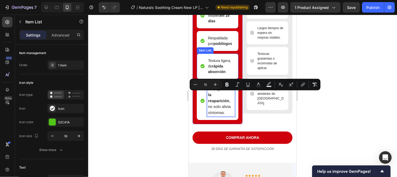
click at [217, 74] on p "Textura ligera, de rápida absorción" at bounding box center [221, 66] width 26 height 16
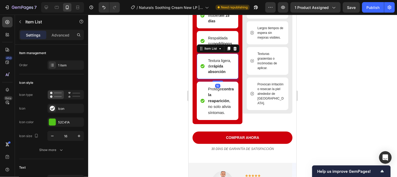
click at [217, 74] on p "Textura ligera, de rápida absorción" at bounding box center [221, 66] width 26 height 16
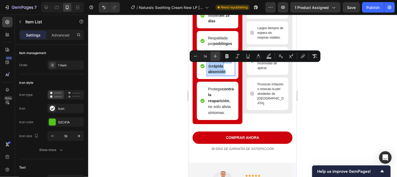
click at [216, 59] on button "Plus" at bounding box center [215, 55] width 9 height 9
type input "15"
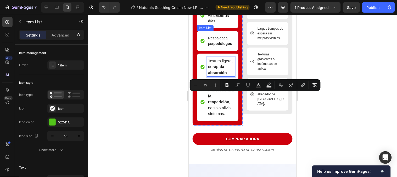
scroll to position [930, 0]
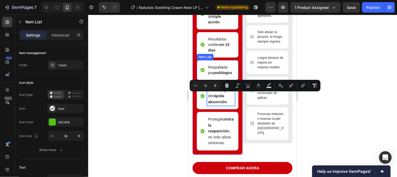
click at [216, 68] on span "Respaldada por podólogos" at bounding box center [220, 70] width 24 height 10
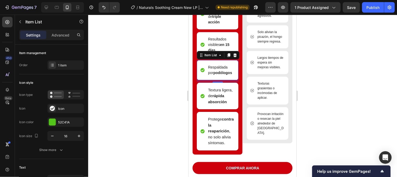
click at [216, 68] on span "Respaldada por podólogos" at bounding box center [220, 70] width 24 height 10
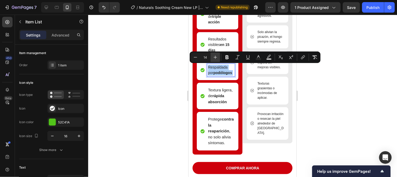
click at [216, 59] on button "Plus" at bounding box center [215, 56] width 9 height 9
type input "15"
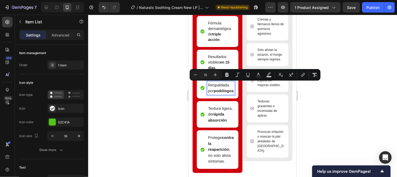
scroll to position [871, 0]
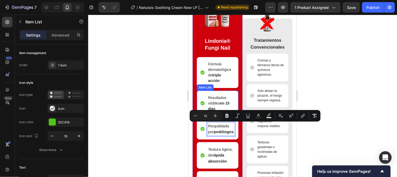
click at [219, 98] on p "Resultados visibles en 15 días" at bounding box center [221, 103] width 26 height 16
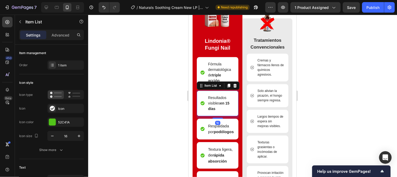
click at [219, 98] on p "Resultados visibles en 15 días" at bounding box center [221, 103] width 26 height 16
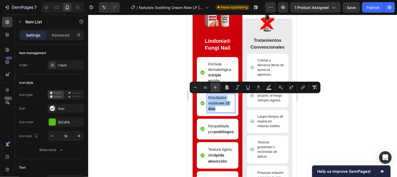
click at [216, 89] on icon "Editor contextual toolbar" at bounding box center [215, 87] width 3 height 3
type input "15"
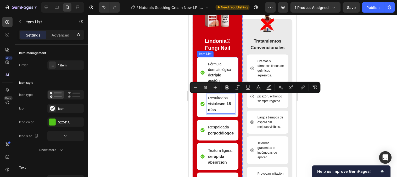
click at [214, 72] on p "Fórmula dermatológica de triple acción" at bounding box center [221, 72] width 26 height 22
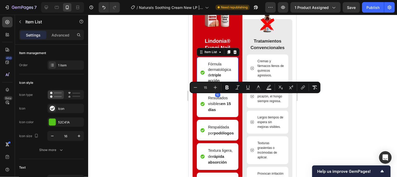
click at [214, 72] on p "Fórmula dermatológica de triple acción" at bounding box center [221, 72] width 26 height 22
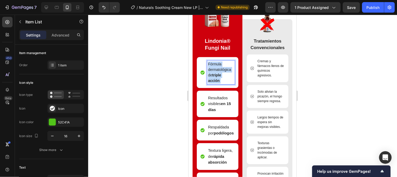
click at [214, 72] on p "Fórmula dermatológica de triple acción" at bounding box center [221, 72] width 26 height 22
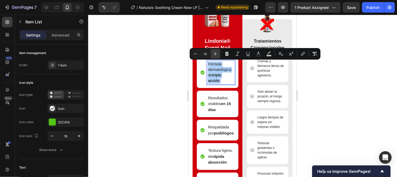
click at [215, 58] on button "Plus" at bounding box center [215, 53] width 9 height 9
type input "15"
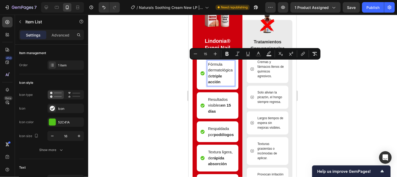
click at [318, 79] on div at bounding box center [242, 96] width 309 height 162
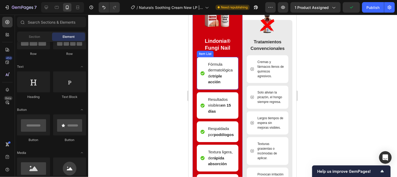
click at [222, 75] on strong "triple acción" at bounding box center [215, 78] width 14 height 10
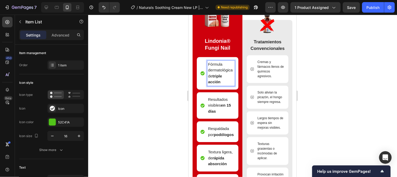
click at [216, 64] on span "Fórmula dermatológica de triple acción" at bounding box center [220, 73] width 25 height 22
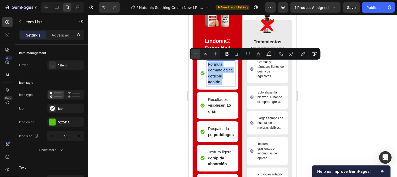
click at [197, 53] on icon "Editor contextual toolbar" at bounding box center [195, 53] width 5 height 5
type input "14"
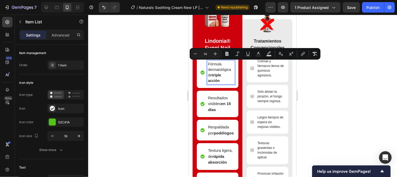
click at [321, 76] on div at bounding box center [242, 96] width 309 height 162
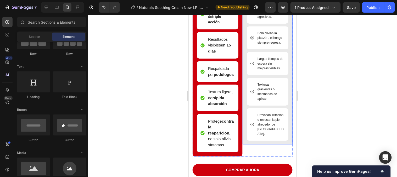
scroll to position [900, 0]
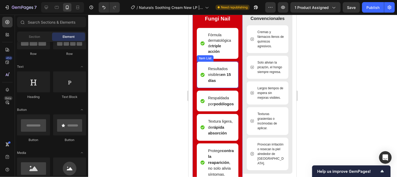
click at [219, 78] on strong "en 15 días" at bounding box center [219, 77] width 23 height 10
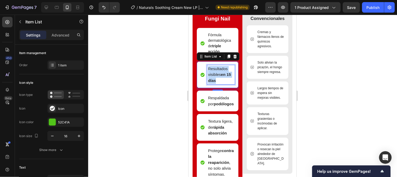
click at [219, 78] on strong "en 15 días" at bounding box center [219, 77] width 23 height 10
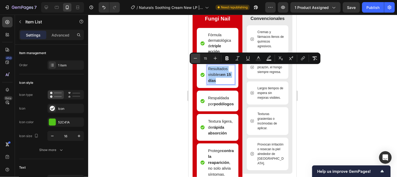
drag, startPoint x: 199, startPoint y: 59, endPoint x: 12, endPoint y: 50, distance: 187.4
click at [199, 59] on button "Minus" at bounding box center [195, 57] width 9 height 9
type input "14"
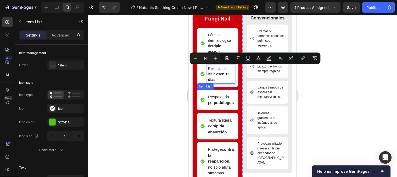
click at [217, 102] on p "Respaldada por podólogos" at bounding box center [221, 99] width 26 height 12
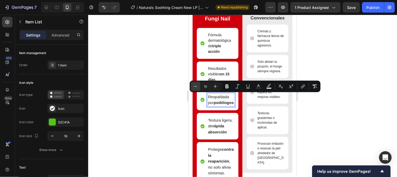
click at [196, 87] on icon "Editor contextual toolbar" at bounding box center [195, 86] width 5 height 5
type input "14"
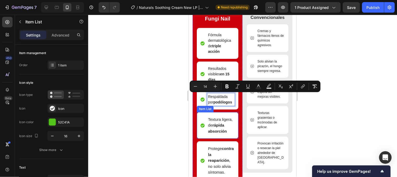
click at [214, 132] on span "Textura ligera, de rápida absorción" at bounding box center [220, 125] width 25 height 16
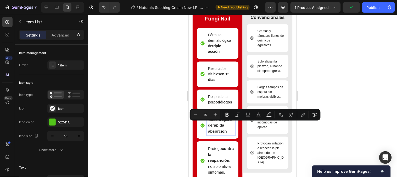
click at [198, 114] on button "Minus" at bounding box center [195, 114] width 9 height 9
type input "14"
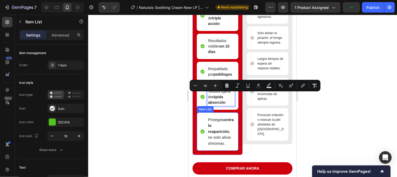
scroll to position [930, 0]
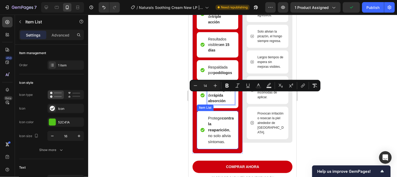
click at [215, 143] on p "Protege contra la reaparición , no solo alivia síntomas." at bounding box center [221, 130] width 26 height 30
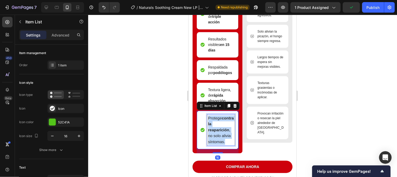
click at [215, 143] on p "Protege contra la reaparición , no solo alivia síntomas." at bounding box center [221, 130] width 26 height 30
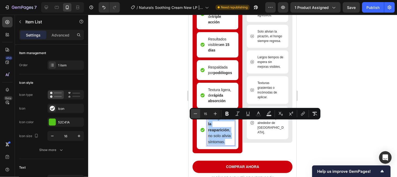
click at [196, 115] on icon "Editor contextual toolbar" at bounding box center [195, 113] width 5 height 5
type input "14"
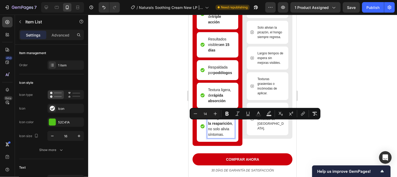
click at [318, 101] on div at bounding box center [242, 96] width 309 height 162
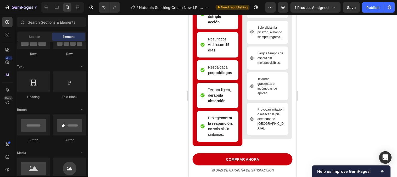
scroll to position [834, 0]
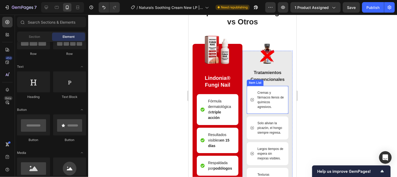
click at [266, 108] on p "Cremas y fármacos llenos de químicos agresivos." at bounding box center [270, 99] width 26 height 19
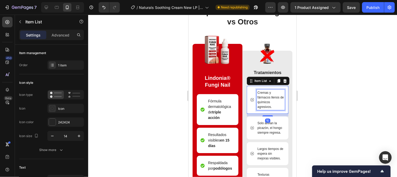
click at [266, 108] on p "Cremas y fármacos llenos de químicos agresivos." at bounding box center [270, 99] width 26 height 19
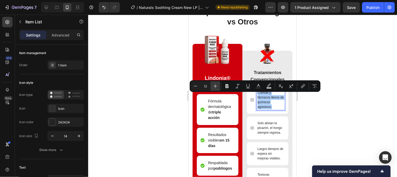
click at [214, 89] on button "Plus" at bounding box center [215, 85] width 9 height 9
type input "13"
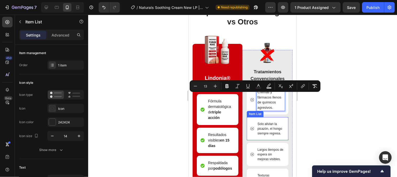
click at [264, 133] on p "Solo alivian la picazón, el hongo siempre regresa." at bounding box center [270, 128] width 26 height 14
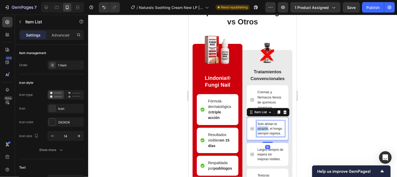
click at [264, 133] on p "Solo alivian la picazón, el hongo siempre regresa." at bounding box center [270, 128] width 26 height 14
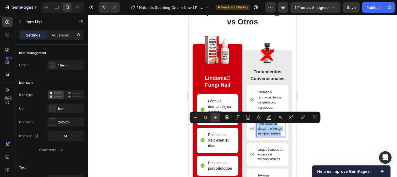
click at [217, 116] on icon "Editor contextual toolbar" at bounding box center [215, 116] width 5 height 5
type input "13"
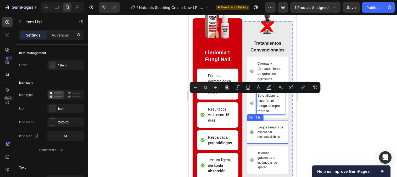
scroll to position [863, 0]
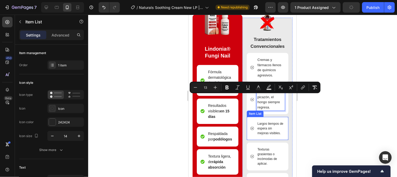
click at [263, 135] on p "Largos tiempos de espera sin mejoras visibles." at bounding box center [270, 128] width 26 height 14
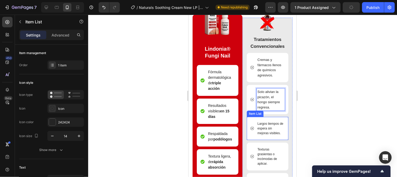
click at [263, 135] on p "Largos tiempos de espera sin mejoras visibles." at bounding box center [270, 128] width 26 height 14
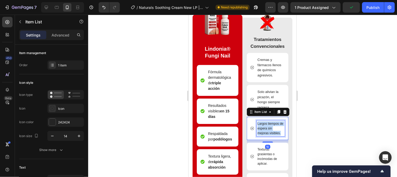
click at [263, 135] on p "Largos tiempos de espera sin mejoras visibles." at bounding box center [270, 128] width 26 height 14
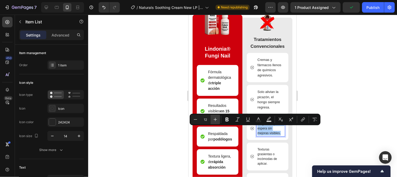
click at [216, 121] on icon "Editor contextual toolbar" at bounding box center [215, 119] width 5 height 5
type input "13"
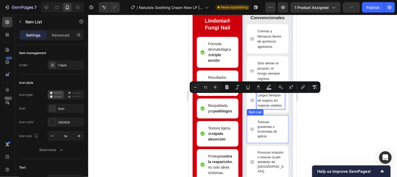
scroll to position [893, 0]
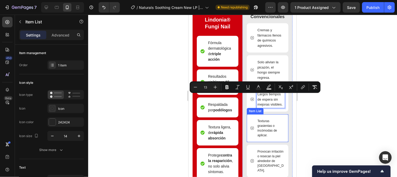
click at [262, 137] on p "Texturas grasientas o incómodas de aplicar." at bounding box center [270, 127] width 26 height 19
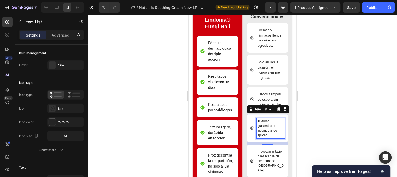
click at [262, 137] on p "Texturas grasientas o incómodas de aplicar." at bounding box center [270, 127] width 26 height 19
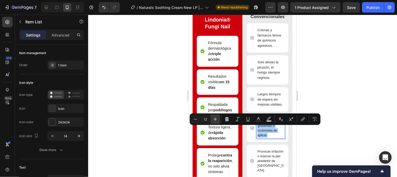
click at [217, 120] on icon "Editor contextual toolbar" at bounding box center [215, 118] width 5 height 5
type input "13"
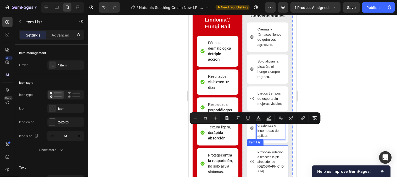
scroll to position [922, 0]
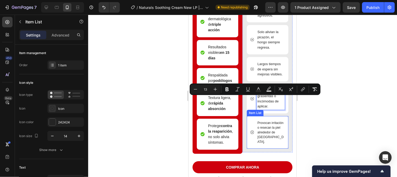
click at [263, 144] on p "Provocan irritación o resecan la piel alrededor de [GEOGRAPHIC_DATA]." at bounding box center [270, 132] width 26 height 24
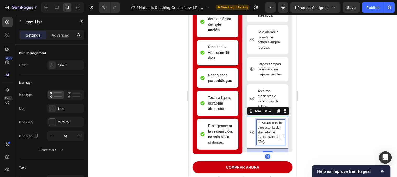
click at [263, 144] on p "Provocan irritación o resecan la piel alrededor de [GEOGRAPHIC_DATA]." at bounding box center [270, 132] width 26 height 24
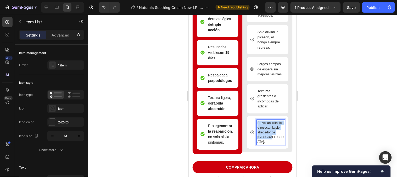
click at [263, 144] on p "Provocan irritación o resecan la piel alrededor de [GEOGRAPHIC_DATA]." at bounding box center [270, 132] width 26 height 24
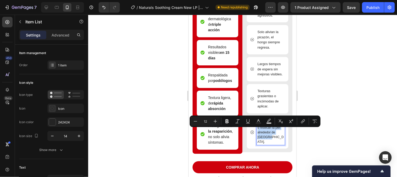
click at [263, 144] on p "Provocan irritación o resecan la piel alrededor de [GEOGRAPHIC_DATA]." at bounding box center [270, 132] width 26 height 24
click at [213, 122] on icon "Editor contextual toolbar" at bounding box center [215, 120] width 5 height 5
type input "13"
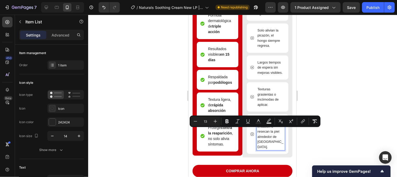
click at [337, 125] on div at bounding box center [242, 96] width 309 height 162
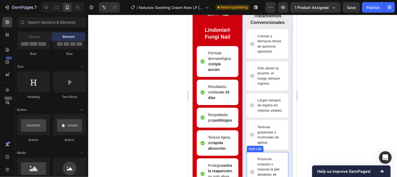
scroll to position [834, 0]
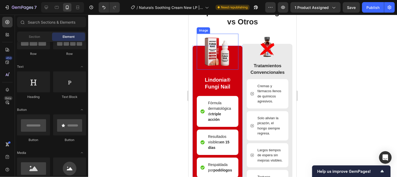
click at [227, 59] on img at bounding box center [218, 51] width 36 height 36
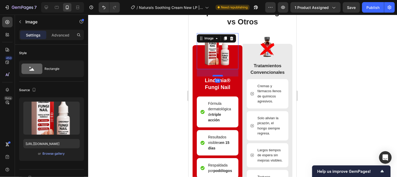
click at [219, 74] on div at bounding box center [217, 75] width 10 height 2
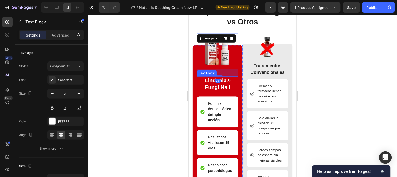
click at [216, 85] on p "Lindonia® Fungi Nail" at bounding box center [217, 83] width 41 height 14
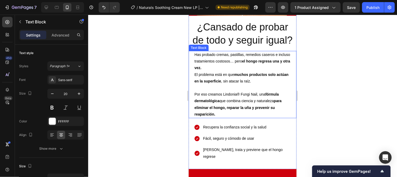
scroll to position [514, 0]
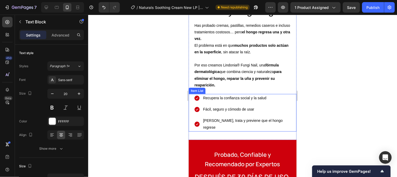
click at [232, 100] on span "Recupera la confianza social y la salud" at bounding box center [234, 97] width 63 height 4
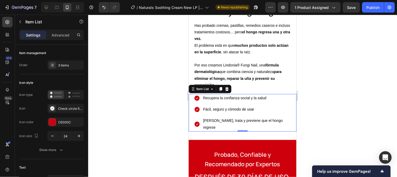
click at [232, 100] on span "Recupera la confianza social y la salud" at bounding box center [234, 97] width 63 height 4
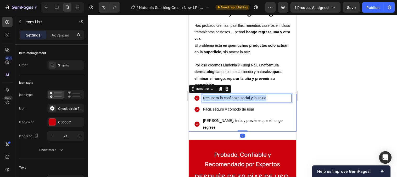
click at [232, 100] on span "Recupera la confianza social y la salud" at bounding box center [234, 97] width 63 height 4
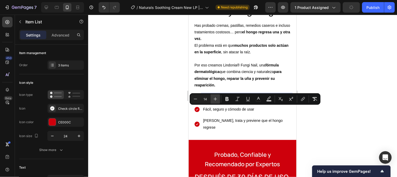
click at [216, 100] on icon "Editor contextual toolbar" at bounding box center [215, 98] width 5 height 5
type input "15"
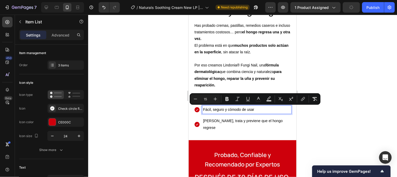
click at [219, 111] on span "Fácil, seguro y cómodo de usar" at bounding box center [228, 109] width 51 height 4
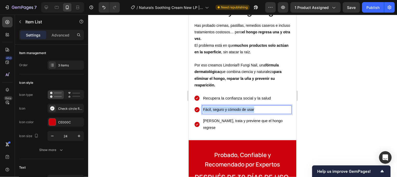
click at [219, 111] on span "Fácil, seguro y cómodo de usar" at bounding box center [228, 109] width 51 height 4
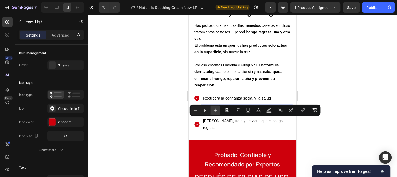
click at [215, 109] on icon "Editor contextual toolbar" at bounding box center [215, 109] width 5 height 5
type input "15"
click at [221, 129] on span "[PERSON_NAME], trata y previene que el hongo regrese" at bounding box center [243, 123] width 80 height 11
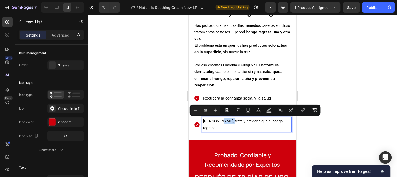
click at [221, 129] on span "[PERSON_NAME], trata y previene que el hongo regrese" at bounding box center [243, 123] width 80 height 11
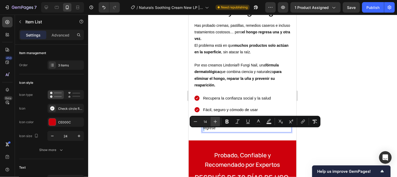
click at [218, 123] on button "Plus" at bounding box center [215, 121] width 9 height 9
type input "15"
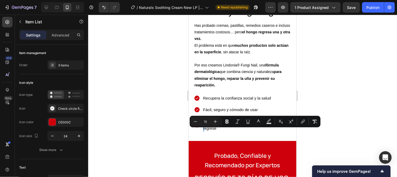
click at [355, 106] on div at bounding box center [242, 96] width 309 height 162
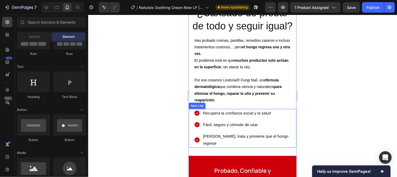
scroll to position [485, 0]
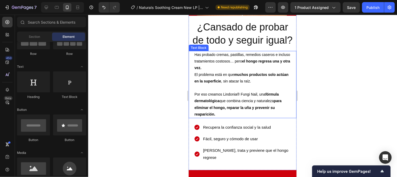
click at [224, 88] on p "Has probado cremas, pastillas, remedios caseros e incluso tratamientos costosos…" at bounding box center [242, 71] width 96 height 40
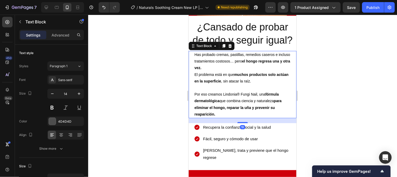
click at [224, 88] on p "Has probado cremas, pastillas, remedios caseros e incluso tratamientos costosos…" at bounding box center [242, 71] width 96 height 40
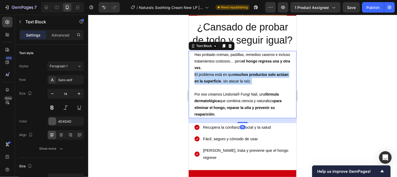
click at [224, 88] on p "Has probado cremas, pastillas, remedios caseros e incluso tratamientos costosos…" at bounding box center [242, 71] width 96 height 40
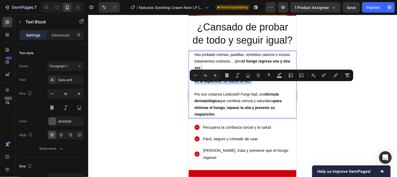
click at [224, 88] on p "Has probado cremas, pastillas, remedios caseros e incluso tratamientos costosos…" at bounding box center [242, 71] width 96 height 40
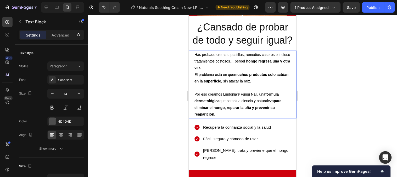
click at [230, 114] on p "Por eso creamos Lindonia® Fungi Nail, una fórmula dermatológica que combina cie…" at bounding box center [242, 104] width 96 height 26
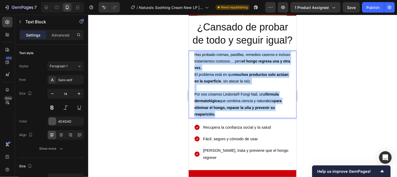
drag, startPoint x: 225, startPoint y: 126, endPoint x: 190, endPoint y: 67, distance: 69.3
click at [190, 67] on div "Has probado cremas, pastillas, remedios caseros e incluso tratamientos costosos…" at bounding box center [243, 84] width 108 height 67
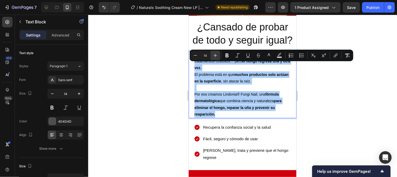
click at [219, 59] on button "Plus" at bounding box center [215, 55] width 9 height 9
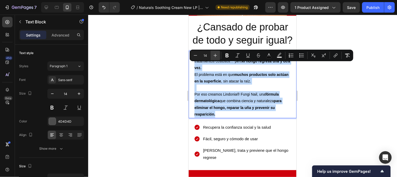
type input "15"
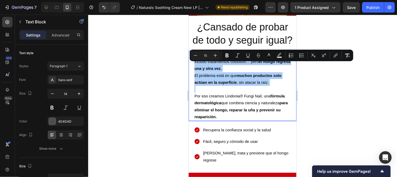
click at [343, 108] on div at bounding box center [242, 96] width 309 height 162
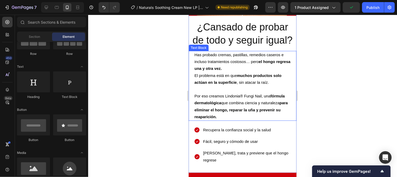
click at [235, 103] on span "Por eso creamos Lindonia® Fungi Nail, una fórmula dermatológica que combina cie…" at bounding box center [240, 105] width 93 height 25
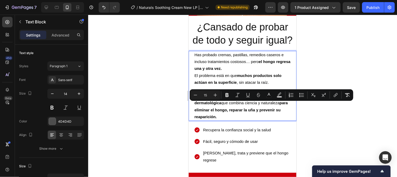
drag, startPoint x: 225, startPoint y: 104, endPoint x: 261, endPoint y: 102, distance: 35.9
click at [261, 102] on span "Por eso creamos Lindonia® Fungi Nail, una fórmula dermatológica que combina cie…" at bounding box center [240, 105] width 93 height 25
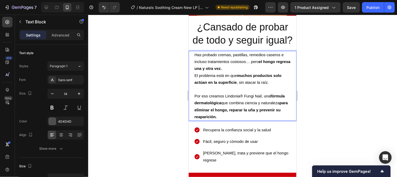
click at [261, 103] on span "Por eso creamos Lindonia® Fungi Nail, una fórmula dermatológica que combina cie…" at bounding box center [240, 105] width 93 height 25
drag, startPoint x: 261, startPoint y: 103, endPoint x: 223, endPoint y: 104, distance: 38.8
click at [223, 104] on span "Por eso creamos Lindonia® Fungi Nail, una fórmula dermatológica que combina cie…" at bounding box center [240, 105] width 93 height 25
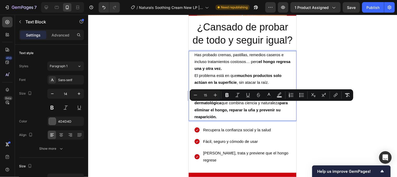
click at [228, 104] on span "Por eso creamos Lindonia® Fungi Nail, una fórmula dermatológica que combina cie…" at bounding box center [240, 105] width 93 height 25
drag, startPoint x: 225, startPoint y: 104, endPoint x: 261, endPoint y: 104, distance: 36.1
click at [261, 104] on span "Por eso creamos Lindonia® Fungi Nail, una fórmula dermatológica que combina cie…" at bounding box center [240, 105] width 93 height 25
click at [228, 96] on icon "Editor contextual toolbar" at bounding box center [227, 94] width 5 height 5
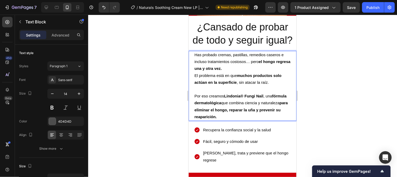
click at [326, 71] on div at bounding box center [242, 96] width 309 height 162
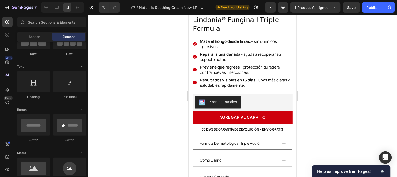
scroll to position [136, 0]
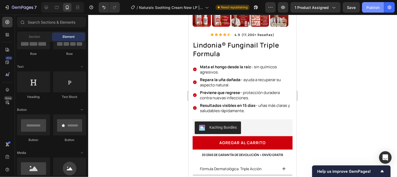
click at [371, 7] on div "Publish" at bounding box center [373, 7] width 13 height 5
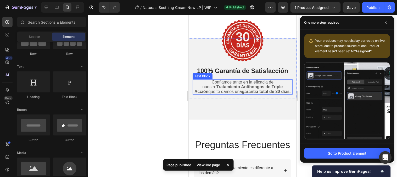
scroll to position [1329, 0]
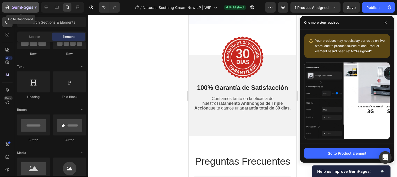
click at [10, 12] on button "7" at bounding box center [20, 7] width 37 height 10
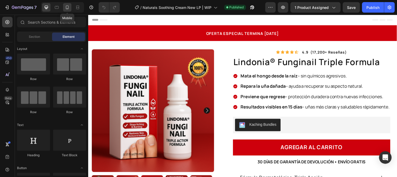
click at [68, 5] on icon at bounding box center [67, 7] width 3 height 4
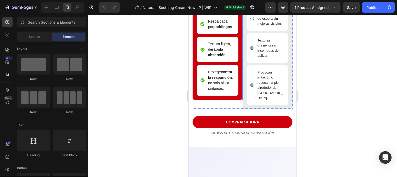
scroll to position [989, 0]
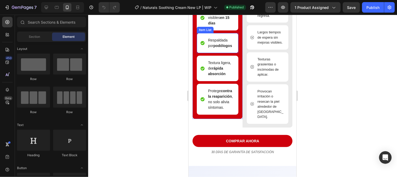
click at [227, 47] on strong "podólogos" at bounding box center [222, 45] width 19 height 4
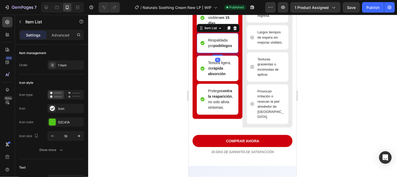
click at [227, 47] on strong "podólogos" at bounding box center [222, 45] width 19 height 4
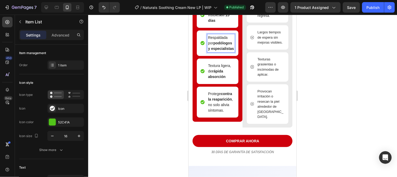
click at [352, 93] on div at bounding box center [242, 96] width 309 height 162
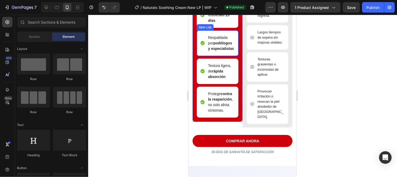
click at [222, 51] on p "Respaldada por podólogos y especialistas" at bounding box center [221, 43] width 26 height 16
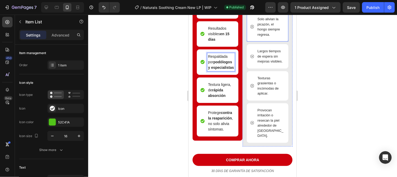
scroll to position [960, 0]
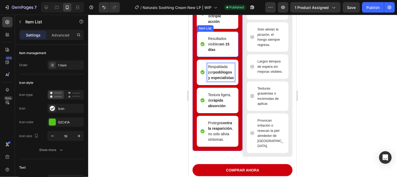
click at [214, 51] on strong "en 15 días" at bounding box center [218, 47] width 21 height 10
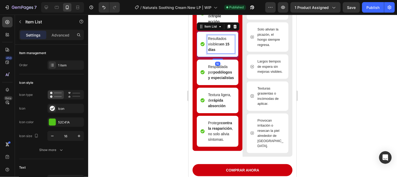
click at [219, 52] on p "Resultados visibles en 15 días" at bounding box center [221, 44] width 26 height 16
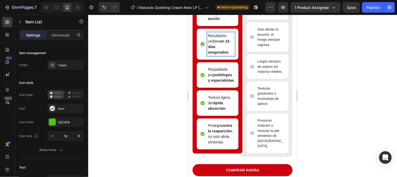
click at [221, 54] on strong "en 15 días asegurados" at bounding box center [218, 46] width 21 height 15
drag, startPoint x: 229, startPoint y: 84, endPoint x: 208, endPoint y: 84, distance: 20.7
click at [208, 55] on p "Resultados visibles en 15 días asegurados" at bounding box center [221, 44] width 26 height 22
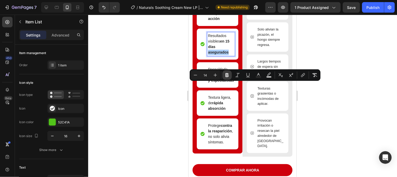
click at [227, 73] on icon "Editor contextual toolbar" at bounding box center [227, 75] width 3 height 4
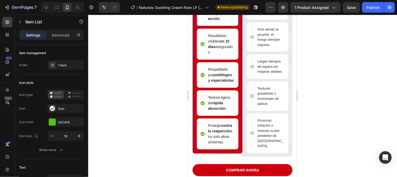
click at [219, 20] on span "Fórmula dermatológica de triple acción" at bounding box center [219, 10] width 23 height 21
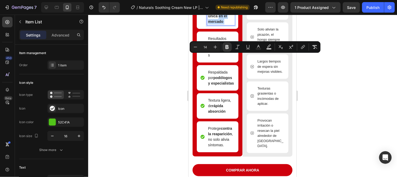
drag, startPoint x: 227, startPoint y: 62, endPoint x: 203, endPoint y: 56, distance: 23.8
click at [203, 25] on div "Fórmula dermatológica de triple acción única en el mercado" at bounding box center [217, 10] width 34 height 29
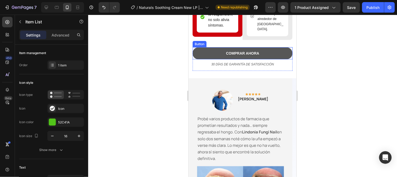
scroll to position [1106, 0]
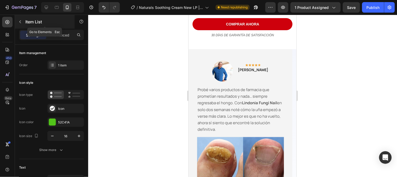
click at [18, 22] on icon "button" at bounding box center [20, 22] width 4 height 4
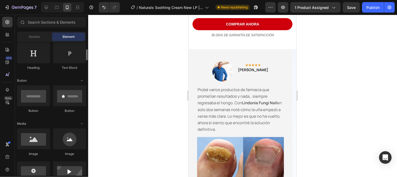
scroll to position [58, 0]
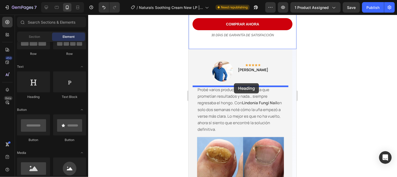
drag, startPoint x: 222, startPoint y: 99, endPoint x: 234, endPoint y: 83, distance: 20.3
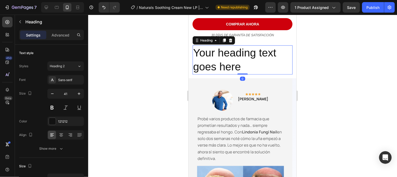
click at [250, 74] on h2 "Your heading text goes here" at bounding box center [242, 59] width 100 height 29
click at [250, 74] on p "Your heading text goes here" at bounding box center [242, 60] width 99 height 28
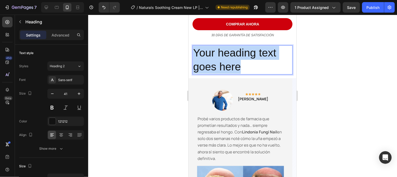
click at [250, 74] on p "Your heading text goes here" at bounding box center [242, 60] width 99 height 28
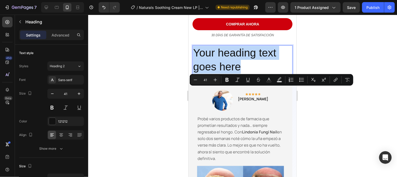
drag, startPoint x: 250, startPoint y: 104, endPoint x: 238, endPoint y: 103, distance: 12.1
click at [239, 74] on p "Your heading text goes here" at bounding box center [242, 60] width 99 height 28
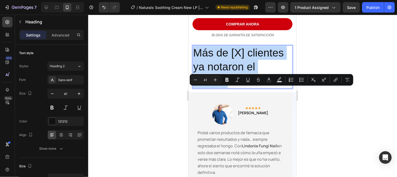
drag, startPoint x: 237, startPoint y: 125, endPoint x: 197, endPoint y: 99, distance: 47.1
click at [197, 87] on p "Más de [X] clientes ya notaron el cambio" at bounding box center [242, 67] width 99 height 42
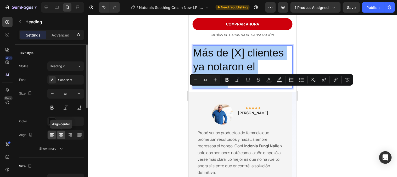
click at [63, 136] on icon at bounding box center [61, 134] width 5 height 5
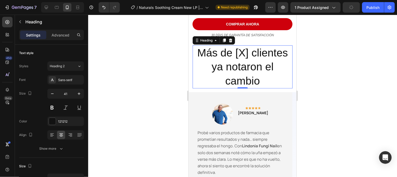
drag, startPoint x: 244, startPoint y: 99, endPoint x: 247, endPoint y: 98, distance: 3.7
click at [244, 87] on p "Más de [X] clientes ya notaron el cambio" at bounding box center [242, 67] width 99 height 42
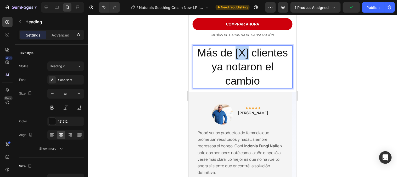
drag, startPoint x: 244, startPoint y: 98, endPoint x: 234, endPoint y: 100, distance: 10.1
click at [234, 87] on p "Más de [X] clientes ya notaron el cambio" at bounding box center [242, 67] width 99 height 42
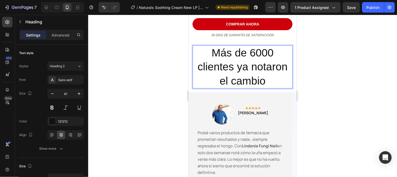
click at [265, 87] on p "Más de 6000 clientes ya notaron el cambio" at bounding box center [242, 67] width 99 height 42
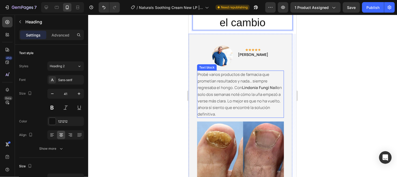
scroll to position [1193, 0]
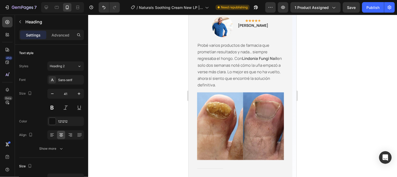
click at [307, 106] on div at bounding box center [242, 96] width 309 height 162
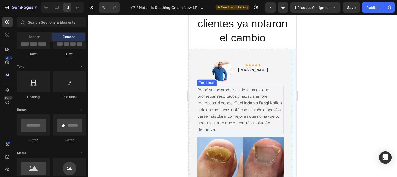
scroll to position [1135, 0]
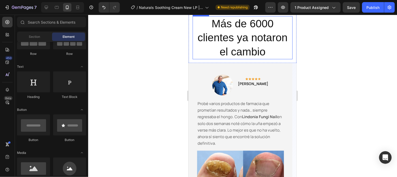
click at [259, 58] on p "Más de 6000 clientes ya notaron el cambio" at bounding box center [242, 37] width 99 height 42
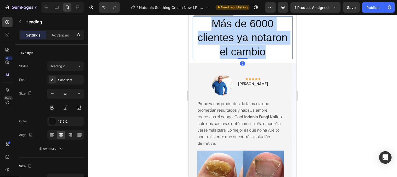
click at [259, 58] on p "Más de 6000 clientes ya notaron el cambio" at bounding box center [242, 37] width 99 height 42
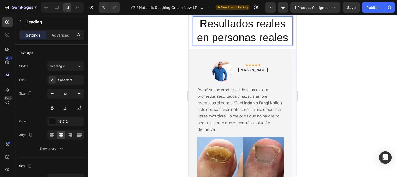
click at [328, 95] on div at bounding box center [242, 96] width 309 height 162
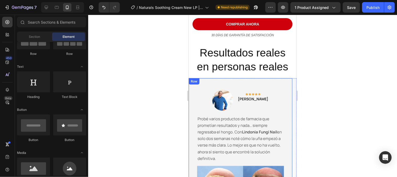
scroll to position [1077, 0]
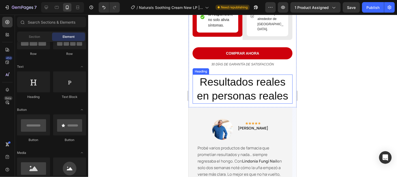
click at [245, 103] on p "Resultados reales en personas reales" at bounding box center [242, 89] width 99 height 28
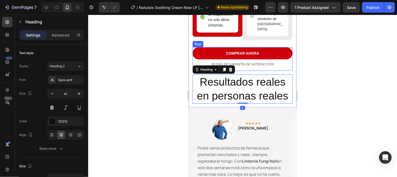
click at [242, 70] on div "COMPRAR AHORA Button 30 DÍAS DE GARANTÍA DE SATISFACCIÓN Text Block" at bounding box center [242, 59] width 100 height 24
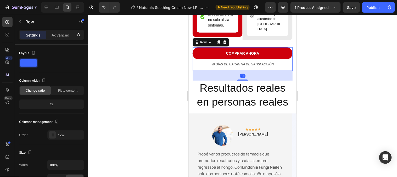
drag, startPoint x: 245, startPoint y: 114, endPoint x: 243, endPoint y: 120, distance: 6.2
click at [243, 80] on div at bounding box center [242, 79] width 10 height 1
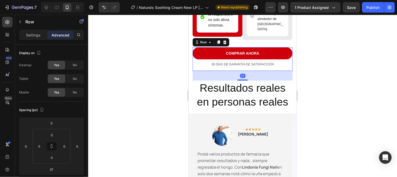
click at [308, 109] on div at bounding box center [242, 96] width 309 height 162
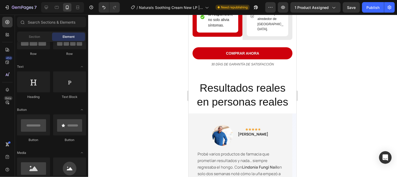
click at [323, 104] on div at bounding box center [242, 96] width 309 height 162
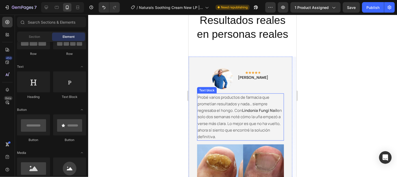
scroll to position [1164, 0]
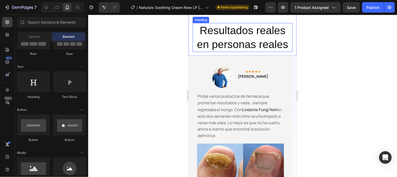
click at [256, 52] on h2 "Resultados reales en personas reales" at bounding box center [242, 37] width 100 height 29
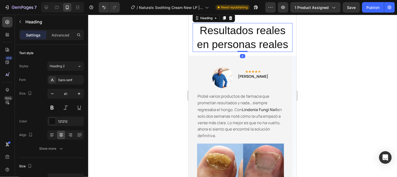
click at [257, 52] on h2 "Resultados reales en personas reales" at bounding box center [242, 37] width 100 height 29
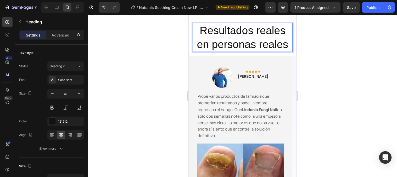
click at [230, 51] on p "Resultados reales en personas reales" at bounding box center [242, 37] width 99 height 28
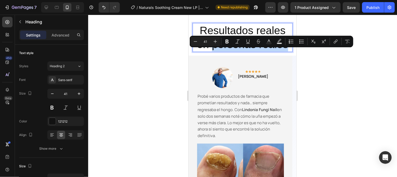
drag, startPoint x: 209, startPoint y: 56, endPoint x: 284, endPoint y: 51, distance: 74.8
click at [284, 51] on p "Resultados reales en personas reales" at bounding box center [242, 37] width 99 height 28
drag, startPoint x: 224, startPoint y: 44, endPoint x: 235, endPoint y: 40, distance: 10.9
click at [224, 44] on button "Bold" at bounding box center [227, 41] width 9 height 9
click at [235, 40] on button "Italic" at bounding box center [237, 41] width 9 height 9
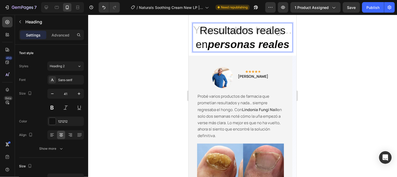
click at [256, 50] on strong "personas reales" at bounding box center [249, 44] width 82 height 12
click at [326, 61] on div at bounding box center [242, 96] width 309 height 162
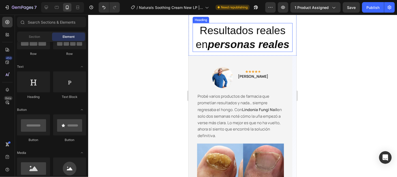
click at [239, 38] on p "Resultados reales en personas reales" at bounding box center [242, 37] width 99 height 28
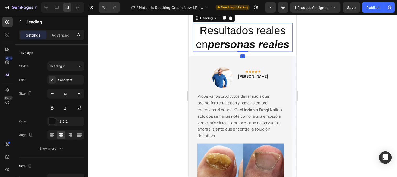
click at [318, 61] on div at bounding box center [242, 96] width 309 height 162
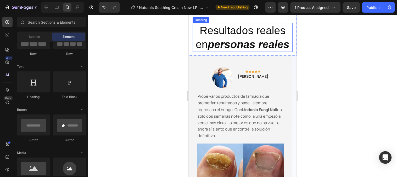
click at [262, 51] on p "Resultados reales en personas reales" at bounding box center [242, 37] width 99 height 28
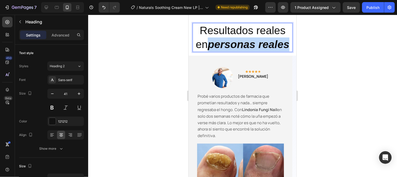
drag, startPoint x: 257, startPoint y: 69, endPoint x: 227, endPoint y: 57, distance: 32.7
click at [227, 51] on p "Resultados reales en personas reales" at bounding box center [242, 37] width 99 height 28
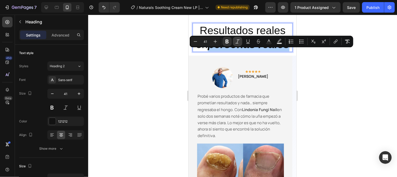
click at [236, 43] on icon "Editor contextual toolbar" at bounding box center [238, 41] width 4 height 4
click at [333, 63] on div at bounding box center [242, 96] width 309 height 162
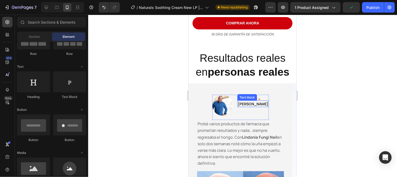
scroll to position [1135, 0]
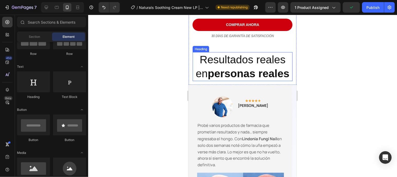
click at [256, 79] on strong "personas reales" at bounding box center [249, 73] width 82 height 12
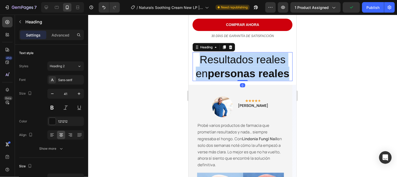
click at [256, 79] on strong "personas reales" at bounding box center [249, 73] width 82 height 12
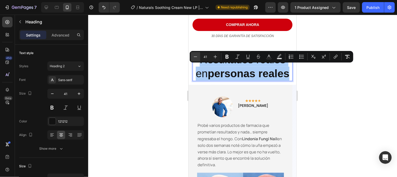
click at [199, 56] on button "Minus" at bounding box center [195, 56] width 9 height 9
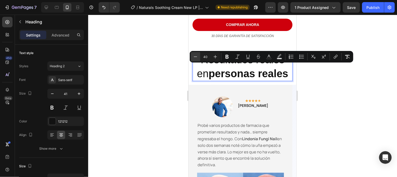
click at [199, 56] on button "Minus" at bounding box center [195, 56] width 9 height 9
type input "39"
click at [348, 88] on div at bounding box center [242, 96] width 309 height 162
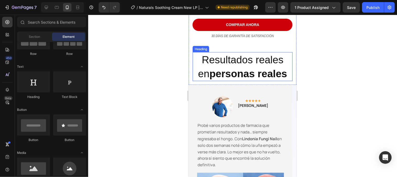
click at [211, 72] on span "Resultados reales en personas reales" at bounding box center [242, 66] width 89 height 25
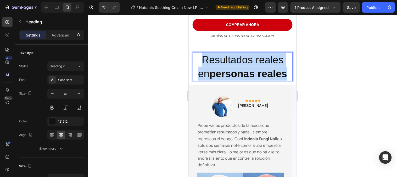
click at [211, 72] on span "Resultados reales en personas reales" at bounding box center [242, 66] width 89 height 25
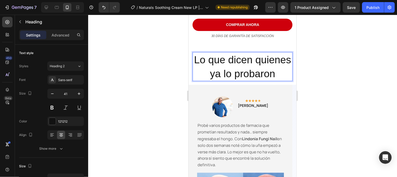
click at [273, 80] on p "Lo que dicen quienes ya lo probaron" at bounding box center [242, 66] width 99 height 28
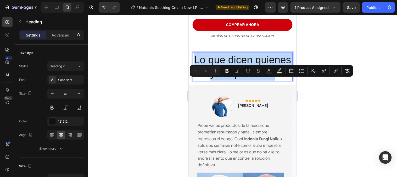
drag, startPoint x: 266, startPoint y: 99, endPoint x: 206, endPoint y: 71, distance: 66.1
click at [206, 71] on p "Lo que dicen quienes ya lo probaron" at bounding box center [242, 66] width 99 height 28
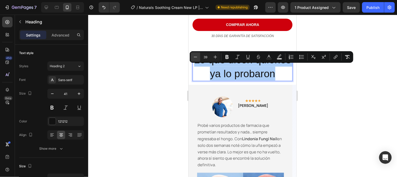
click at [197, 58] on icon "Editor contextual toolbar" at bounding box center [195, 56] width 5 height 5
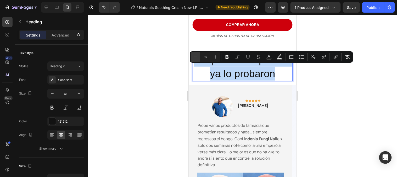
type input "38"
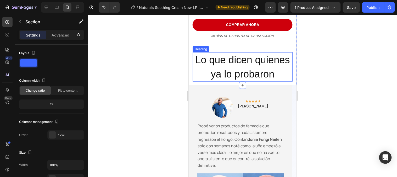
click at [274, 81] on p "⁠⁠⁠⁠⁠⁠⁠ Lo que dicen quienes ya lo probaron" at bounding box center [242, 66] width 99 height 29
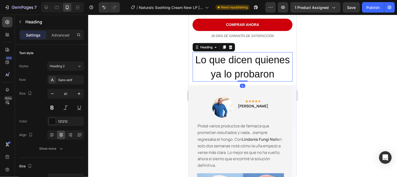
click at [323, 89] on div at bounding box center [242, 96] width 309 height 162
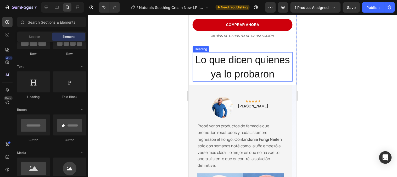
click at [249, 76] on p "⁠⁠⁠⁠⁠⁠⁠ Lo que dicen quienes ya lo probaron" at bounding box center [242, 66] width 99 height 29
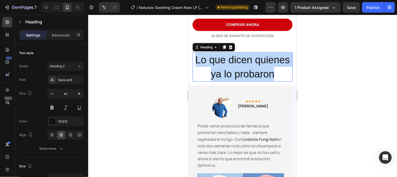
click at [249, 76] on p "Lo que dicen quienes ya lo probaron" at bounding box center [242, 66] width 99 height 29
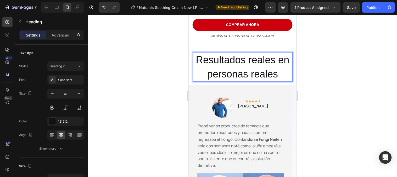
click at [266, 79] on span "Resultados reales en personas reales" at bounding box center [242, 66] width 93 height 25
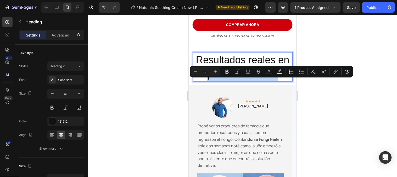
drag, startPoint x: 279, startPoint y: 85, endPoint x: 204, endPoint y: 84, distance: 74.6
click at [204, 81] on p "Resultados reales en personas reales" at bounding box center [242, 66] width 99 height 29
click at [223, 74] on button "Bold" at bounding box center [227, 71] width 9 height 9
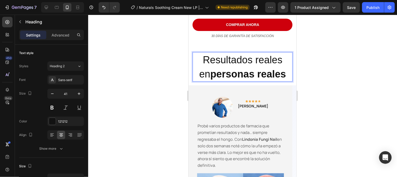
click at [235, 79] on strong "personas reales" at bounding box center [248, 73] width 76 height 11
click at [269, 79] on strong "personas reales" at bounding box center [248, 73] width 76 height 11
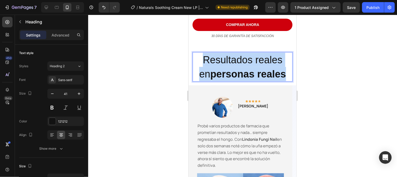
drag, startPoint x: 281, startPoint y: 86, endPoint x: 193, endPoint y: 70, distance: 89.1
click at [193, 70] on p "Resultados reales en personas reales" at bounding box center [242, 66] width 99 height 29
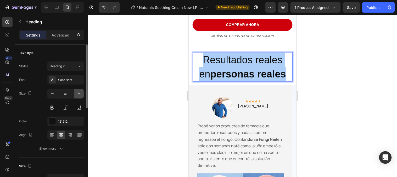
click at [82, 91] on button "button" at bounding box center [78, 93] width 9 height 9
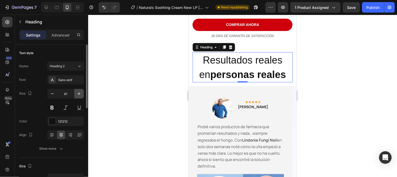
type input "42"
click at [254, 80] on strong "personas reales" at bounding box center [248, 74] width 76 height 11
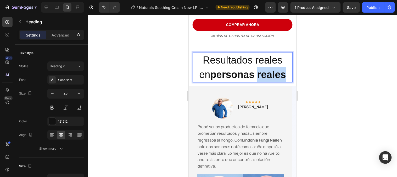
click at [254, 80] on strong "personas reales" at bounding box center [248, 74] width 76 height 11
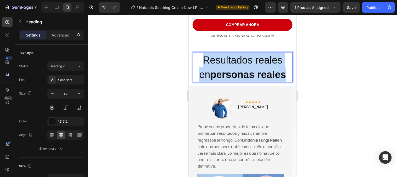
click at [254, 80] on strong "personas reales" at bounding box center [248, 74] width 76 height 11
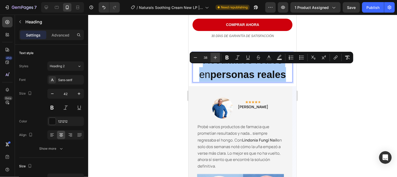
click at [218, 57] on button "Plus" at bounding box center [215, 57] width 9 height 9
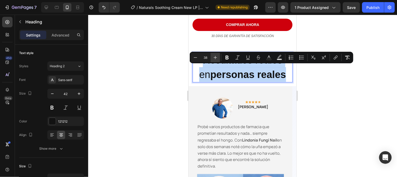
type input "39"
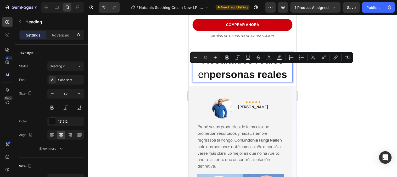
click at [312, 88] on div at bounding box center [242, 96] width 309 height 162
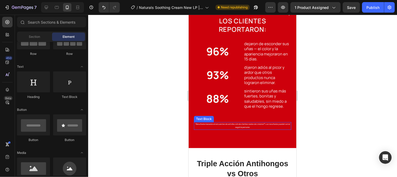
scroll to position [902, 0]
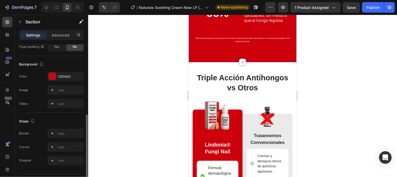
scroll to position [87, 0]
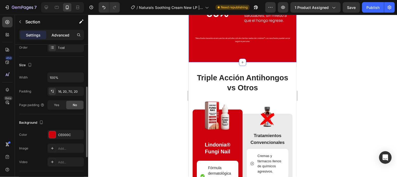
click at [56, 38] on div "Advanced" at bounding box center [60, 35] width 26 height 8
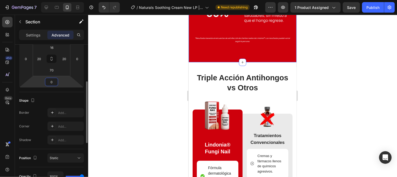
click at [53, 79] on input "0" at bounding box center [51, 82] width 10 height 8
type input "20"
click at [219, 66] on div "Probado, Confiable y Recomendado por Expertos Heading Después de 30 días de uso…" at bounding box center [243, -1] width 108 height 1753
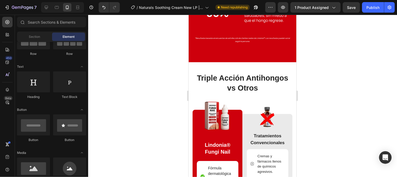
click at [354, 86] on div at bounding box center [242, 96] width 309 height 162
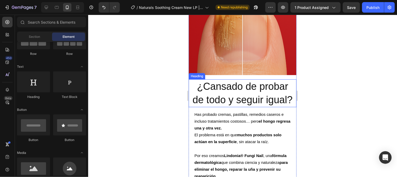
scroll to position [378, 0]
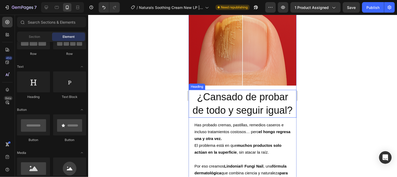
click at [230, 107] on span "¿Cansado de probar de todo y seguir igual?" at bounding box center [242, 103] width 100 height 24
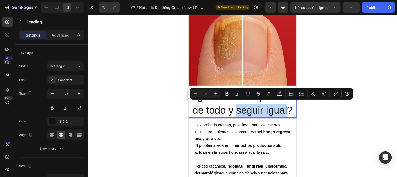
drag, startPoint x: 249, startPoint y: 106, endPoint x: 248, endPoint y: 116, distance: 9.7
click at [248, 115] on span "¿Cansado de probar de todo y seguir igual?" at bounding box center [242, 103] width 100 height 24
click at [226, 93] on icon "Editor contextual toolbar" at bounding box center [227, 94] width 3 height 4
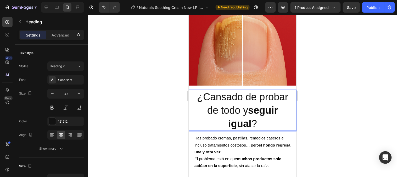
click at [326, 118] on div at bounding box center [242, 96] width 309 height 162
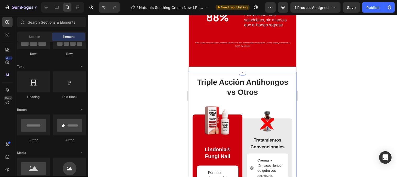
scroll to position [728, 0]
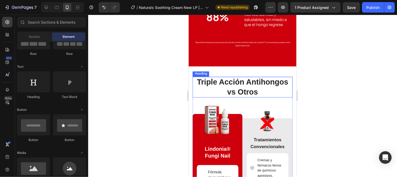
click at [242, 92] on h2 "Triple Acción Antihongos vs Otros" at bounding box center [242, 86] width 100 height 21
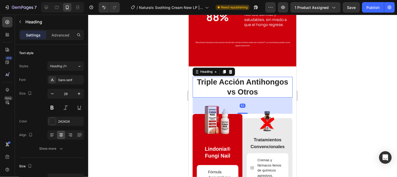
click at [249, 88] on h2 "Triple Acción Antihongos vs Otros" at bounding box center [242, 86] width 100 height 21
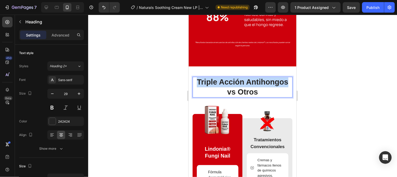
drag, startPoint x: 286, startPoint y: 82, endPoint x: 196, endPoint y: 80, distance: 90.6
click at [196, 80] on p "Triple Acción Antihongos vs Otros" at bounding box center [242, 87] width 99 height 20
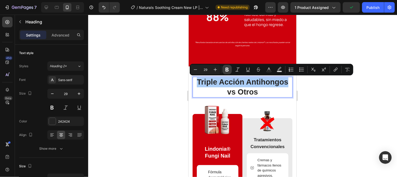
click at [225, 71] on icon "Editor contextual toolbar" at bounding box center [227, 69] width 5 height 5
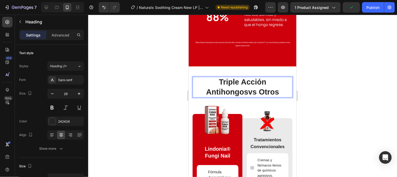
click at [262, 88] on p "Triple Acción Antihongos vs Otros" at bounding box center [242, 87] width 99 height 20
drag, startPoint x: 253, startPoint y: 91, endPoint x: 230, endPoint y: 91, distance: 23.0
click at [230, 91] on p "Triple Acción Antihongos vs Otros" at bounding box center [242, 87] width 99 height 20
click at [338, 94] on div at bounding box center [242, 96] width 309 height 162
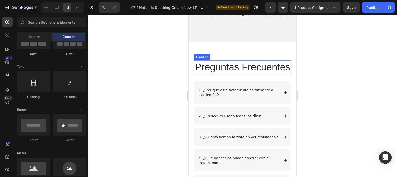
scroll to position [1397, 0]
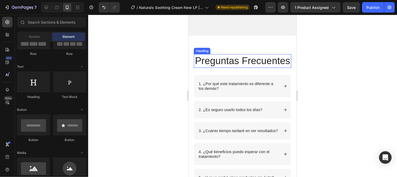
click at [241, 67] on h2 "Preguntas Frecuentes" at bounding box center [242, 61] width 97 height 14
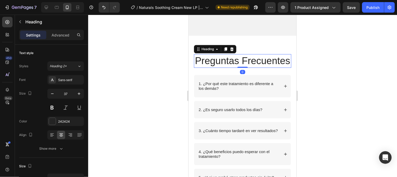
click at [251, 67] on h2 "Preguntas Frecuentes" at bounding box center [242, 61] width 97 height 14
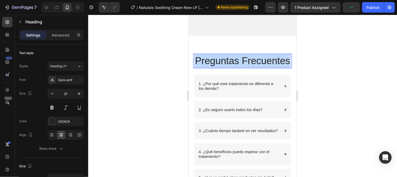
drag, startPoint x: 265, startPoint y: 119, endPoint x: 212, endPoint y: 106, distance: 53.9
click at [212, 67] on p "Preguntas Frecuentes" at bounding box center [242, 60] width 96 height 13
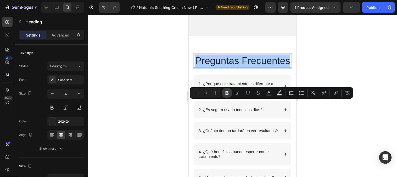
click at [229, 96] on button "Bold" at bounding box center [227, 92] width 9 height 9
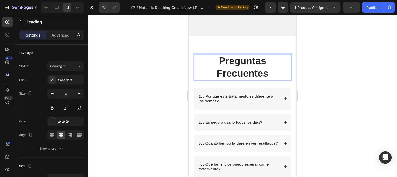
click at [344, 123] on div at bounding box center [242, 96] width 309 height 162
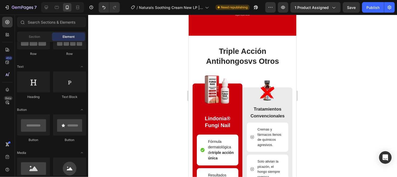
scroll to position [686, 0]
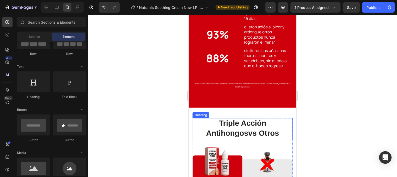
click at [251, 128] on h2 "Triple Acción Antihongos vs Otros" at bounding box center [242, 128] width 100 height 21
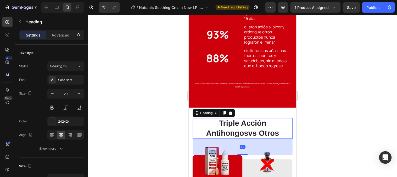
click at [252, 131] on h2 "Triple Acción Antihongos vs Otros" at bounding box center [242, 128] width 100 height 21
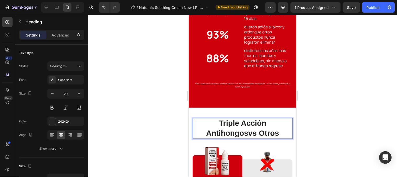
drag, startPoint x: 255, startPoint y: 133, endPoint x: 232, endPoint y: 132, distance: 22.5
click at [232, 132] on p "Triple Acción Antihongos vs Otros" at bounding box center [242, 128] width 99 height 20
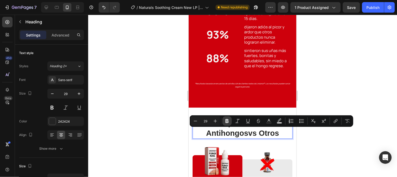
click at [227, 123] on icon "Editor contextual toolbar" at bounding box center [227, 120] width 5 height 5
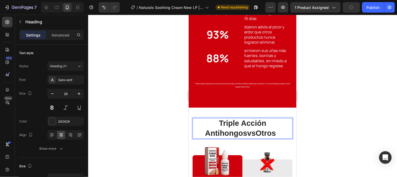
click at [256, 129] on strong "Otros" at bounding box center [266, 133] width 20 height 8
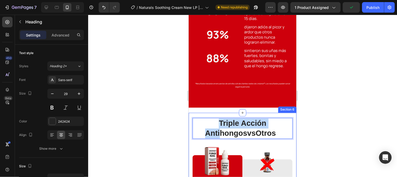
drag, startPoint x: 258, startPoint y: 124, endPoint x: 192, endPoint y: 117, distance: 66.1
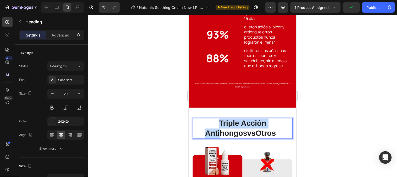
click at [205, 121] on strong "Triple Acción Antihongos" at bounding box center [235, 128] width 61 height 18
drag, startPoint x: 196, startPoint y: 121, endPoint x: 287, endPoint y: 125, distance: 91.3
click at [287, 125] on p "Triple Acción Antihongos vs Otros" at bounding box center [242, 128] width 99 height 20
click at [362, 137] on div at bounding box center [242, 96] width 309 height 162
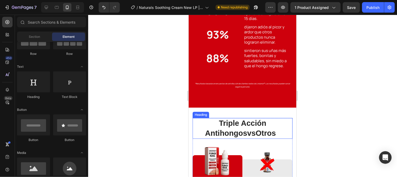
click at [266, 124] on strong "Triple Acción Antihongos" at bounding box center [235, 128] width 61 height 18
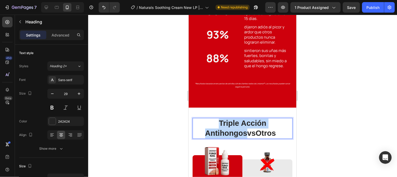
drag, startPoint x: 285, startPoint y: 123, endPoint x: 193, endPoint y: 121, distance: 91.9
click at [193, 121] on p "Triple Acción Antihongos vs Otros" at bounding box center [242, 128] width 99 height 20
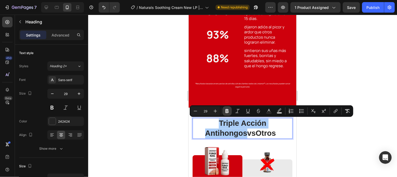
click at [226, 112] on icon "Editor contextual toolbar" at bounding box center [227, 111] width 3 height 4
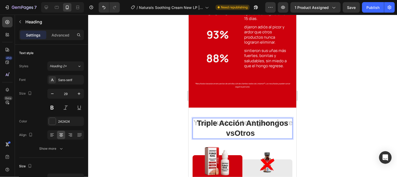
click at [326, 142] on div at bounding box center [242, 96] width 309 height 162
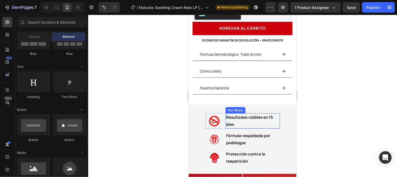
scroll to position [279, 0]
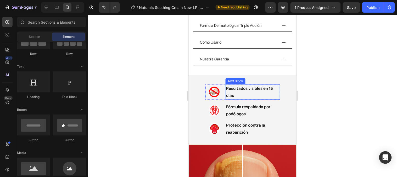
click at [238, 89] on p "Resultados visibles en 15 días" at bounding box center [252, 91] width 53 height 14
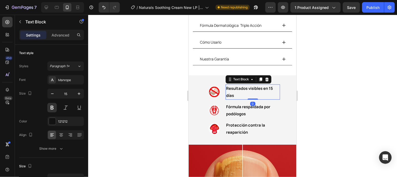
click at [238, 89] on p "Resultados visibles en 15 días" at bounding box center [252, 91] width 53 height 14
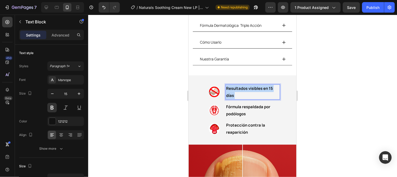
drag, startPoint x: 234, startPoint y: 91, endPoint x: 223, endPoint y: 84, distance: 13.2
click at [225, 84] on div "Resultados visibles en 15 días" at bounding box center [252, 91] width 54 height 15
click at [226, 85] on strong "Resultados visibles en 15 días" at bounding box center [249, 91] width 47 height 13
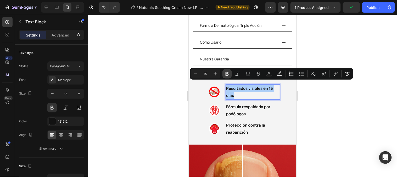
click at [227, 75] on icon "Editor contextual toolbar" at bounding box center [227, 73] width 5 height 5
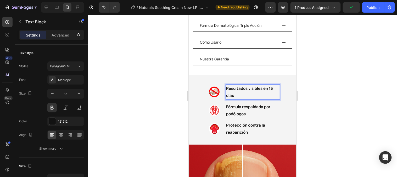
click at [232, 93] on p "Resultados visibles en 15 días" at bounding box center [252, 91] width 53 height 14
click at [231, 91] on p "Resultados visibles en 15 días" at bounding box center [252, 91] width 53 height 14
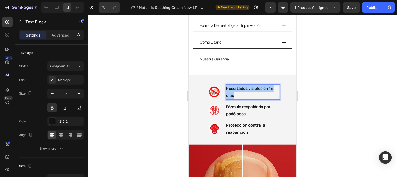
click at [349, 90] on div at bounding box center [242, 96] width 309 height 162
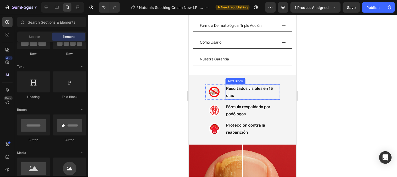
click at [250, 90] on p "Resultados visibles en 15 días" at bounding box center [252, 91] width 53 height 14
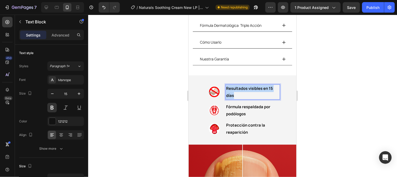
click at [250, 90] on p "Resultados visibles en 15 días" at bounding box center [252, 91] width 53 height 14
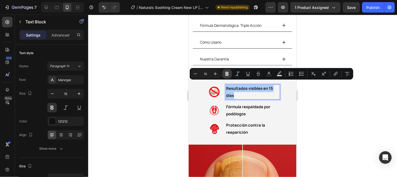
click at [226, 78] on button "Bold" at bounding box center [227, 73] width 9 height 9
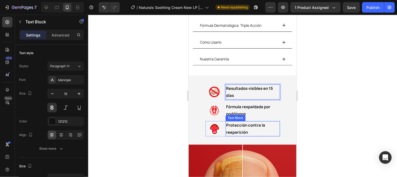
scroll to position [309, 0]
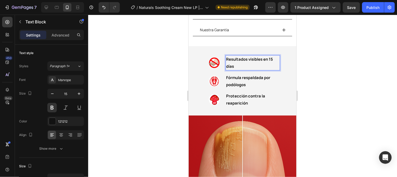
click at [313, 80] on div at bounding box center [242, 96] width 309 height 162
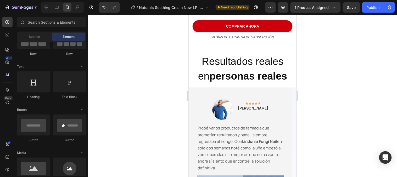
scroll to position [1094, 0]
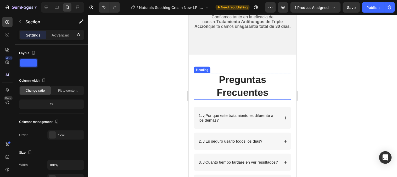
scroll to position [1473, 0]
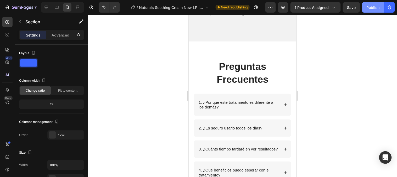
click at [372, 12] on button "Publish" at bounding box center [373, 7] width 22 height 10
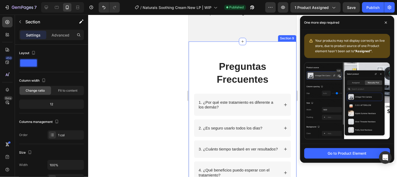
click at [241, 62] on strong "Preguntas Frecuentes" at bounding box center [243, 72] width 52 height 23
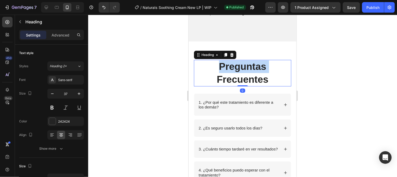
click at [241, 68] on strong "Preguntas Frecuentes" at bounding box center [243, 72] width 52 height 23
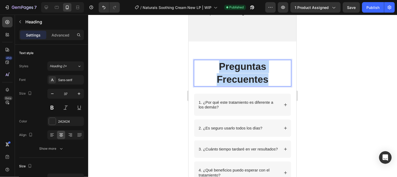
click at [241, 68] on strong "Preguntas Frecuentes" at bounding box center [243, 72] width 52 height 23
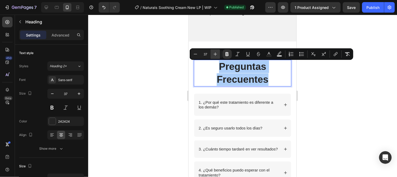
click at [213, 56] on icon "Editor contextual toolbar" at bounding box center [215, 53] width 5 height 5
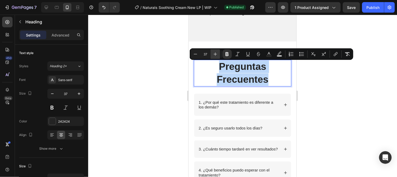
type input "38"
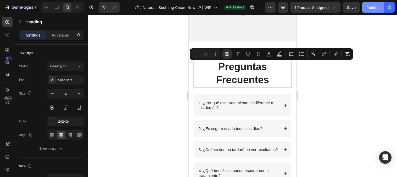
click at [375, 9] on div "Publish" at bounding box center [373, 7] width 13 height 5
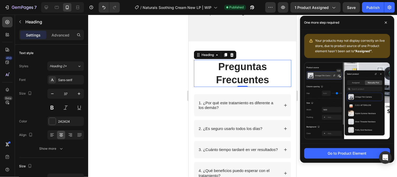
click at [142, 44] on div at bounding box center [242, 96] width 309 height 162
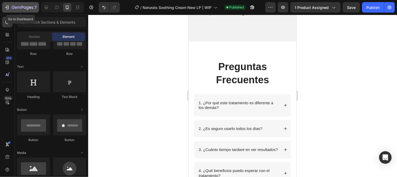
click at [7, 10] on div "7" at bounding box center [20, 7] width 32 height 6
